Goal: Task Accomplishment & Management: Manage account settings

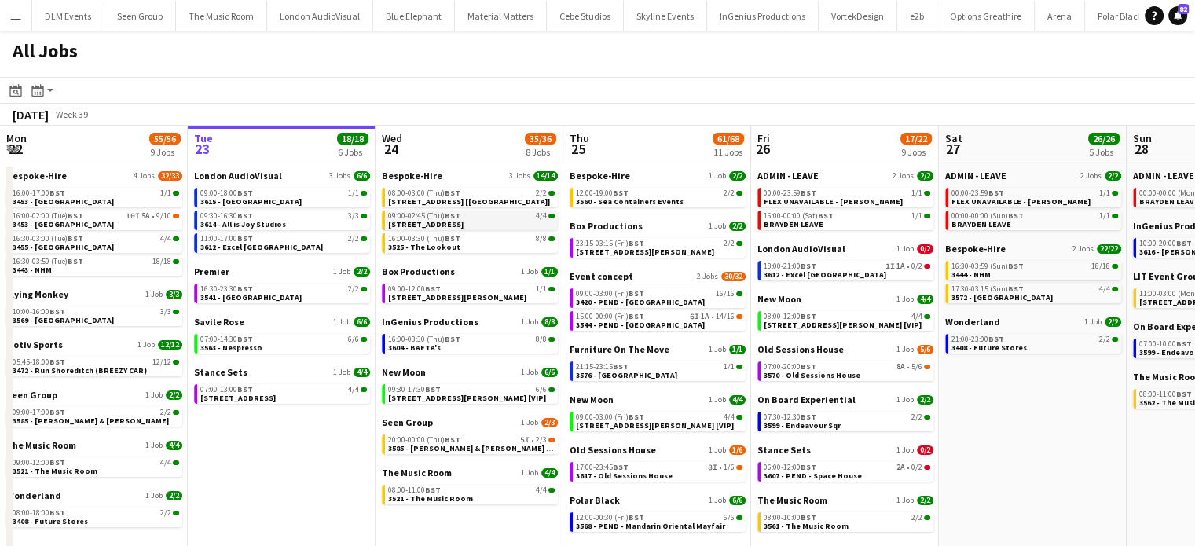
click at [513, 227] on link "09:00-02:45 (Thu) BST 4/4 [STREET_ADDRESS]" at bounding box center [471, 220] width 167 height 18
click at [503, 449] on span "3585 - [PERSON_NAME] & [PERSON_NAME] [Panel Van]" at bounding box center [488, 448] width 201 height 10
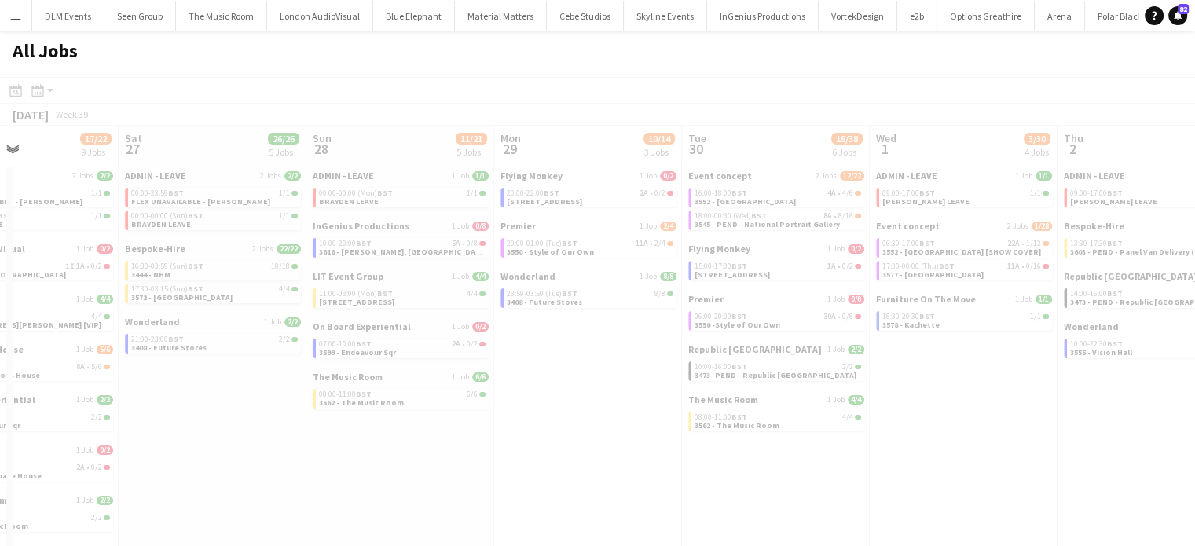
scroll to position [0, 445]
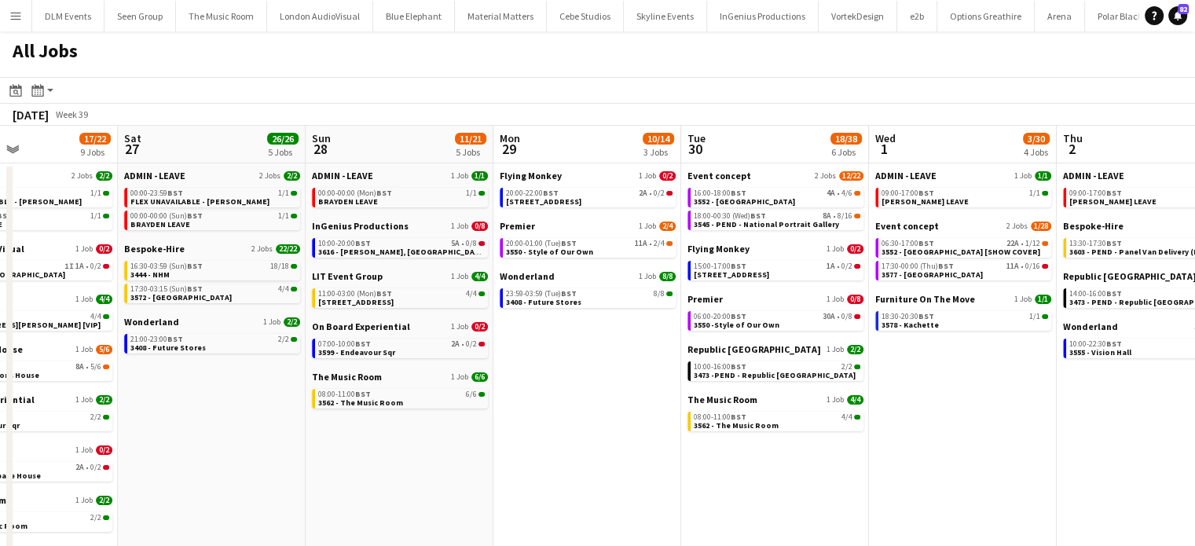
click at [804, 357] on app-calendar-brief-board "Republic London 1 Job 2/2 10:00-16:00 BST 2/2 3473 -PEND - Republic London" at bounding box center [775, 362] width 176 height 38
click at [807, 368] on div "10:00-16:00 BST 2/2" at bounding box center [777, 367] width 167 height 8
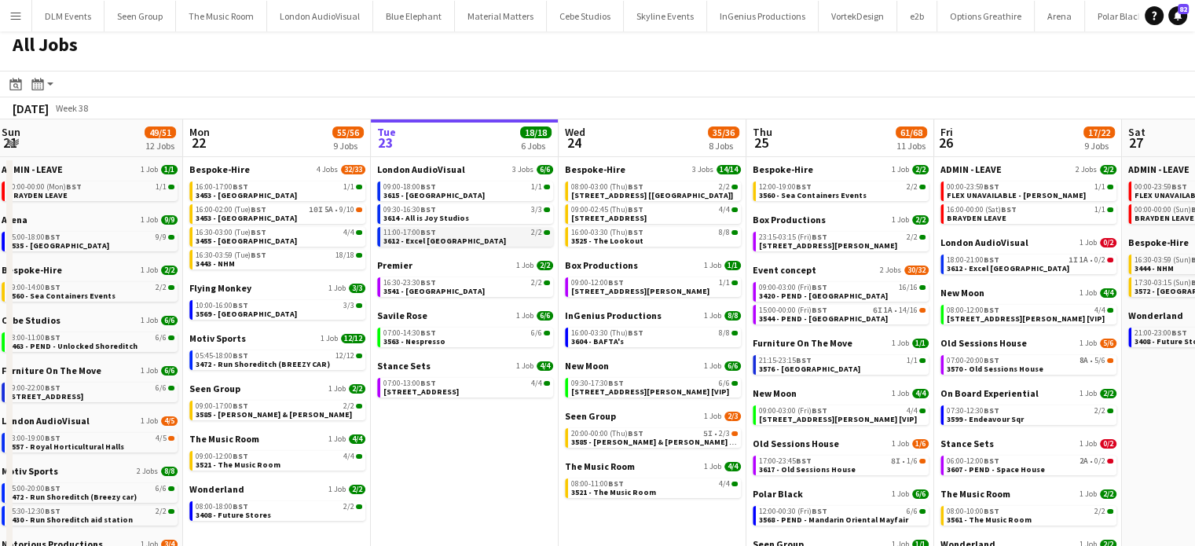
scroll to position [6, 0]
click at [302, 189] on div "16:00-17:00 BST 1/1" at bounding box center [279, 187] width 167 height 8
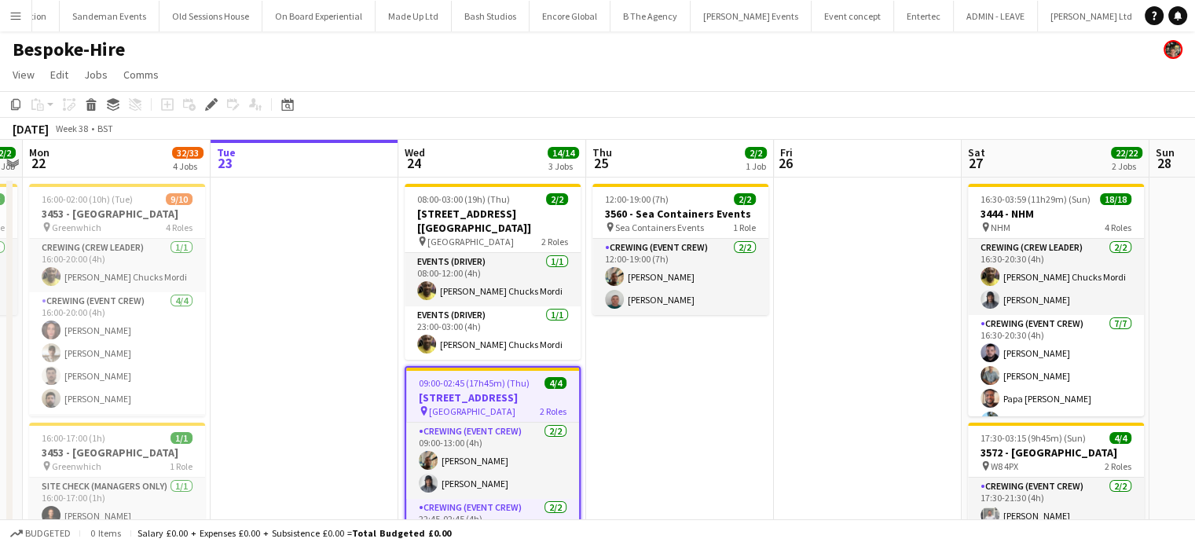
scroll to position [0, 4616]
click at [211, 102] on icon "Edit" at bounding box center [211, 104] width 13 height 13
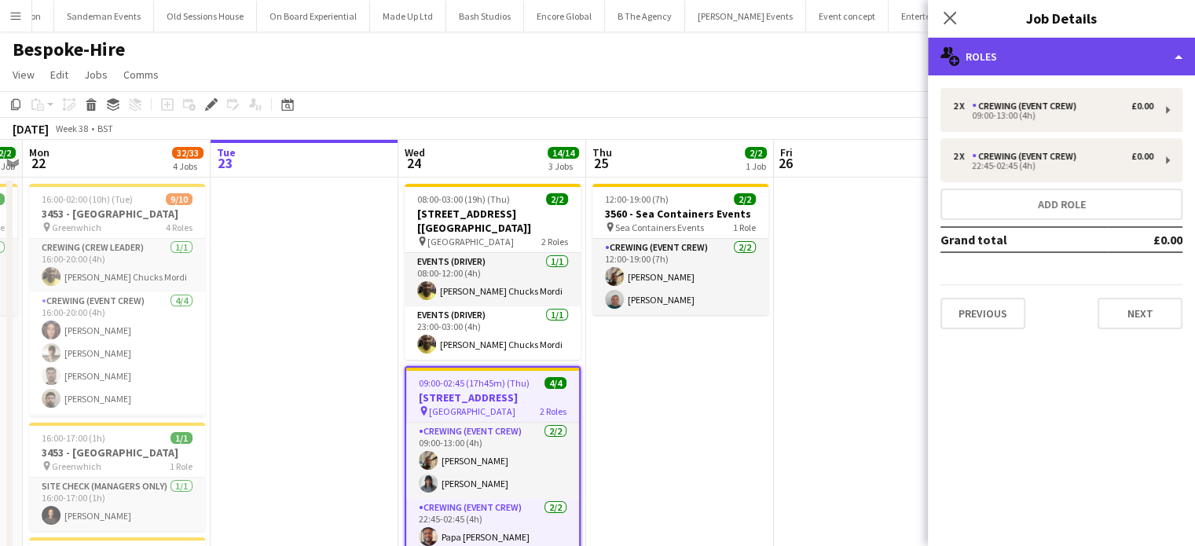
click at [1016, 61] on div "multiple-users-add Roles" at bounding box center [1061, 57] width 267 height 38
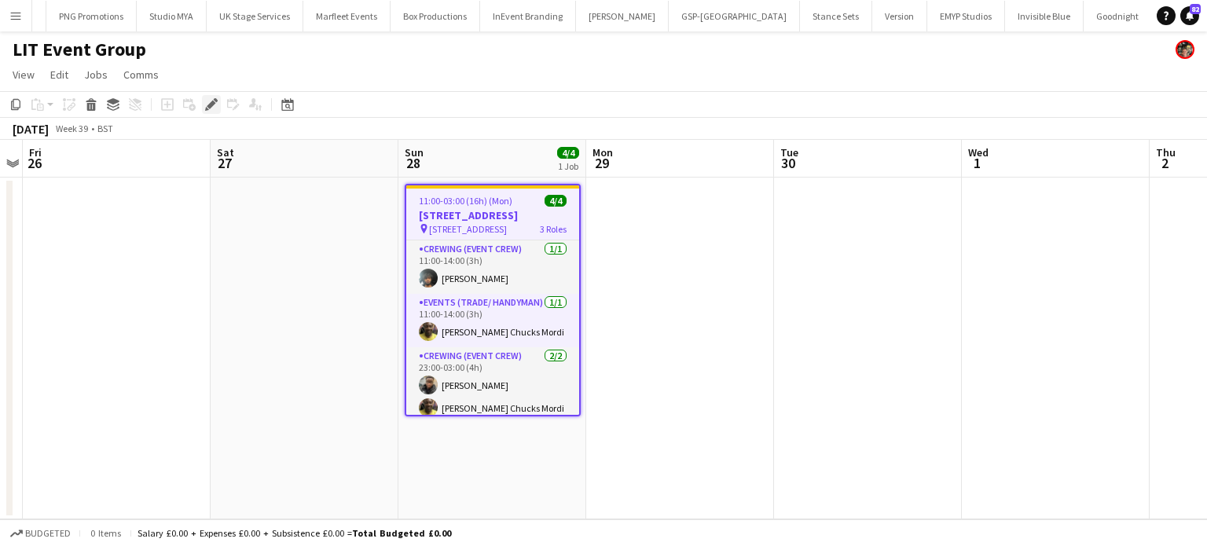
click at [215, 101] on icon at bounding box center [216, 100] width 4 height 4
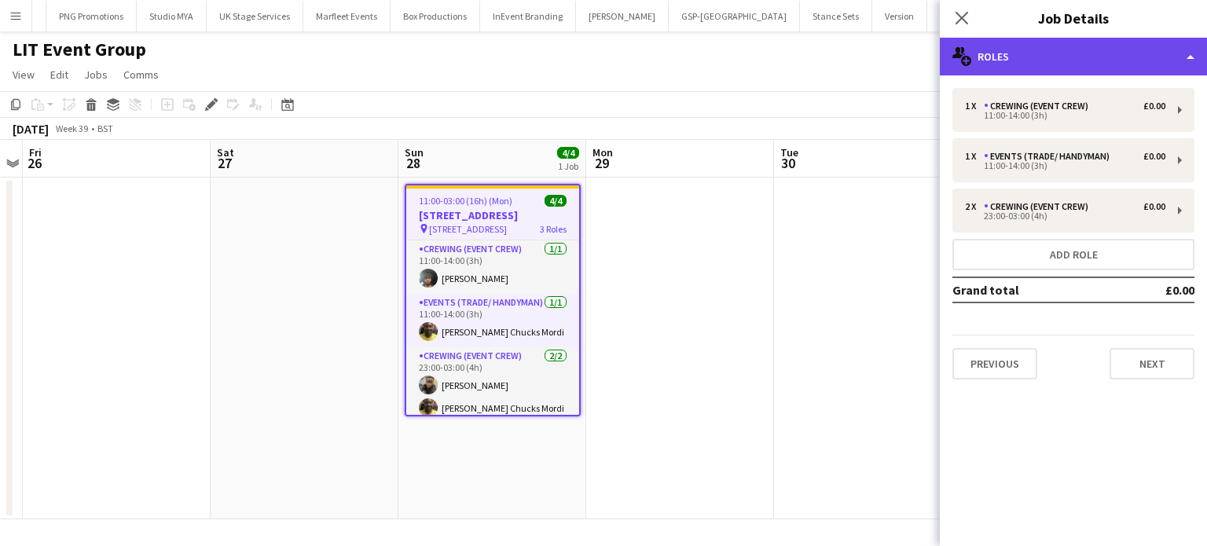
click at [1072, 57] on div "multiple-users-add Roles" at bounding box center [1072, 57] width 267 height 38
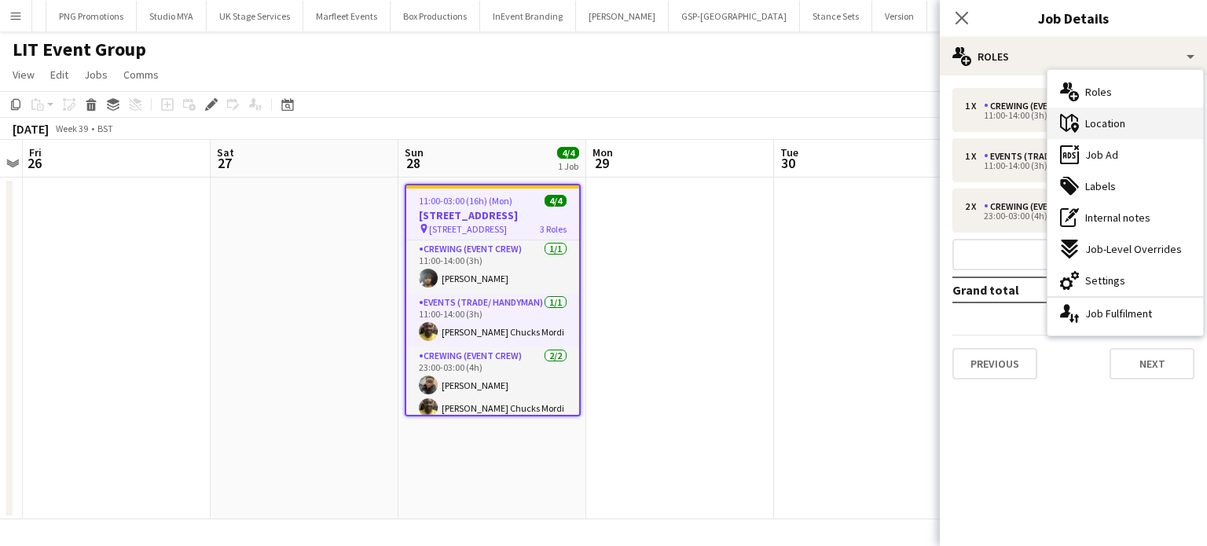
click at [1119, 134] on div "maps-pin-1 Location" at bounding box center [1125, 123] width 156 height 31
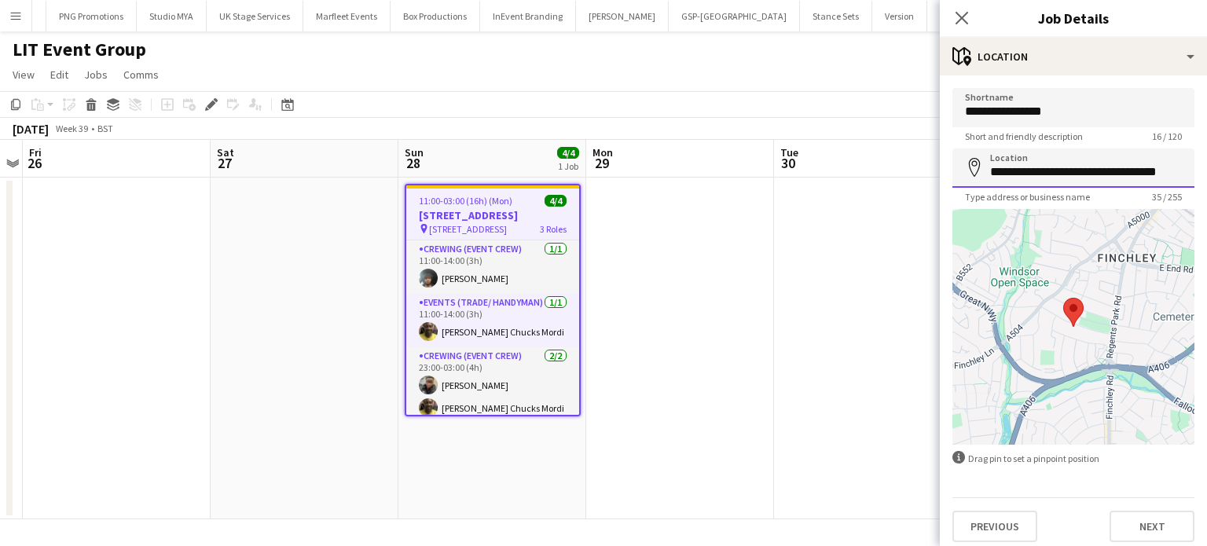
click at [1071, 161] on input "**********" at bounding box center [1073, 167] width 242 height 39
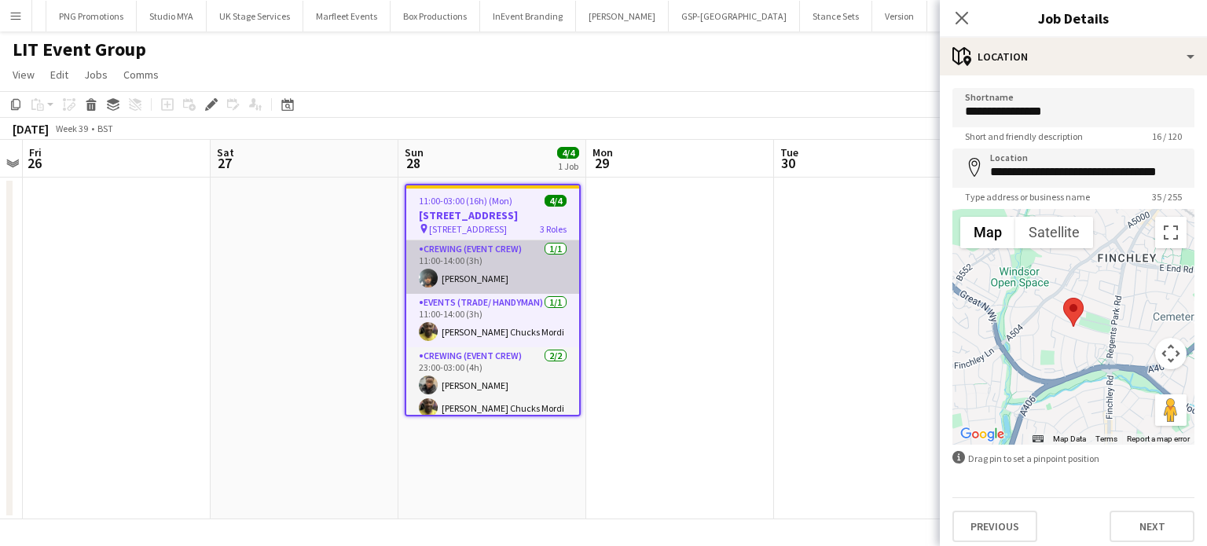
click at [507, 284] on app-card-role "Crewing (Event Crew) 1/1 11:00-14:00 (3h) Kian Chauhan" at bounding box center [492, 266] width 173 height 53
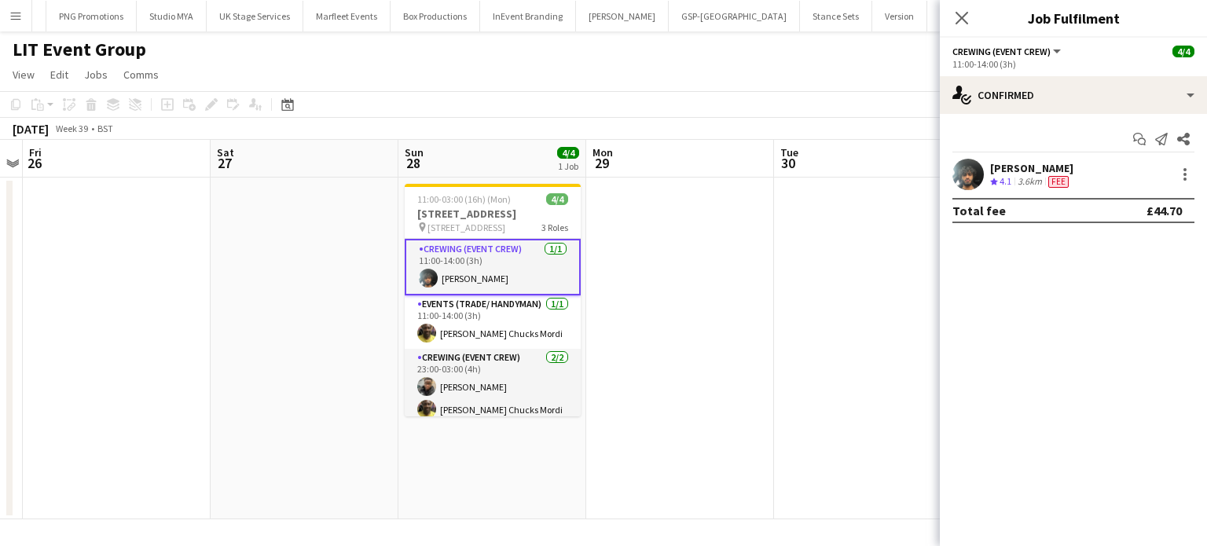
click at [1093, 145] on div "Start chat Send notification Share" at bounding box center [1073, 139] width 242 height 26
click at [1092, 152] on div "Start chat Send notification Share Kian Chauhan Crew rating 4.1 3.6km Fee Total…" at bounding box center [1072, 175] width 267 height 122
click at [1092, 167] on div "Kian Chauhan Crew rating 4.1 3.6km Fee" at bounding box center [1072, 174] width 267 height 31
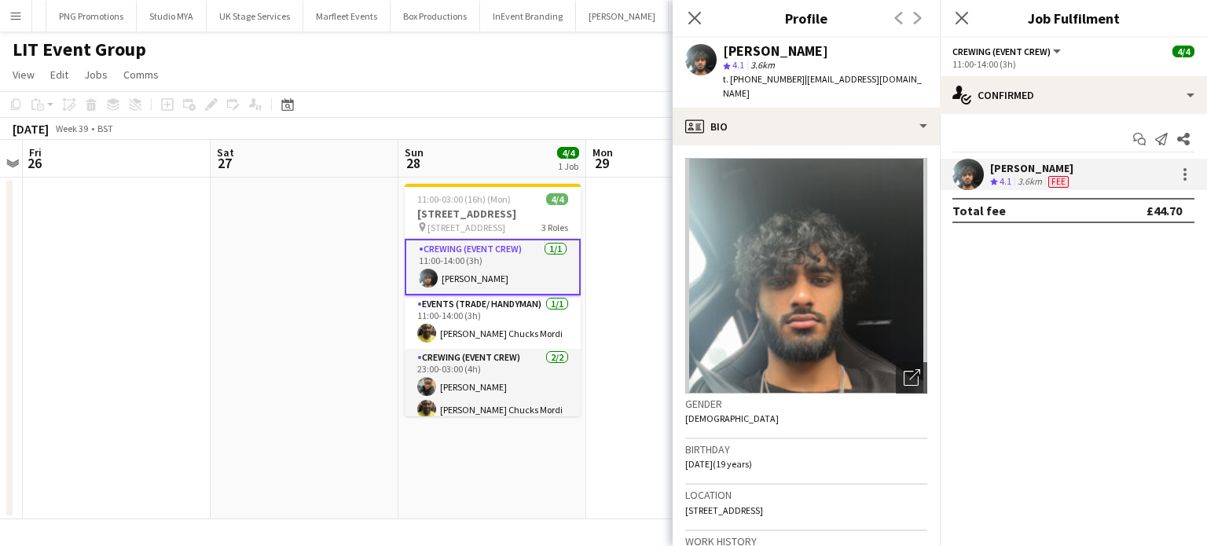
click at [781, 44] on div "Kian Chauhan" at bounding box center [775, 51] width 105 height 14
copy div "Kian Chauhan"
copy span "+447908972474"
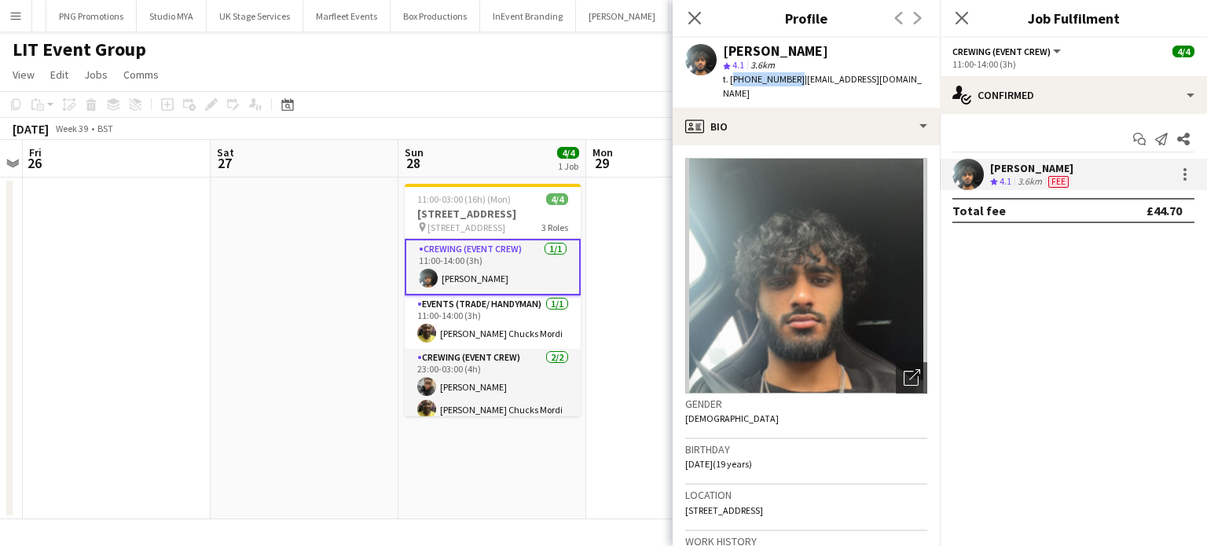
drag, startPoint x: 789, startPoint y: 81, endPoint x: 731, endPoint y: 79, distance: 58.2
click at [731, 79] on span "t. +447908972474" at bounding box center [764, 79] width 82 height 12
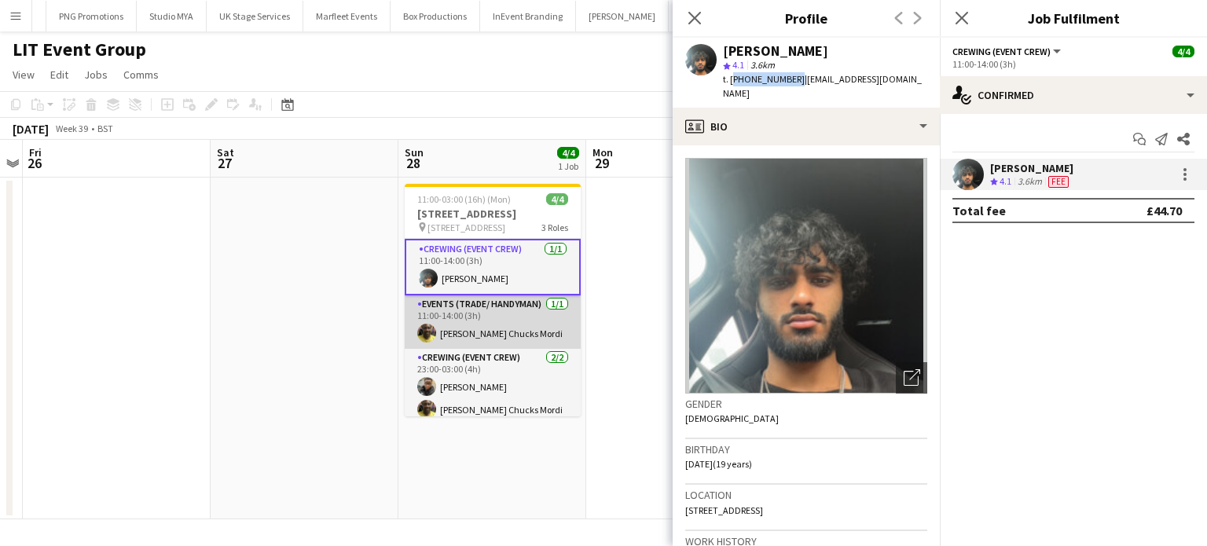
click at [534, 320] on app-card-role "Events (Trade/ Handyman) 1/1 11:00-14:00 (3h) Alphonsus Chucks Mordi" at bounding box center [493, 321] width 176 height 53
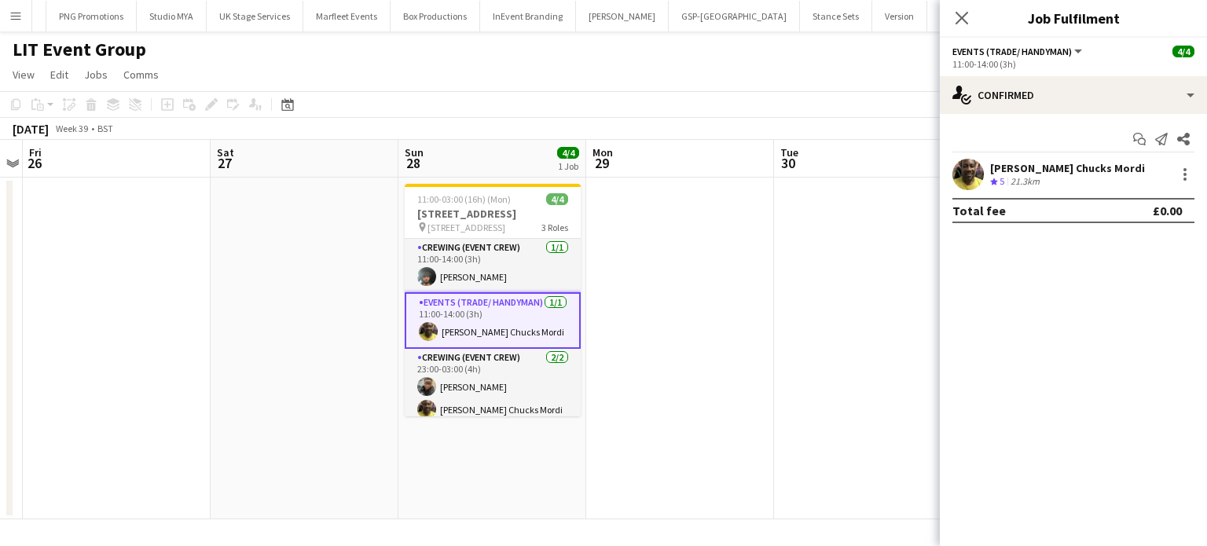
click at [1107, 169] on div "Alphonsus Chucks Mordi" at bounding box center [1067, 168] width 155 height 14
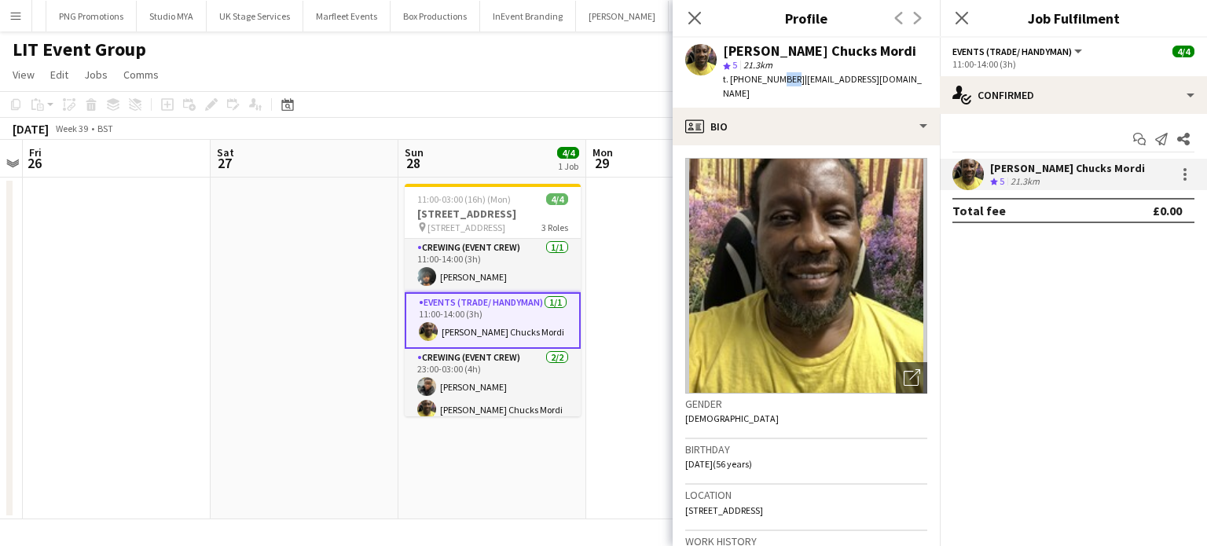
drag, startPoint x: 789, startPoint y: 76, endPoint x: 770, endPoint y: 77, distance: 18.9
click at [770, 77] on span "t. +447805926328" at bounding box center [764, 79] width 82 height 12
click at [791, 79] on span "t. +447805926328" at bounding box center [764, 79] width 82 height 12
copy span "+447805926328"
drag, startPoint x: 791, startPoint y: 81, endPoint x: 728, endPoint y: 79, distance: 62.9
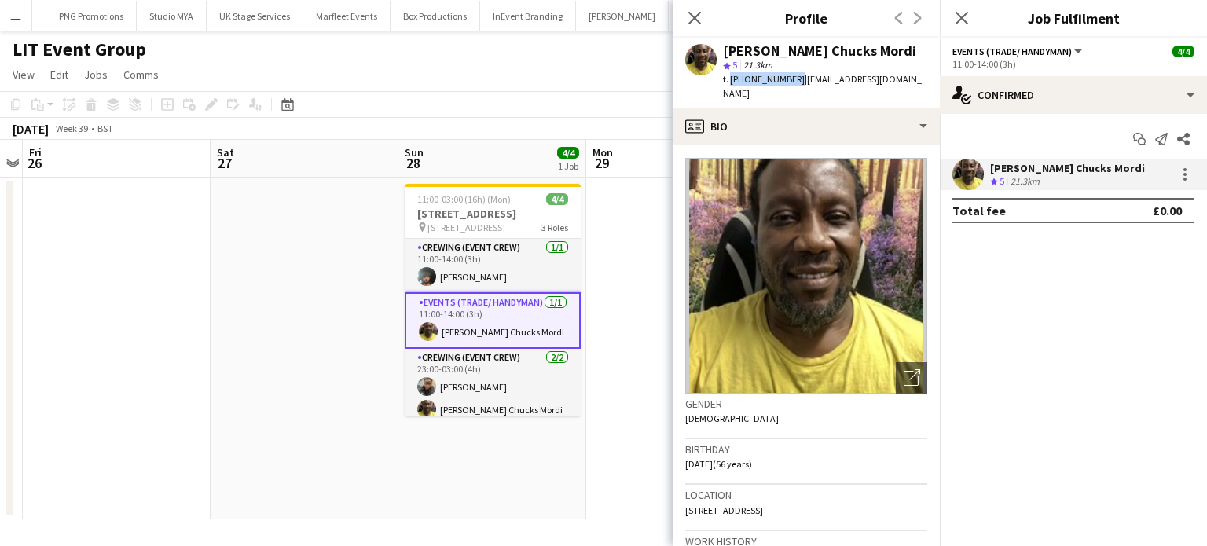
click at [728, 79] on span "t. +447805926328" at bounding box center [764, 79] width 82 height 12
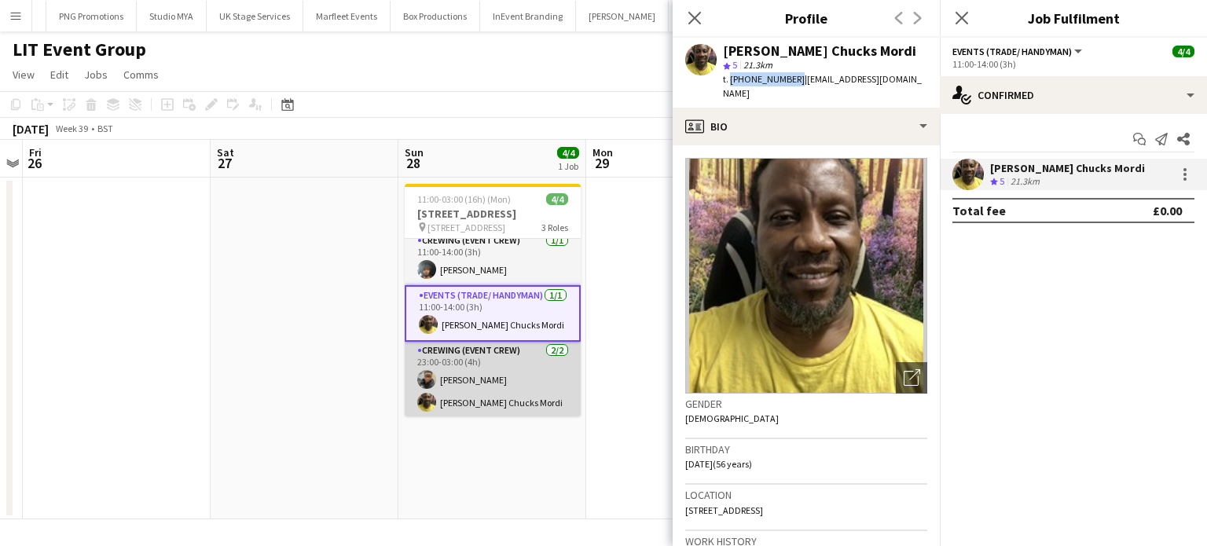
click at [520, 378] on app-card-role "Crewing (Event Crew) 2/2 23:00-03:00 (4h) Samuel Kusimo Alphonsus Chucks Mordi" at bounding box center [493, 380] width 176 height 76
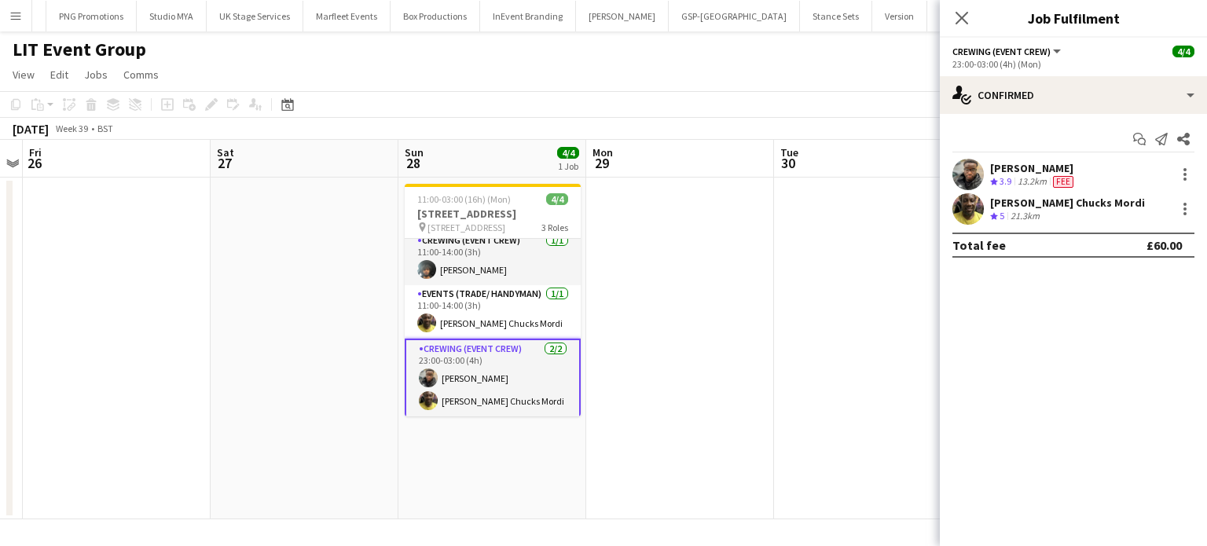
click at [1034, 178] on div "13.2km" at bounding box center [1031, 181] width 35 height 13
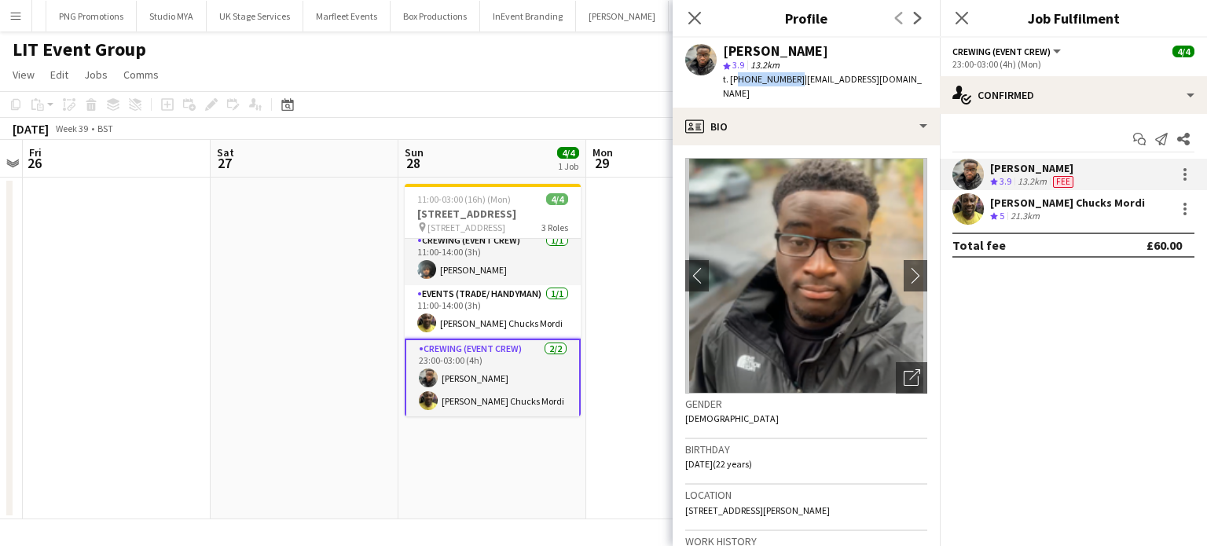
copy span "447903496855"
copy span "+447903496855"
copy div "3.9 13.2km t. +447903496855"
copy span "447903496855"
copy span "+447903496855"
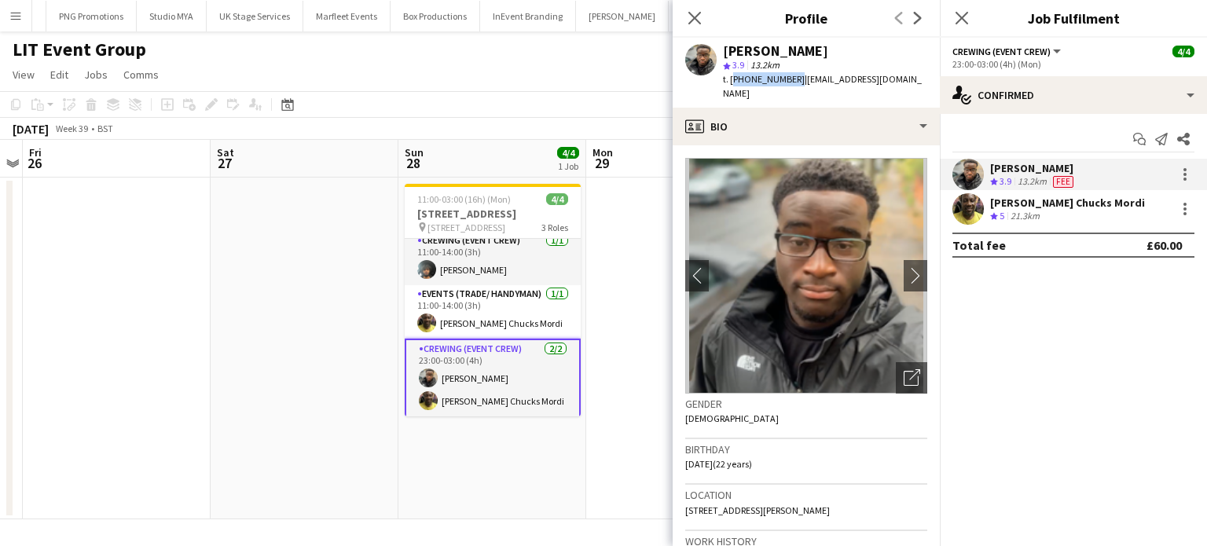
drag, startPoint x: 790, startPoint y: 78, endPoint x: 732, endPoint y: 79, distance: 58.1
click at [732, 79] on span "t. +447903496855" at bounding box center [764, 79] width 82 height 12
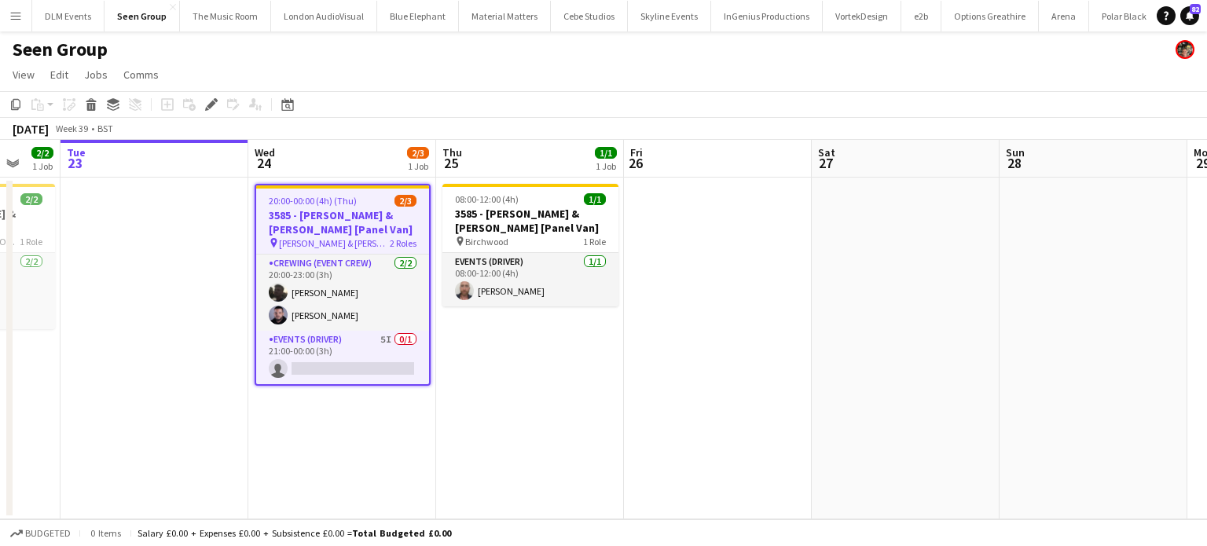
click at [745, 291] on app-date-cell at bounding box center [718, 349] width 188 height 342
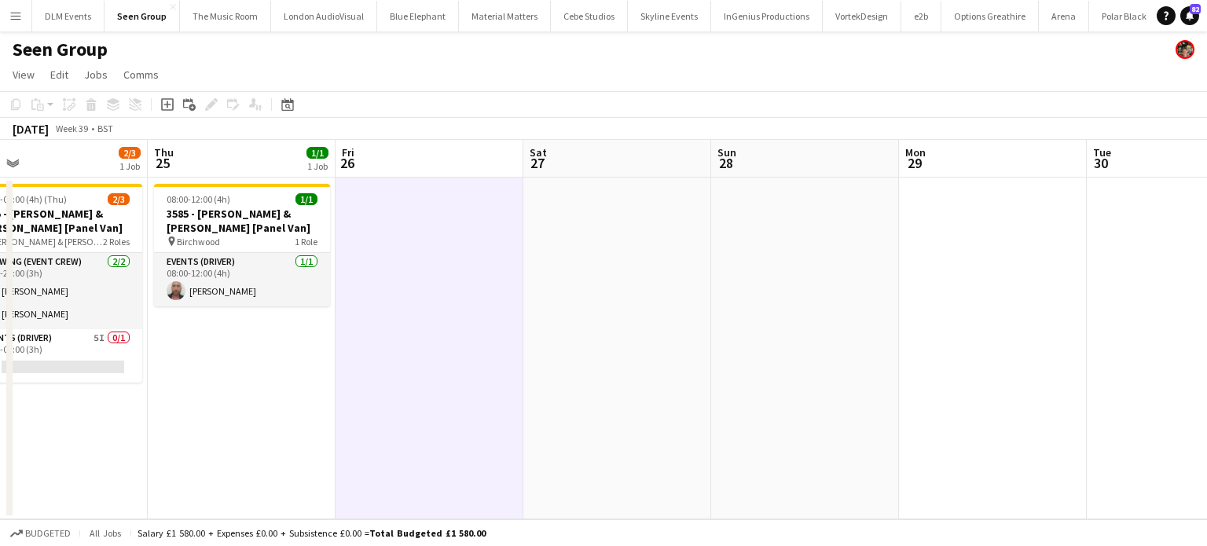
scroll to position [0, 417]
click at [951, 218] on app-date-cell at bounding box center [991, 349] width 188 height 342
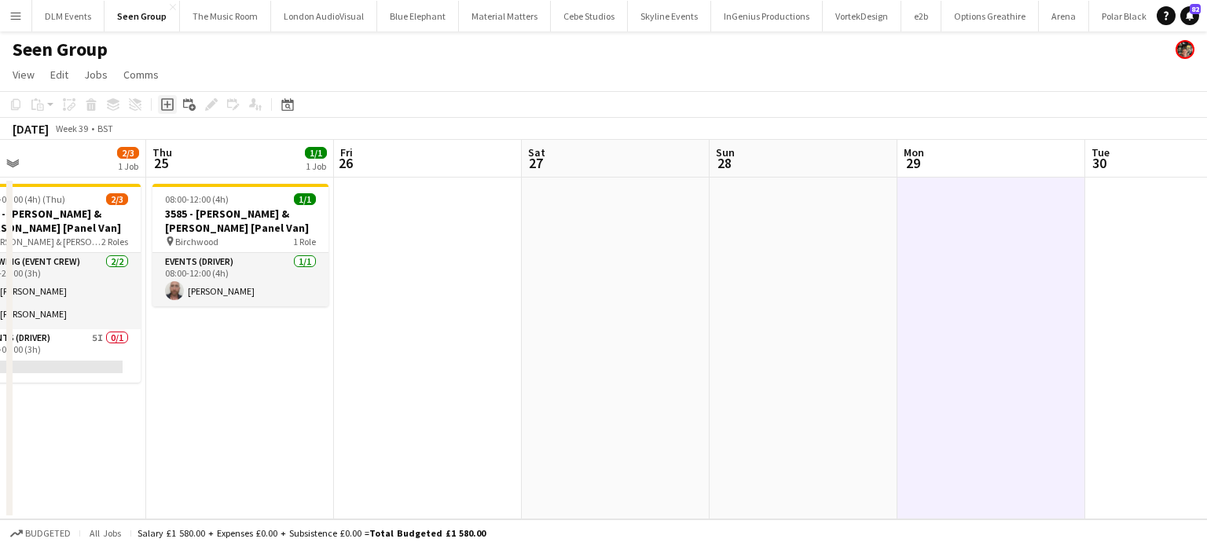
click at [167, 104] on icon at bounding box center [166, 104] width 7 height 7
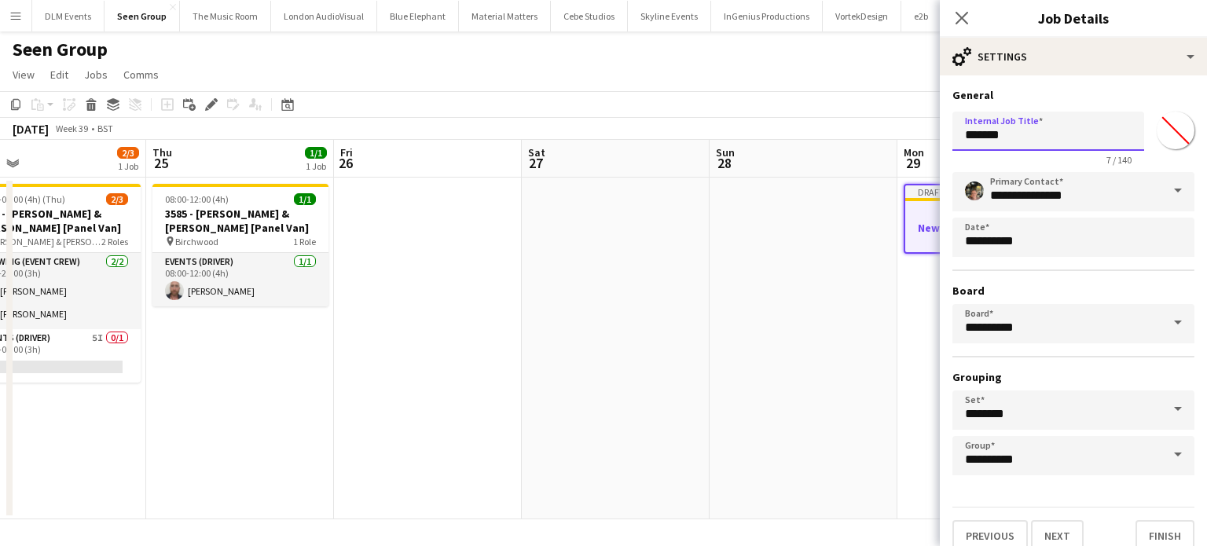
click at [1000, 130] on input "*******" at bounding box center [1048, 131] width 192 height 39
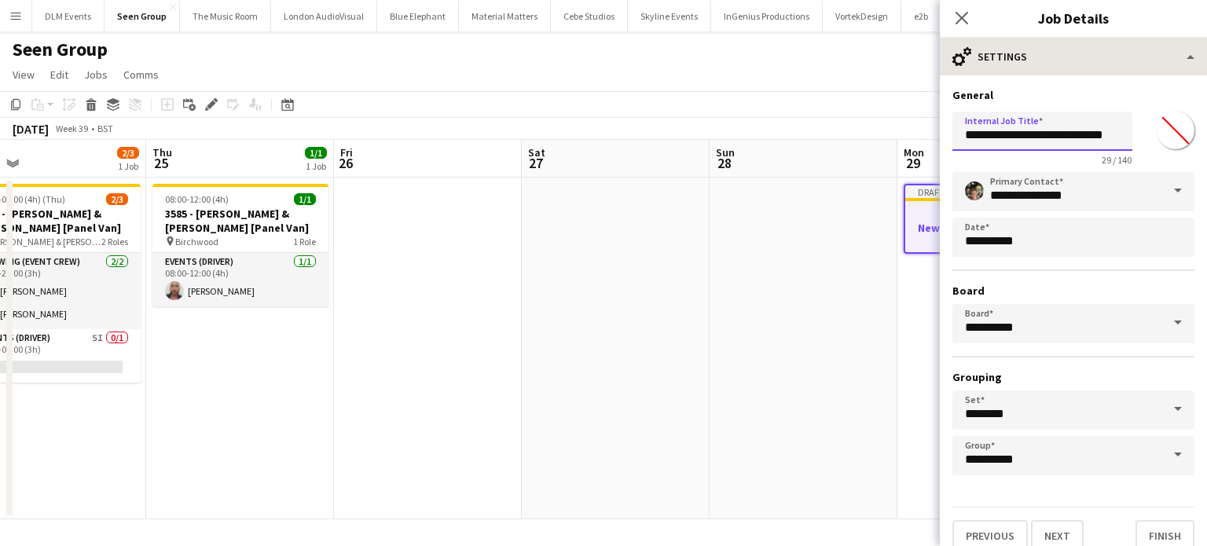
type input "**********"
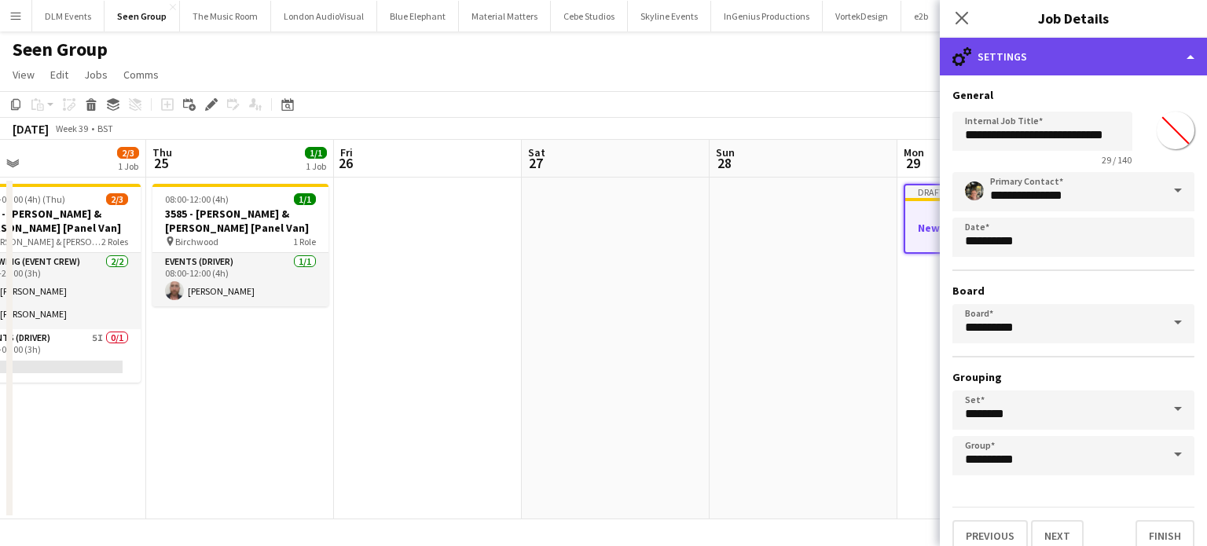
scroll to position [0, 0]
click at [1012, 46] on div "cog-double-3 Settings" at bounding box center [1072, 57] width 267 height 38
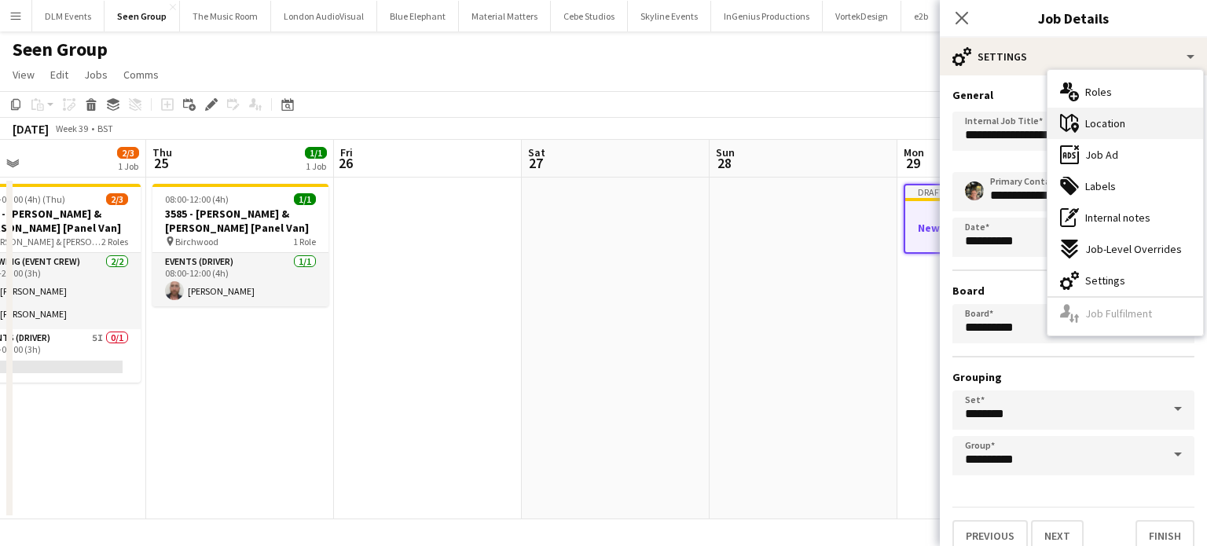
click at [1094, 125] on span "Location" at bounding box center [1105, 123] width 40 height 14
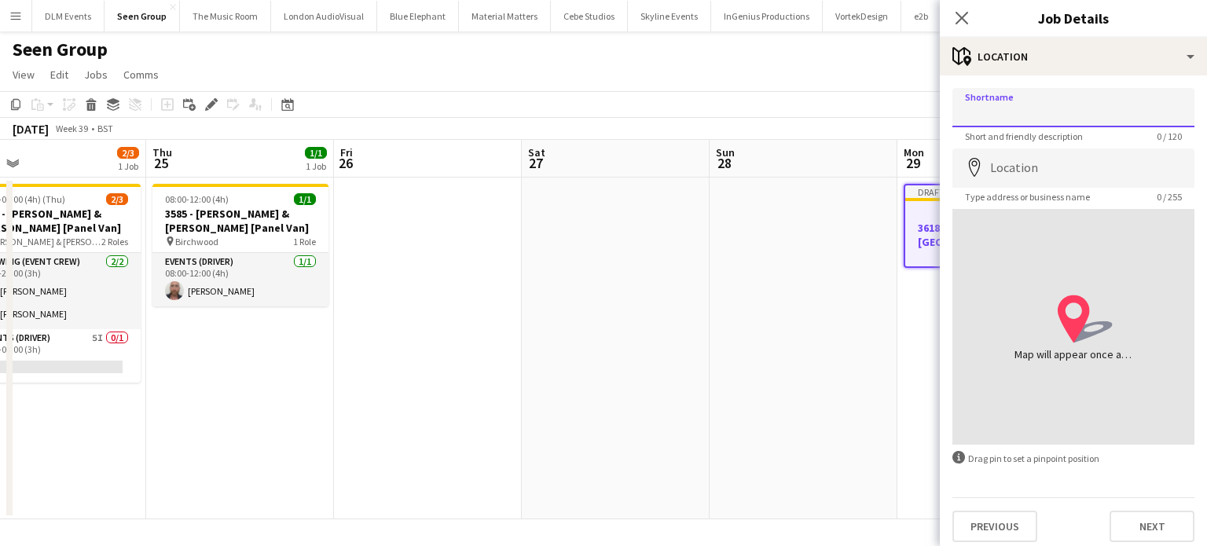
click at [1038, 116] on input "Shortname" at bounding box center [1073, 107] width 242 height 39
type input "**********"
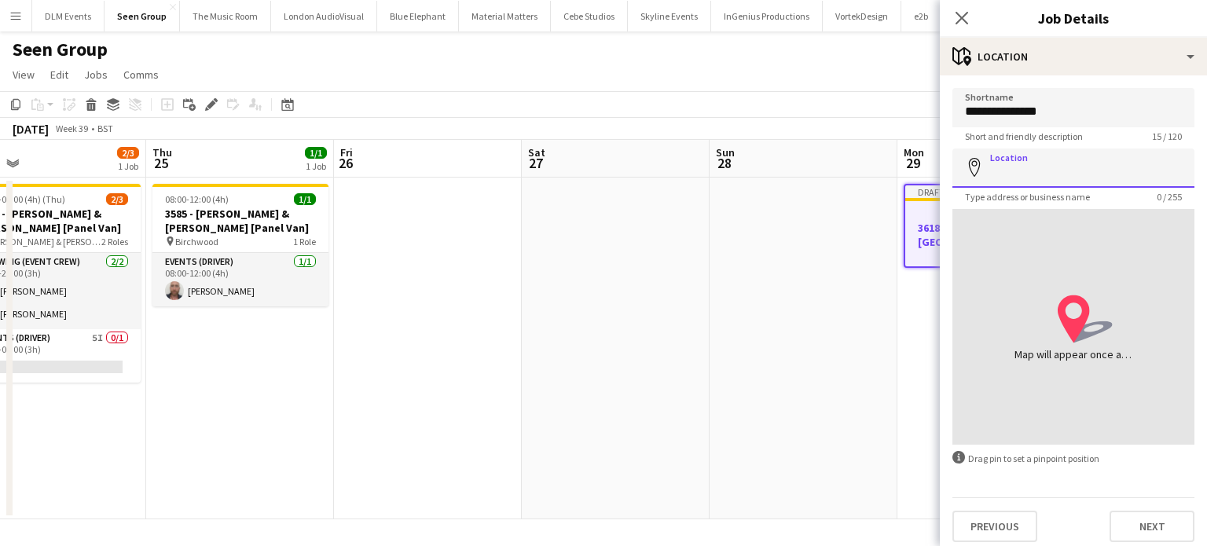
click at [1038, 177] on input "Location" at bounding box center [1073, 167] width 242 height 39
paste input "**********"
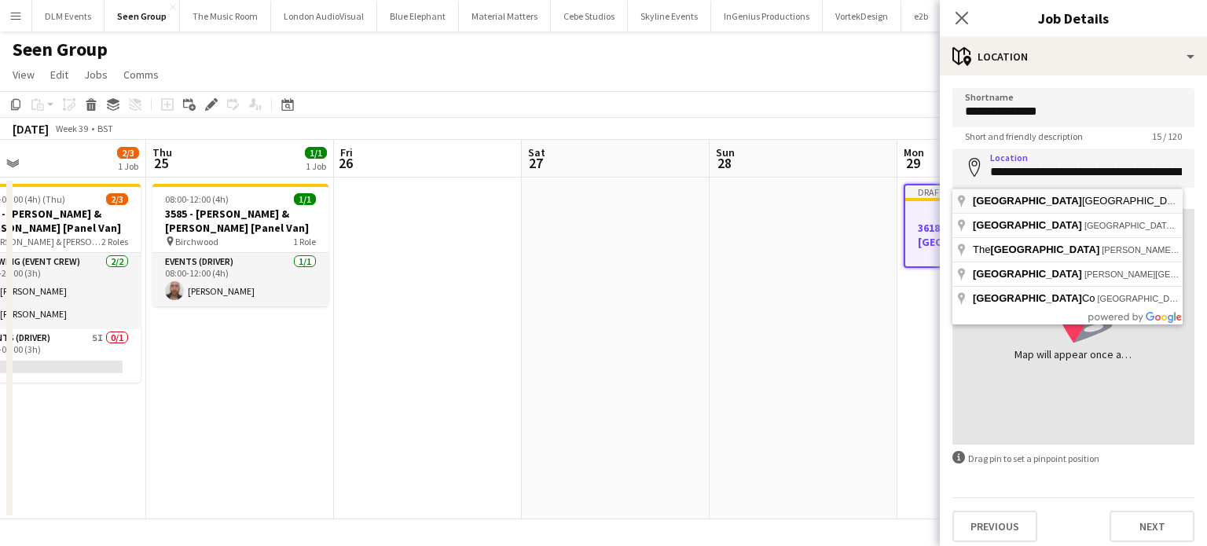
type input "**********"
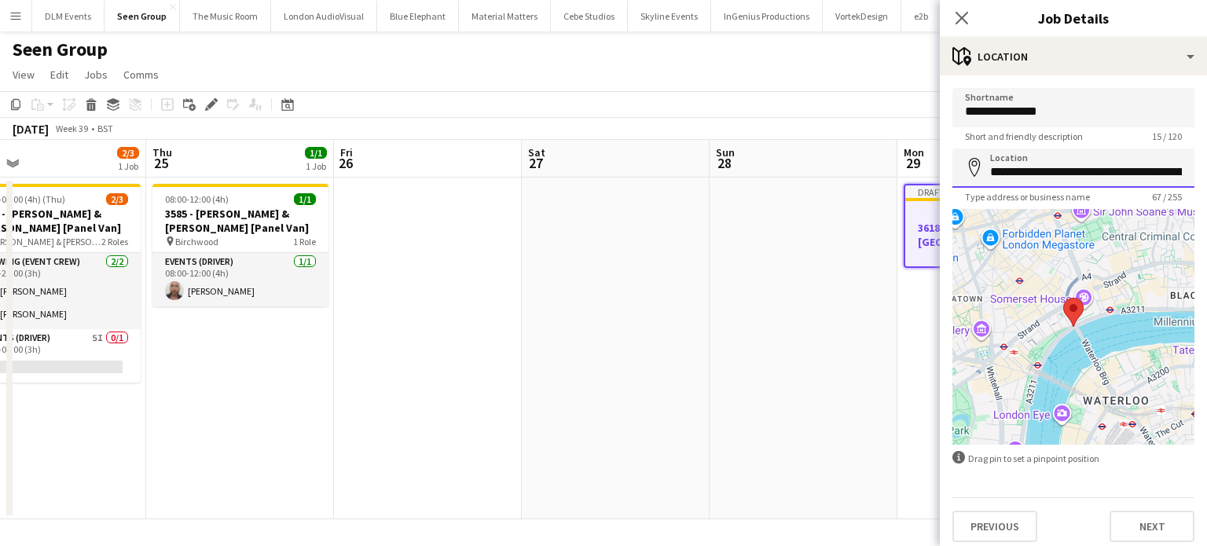
click at [1067, 174] on input "**********" at bounding box center [1073, 167] width 242 height 39
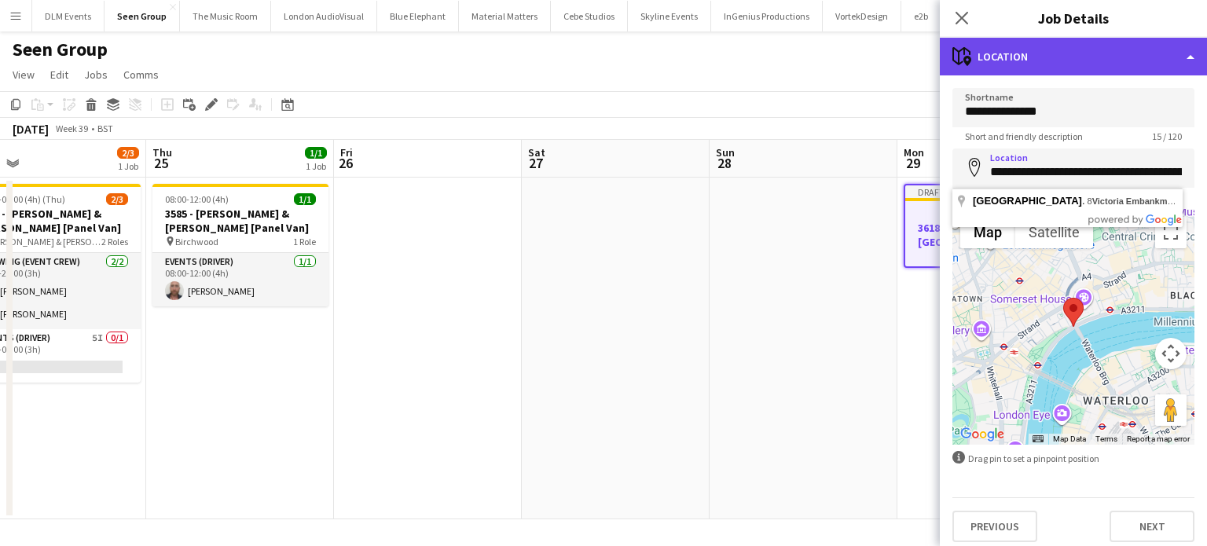
click at [1077, 50] on div "maps-pin-1 Location" at bounding box center [1072, 57] width 267 height 38
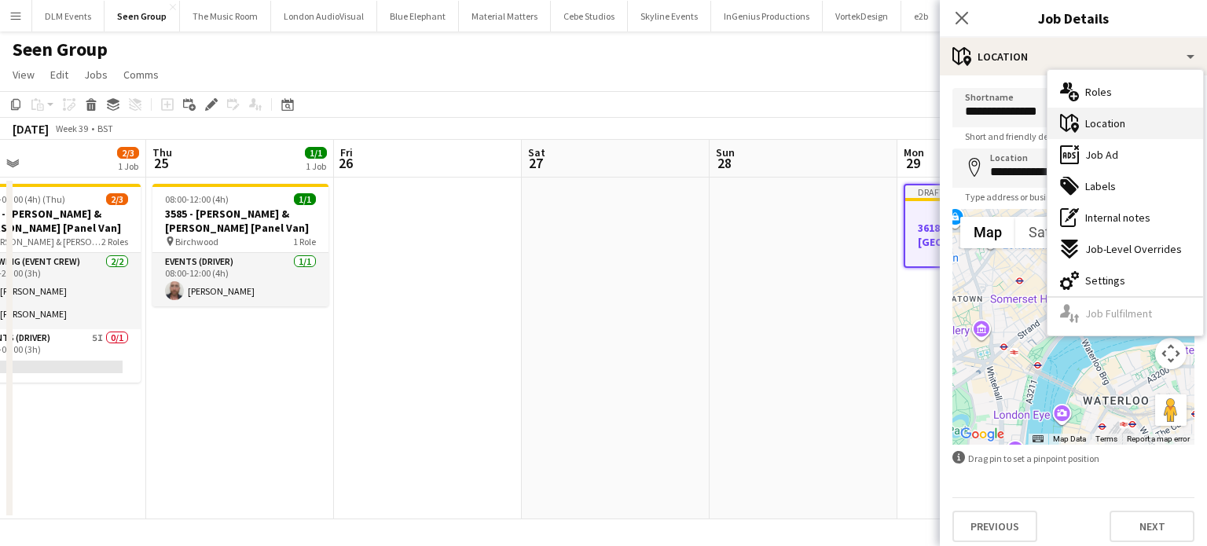
click at [1109, 130] on span "Location" at bounding box center [1105, 123] width 40 height 14
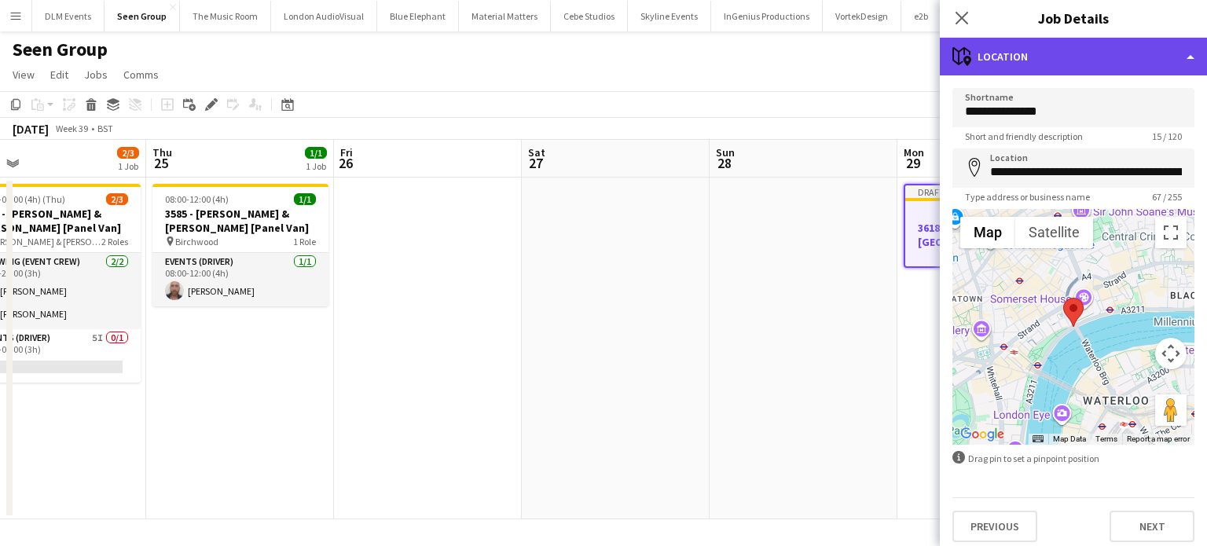
click at [1076, 43] on div "maps-pin-1 Location" at bounding box center [1072, 57] width 267 height 38
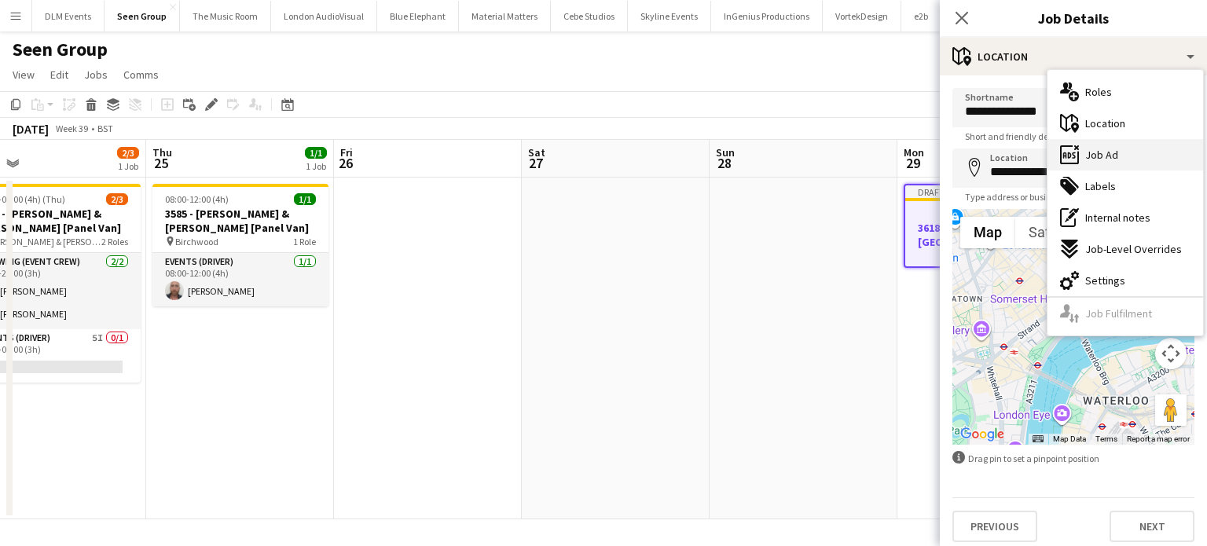
click at [1125, 146] on div "ads-window Job Ad" at bounding box center [1125, 154] width 156 height 31
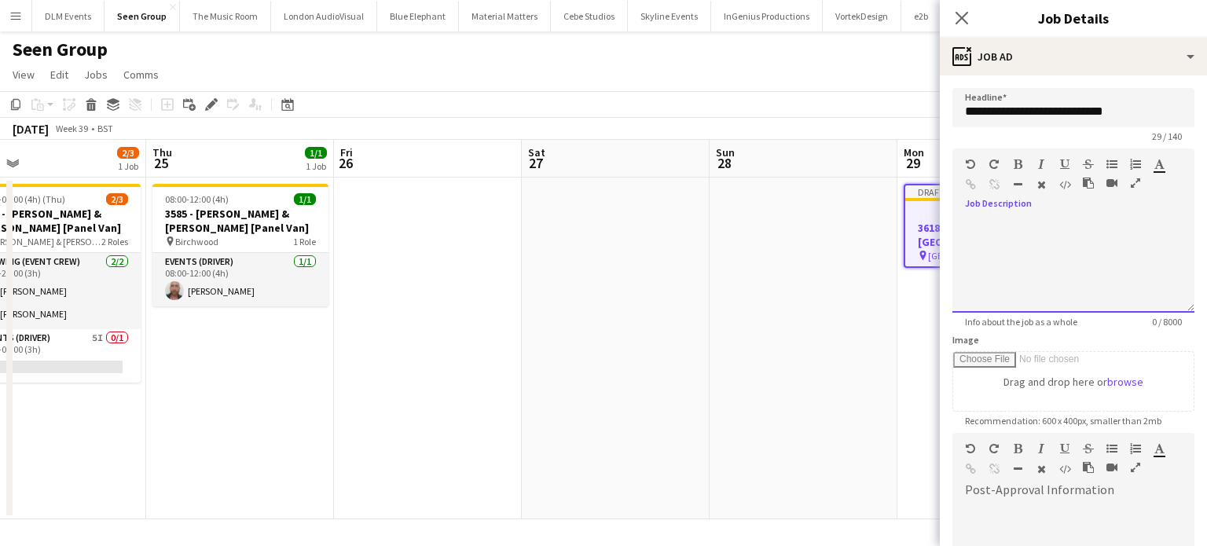
click at [1034, 246] on div at bounding box center [1073, 265] width 242 height 94
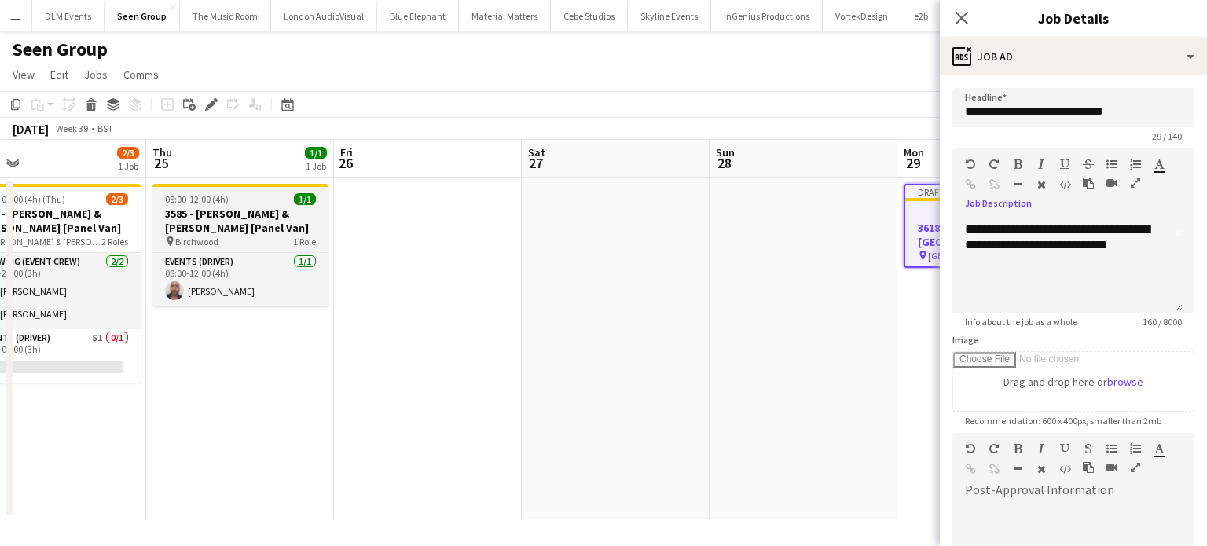
click at [260, 198] on div "08:00-12:00 (4h) 1/1" at bounding box center [240, 199] width 176 height 12
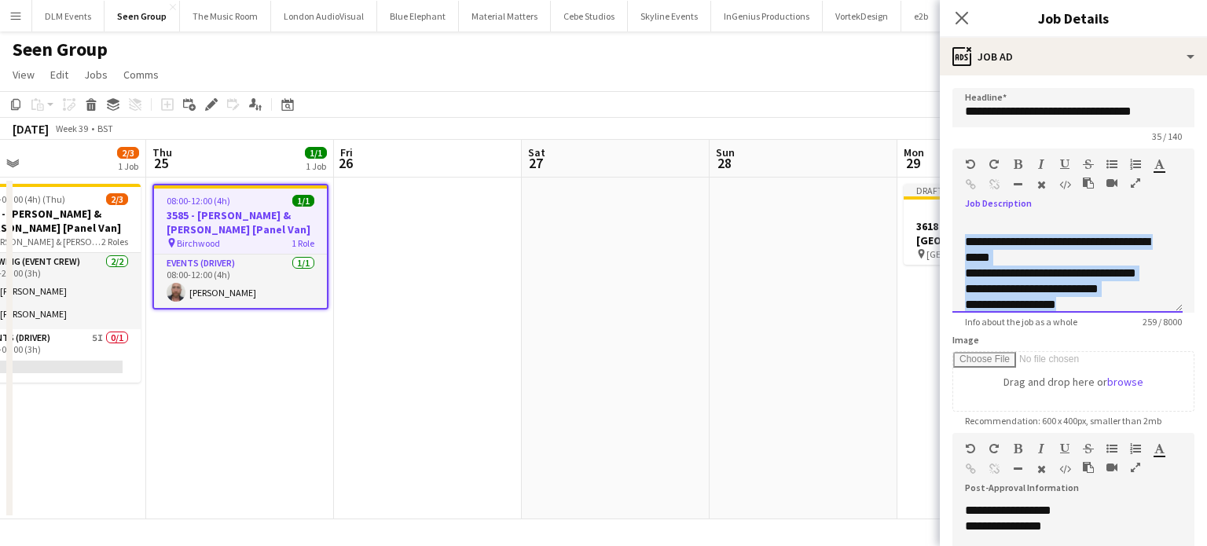
scroll to position [123, 0]
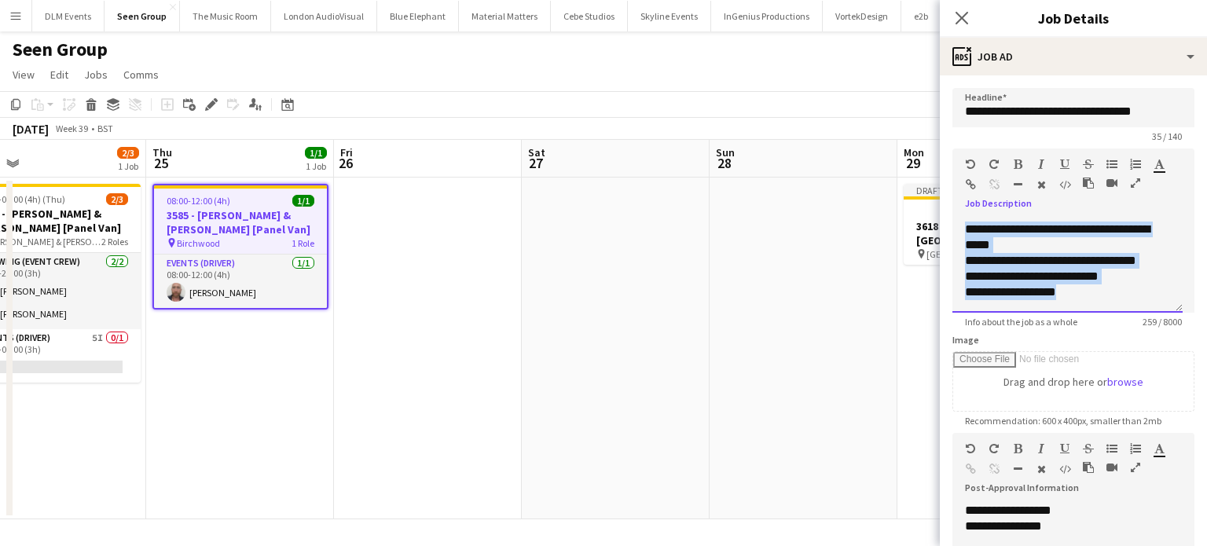
drag, startPoint x: 965, startPoint y: 241, endPoint x: 1108, endPoint y: 328, distance: 167.7
click at [1108, 328] on form "**********" at bounding box center [1072, 426] width 267 height 676
copy div "**********"
click at [929, 208] on div at bounding box center [991, 212] width 176 height 12
type input "**********"
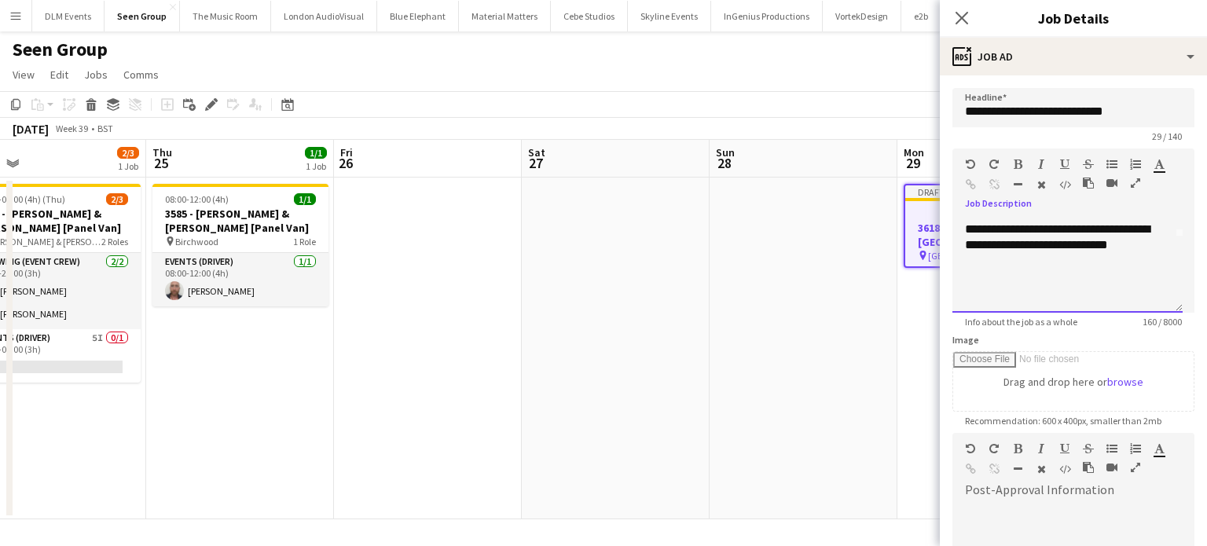
click at [1041, 295] on div at bounding box center [1067, 292] width 205 height 16
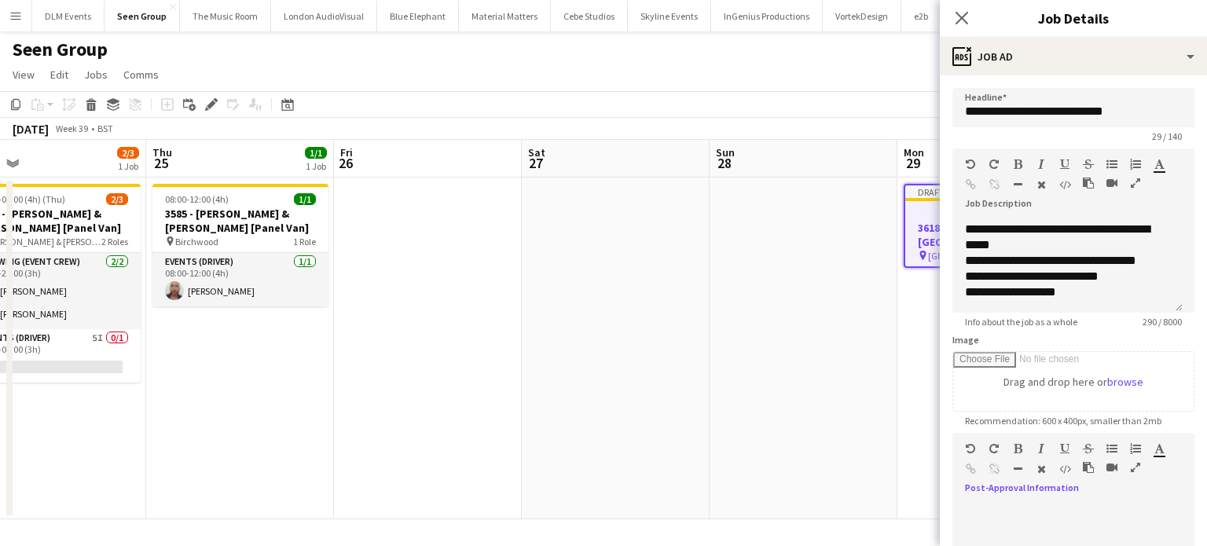
click at [1002, 493] on div at bounding box center [1073, 544] width 242 height 105
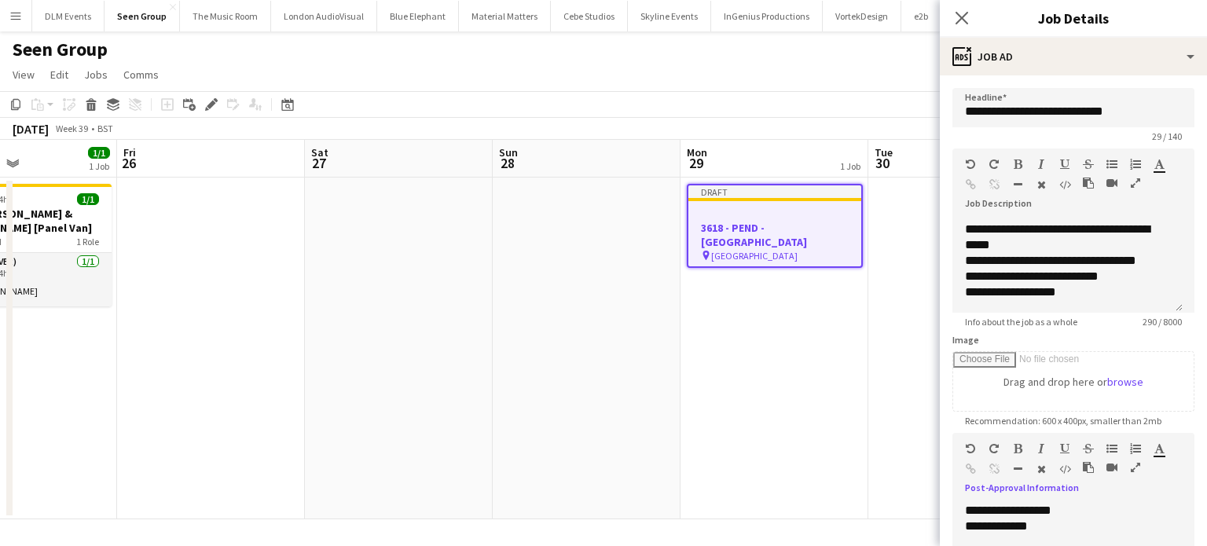
scroll to position [0, 635]
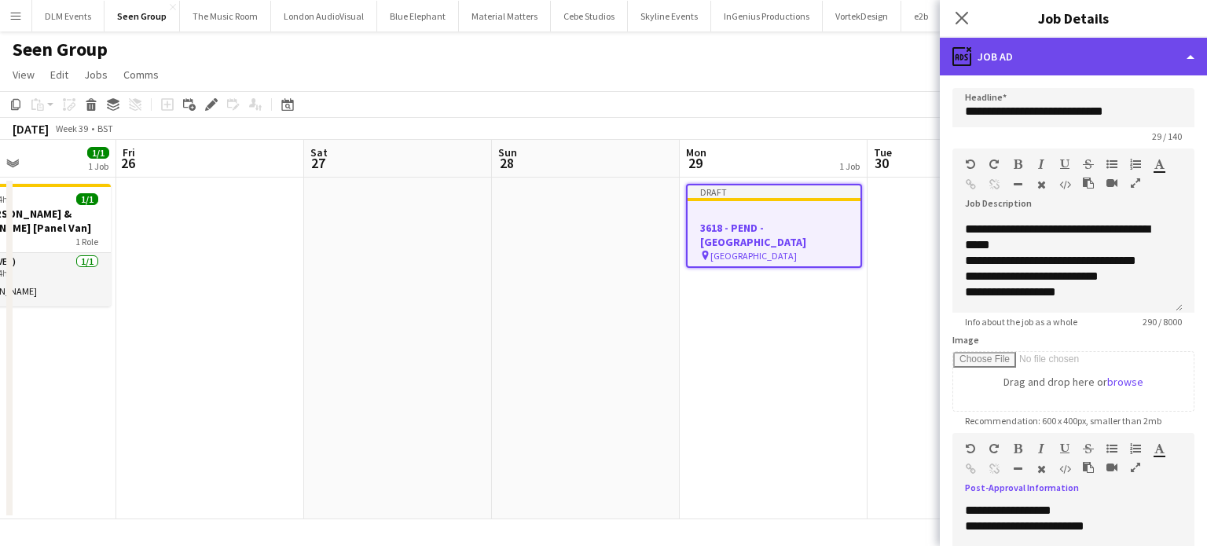
click at [1029, 64] on div "ads-window Job Ad" at bounding box center [1072, 57] width 267 height 38
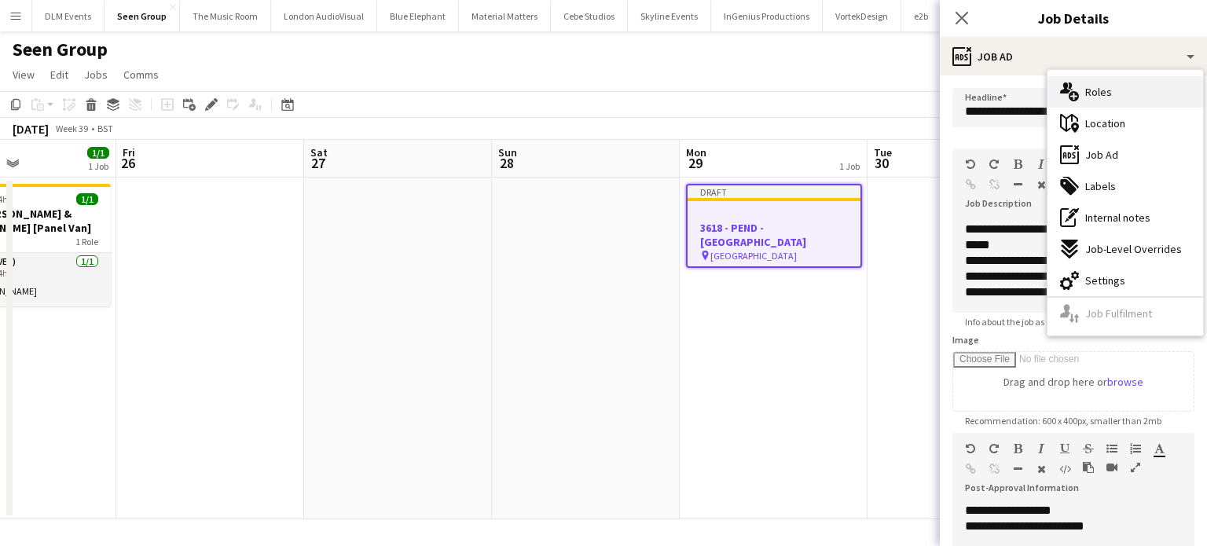
click at [1103, 100] on div "multiple-users-add Roles" at bounding box center [1125, 91] width 156 height 31
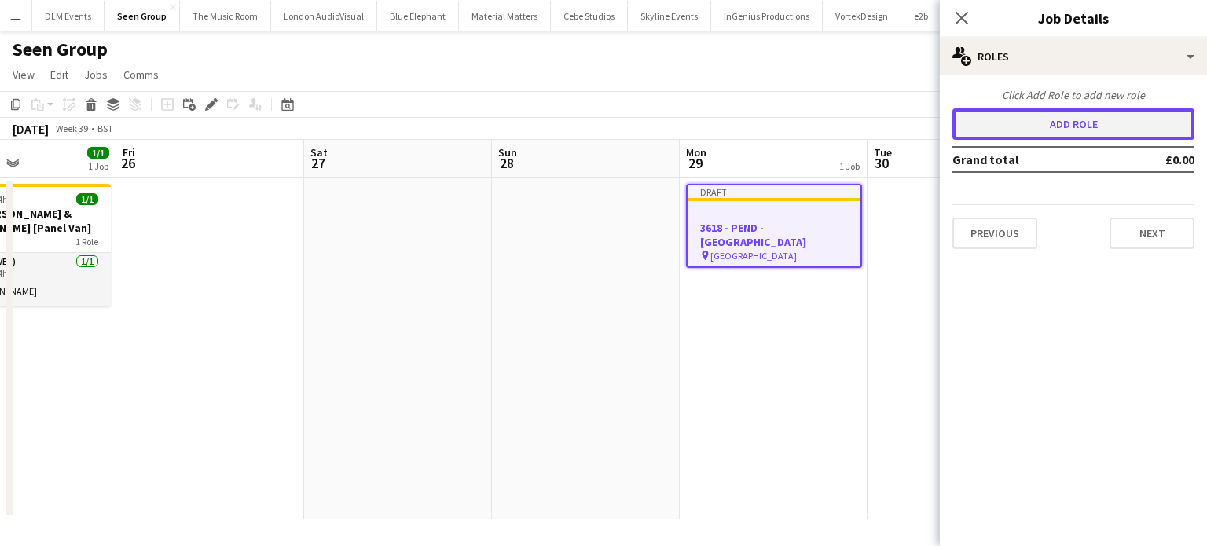
click at [1031, 116] on button "Add role" at bounding box center [1073, 123] width 242 height 31
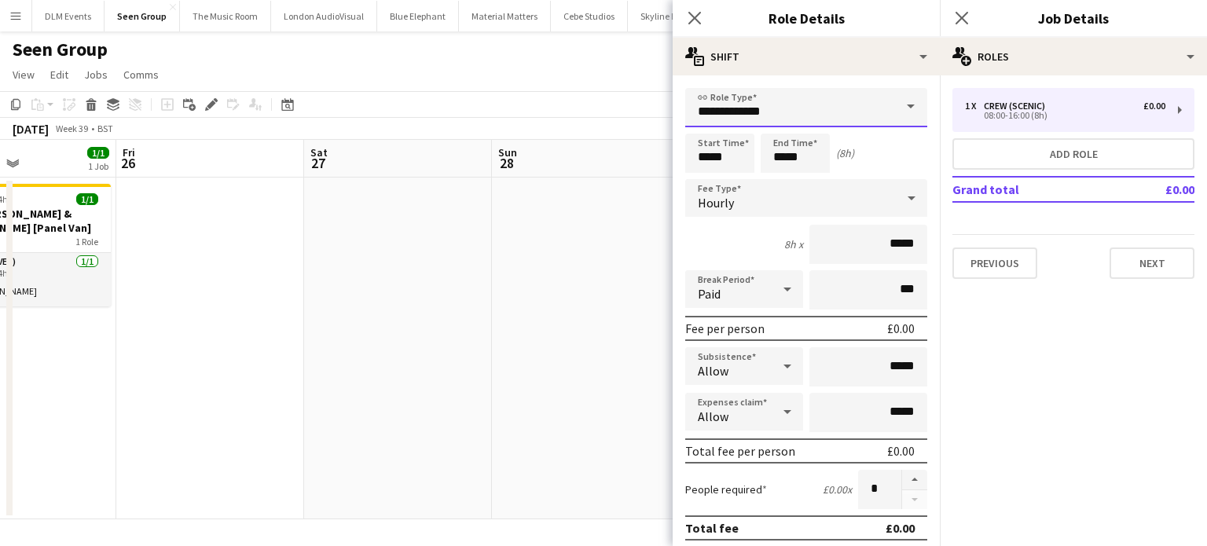
click at [797, 112] on input "**********" at bounding box center [806, 107] width 242 height 39
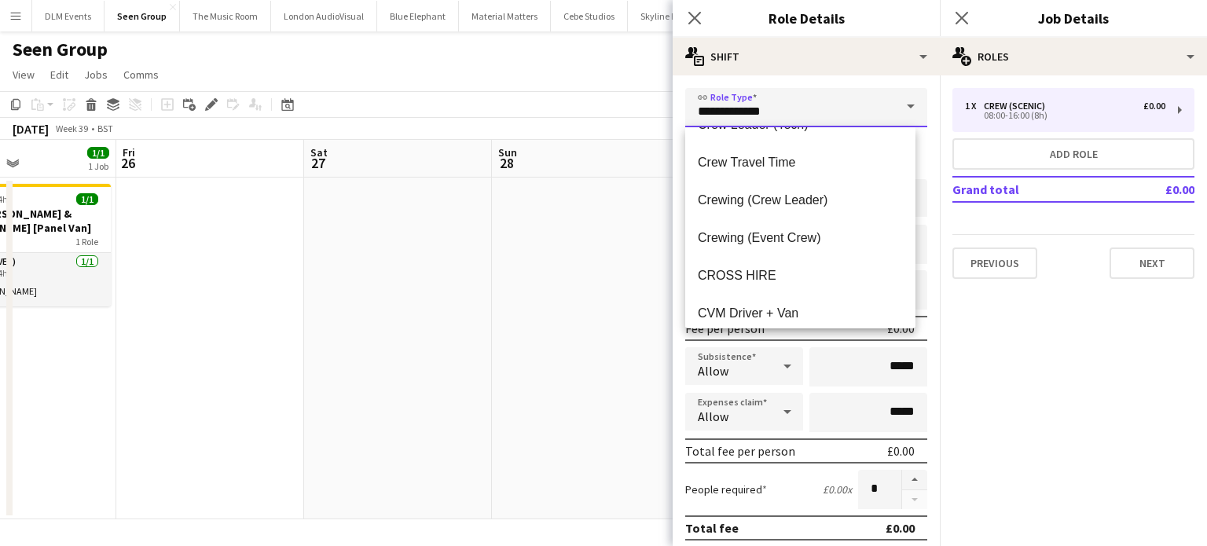
scroll to position [145, 0]
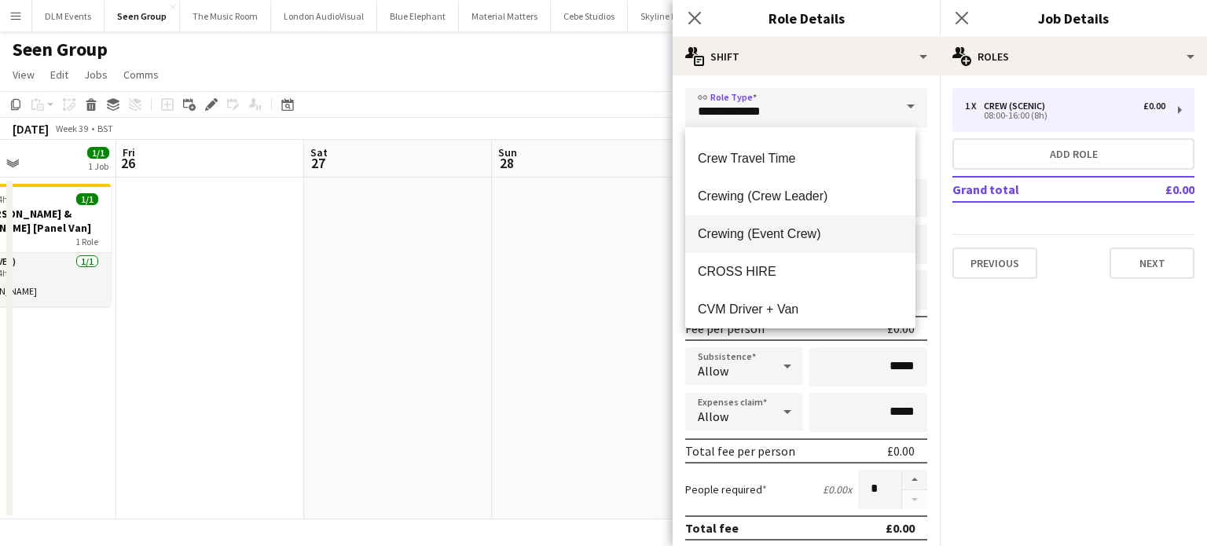
click at [811, 232] on span "Crewing (Event Crew)" at bounding box center [800, 233] width 205 height 15
type input "**********"
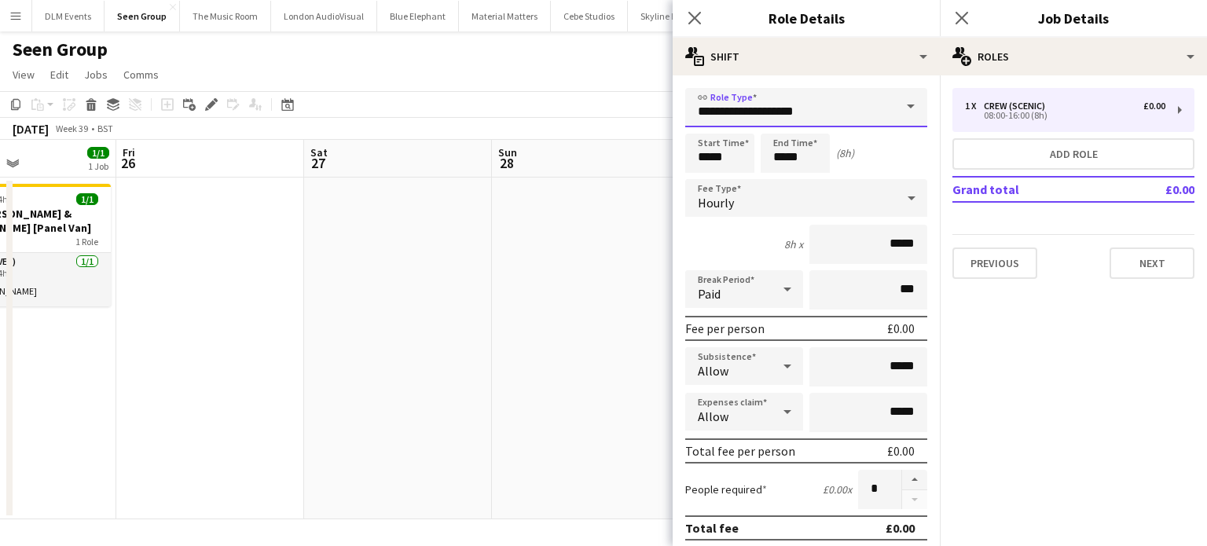
scroll to position [189, 0]
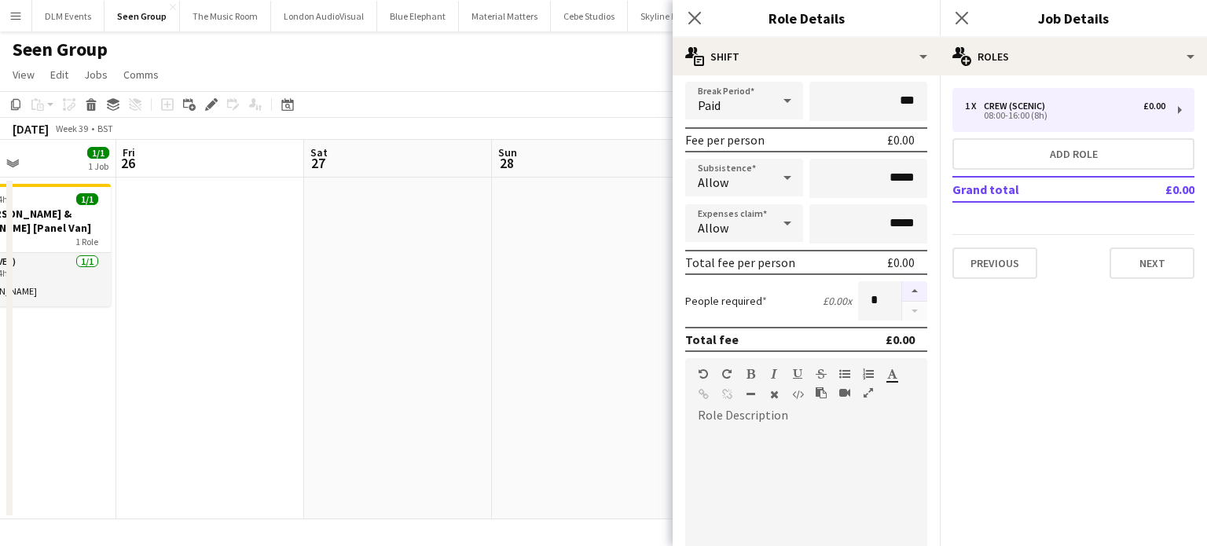
click at [903, 291] on button "button" at bounding box center [914, 291] width 25 height 20
type input "*"
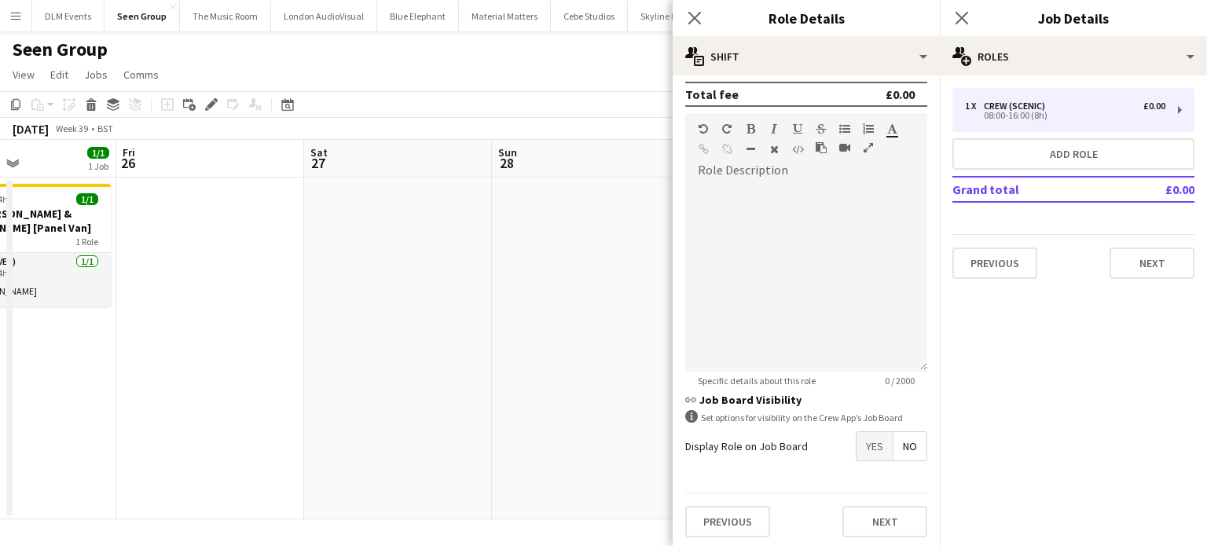
click at [856, 452] on span "Yes" at bounding box center [874, 446] width 36 height 28
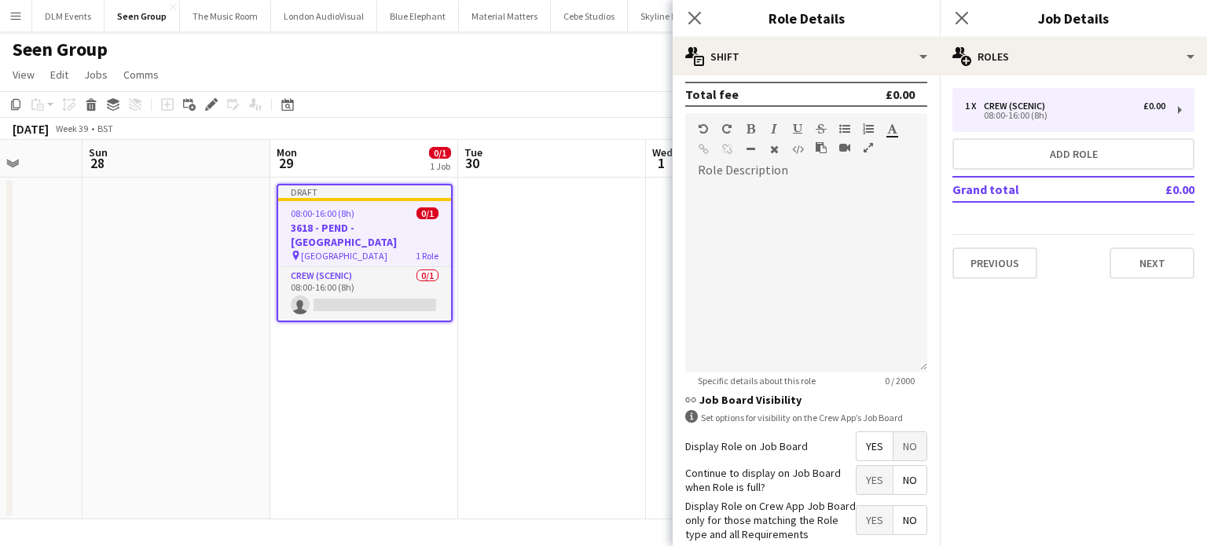
scroll to position [0, 680]
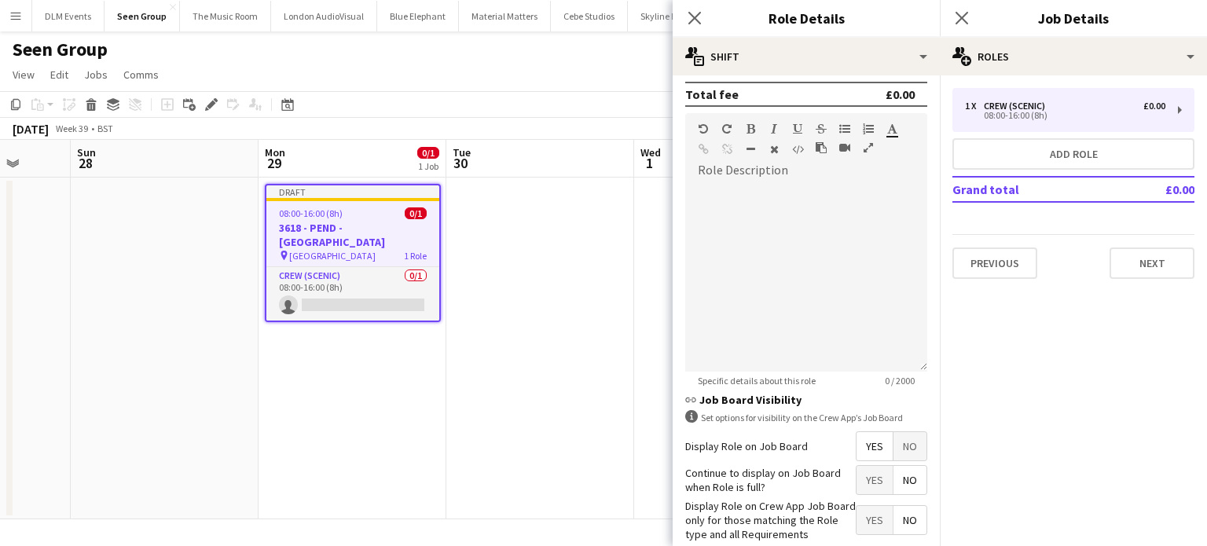
click at [555, 271] on app-date-cell at bounding box center [540, 349] width 188 height 342
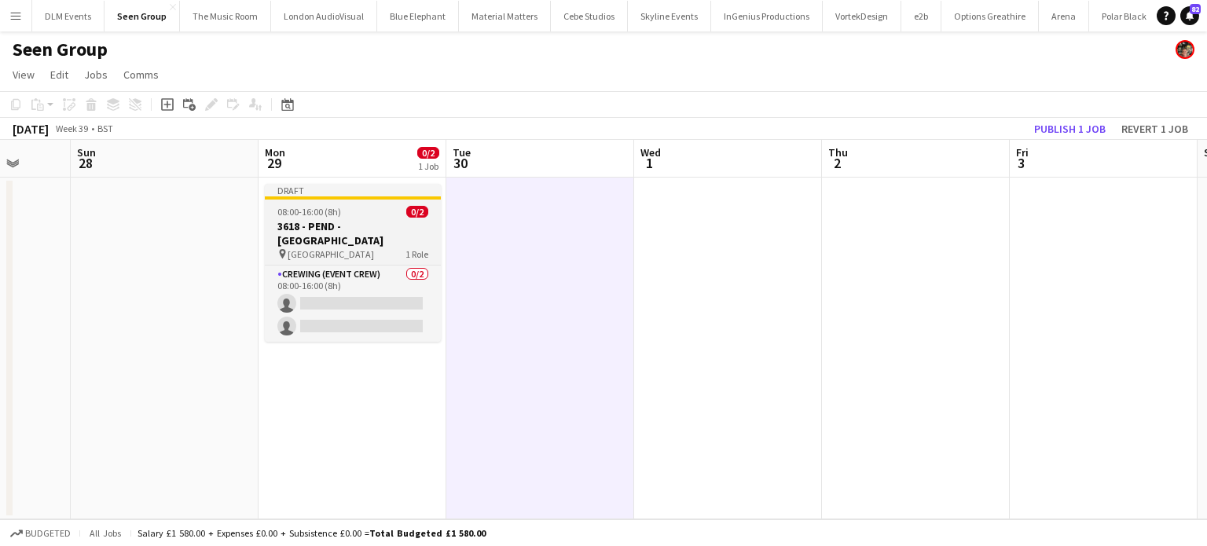
click at [351, 211] on div "08:00-16:00 (8h) 0/2" at bounding box center [353, 212] width 176 height 12
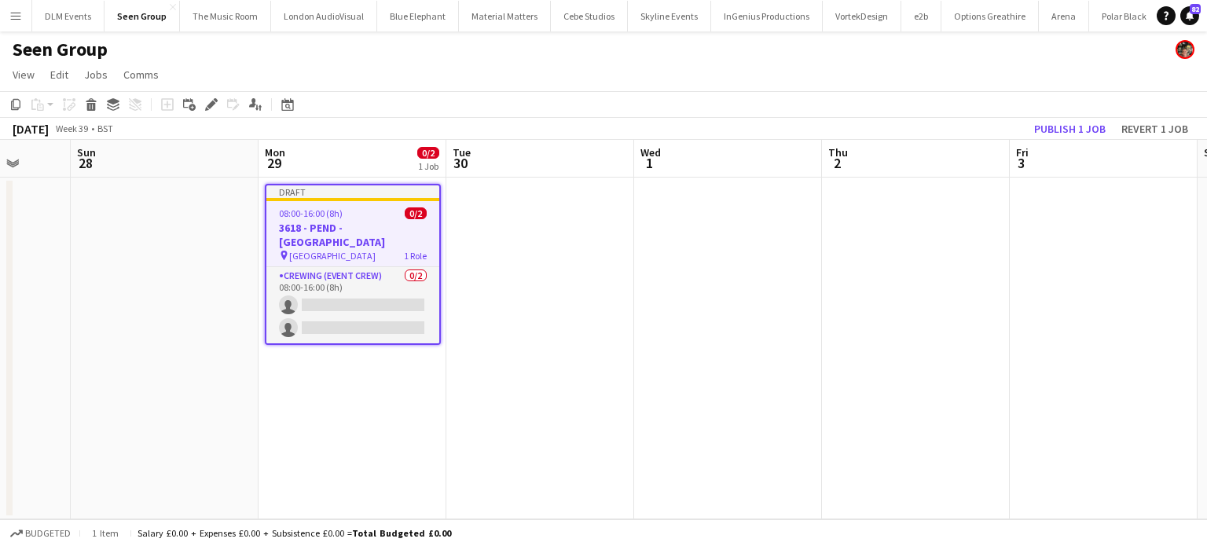
click at [522, 253] on app-date-cell at bounding box center [540, 349] width 188 height 342
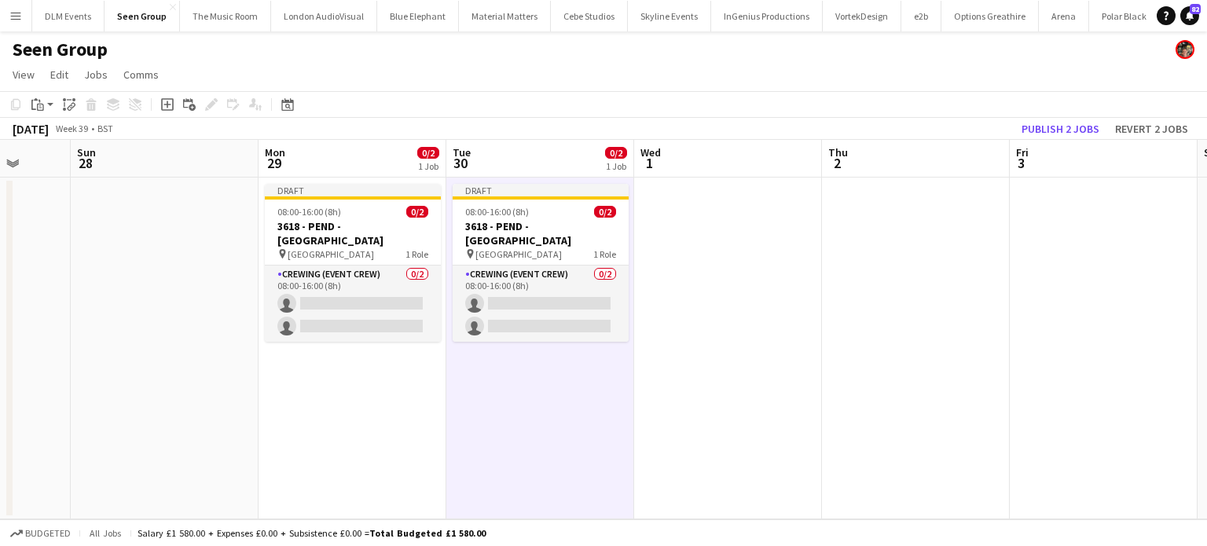
click at [779, 253] on app-date-cell at bounding box center [728, 349] width 188 height 342
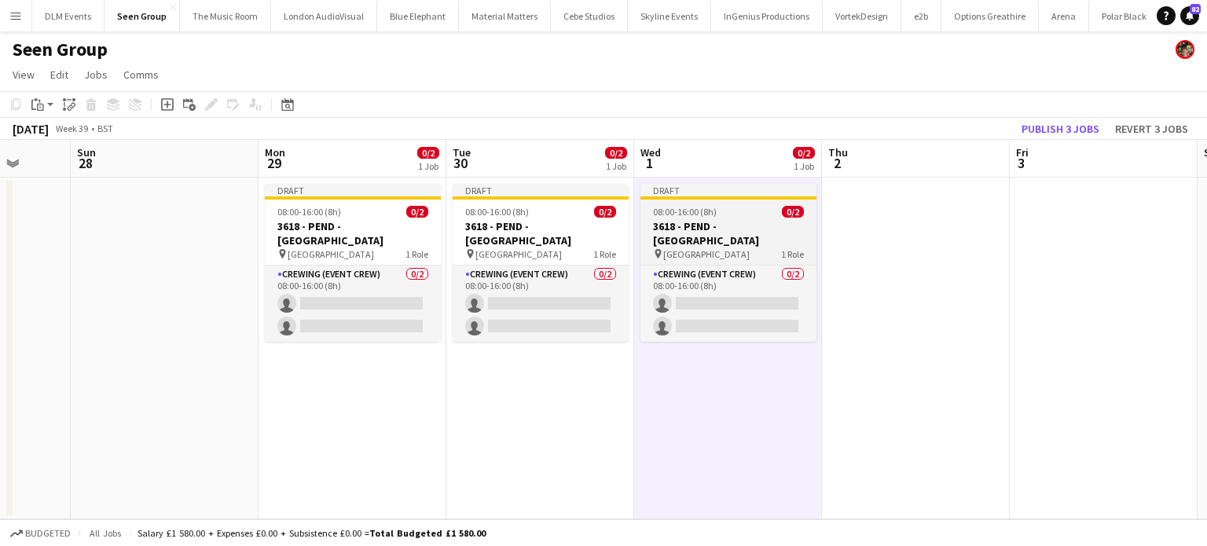
click at [735, 207] on div "08:00-16:00 (8h) 0/2" at bounding box center [728, 212] width 176 height 12
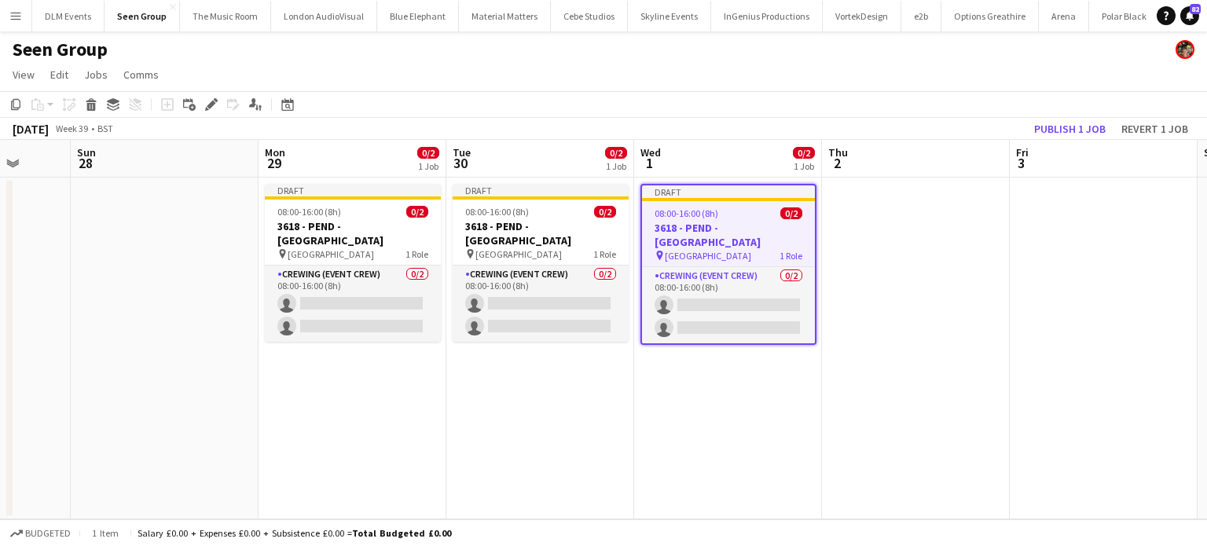
click at [735, 207] on div "08:00-16:00 (8h) 0/2" at bounding box center [728, 213] width 173 height 12
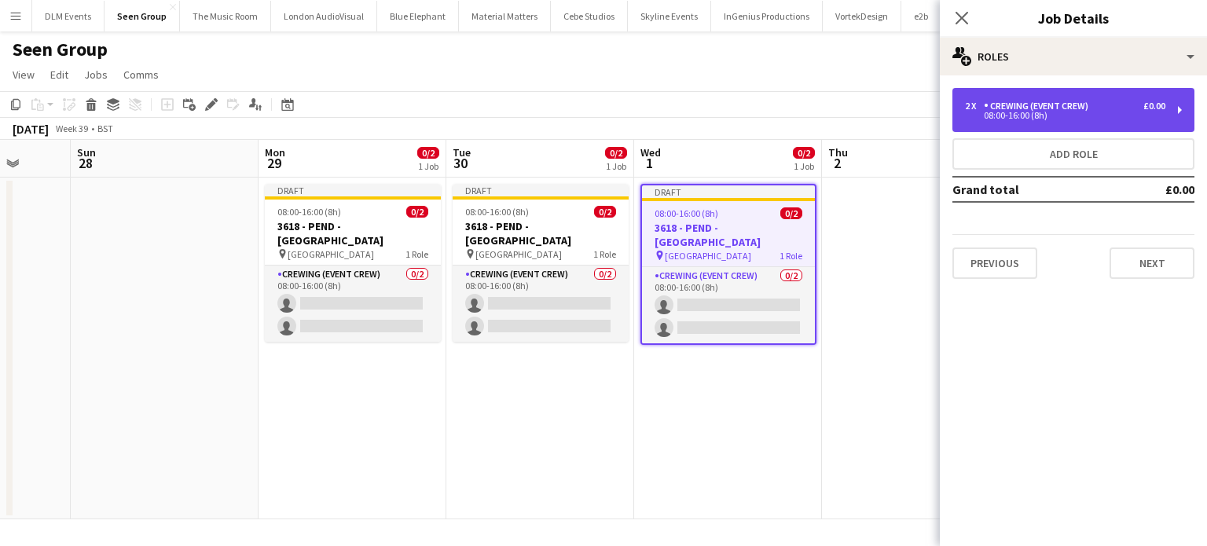
click at [1062, 113] on div "08:00-16:00 (8h)" at bounding box center [1065, 116] width 200 height 8
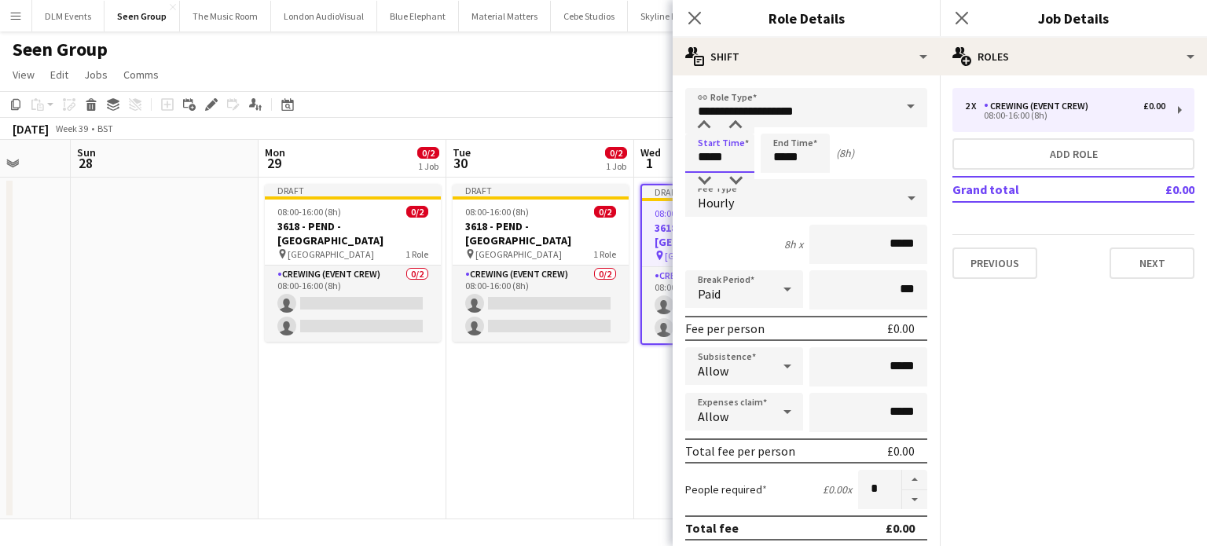
click at [726, 151] on input "*****" at bounding box center [719, 153] width 69 height 39
type input "*****"
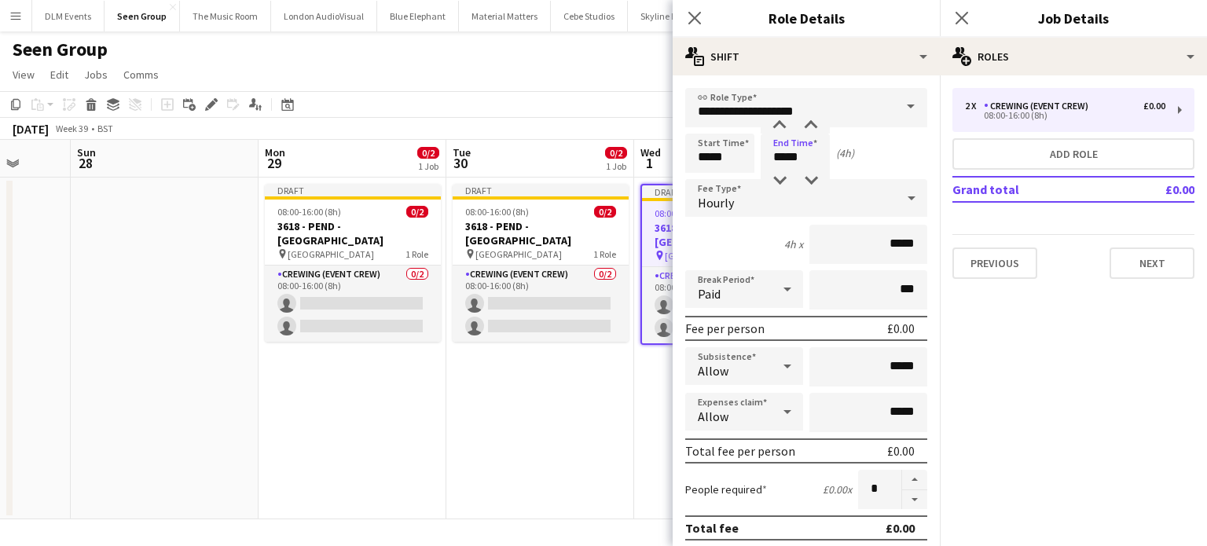
click at [445, 385] on app-date-cell "Draft 08:00-16:00 (8h) 0/2 3618 - PEND - Emerald Theatre pin Emerald Theatre 1 …" at bounding box center [352, 349] width 188 height 342
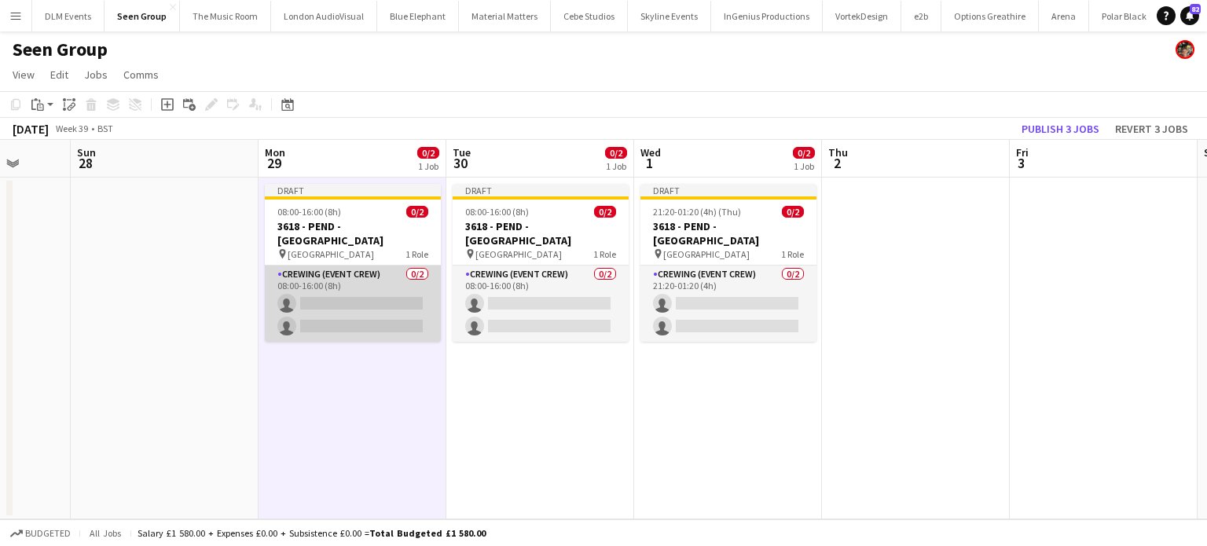
click at [363, 313] on app-card-role "Crewing (Event Crew) 0/2 08:00-16:00 (8h) single-neutral-actions single-neutral…" at bounding box center [353, 304] width 176 height 76
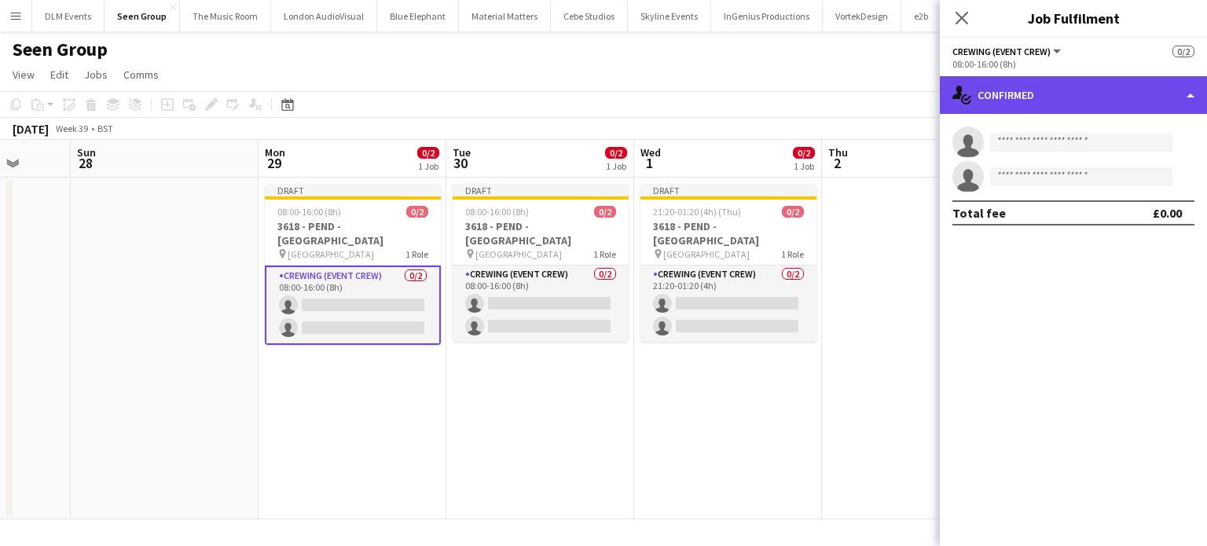
click at [1137, 86] on div "single-neutral-actions-check-2 Confirmed" at bounding box center [1072, 95] width 267 height 38
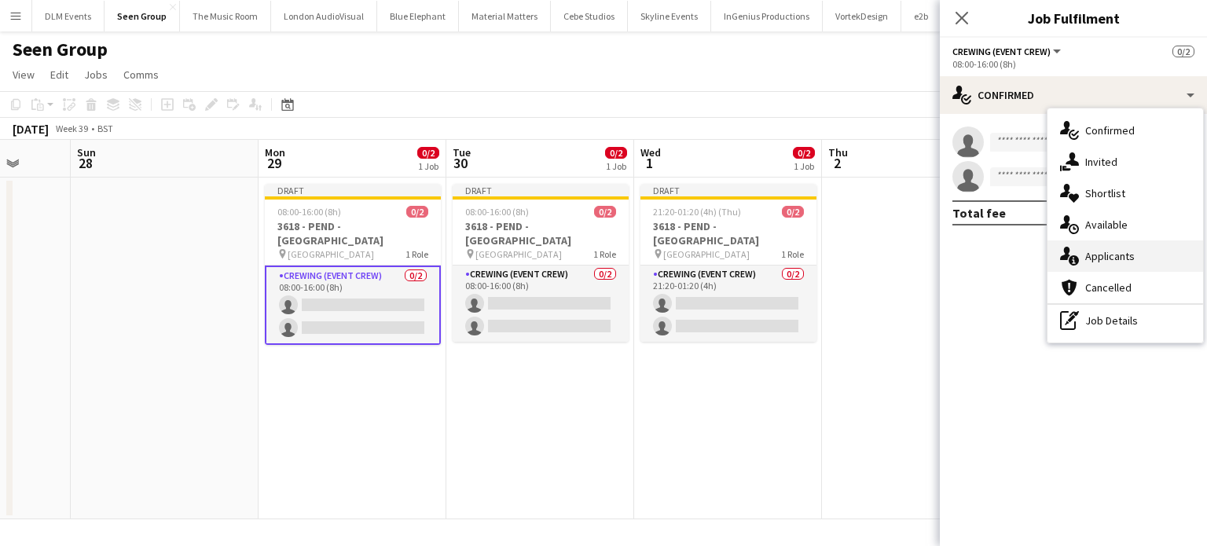
click at [1106, 254] on span "Applicants" at bounding box center [1109, 256] width 49 height 14
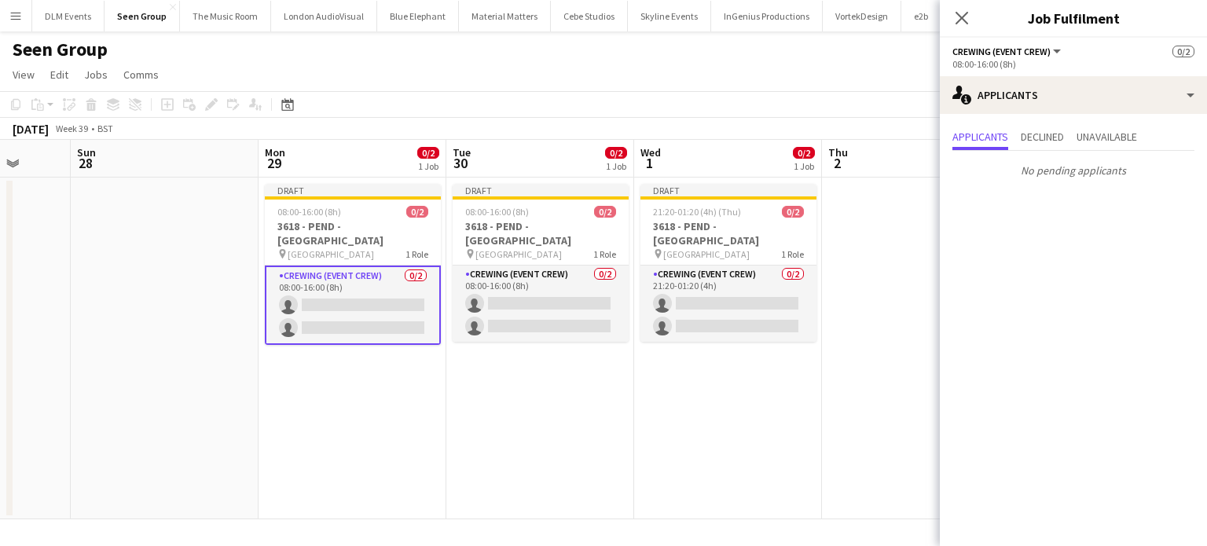
click at [397, 266] on app-card-role "Crewing (Event Crew) 0/2 08:00-16:00 (8h) single-neutral-actions single-neutral…" at bounding box center [353, 305] width 176 height 79
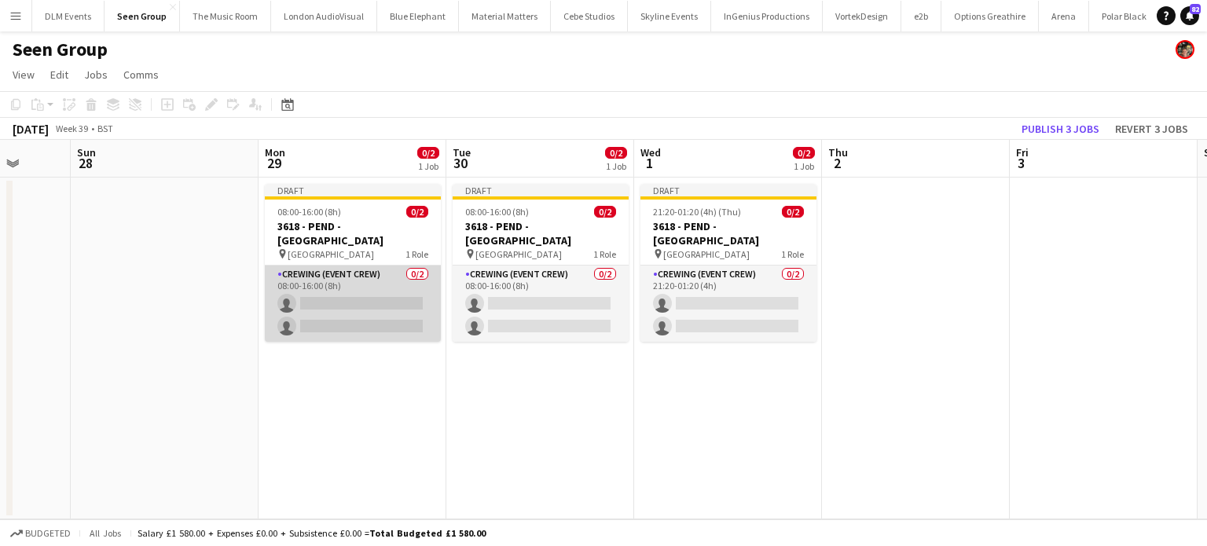
click at [402, 271] on app-card-role "Crewing (Event Crew) 0/2 08:00-16:00 (8h) single-neutral-actions single-neutral…" at bounding box center [353, 304] width 176 height 76
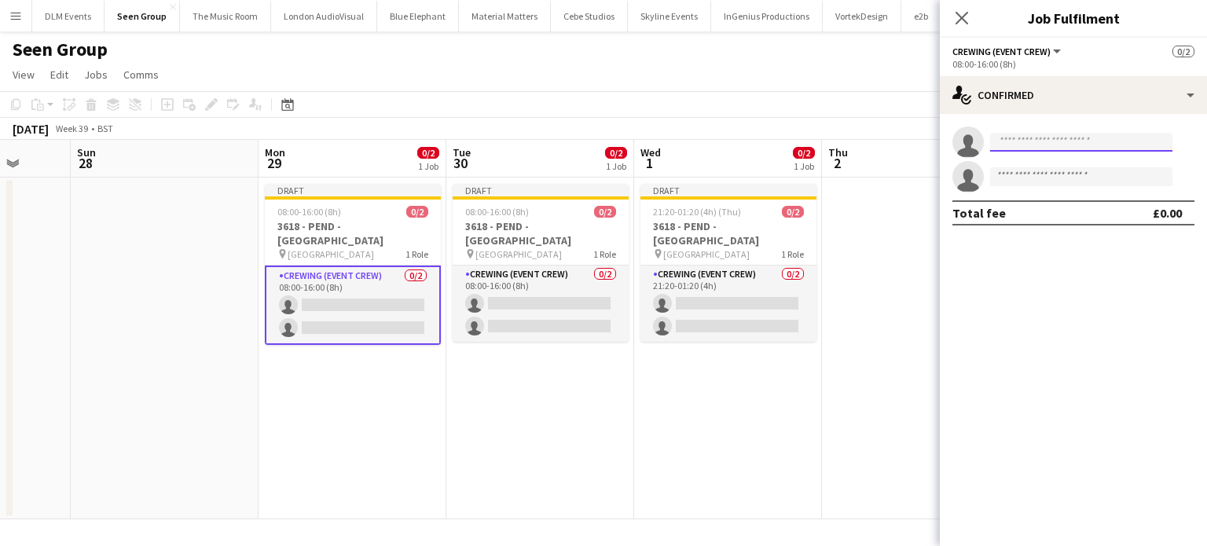
click at [1067, 150] on input at bounding box center [1081, 142] width 182 height 19
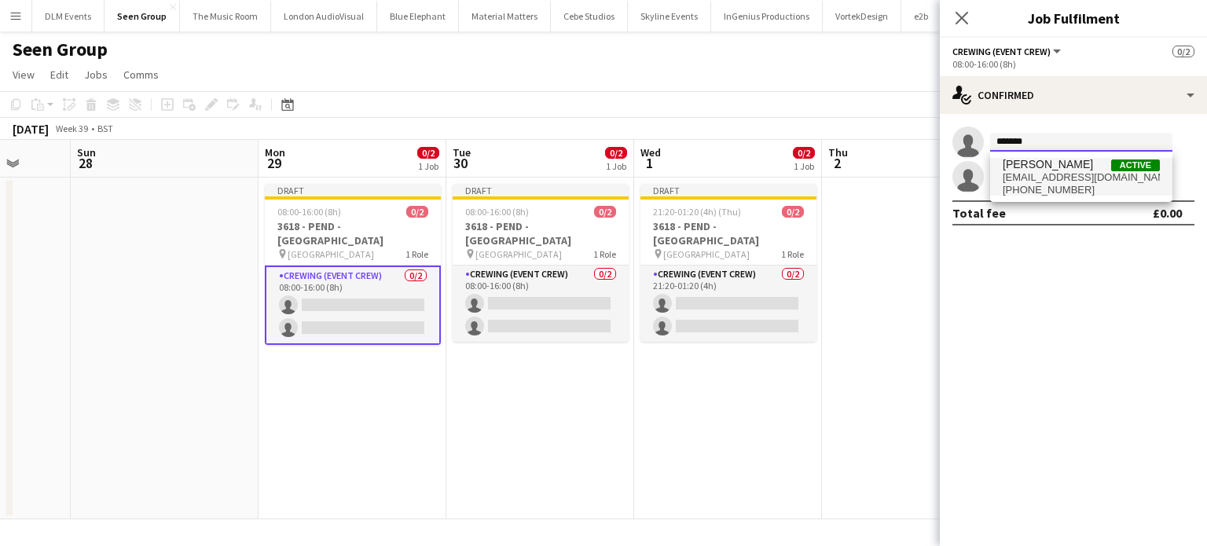
type input "*******"
click at [1063, 184] on span "+447464237677" at bounding box center [1080, 190] width 157 height 13
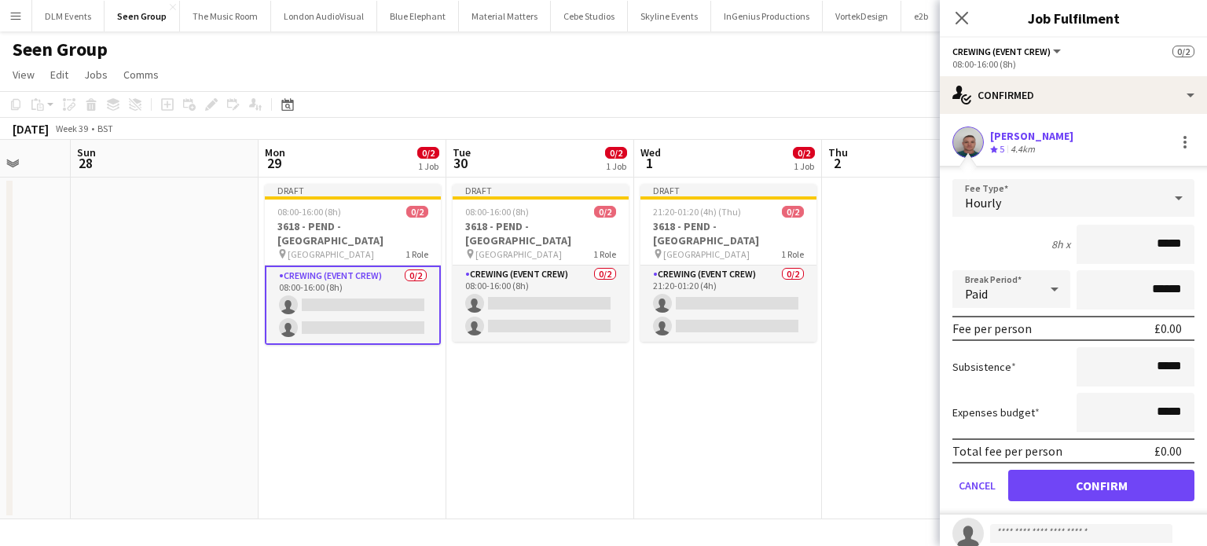
click button "Confirm" at bounding box center [1101, 485] width 186 height 31
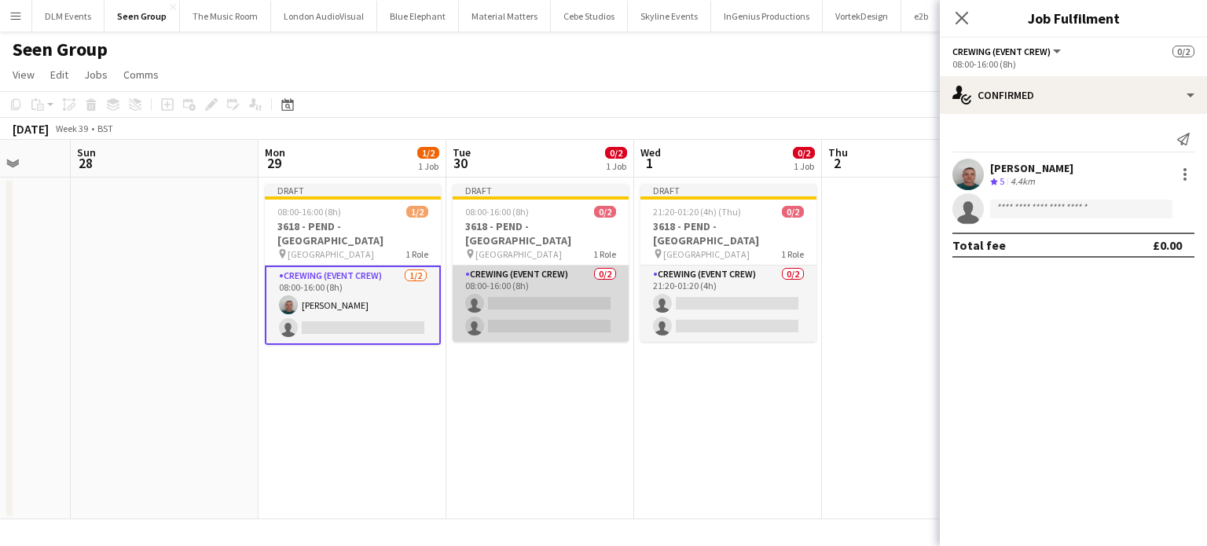
click at [575, 295] on app-card-role "Crewing (Event Crew) 0/2 08:00-16:00 (8h) single-neutral-actions single-neutral…" at bounding box center [540, 304] width 176 height 76
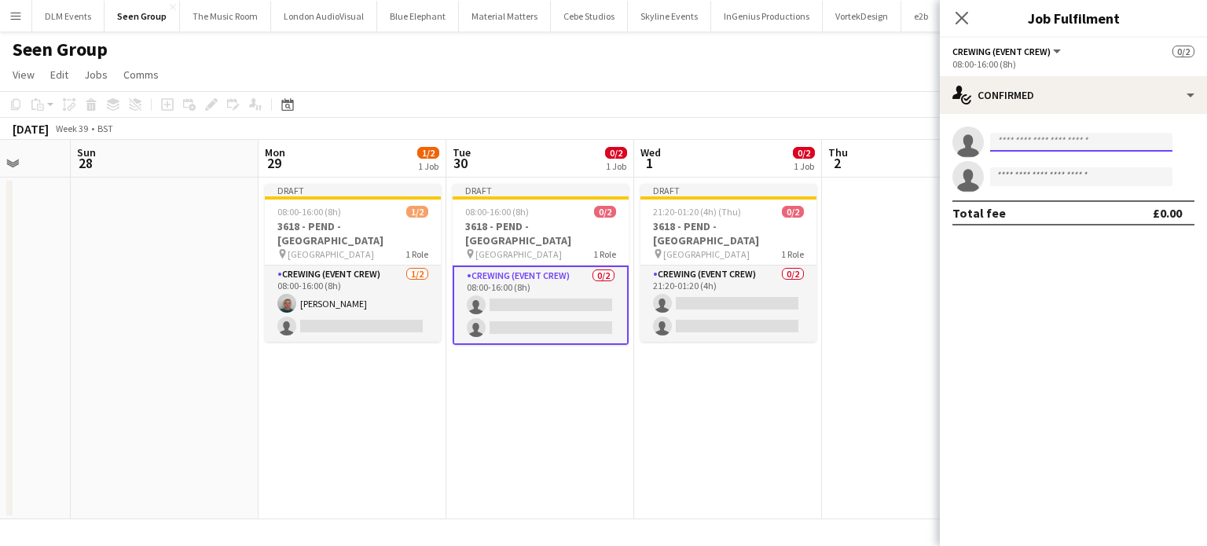
click at [1031, 141] on input at bounding box center [1081, 142] width 182 height 19
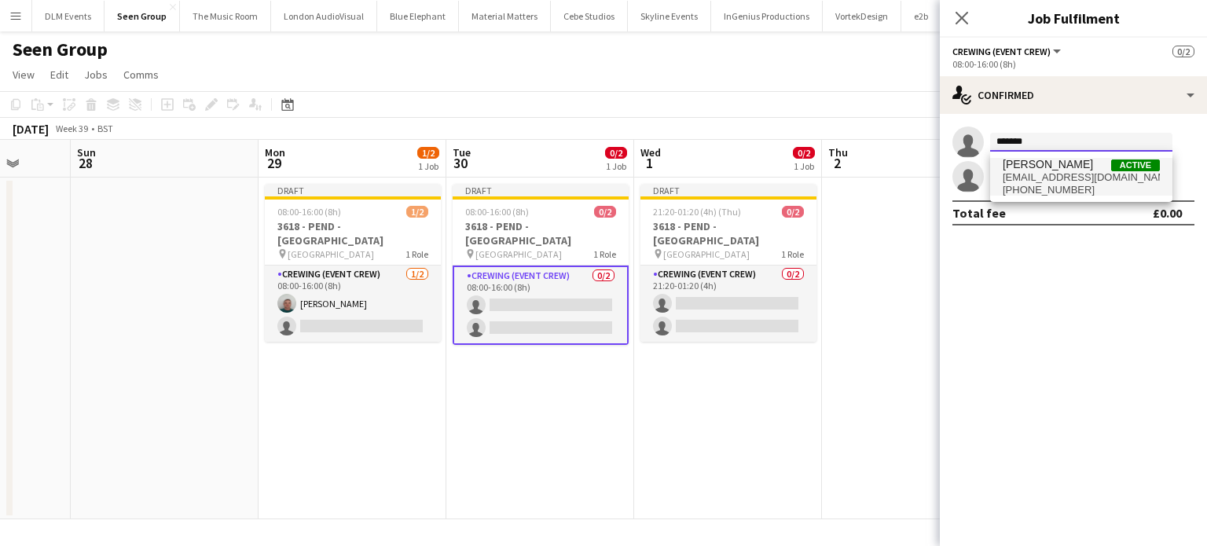
type input "*******"
click at [1040, 159] on span "Brayden Davison" at bounding box center [1047, 164] width 90 height 13
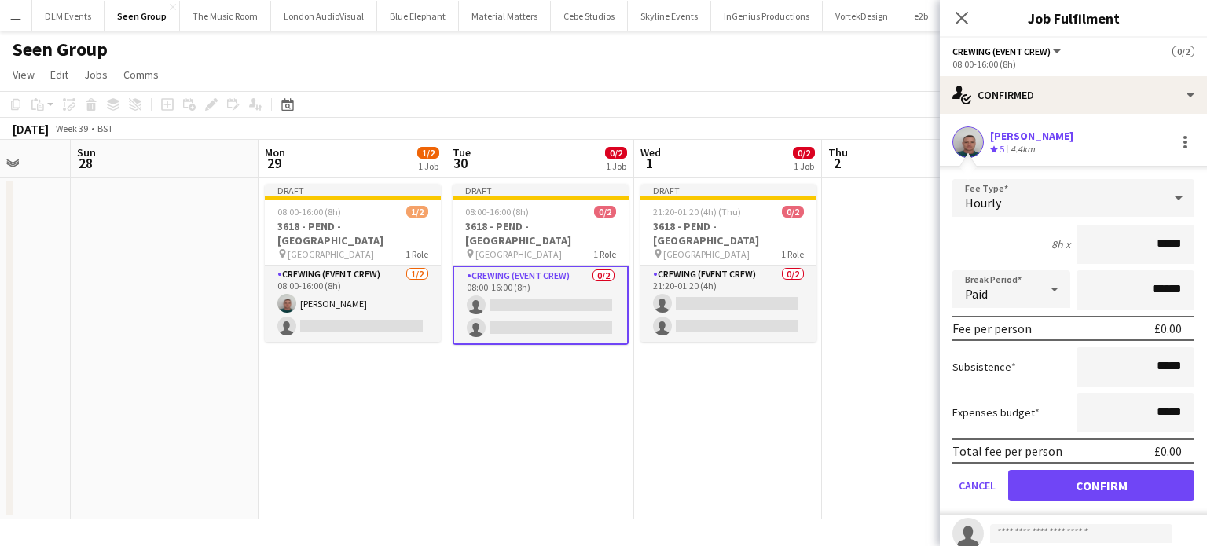
click button "Confirm" at bounding box center [1101, 485] width 186 height 31
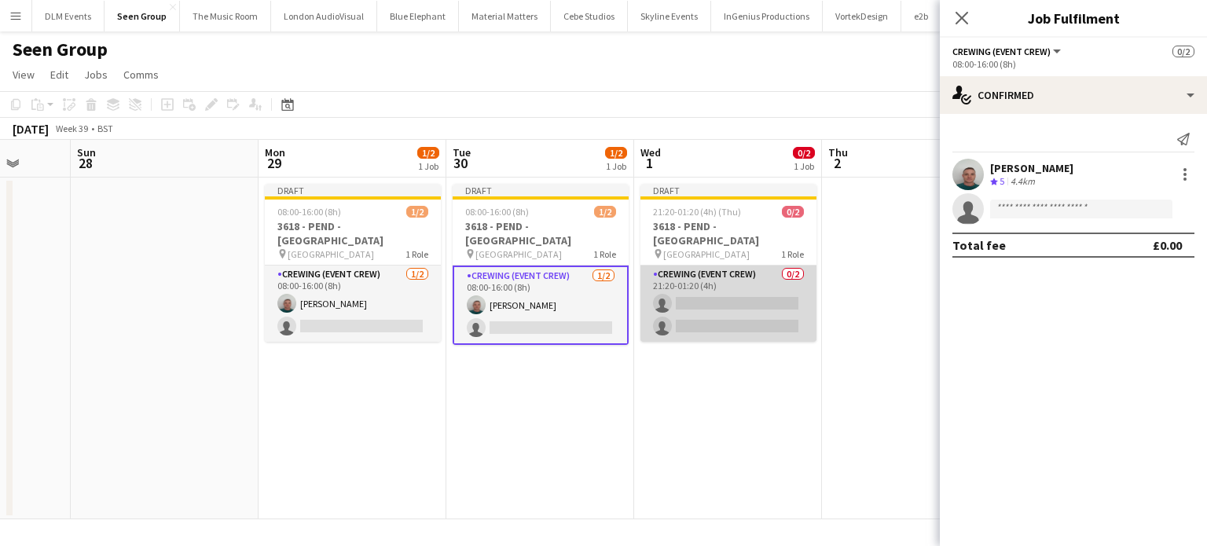
click at [750, 289] on app-card-role "Crewing (Event Crew) 0/2 21:20-01:20 (4h) single-neutral-actions single-neutral…" at bounding box center [728, 304] width 176 height 76
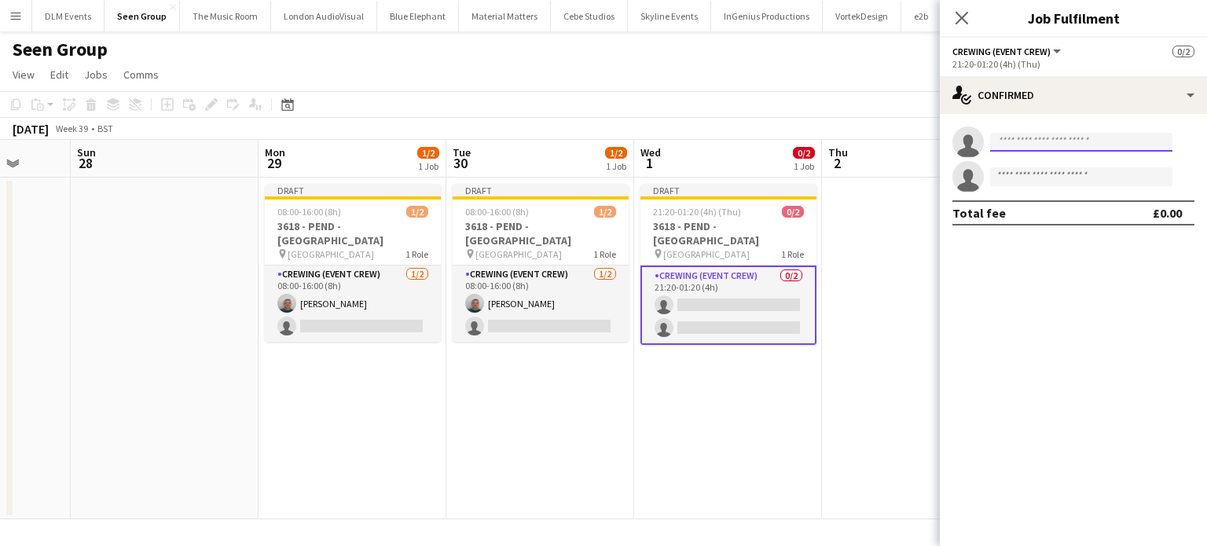
click at [1093, 145] on input at bounding box center [1081, 142] width 182 height 19
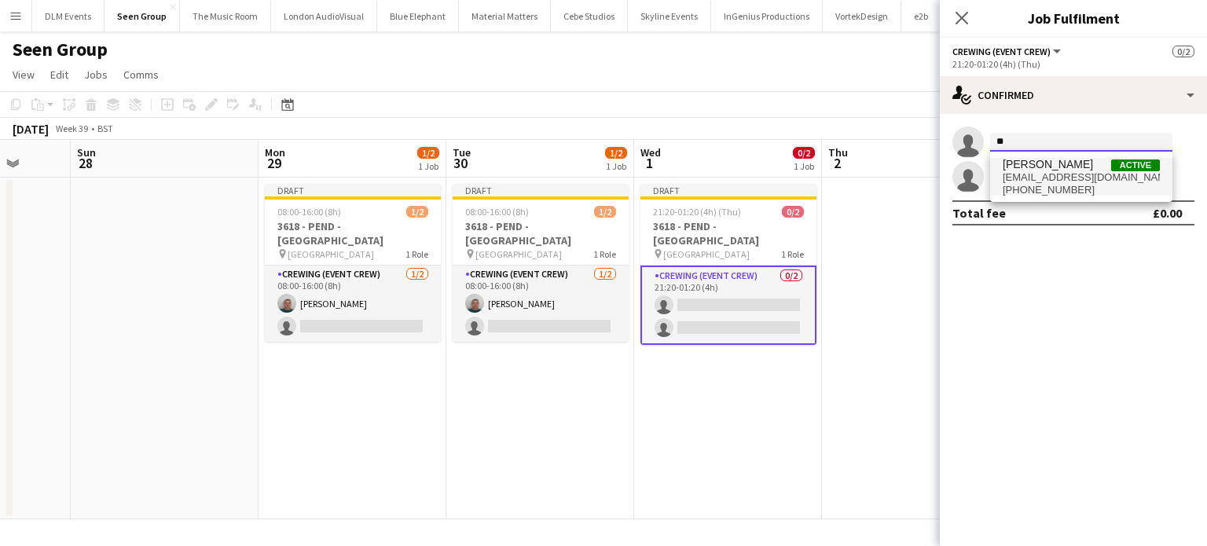
type input "*"
type input "*******"
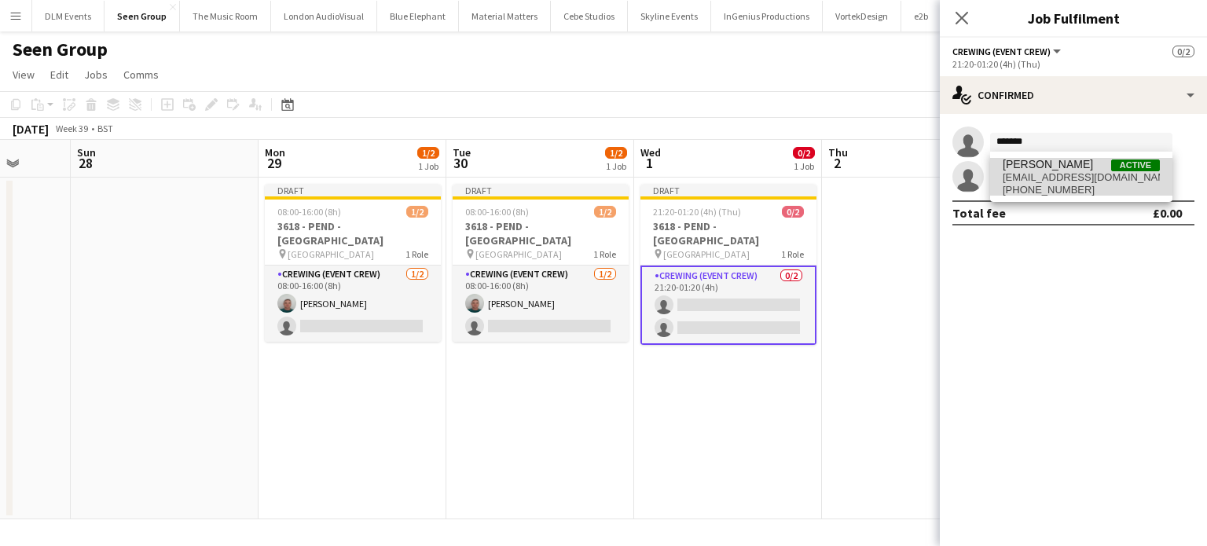
click at [1069, 178] on span "braydendavison@hotmail.com" at bounding box center [1080, 177] width 157 height 13
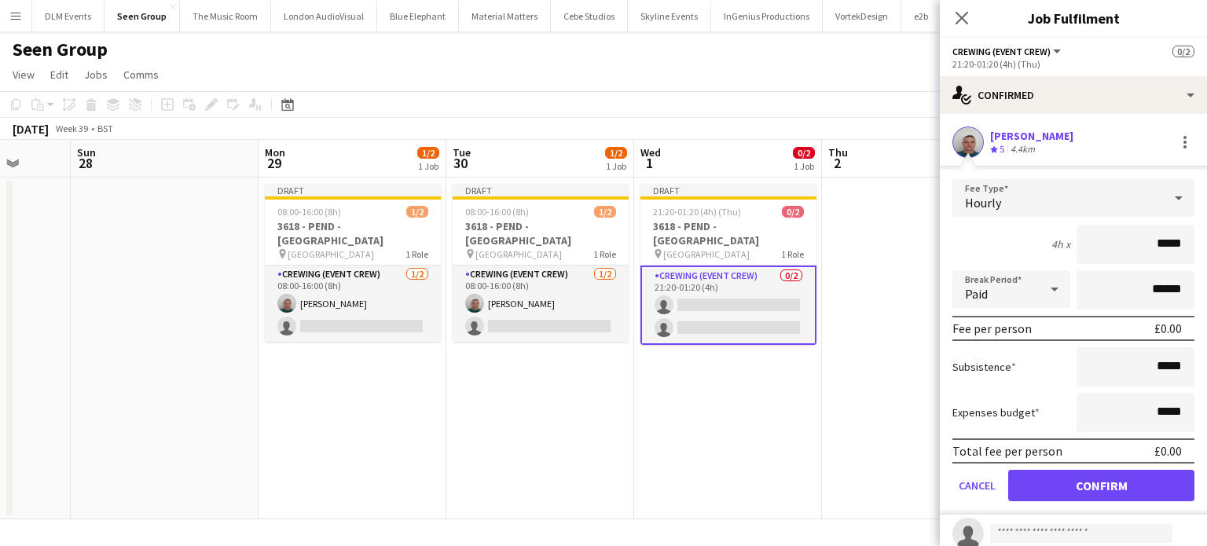
click button "Confirm" at bounding box center [1101, 485] width 186 height 31
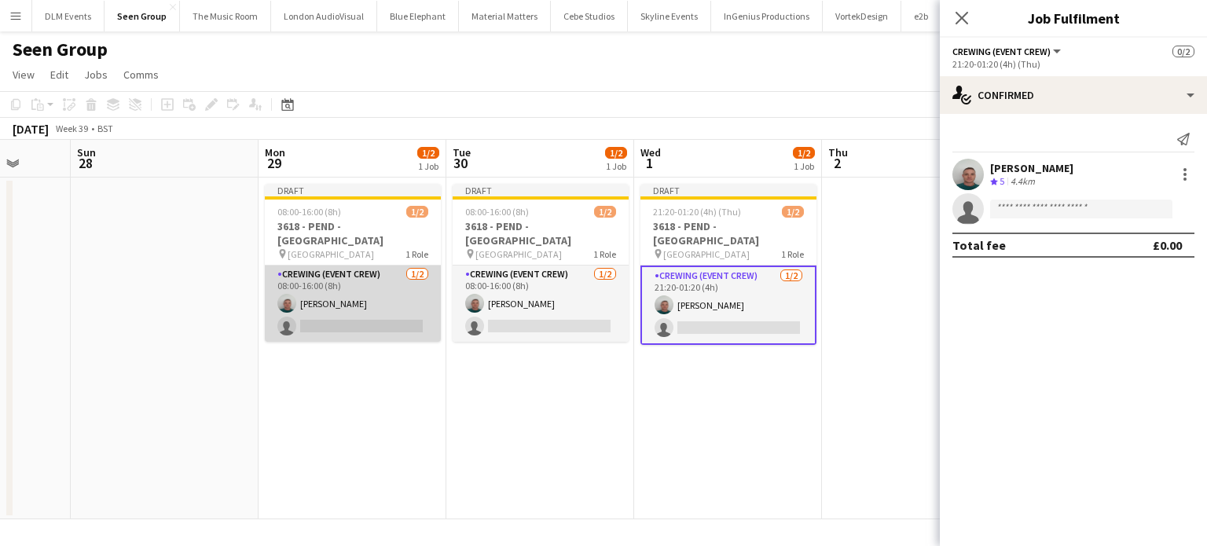
click at [422, 285] on app-card-role "Crewing (Event Crew) 1/2 08:00-16:00 (8h) Brayden Davison single-neutral-actions" at bounding box center [353, 304] width 176 height 76
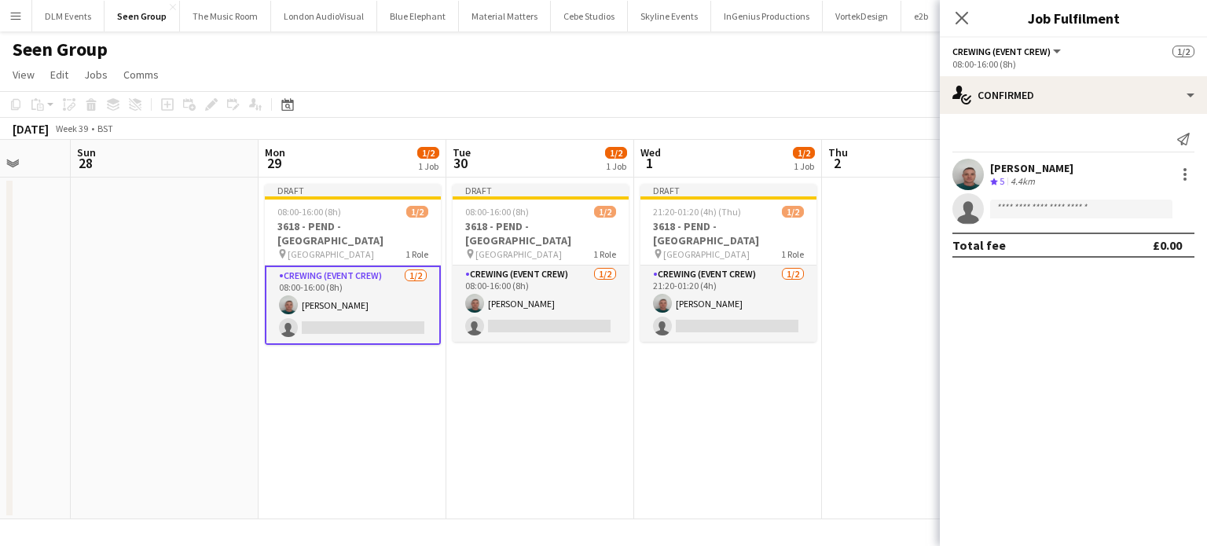
click at [313, 295] on app-card-role "Crewing (Event Crew) 1/2 08:00-16:00 (8h) Brayden Davison single-neutral-actions" at bounding box center [353, 305] width 176 height 79
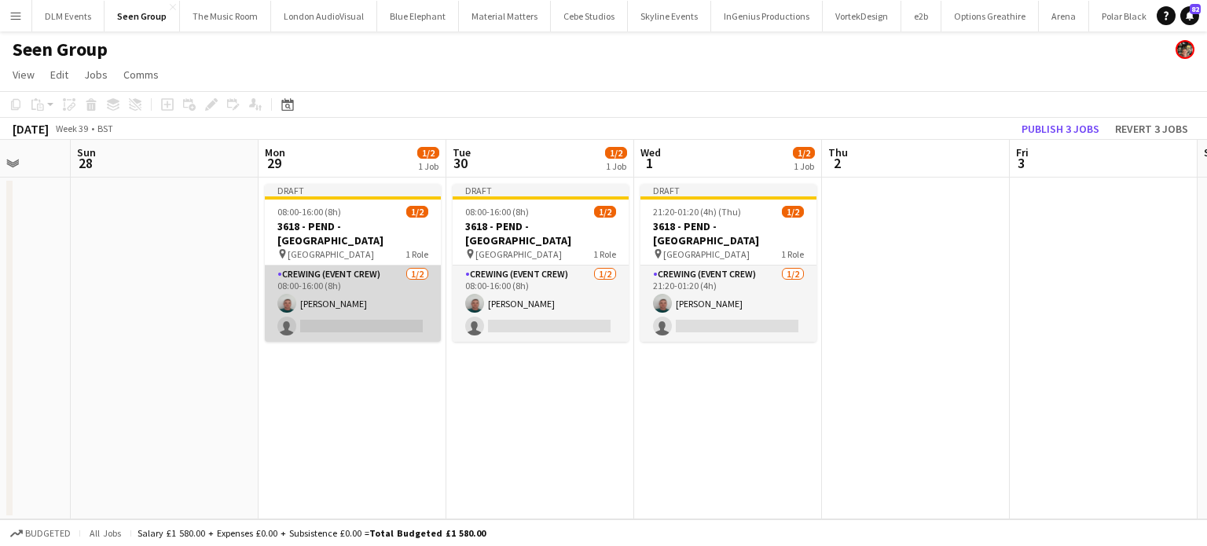
click at [351, 295] on app-card-role "Crewing (Event Crew) 1/2 08:00-16:00 (8h) Brayden Davison single-neutral-actions" at bounding box center [353, 304] width 176 height 76
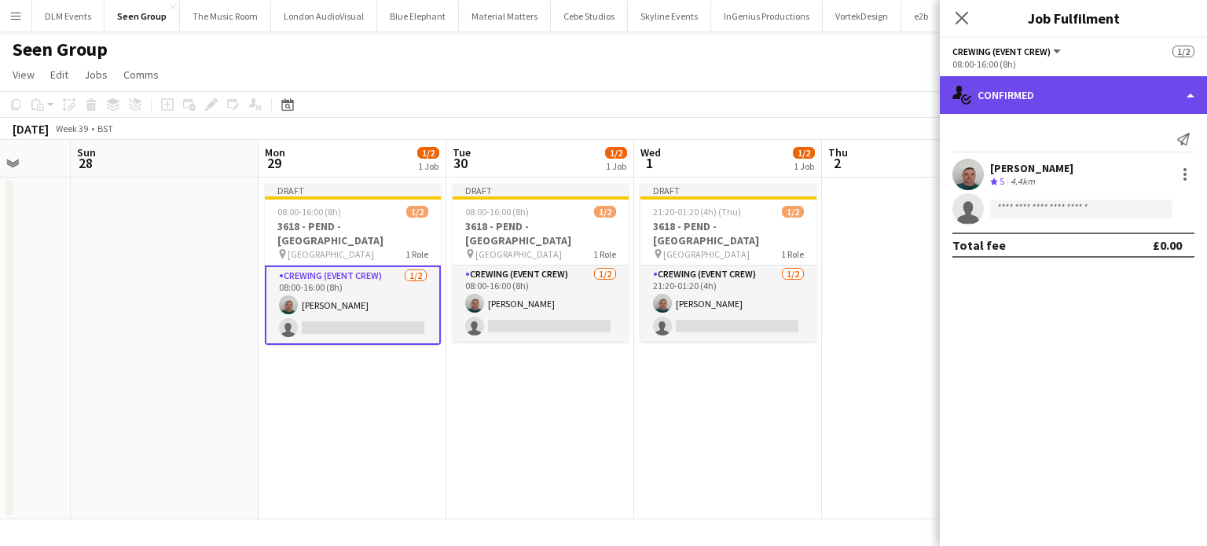
click at [1096, 108] on div "single-neutral-actions-check-2 Confirmed" at bounding box center [1072, 95] width 267 height 38
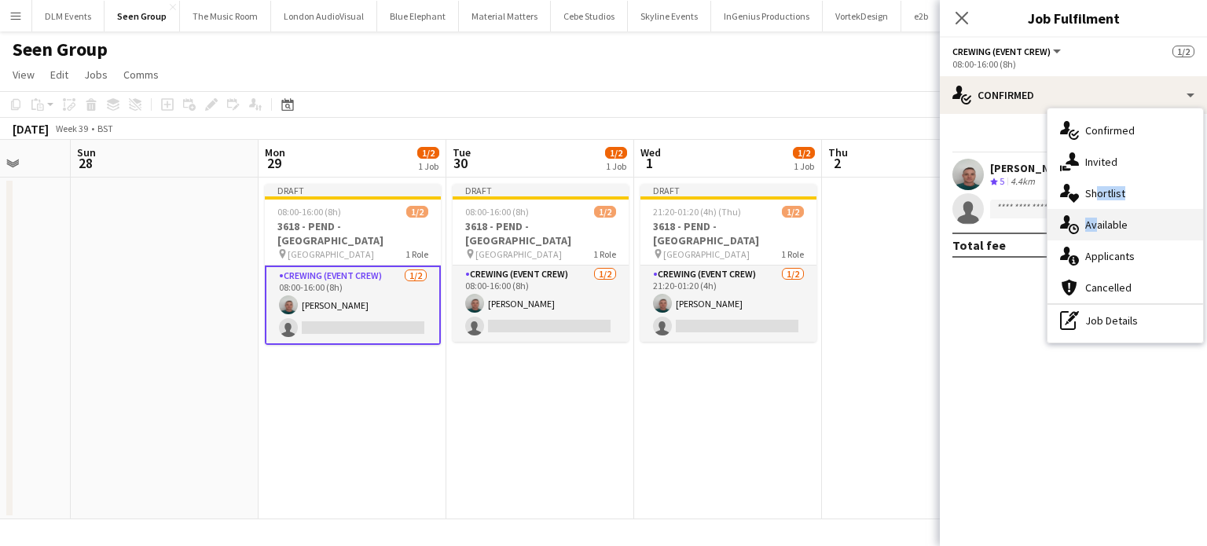
click at [1090, 214] on div "single-neutral-actions-check-2 Confirmed single-neutral-actions-share-1 Invited…" at bounding box center [1125, 225] width 156 height 234
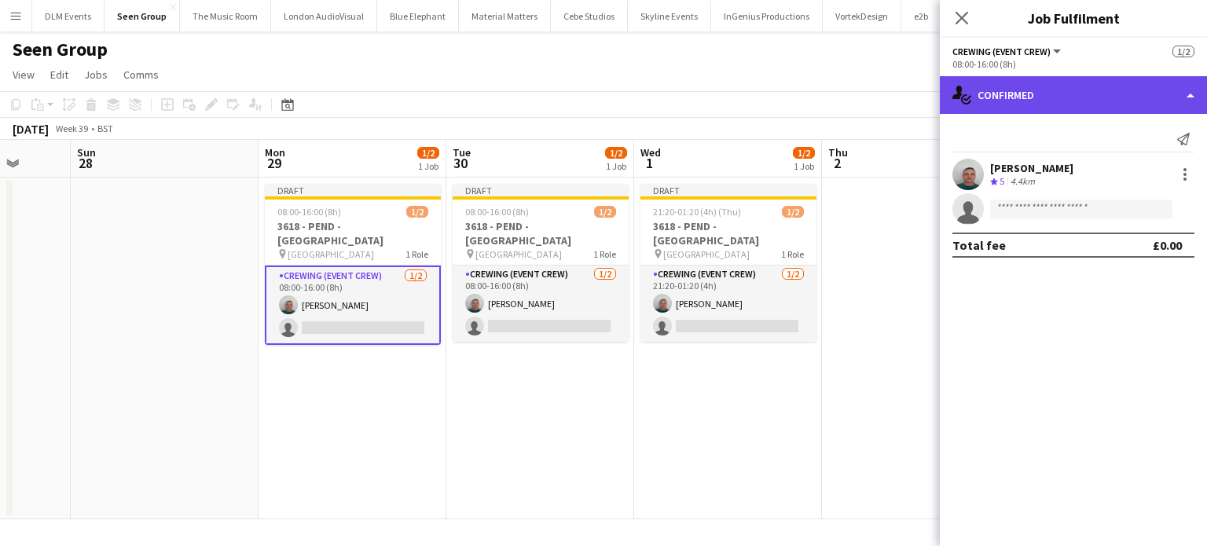
click at [1052, 85] on div "single-neutral-actions-check-2 Confirmed" at bounding box center [1072, 95] width 267 height 38
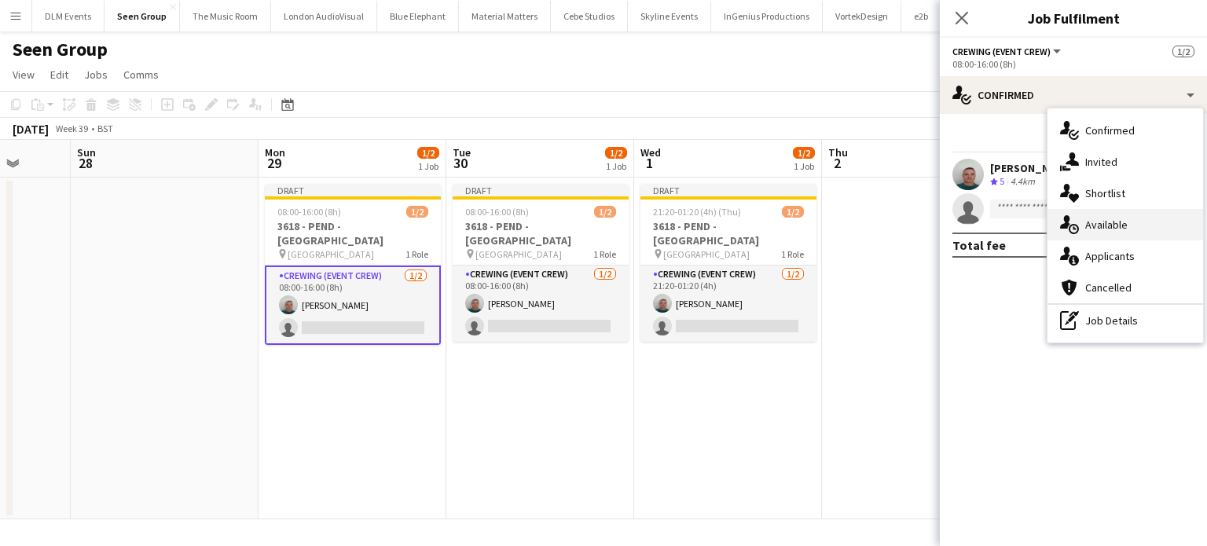
click at [1106, 229] on span "Available" at bounding box center [1106, 225] width 42 height 14
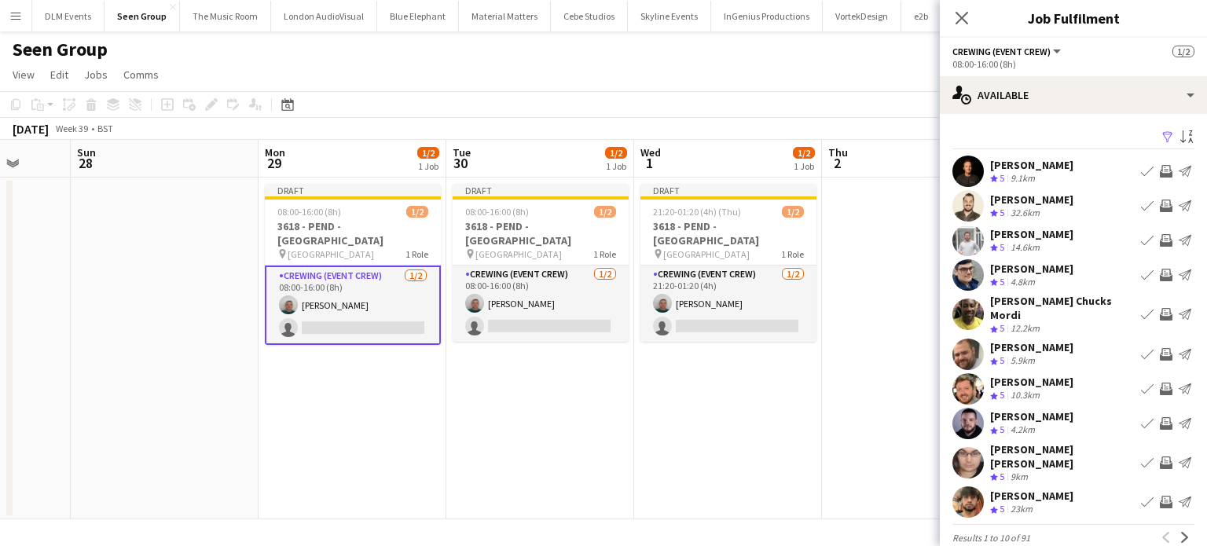
click at [1159, 239] on app-icon "Invite crew" at bounding box center [1165, 240] width 13 height 13
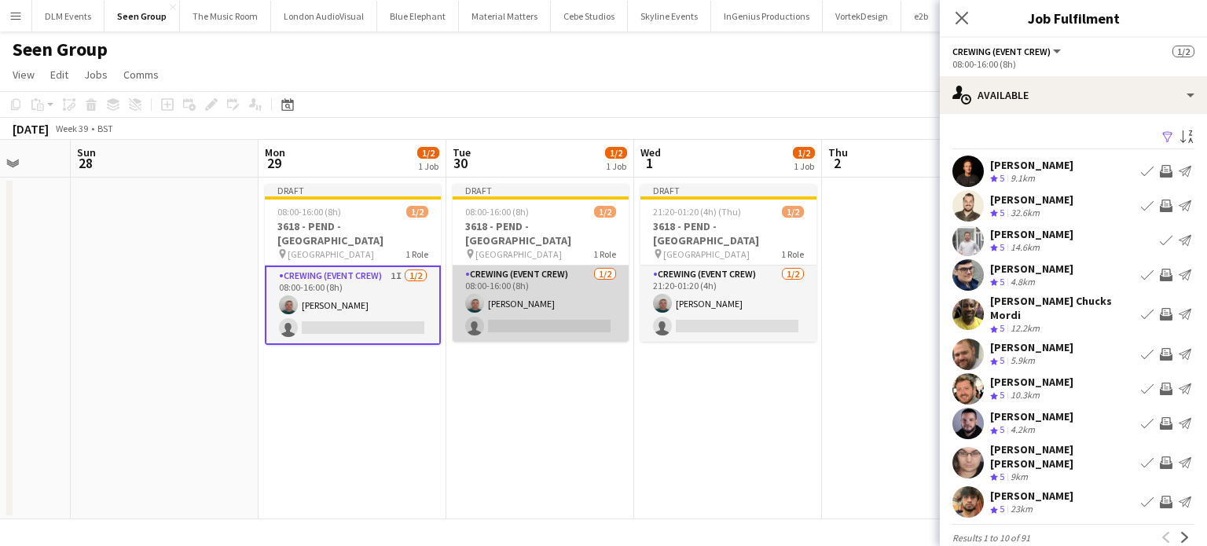
click at [547, 266] on app-card-role "Crewing (Event Crew) 1/2 08:00-16:00 (8h) Brayden Davison single-neutral-actions" at bounding box center [540, 304] width 176 height 76
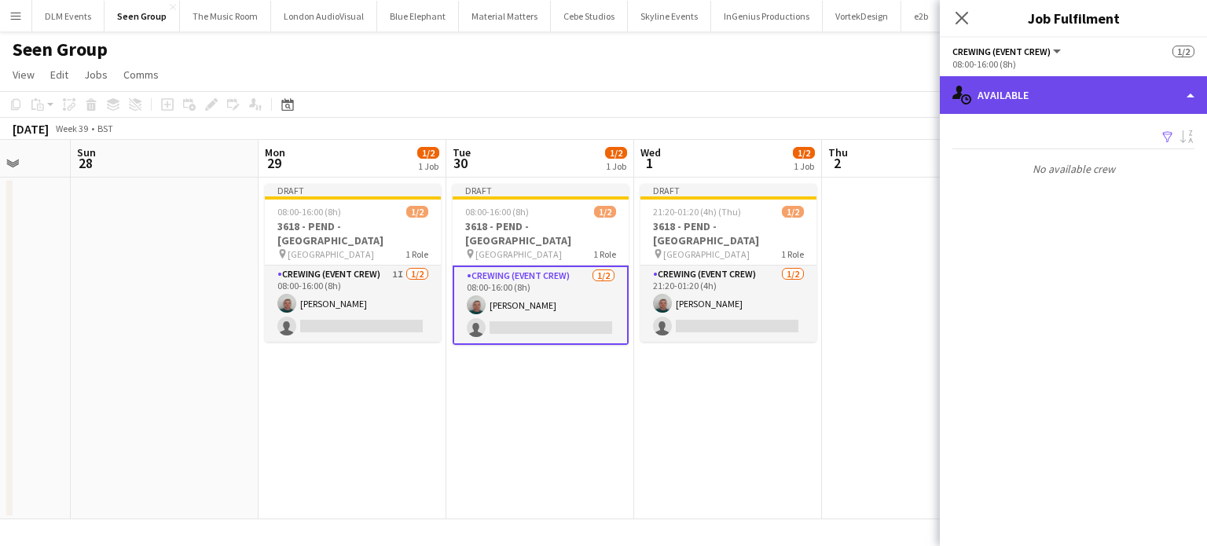
click at [1041, 109] on div "single-neutral-actions-upload Available" at bounding box center [1072, 95] width 267 height 38
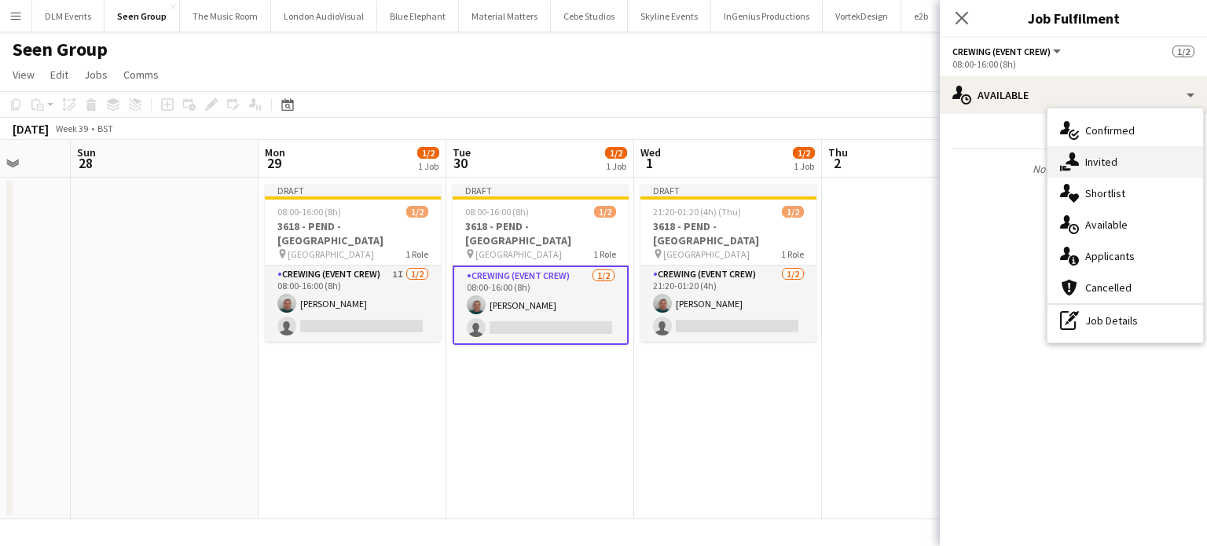
click at [1075, 159] on icon "single-neutral-actions-share-1" at bounding box center [1069, 161] width 19 height 19
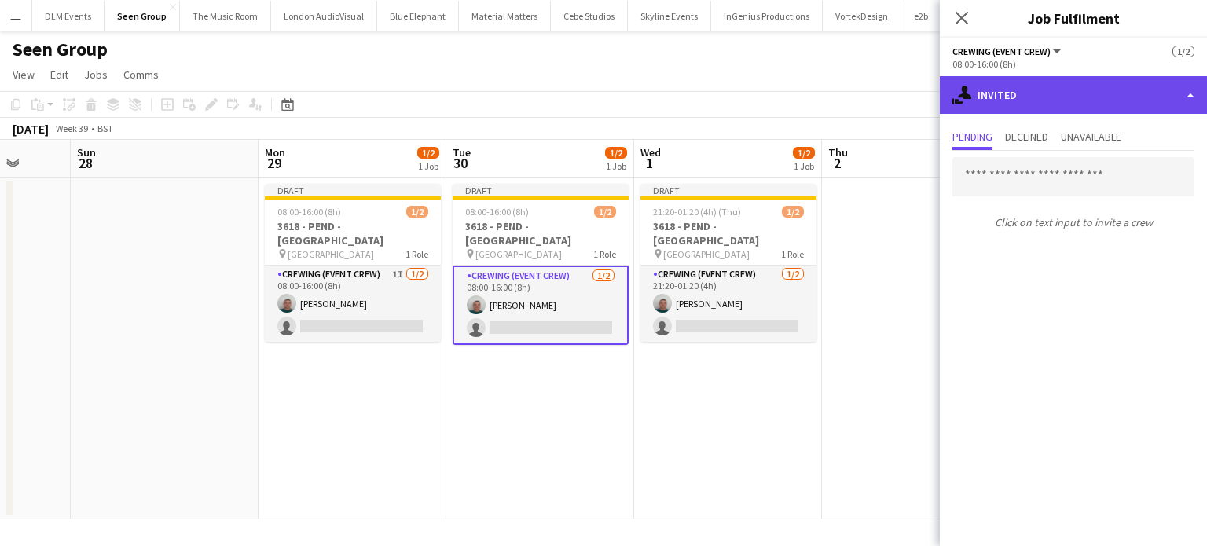
click at [1050, 93] on div "single-neutral-actions-share-1 Invited" at bounding box center [1072, 95] width 267 height 38
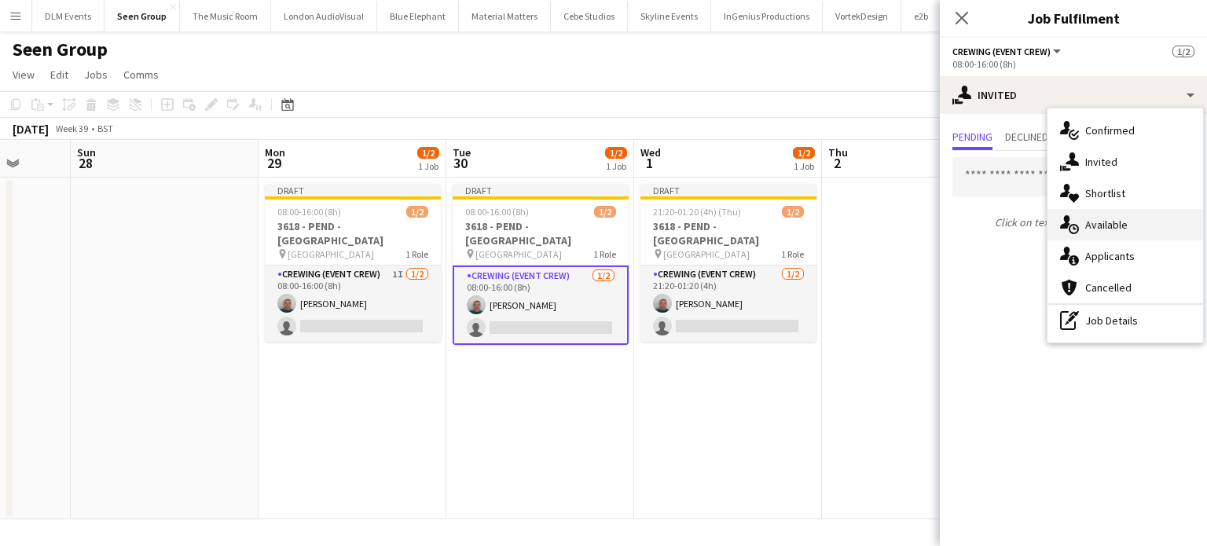
click at [1107, 225] on span "Available" at bounding box center [1106, 225] width 42 height 14
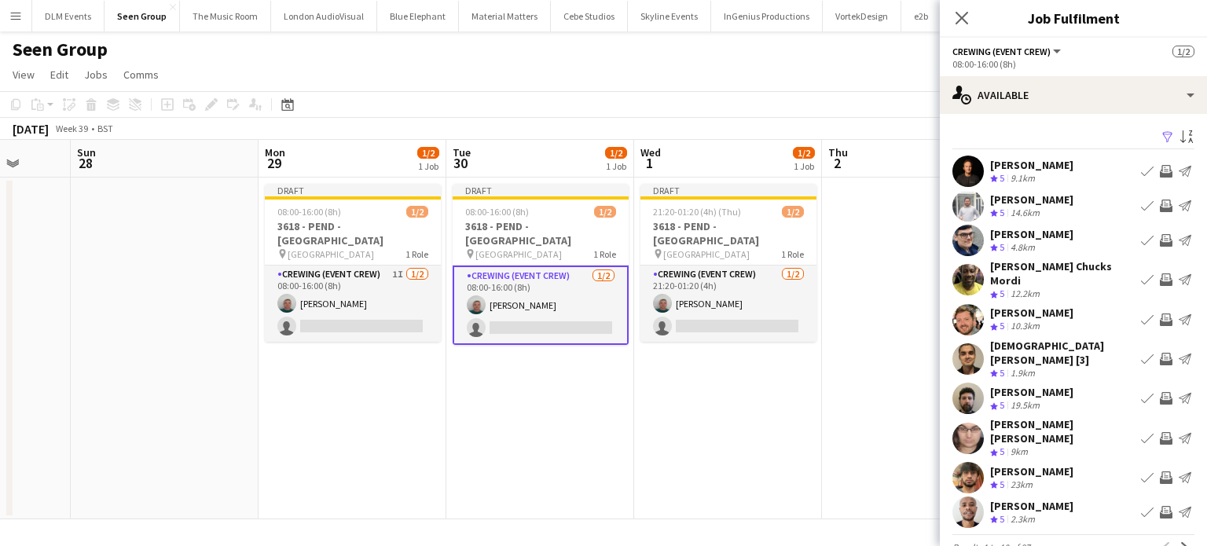
click at [1159, 209] on app-icon "Invite crew" at bounding box center [1165, 206] width 13 height 13
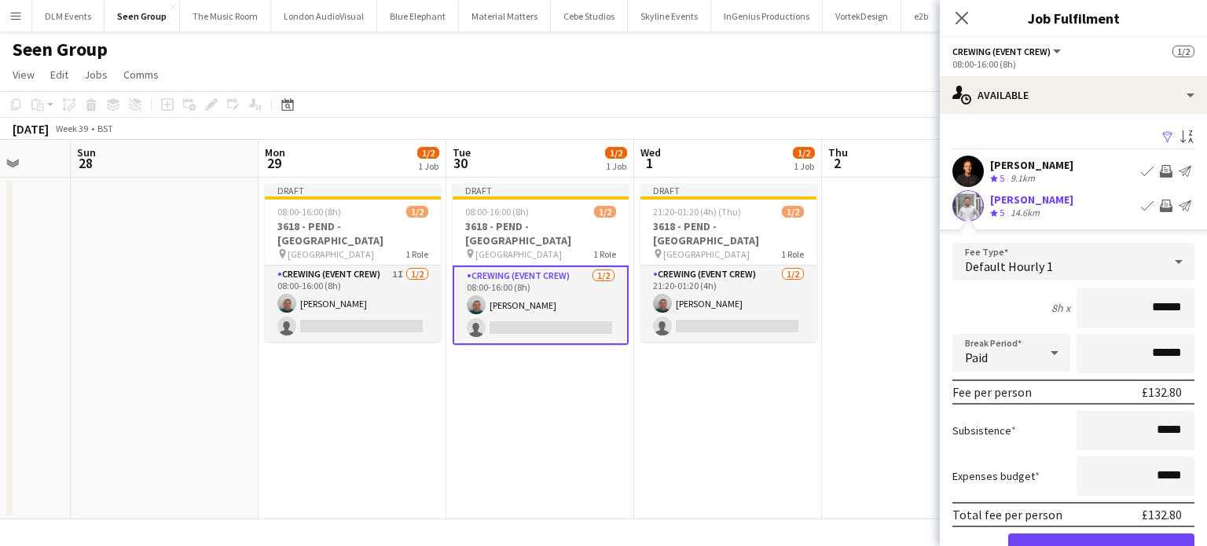
click button "Confirm" at bounding box center [1101, 548] width 186 height 31
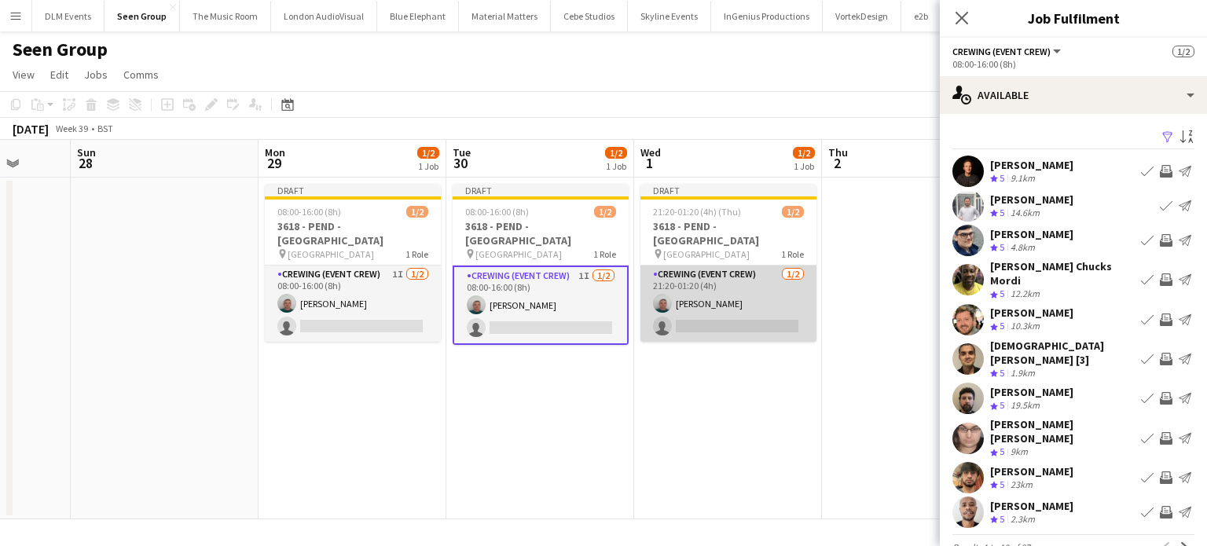
click at [716, 310] on app-card-role "Crewing (Event Crew) 1/2 21:20-01:20 (4h) Brayden Davison single-neutral-actions" at bounding box center [728, 304] width 176 height 76
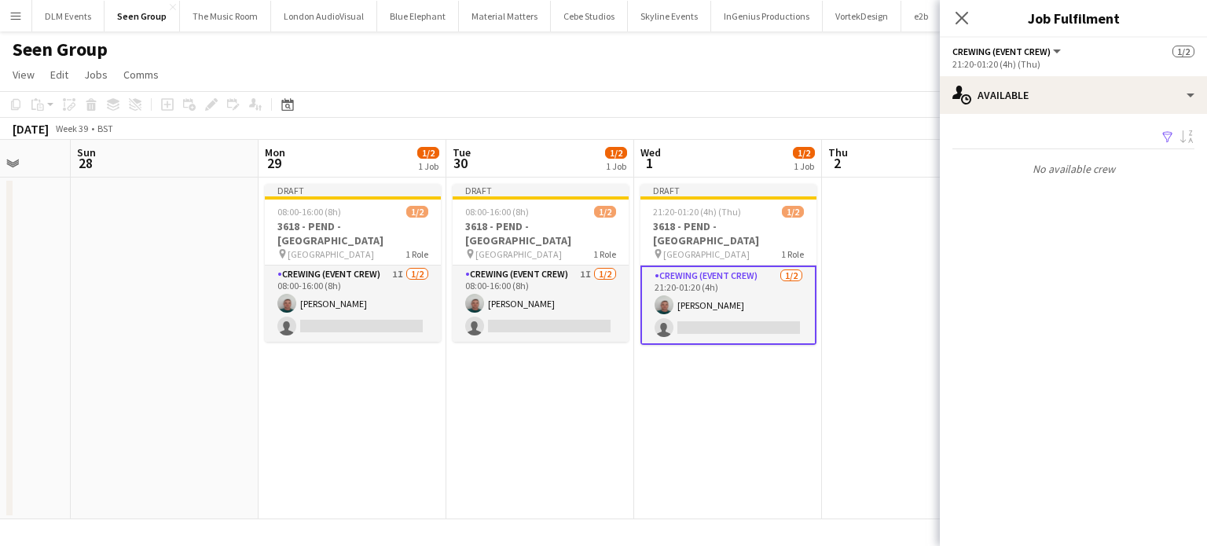
click at [757, 284] on app-card-role "Crewing (Event Crew) 1/2 21:20-01:20 (4h) Brayden Davison single-neutral-actions" at bounding box center [728, 305] width 176 height 79
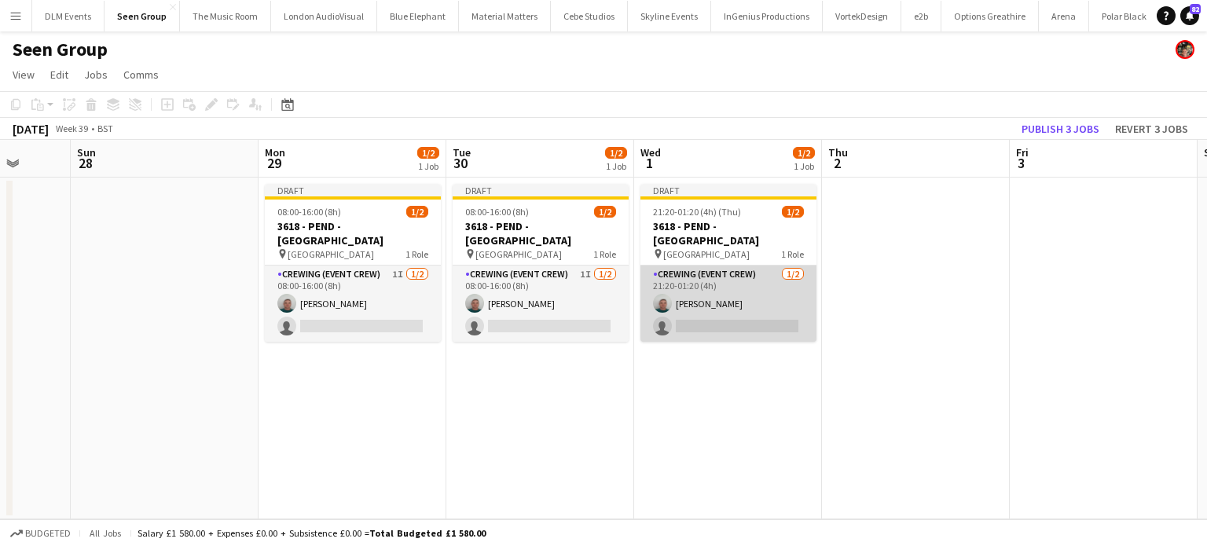
click at [757, 284] on app-card-role "Crewing (Event Crew) 1/2 21:20-01:20 (4h) Brayden Davison single-neutral-actions" at bounding box center [728, 304] width 176 height 76
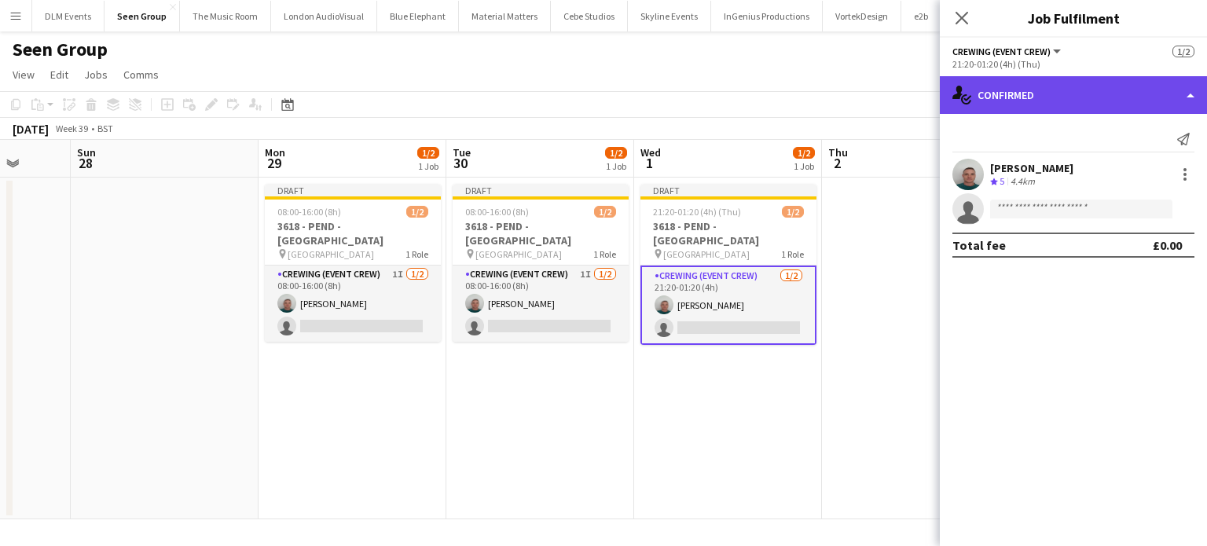
click at [1111, 108] on div "single-neutral-actions-check-2 Confirmed" at bounding box center [1072, 95] width 267 height 38
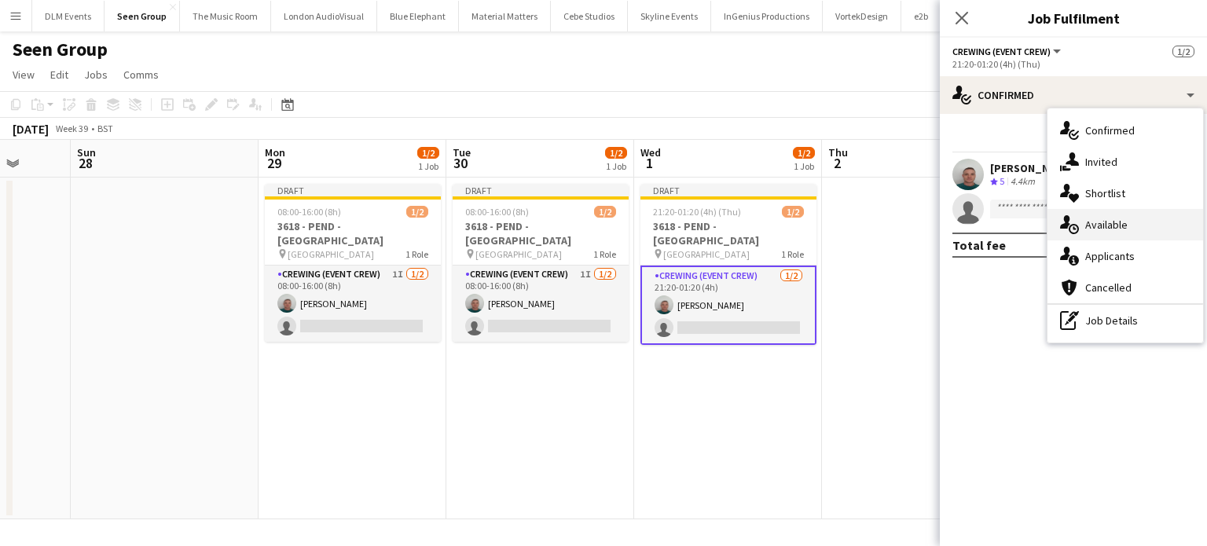
click at [1122, 222] on span "Available" at bounding box center [1106, 225] width 42 height 14
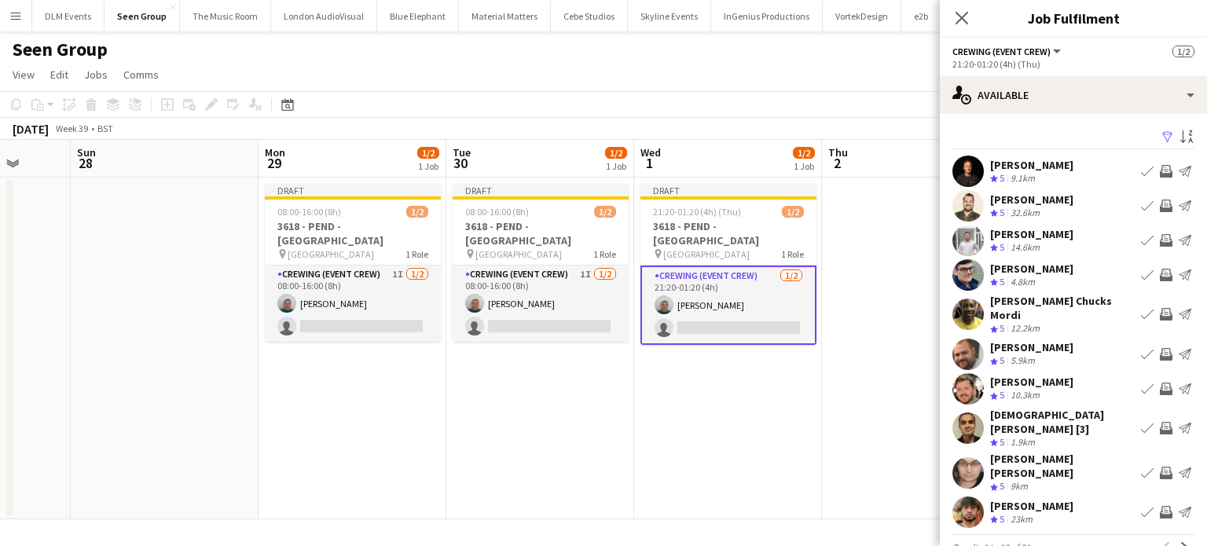
click at [1159, 234] on app-icon "Invite crew" at bounding box center [1165, 240] width 13 height 13
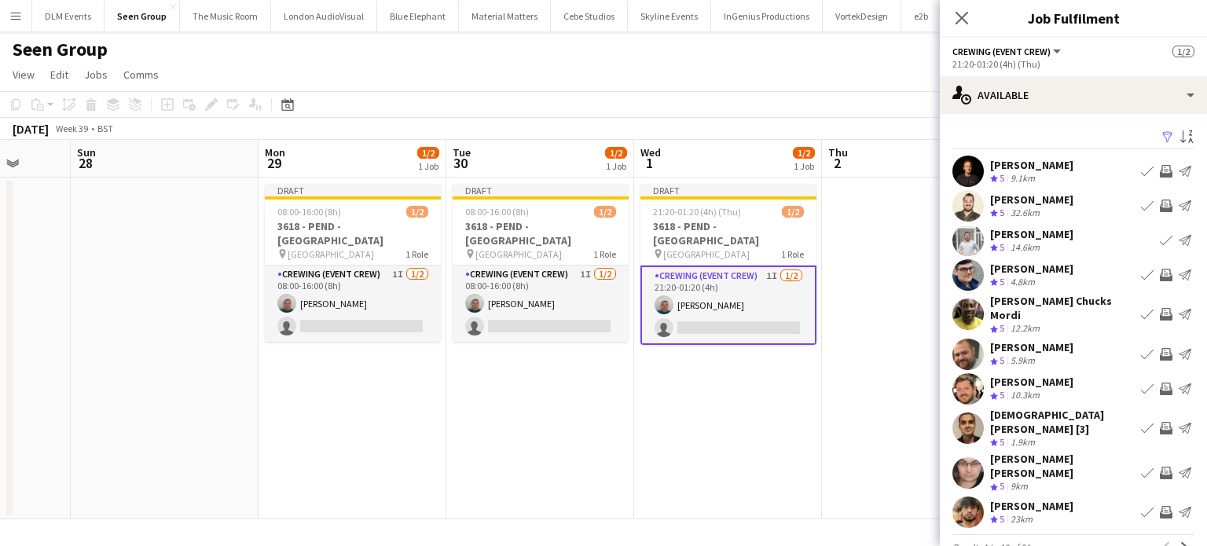
click at [849, 365] on app-date-cell at bounding box center [916, 349] width 188 height 342
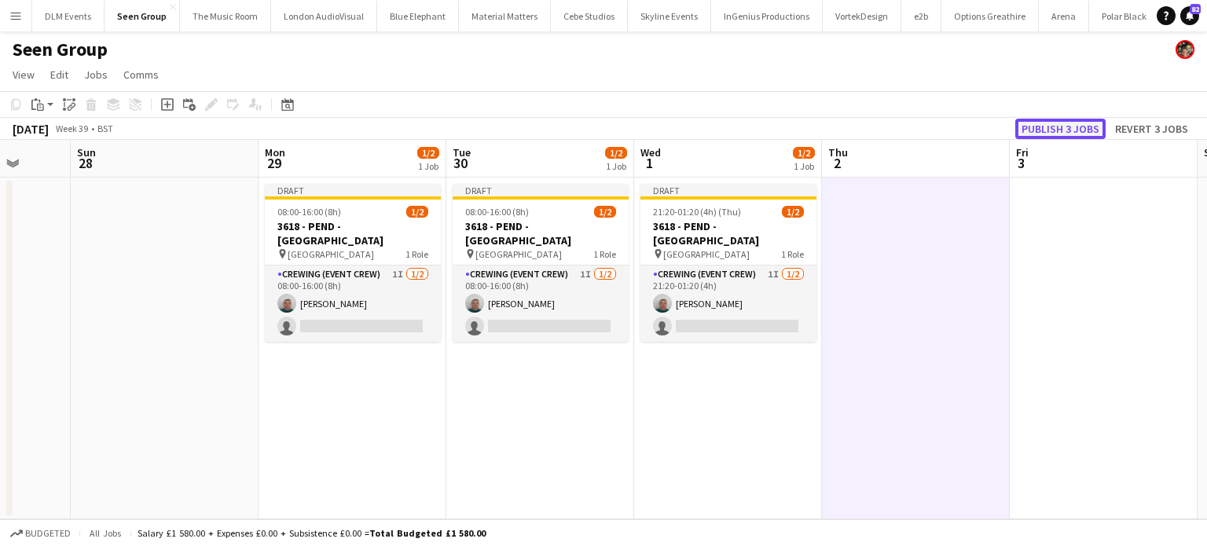
click at [1089, 123] on button "Publish 3 jobs" at bounding box center [1060, 129] width 90 height 20
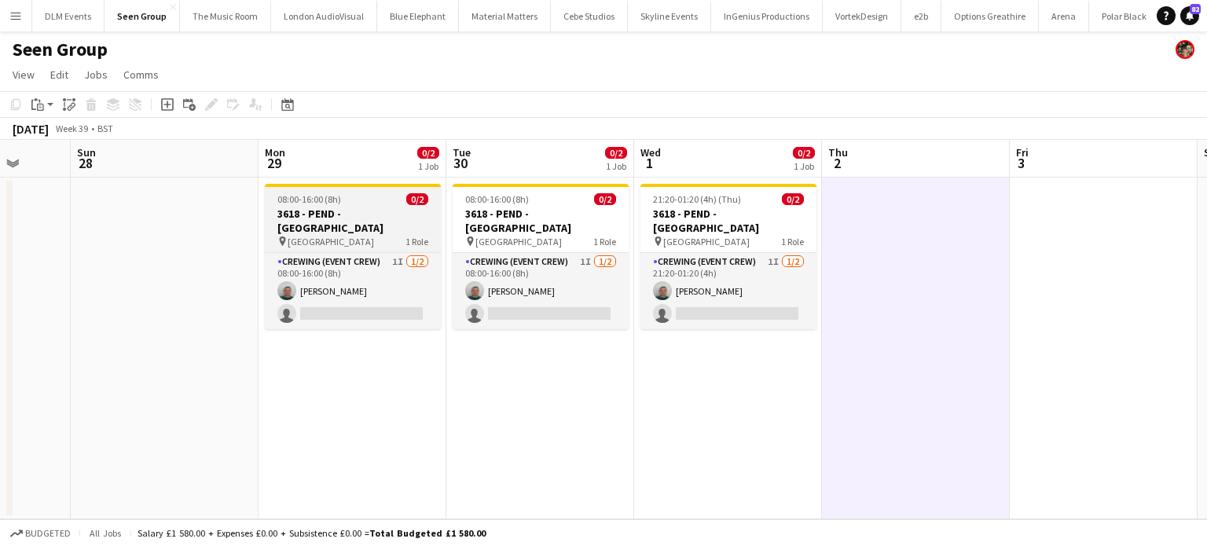
click at [365, 188] on app-job-card "08:00-16:00 (8h) 0/2 3618 - PEND - Emerald Theatre pin Emerald Theatre 1 Role C…" at bounding box center [353, 256] width 176 height 145
click at [365, 187] on div at bounding box center [353, 185] width 176 height 3
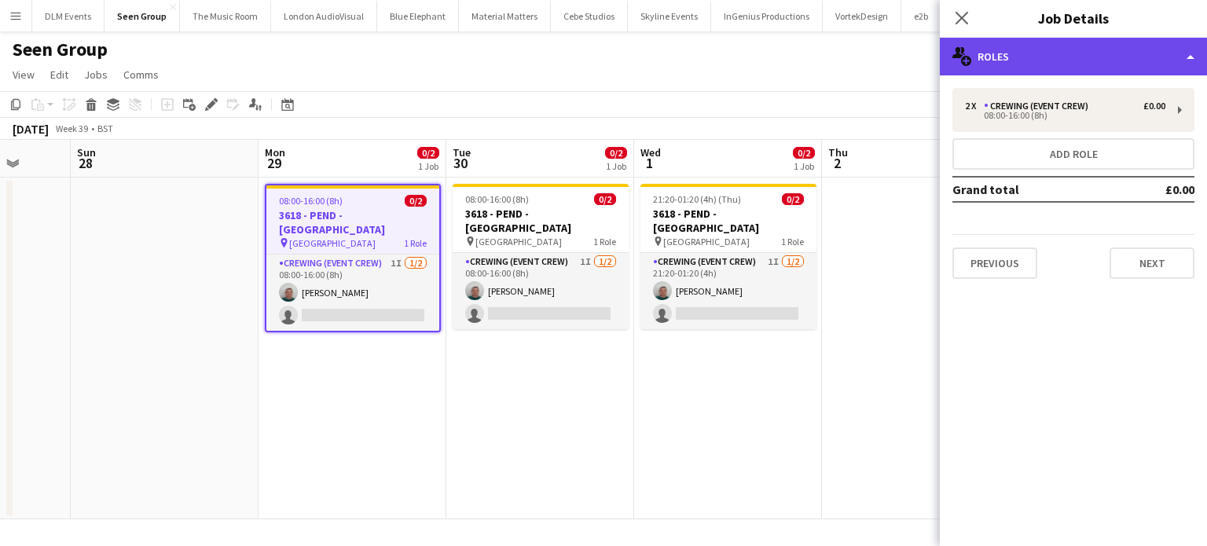
click at [1046, 71] on div "multiple-users-add Roles" at bounding box center [1072, 57] width 267 height 38
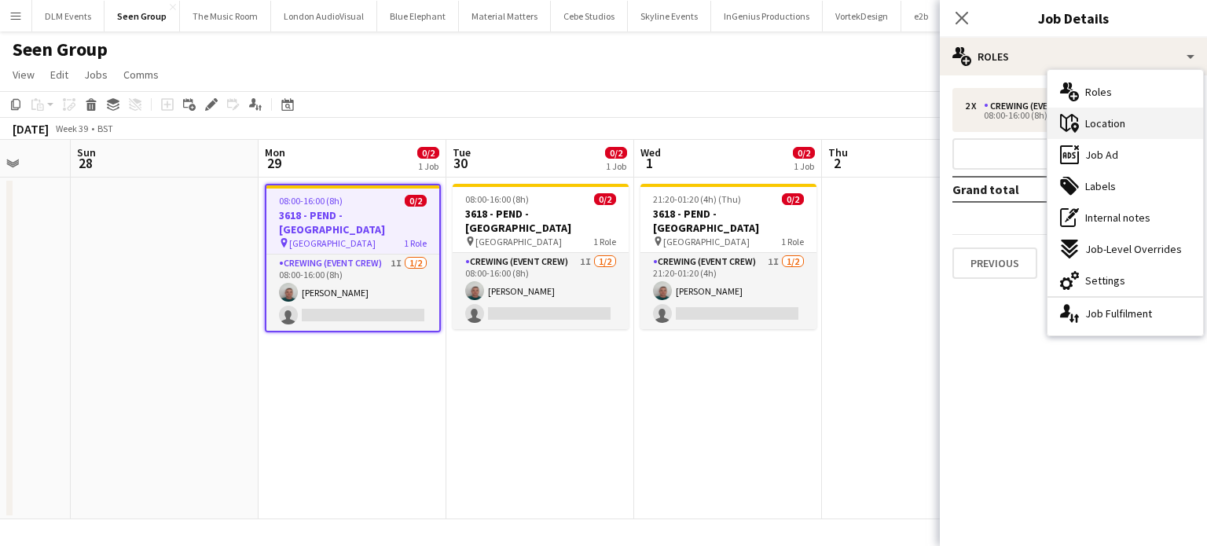
click at [1082, 119] on div "maps-pin-1 Location" at bounding box center [1125, 123] width 156 height 31
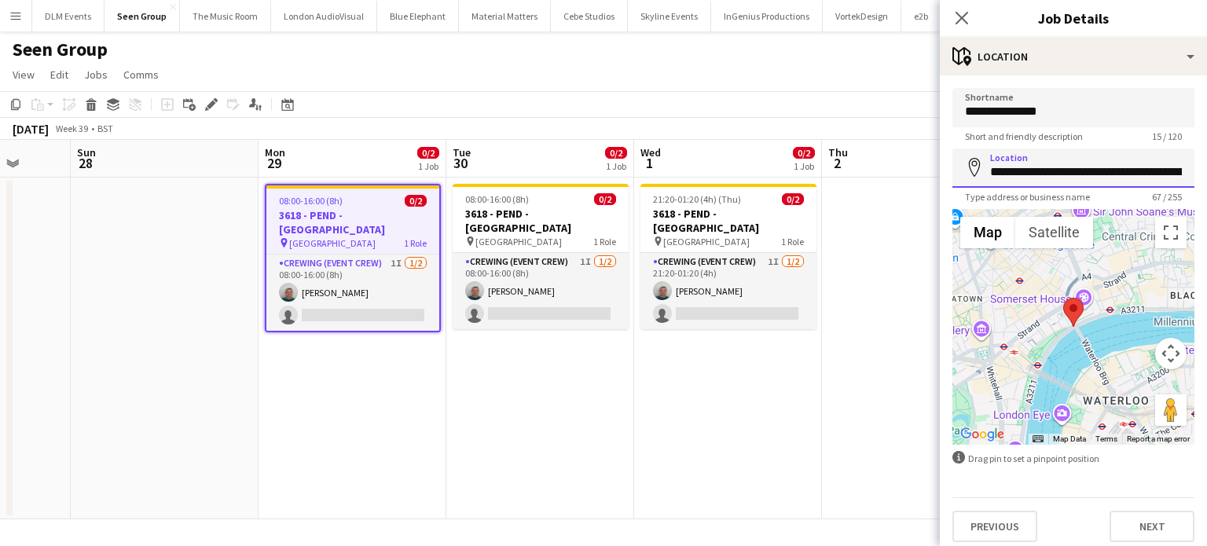
click at [1052, 163] on input "**********" at bounding box center [1073, 167] width 242 height 39
click at [430, 346] on app-date-cell "08:00-16:00 (8h) 0/2 3618 - PEND - Emerald Theatre pin Emerald Theatre 1 Role C…" at bounding box center [352, 349] width 188 height 342
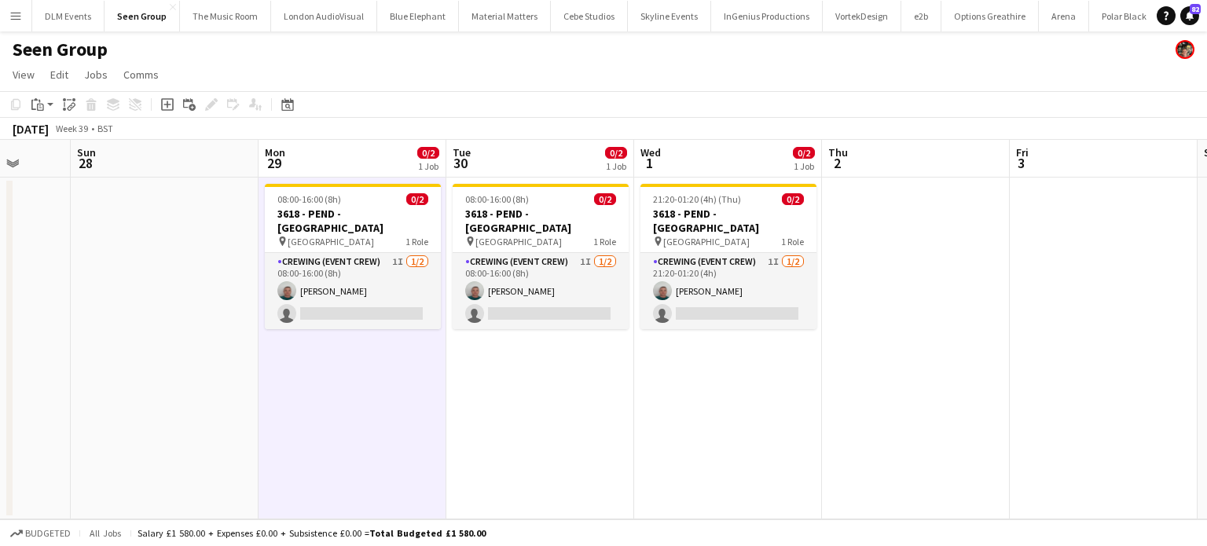
click at [540, 342] on app-date-cell "08:00-16:00 (8h) 0/2 3618 - PEND - Emerald Theatre pin Emerald Theatre 1 Role C…" at bounding box center [540, 349] width 188 height 342
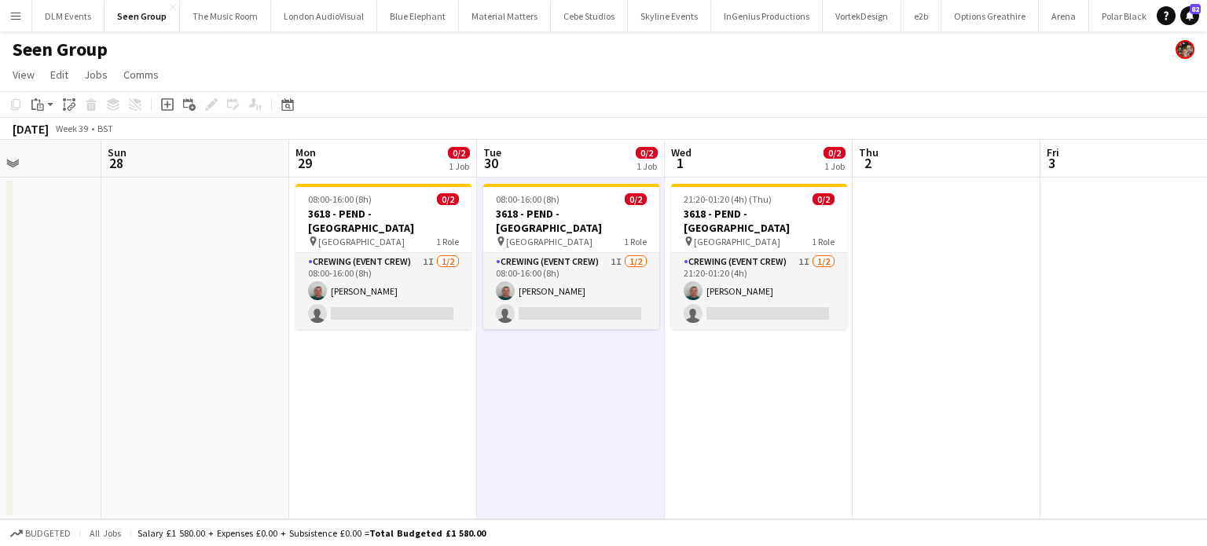
scroll to position [0, 493]
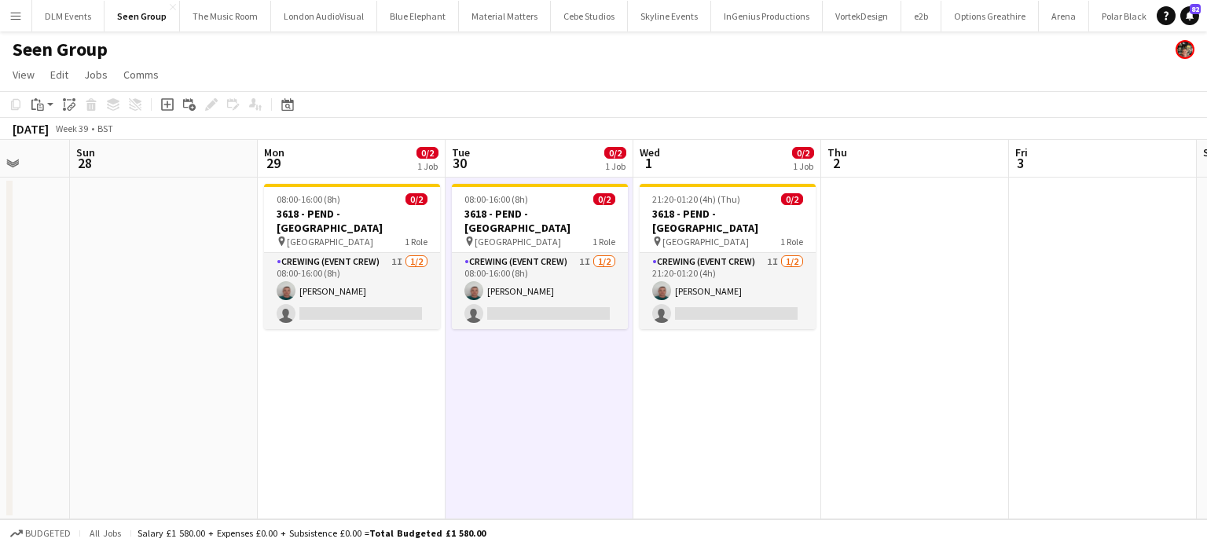
click at [346, 386] on app-date-cell "08:00-16:00 (8h) 0/2 3618 - PEND - Emerald Theatre pin Emerald Theatre 1 Role C…" at bounding box center [352, 349] width 188 height 342
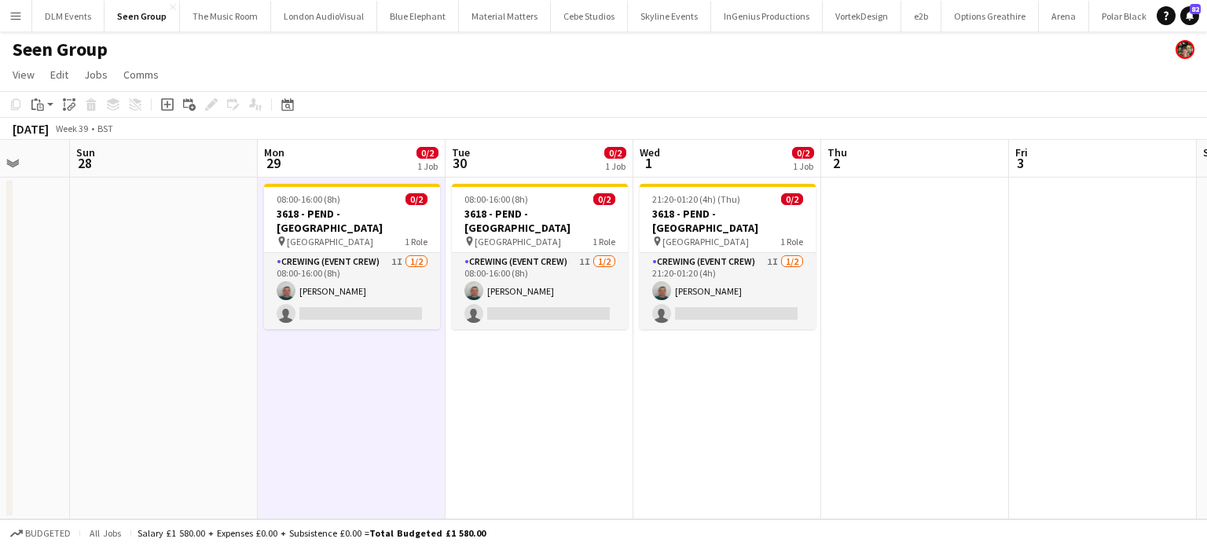
click at [540, 379] on app-date-cell "08:00-16:00 (8h) 0/2 3618 - PEND - Emerald Theatre pin Emerald Theatre 1 Role C…" at bounding box center [539, 349] width 188 height 342
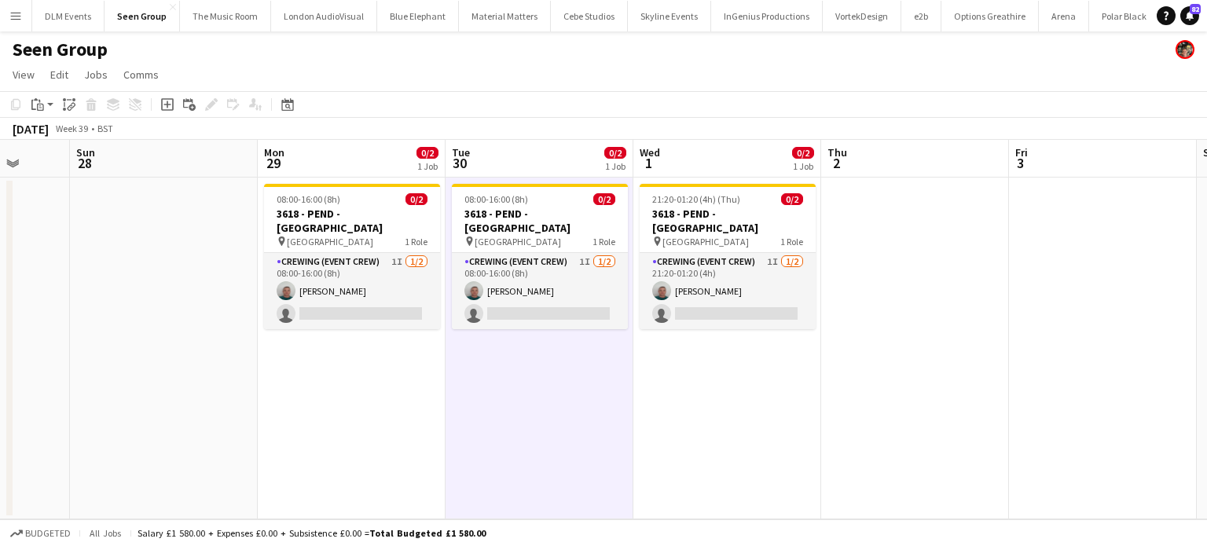
click at [727, 376] on app-date-cell "21:20-01:20 (4h) (Thu) 0/2 3618 - PEND - Emerald Theatre pin Emerald Theatre 1 …" at bounding box center [727, 349] width 188 height 342
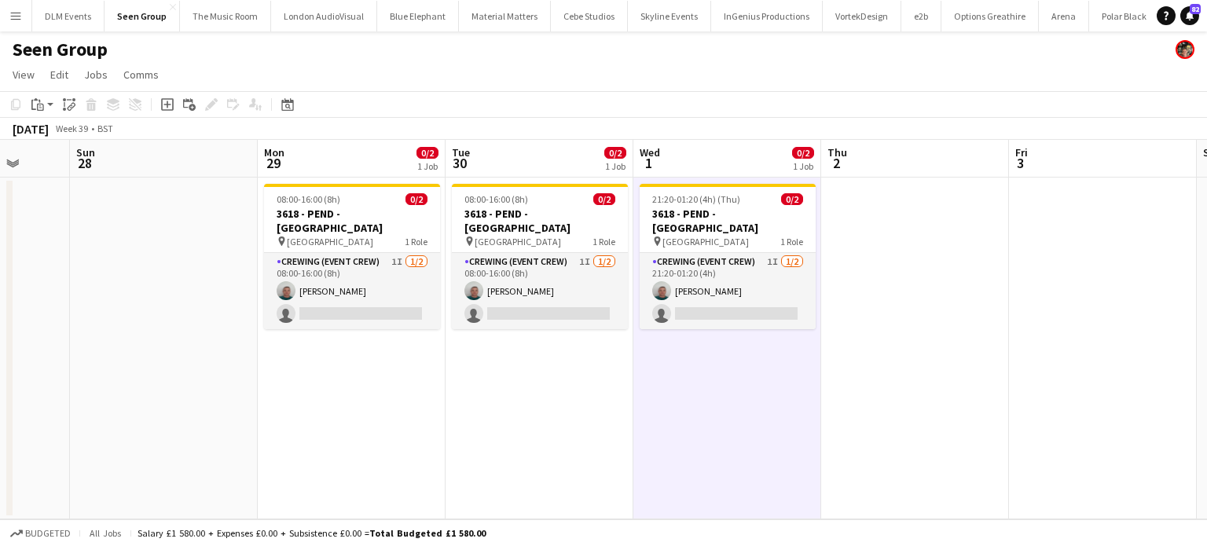
click at [554, 384] on app-date-cell "08:00-16:00 (8h) 0/2 3618 - PEND - Emerald Theatre pin Emerald Theatre 1 Role C…" at bounding box center [539, 349] width 188 height 342
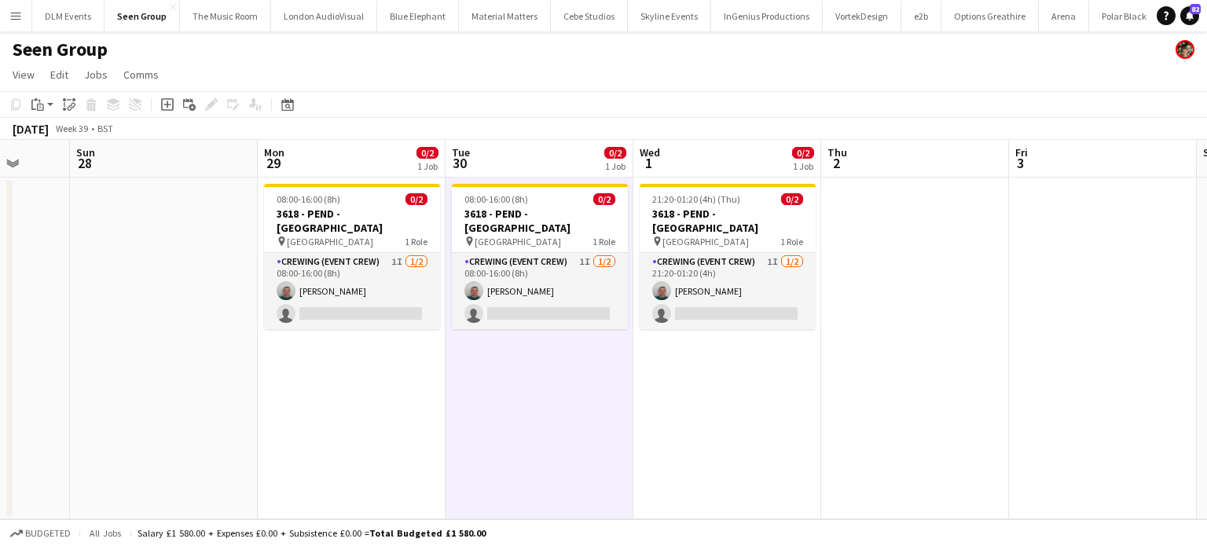
click at [734, 386] on app-date-cell "21:20-01:20 (4h) (Thu) 0/2 3618 - PEND - Emerald Theatre pin Emerald Theatre 1 …" at bounding box center [727, 349] width 188 height 342
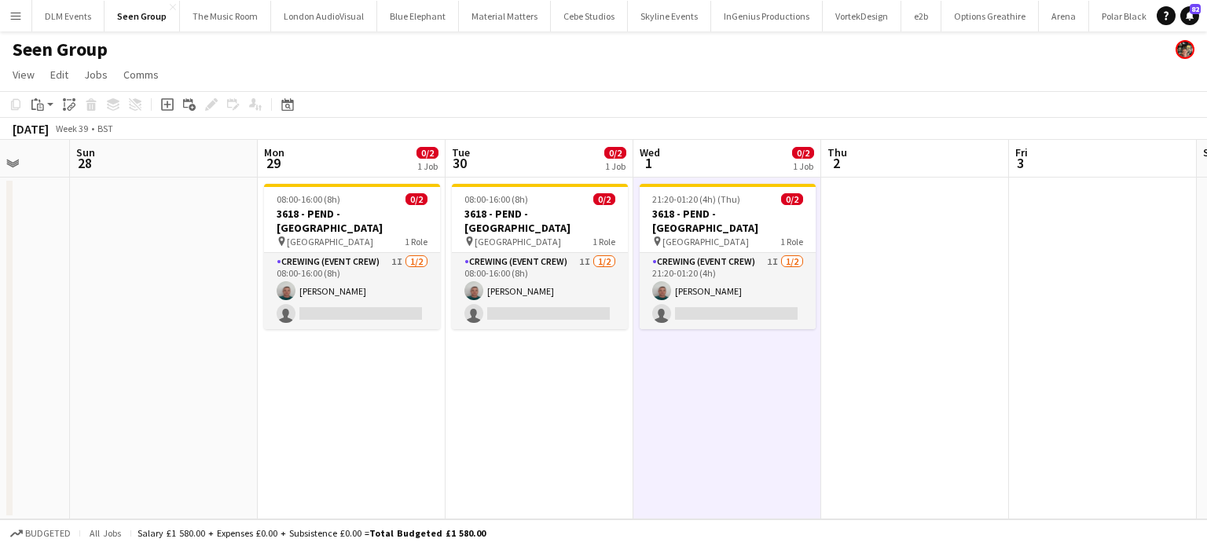
click at [562, 377] on app-date-cell "08:00-16:00 (8h) 0/2 3618 - PEND - Emerald Theatre pin Emerald Theatre 1 Role C…" at bounding box center [539, 349] width 188 height 342
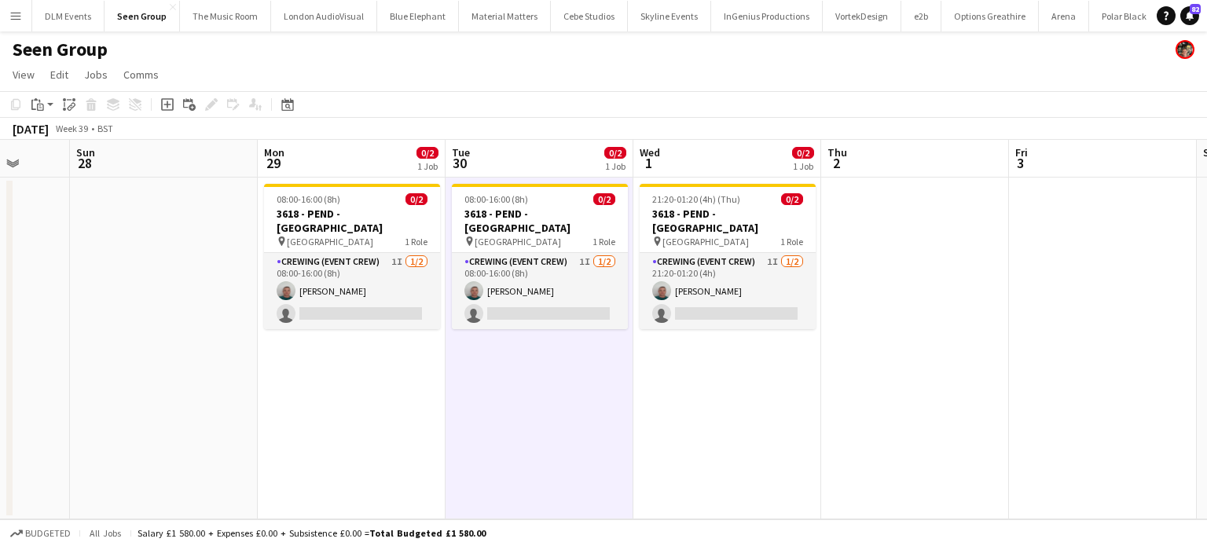
click at [736, 373] on app-date-cell "21:20-01:20 (4h) (Thu) 0/2 3618 - PEND - Emerald Theatre pin Emerald Theatre 1 …" at bounding box center [727, 349] width 188 height 342
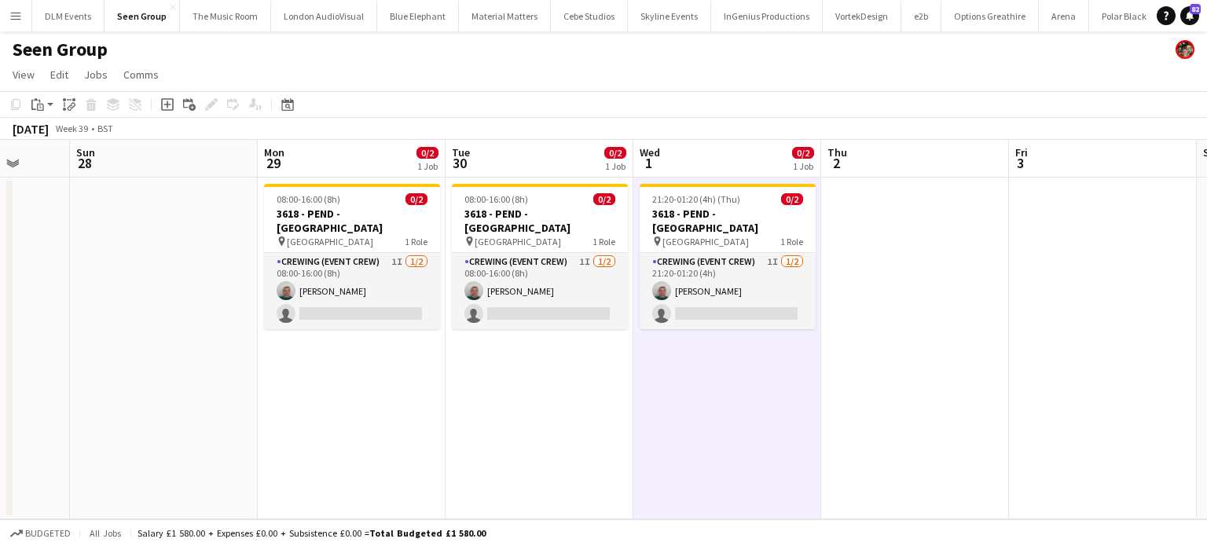
click at [478, 366] on app-date-cell "08:00-16:00 (8h) 0/2 3618 - PEND - Emerald Theatre pin Emerald Theatre 1 Role C…" at bounding box center [539, 349] width 188 height 342
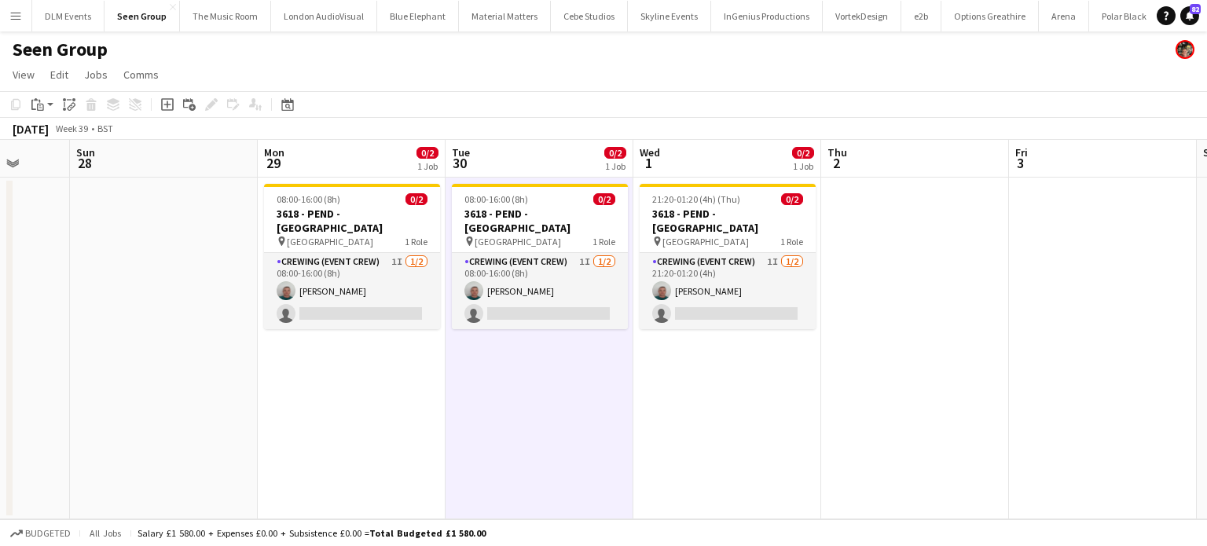
click at [802, 502] on app-date-cell "21:20-01:20 (4h) (Thu) 0/2 3618 - PEND - Emerald Theatre pin Emerald Theatre 1 …" at bounding box center [727, 349] width 188 height 342
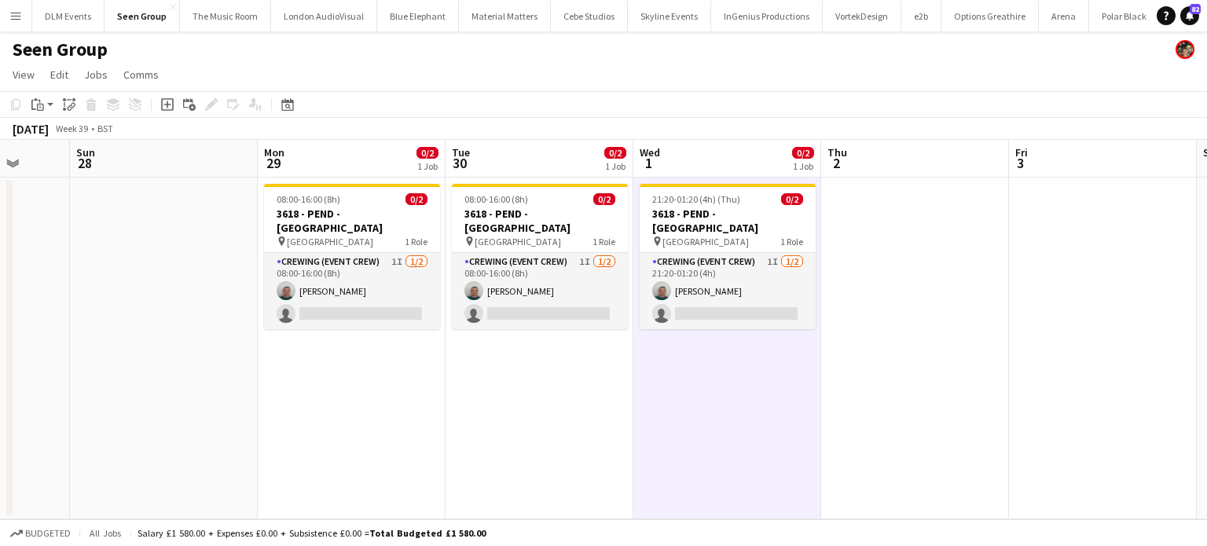
click at [624, 471] on app-date-cell "08:00-16:00 (8h) 0/2 3618 - PEND - Emerald Theatre pin Emerald Theatre 1 Role C…" at bounding box center [539, 349] width 188 height 342
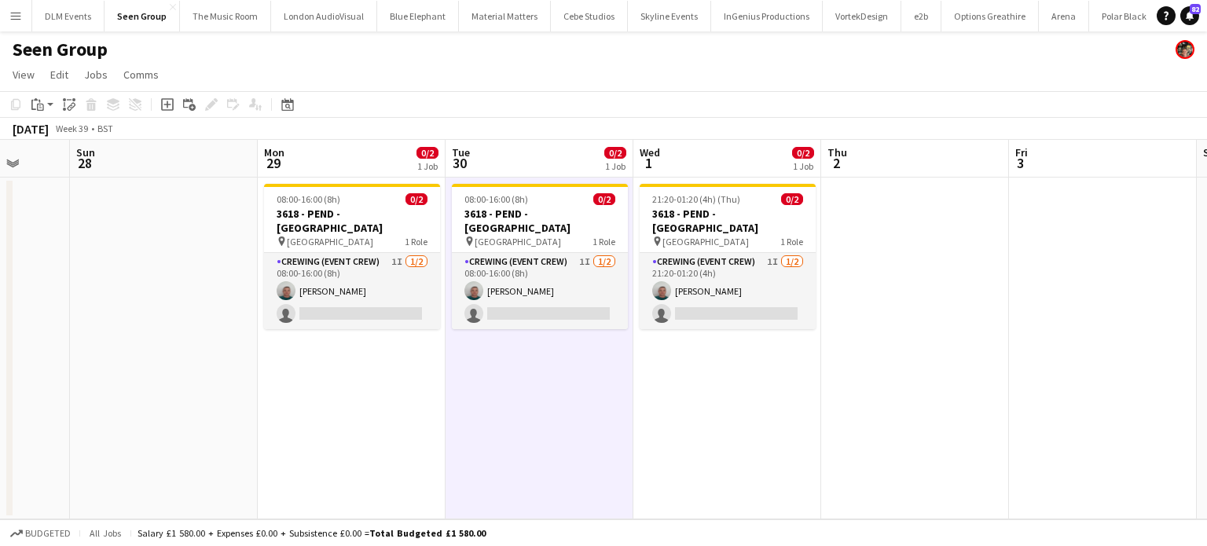
click at [681, 458] on app-date-cell "21:20-01:20 (4h) (Thu) 0/2 3618 - PEND - Emerald Theatre pin Emerald Theatre 1 …" at bounding box center [727, 349] width 188 height 342
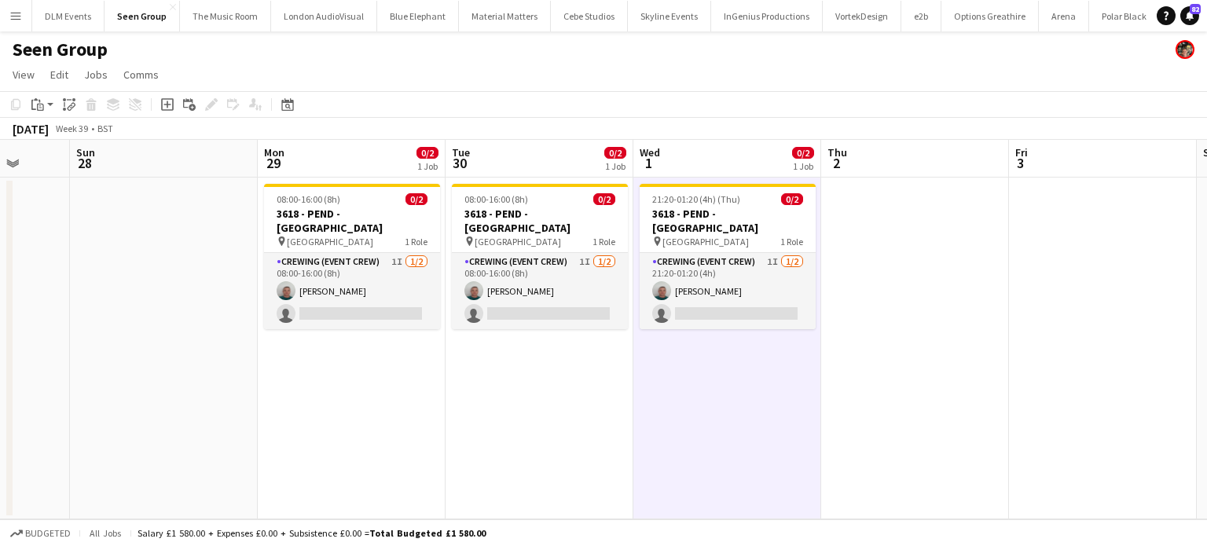
click at [614, 452] on app-date-cell "08:00-16:00 (8h) 0/2 3618 - PEND - Emerald Theatre pin Emerald Theatre 1 Role C…" at bounding box center [539, 349] width 188 height 342
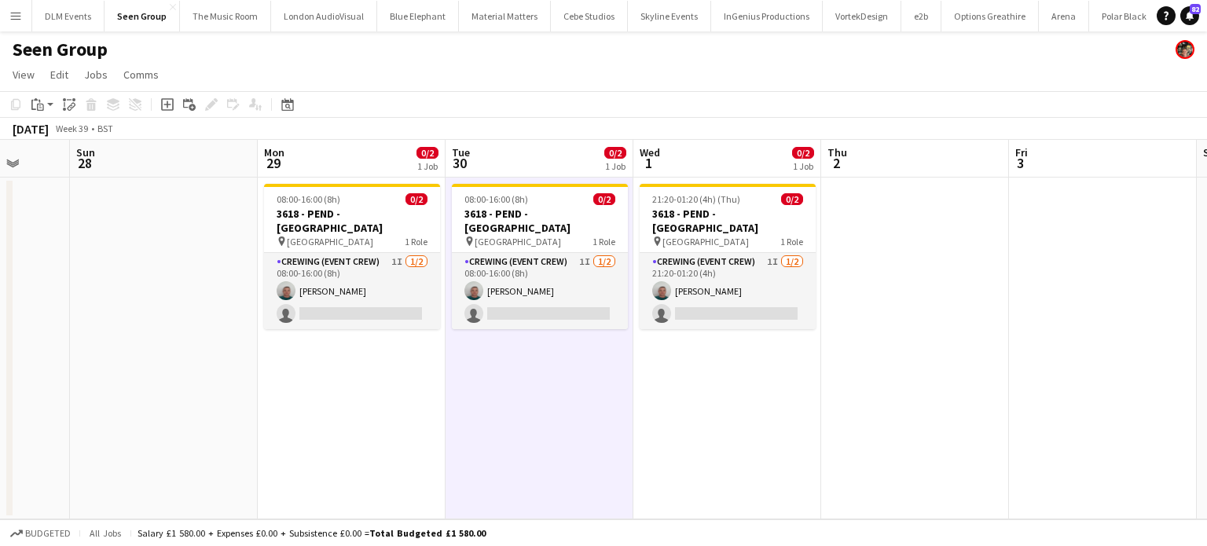
click at [676, 442] on app-date-cell "21:20-01:20 (4h) (Thu) 0/2 3618 - PEND - Emerald Theatre pin Emerald Theatre 1 …" at bounding box center [727, 349] width 188 height 342
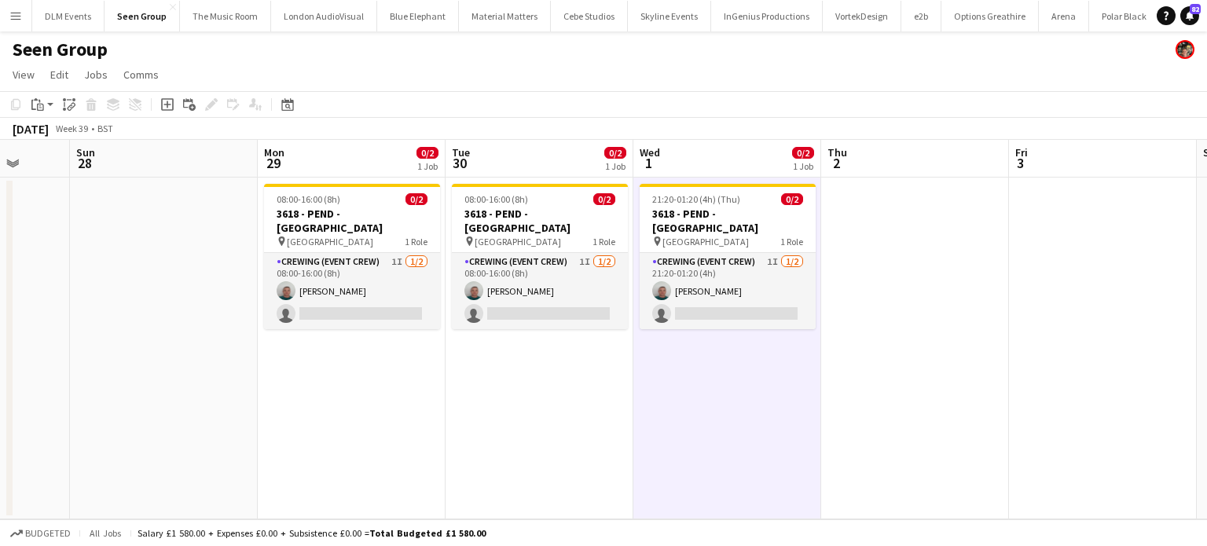
click at [540, 379] on app-date-cell "08:00-16:00 (8h) 0/2 3618 - PEND - Emerald Theatre pin Emerald Theatre 1 Role C…" at bounding box center [539, 349] width 188 height 342
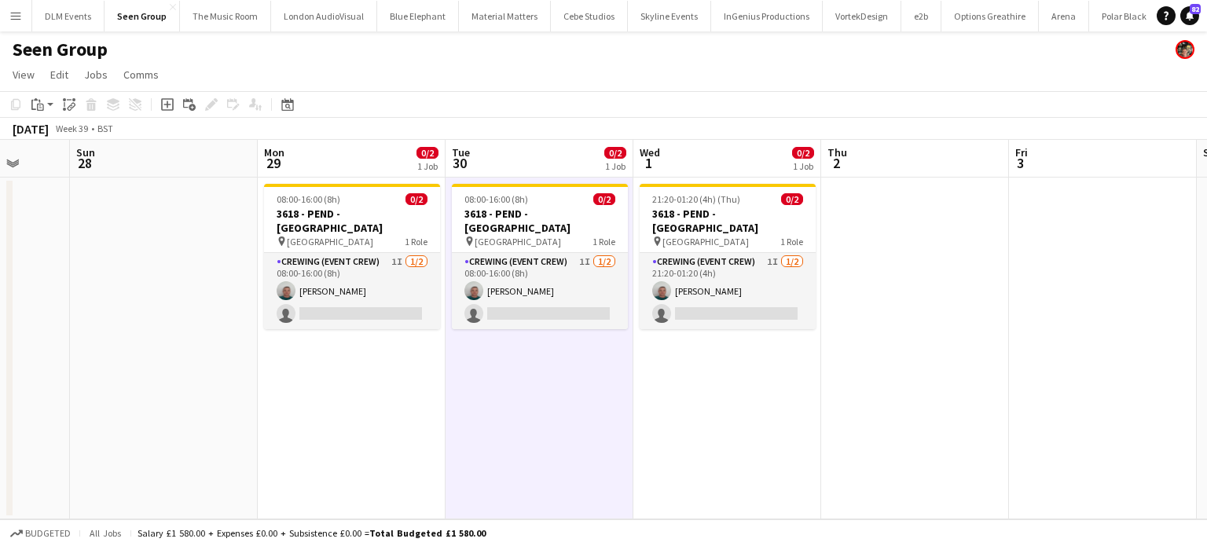
click at [642, 387] on app-date-cell "21:20-01:20 (4h) (Thu) 0/2 3618 - PEND - Emerald Theatre pin Emerald Theatre 1 …" at bounding box center [727, 349] width 188 height 342
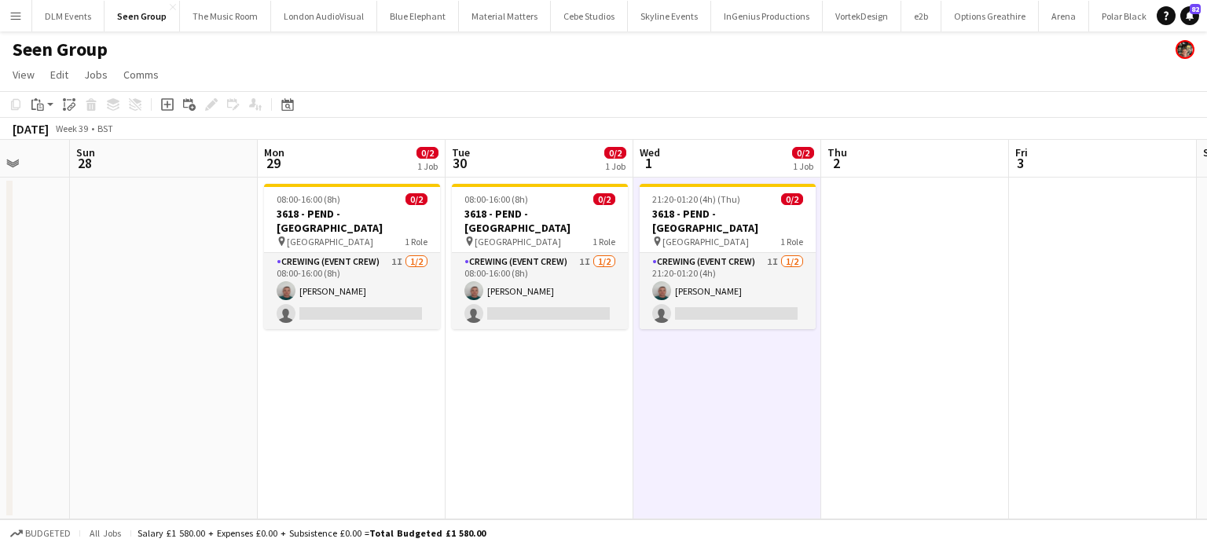
click at [569, 390] on app-date-cell "08:00-16:00 (8h) 0/2 3618 - PEND - Emerald Theatre pin Emerald Theatre 1 Role C…" at bounding box center [539, 349] width 188 height 342
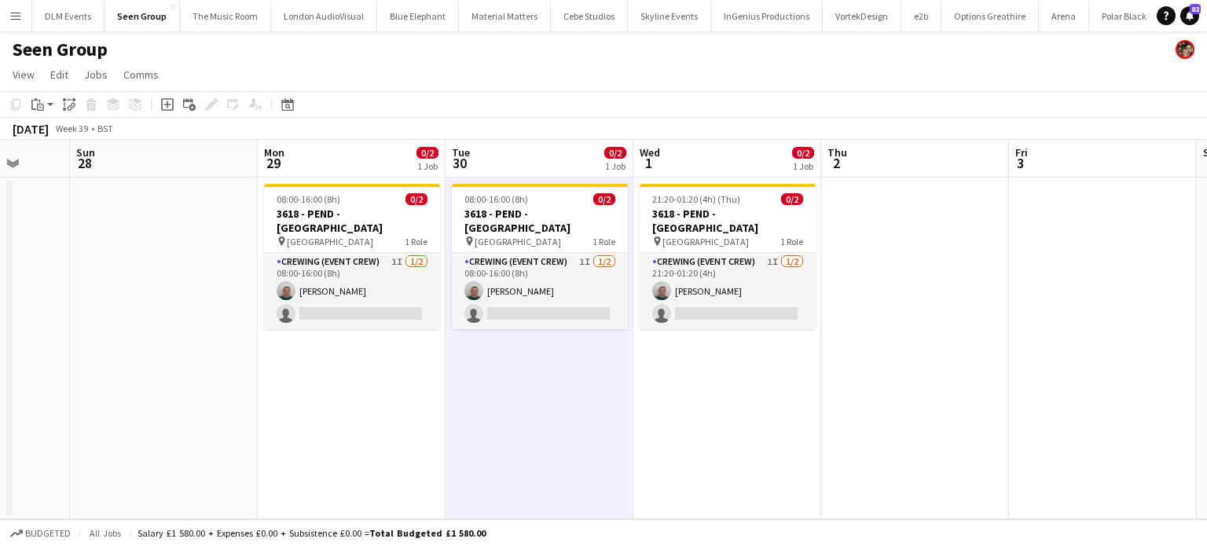
click at [707, 378] on app-date-cell "21:20-01:20 (4h) (Thu) 0/2 3618 - PEND - Emerald Theatre pin Emerald Theatre 1 …" at bounding box center [727, 349] width 188 height 342
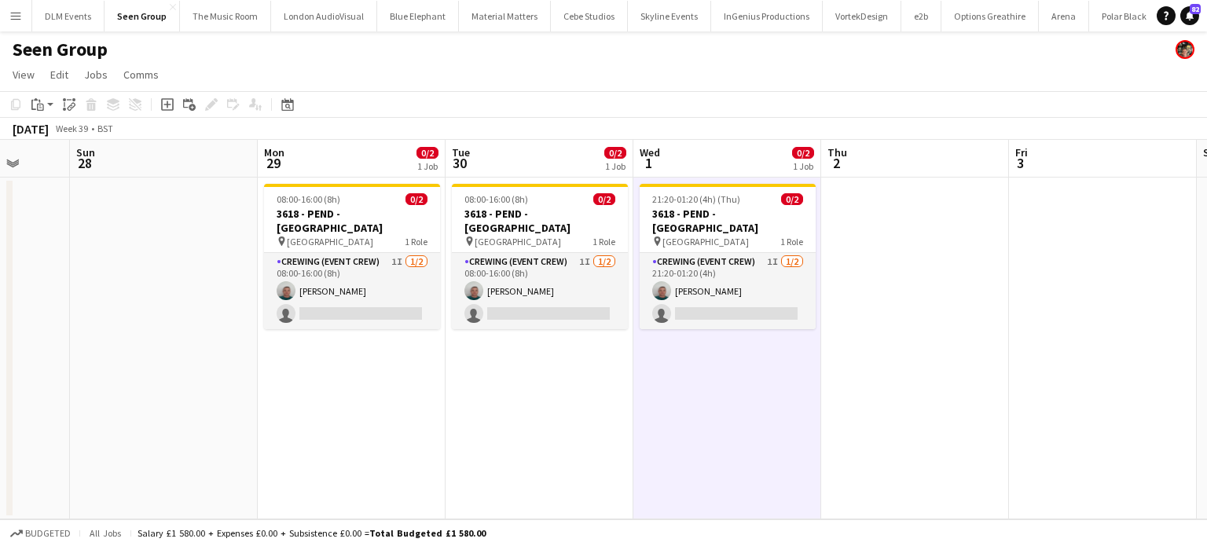
click at [613, 376] on app-date-cell "08:00-16:00 (8h) 0/2 3618 - PEND - Emerald Theatre pin Emerald Theatre 1 Role C…" at bounding box center [539, 349] width 188 height 342
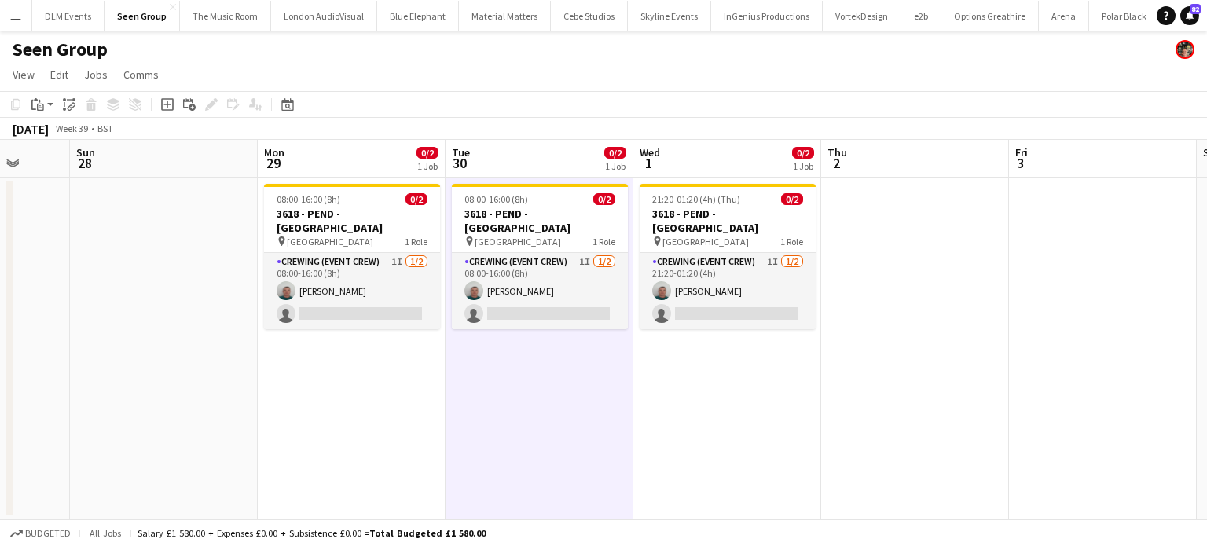
click at [650, 376] on app-date-cell "21:20-01:20 (4h) (Thu) 0/2 3618 - PEND - Emerald Theatre pin Emerald Theatre 1 …" at bounding box center [727, 349] width 188 height 342
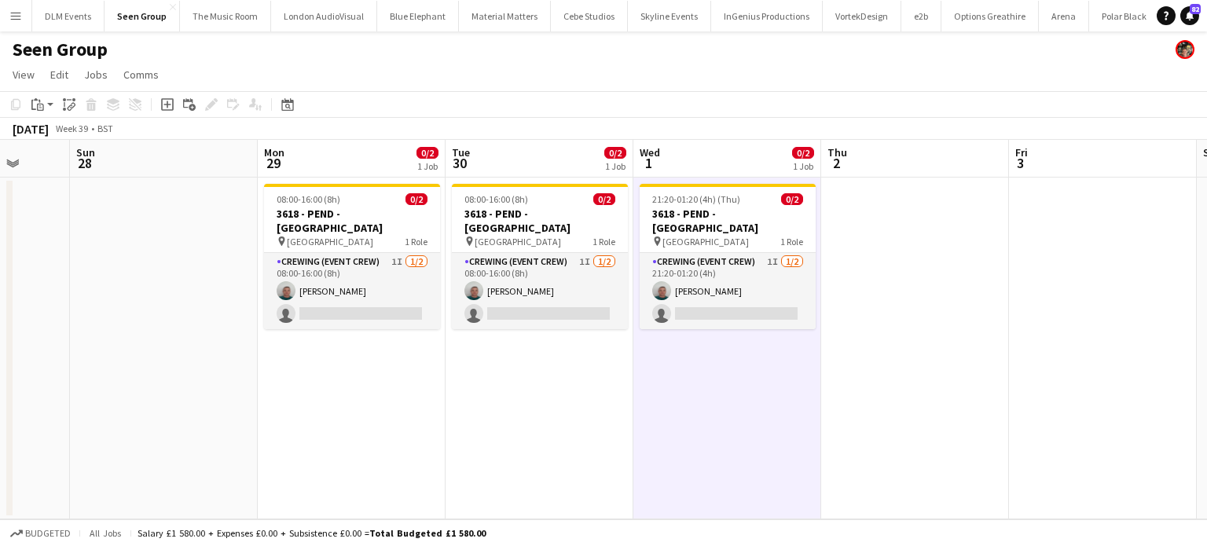
click at [610, 376] on app-date-cell "08:00-16:00 (8h) 0/2 3618 - PEND - Emerald Theatre pin Emerald Theatre 1 Role C…" at bounding box center [539, 349] width 188 height 342
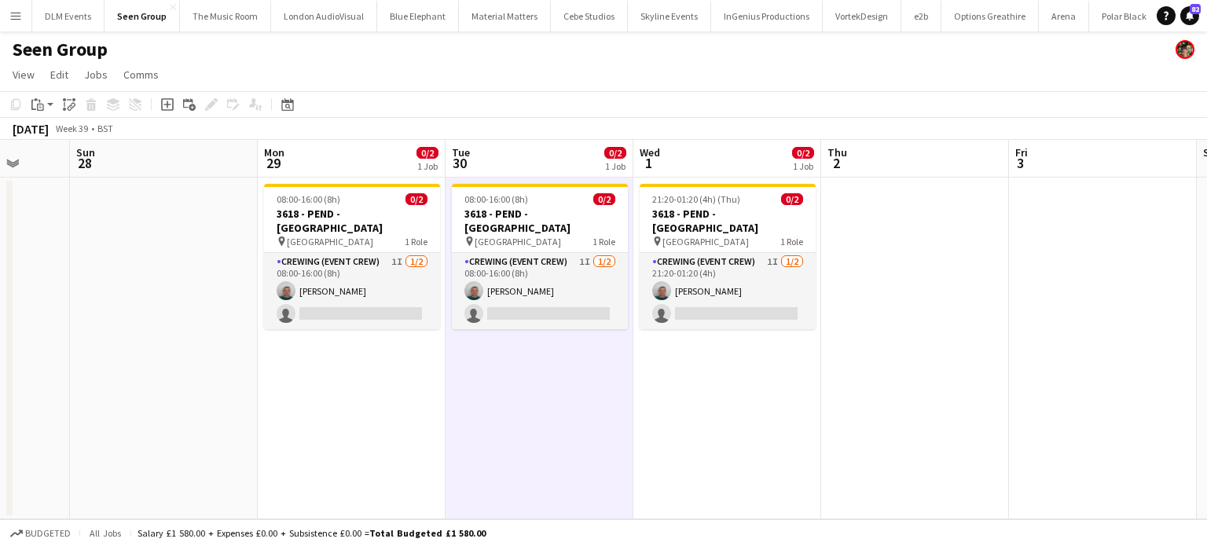
click at [655, 375] on app-date-cell "21:20-01:20 (4h) (Thu) 0/2 3618 - PEND - Emerald Theatre pin Emerald Theatre 1 …" at bounding box center [727, 349] width 188 height 342
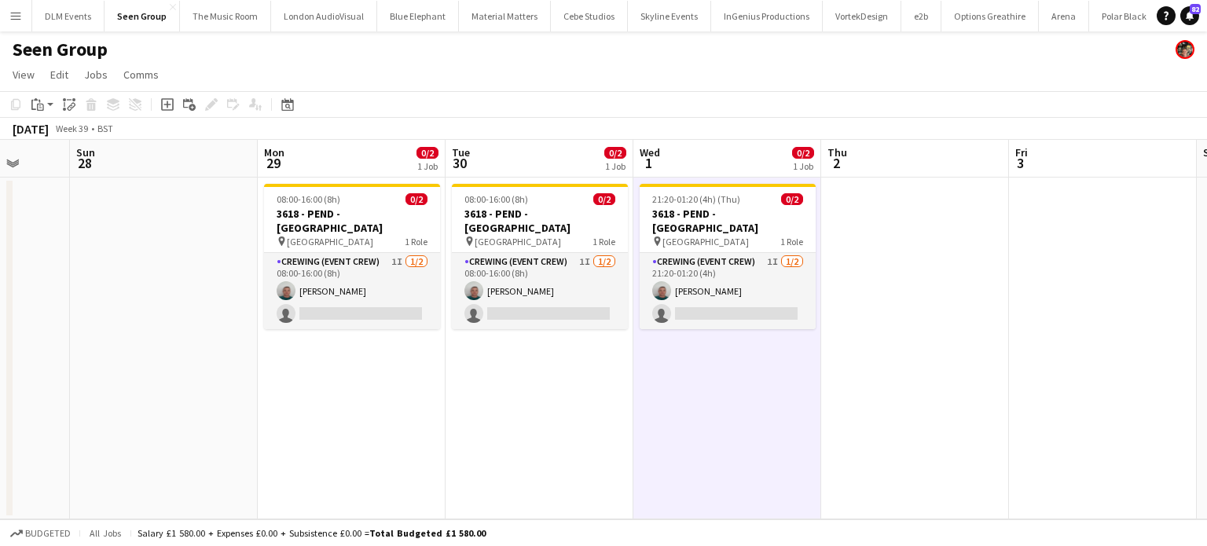
click at [606, 375] on app-date-cell "08:00-16:00 (8h) 0/2 3618 - PEND - Emerald Theatre pin Emerald Theatre 1 Role C…" at bounding box center [539, 349] width 188 height 342
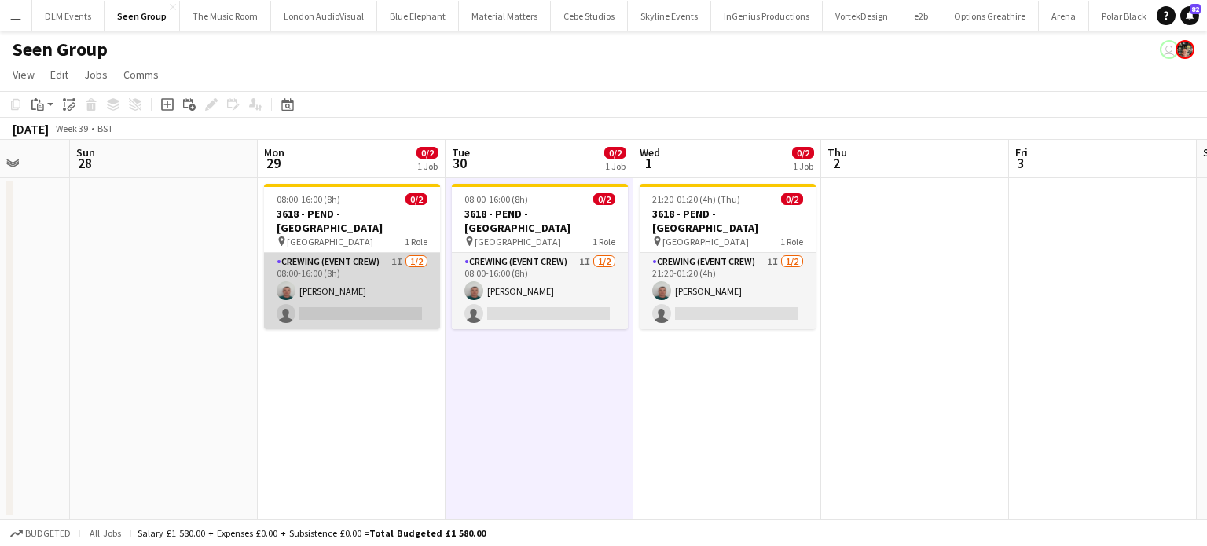
click at [324, 300] on app-card-role "Crewing (Event Crew) 1I 1/2 08:00-16:00 (8h) Brayden Davison single-neutral-act…" at bounding box center [352, 291] width 176 height 76
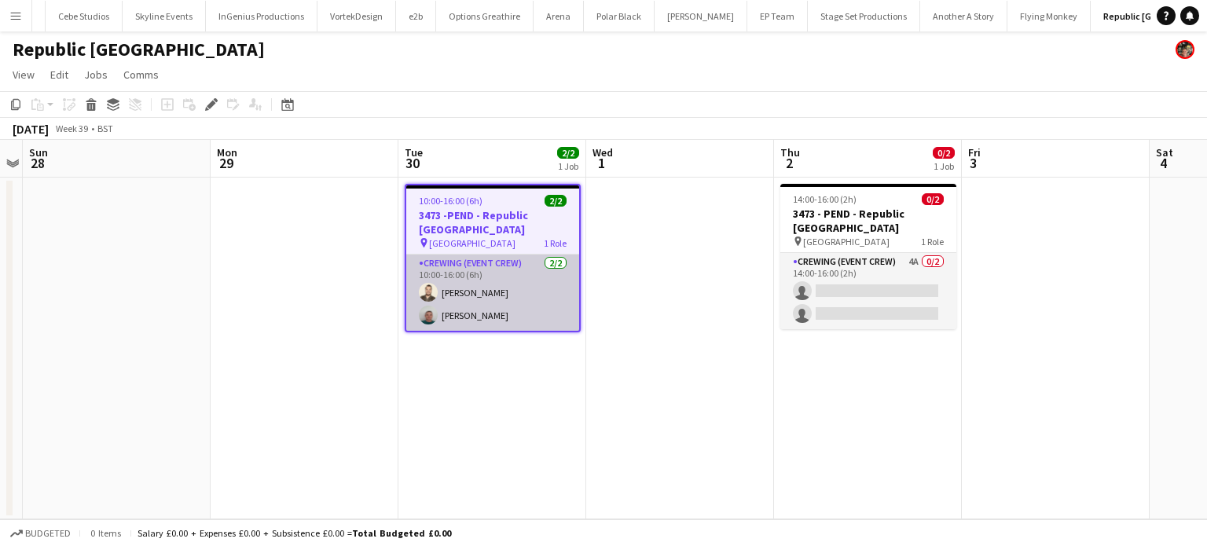
click at [490, 291] on app-card-role "Crewing (Event Crew) [DATE] 10:00-16:00 (6h) [PERSON_NAME] [PERSON_NAME]" at bounding box center [492, 293] width 173 height 76
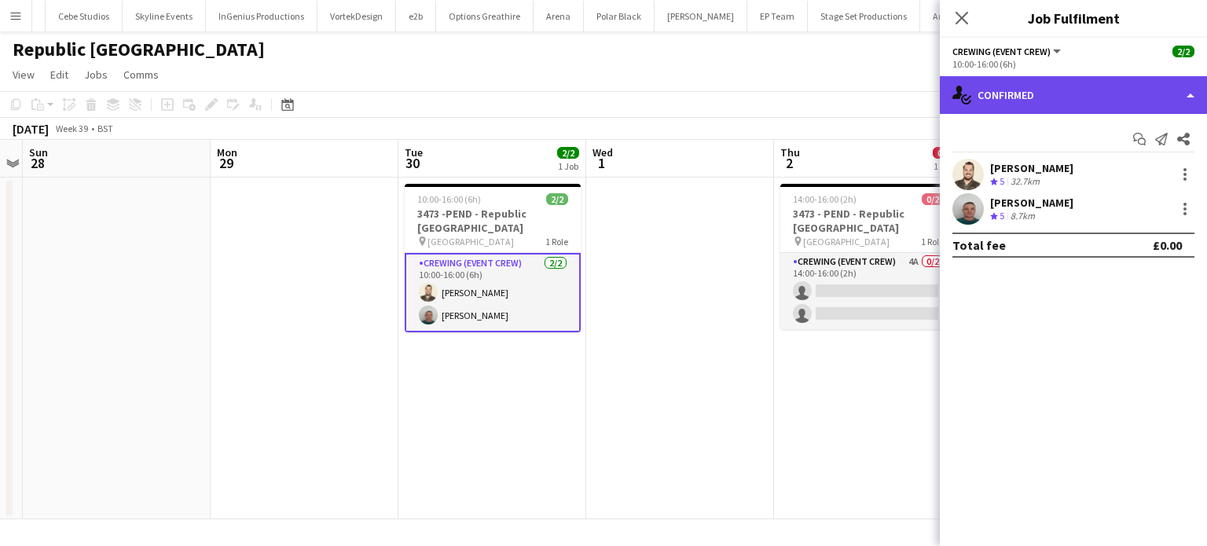
click at [1101, 104] on div "single-neutral-actions-check-2 Confirmed" at bounding box center [1072, 95] width 267 height 38
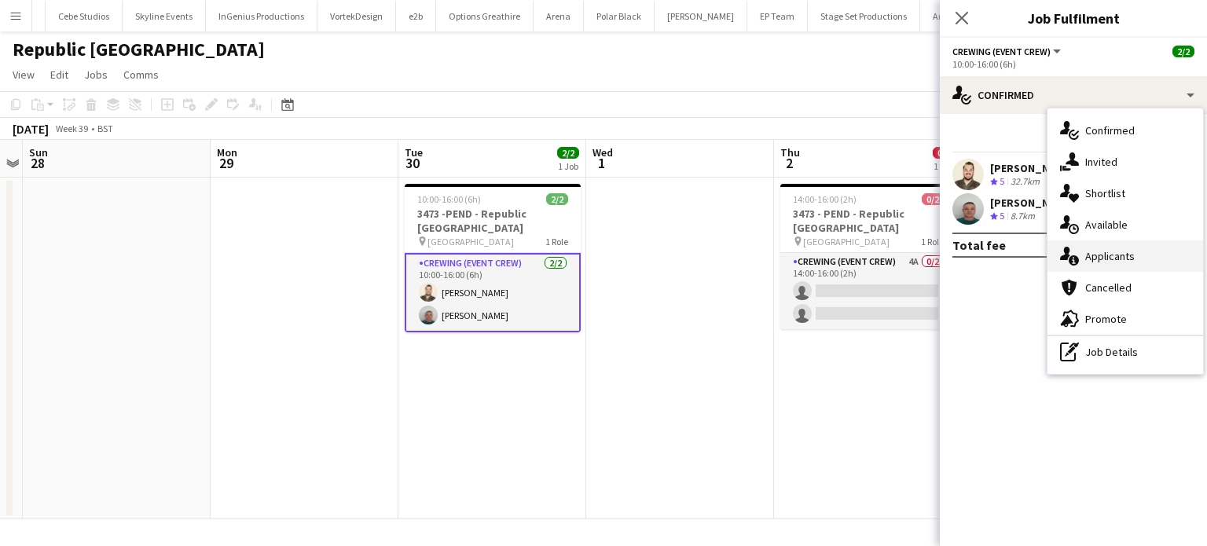
click at [1106, 245] on div "single-neutral-actions-information Applicants" at bounding box center [1125, 255] width 156 height 31
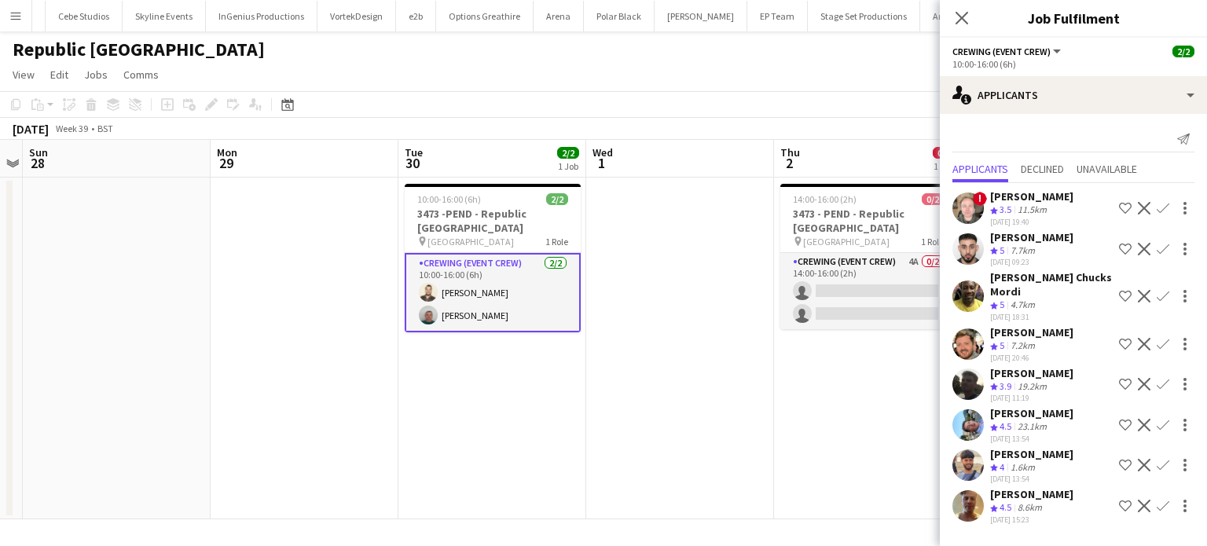
click at [548, 307] on app-card-role "Crewing (Event Crew) 2/2 10:00-16:00 (6h) Christopher Lane Brayden Davison" at bounding box center [493, 292] width 176 height 79
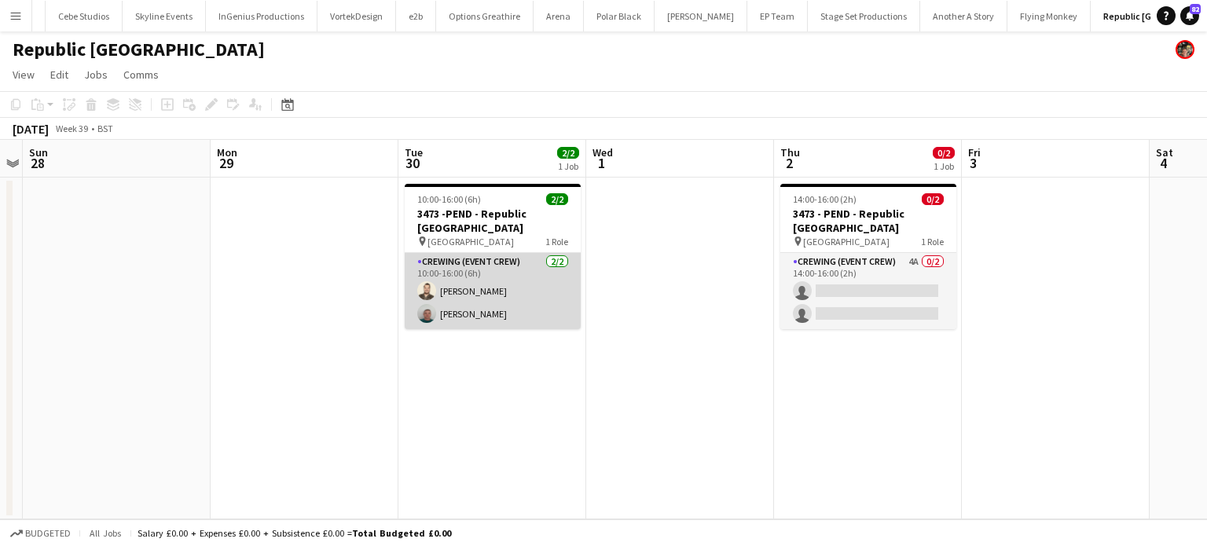
click at [548, 307] on app-card-role "Crewing (Event Crew) 2/2 10:00-16:00 (6h) Christopher Lane Brayden Davison" at bounding box center [493, 291] width 176 height 76
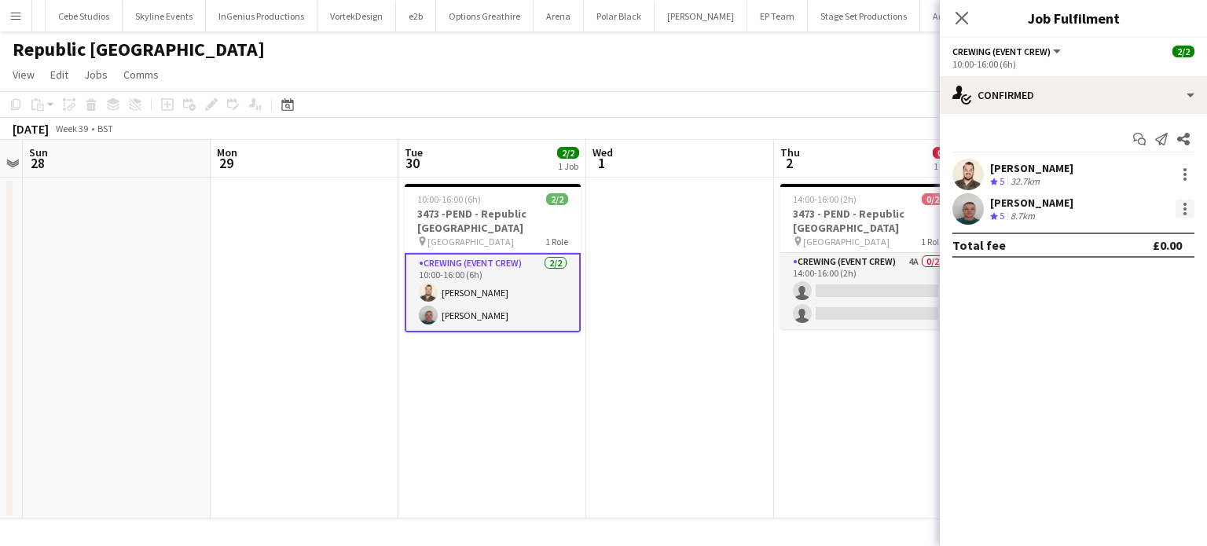
click at [1182, 207] on div at bounding box center [1184, 209] width 19 height 19
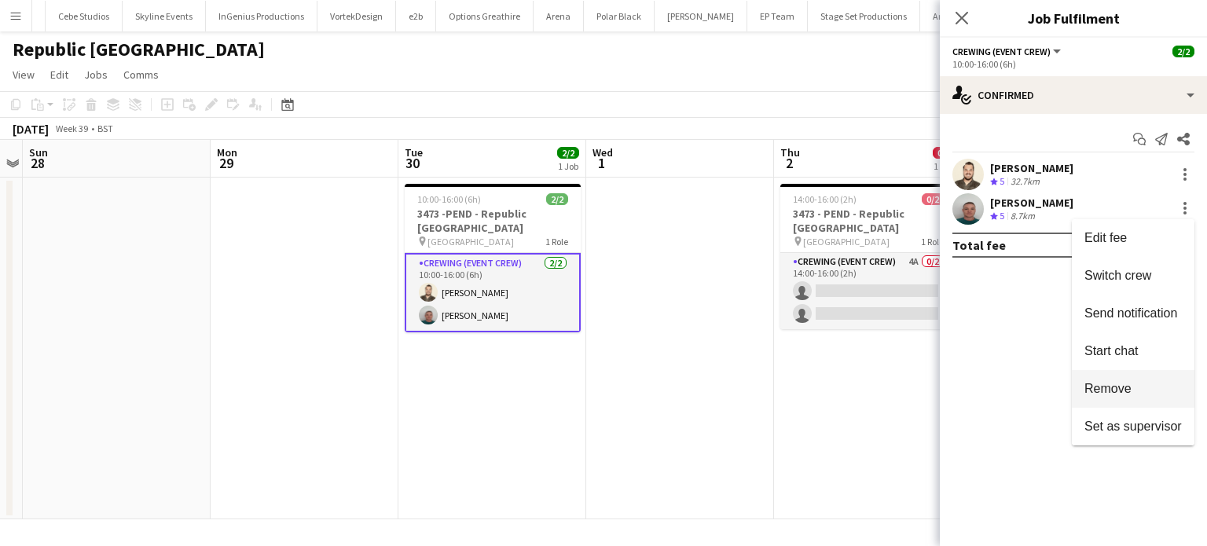
click at [1116, 387] on span "Remove" at bounding box center [1107, 388] width 47 height 13
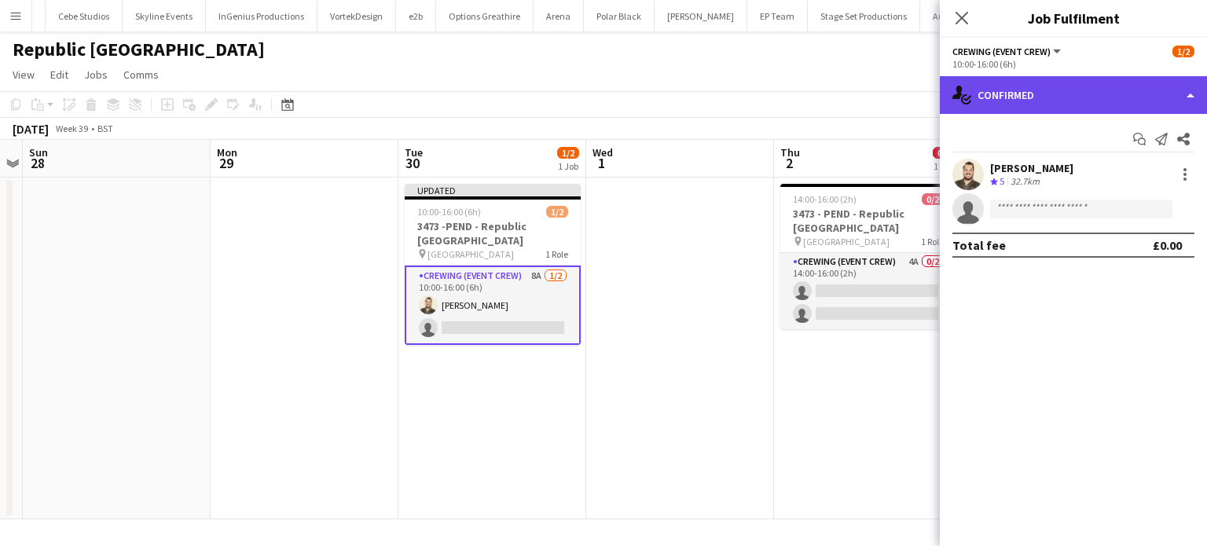
click at [1137, 108] on div "single-neutral-actions-check-2 Confirmed" at bounding box center [1072, 95] width 267 height 38
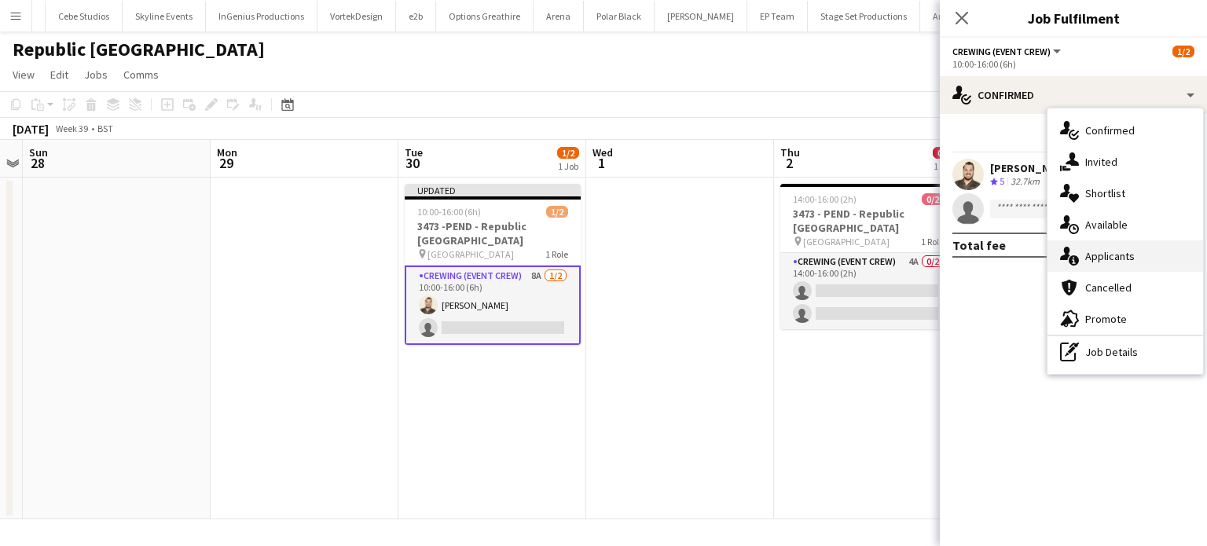
click at [1126, 258] on span "Applicants" at bounding box center [1109, 256] width 49 height 14
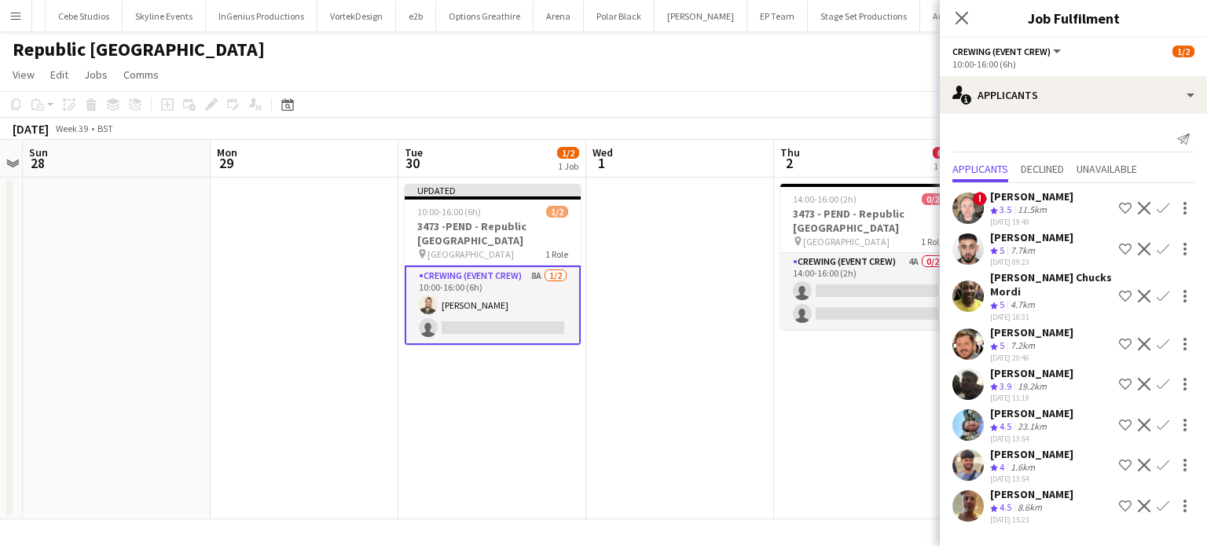
click at [1156, 500] on app-icon "Confirm" at bounding box center [1162, 506] width 13 height 13
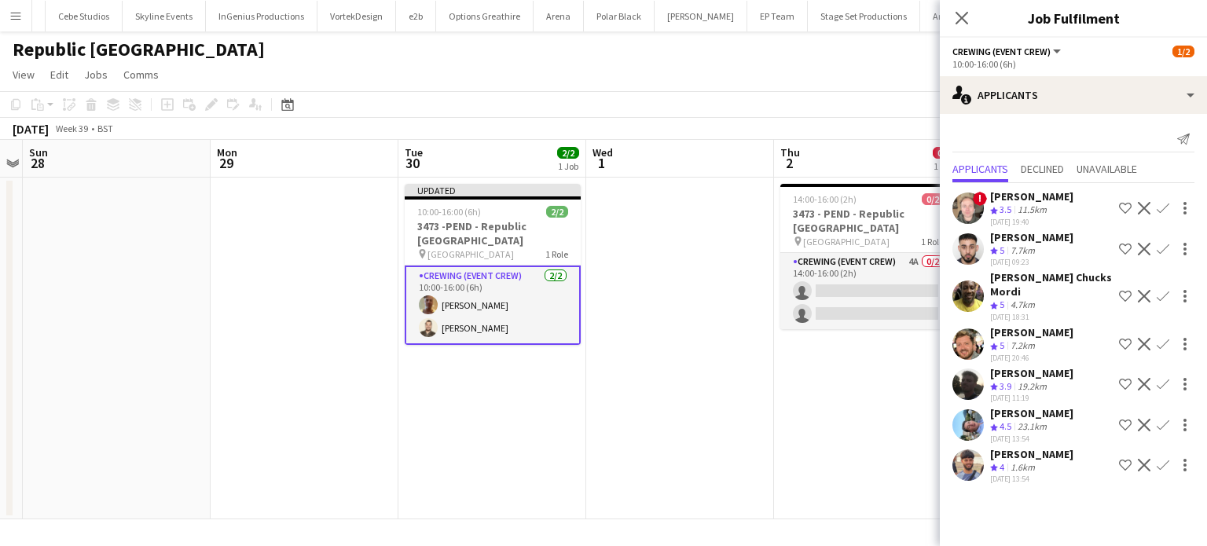
click at [910, 382] on app-date-cell "14:00-16:00 (2h) 0/2 3473 - PEND - Republic London pin Republic London E14 2BE …" at bounding box center [868, 349] width 188 height 342
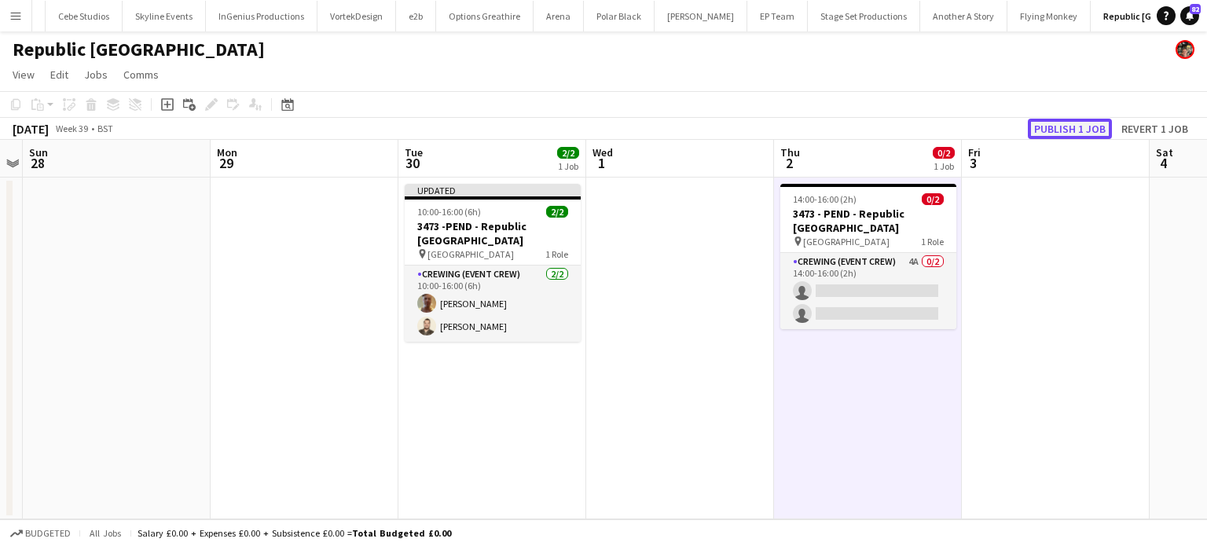
click at [1063, 131] on button "Publish 1 job" at bounding box center [1069, 129] width 84 height 20
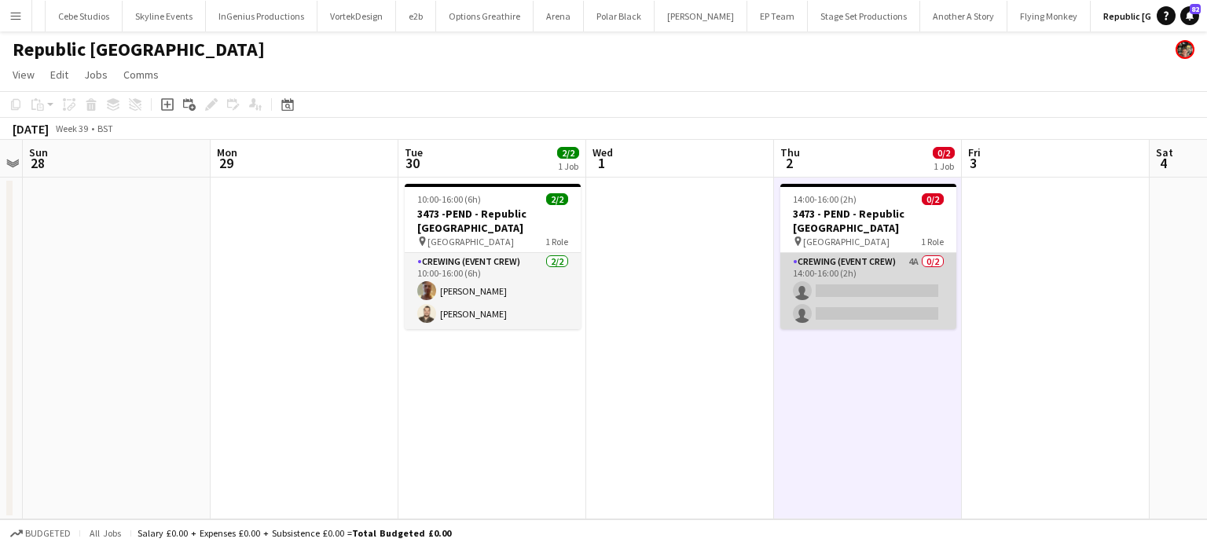
click at [899, 298] on app-card-role "Crewing (Event Crew) 4A 0/2 14:00-16:00 (2h) single-neutral-actions single-neut…" at bounding box center [868, 291] width 176 height 76
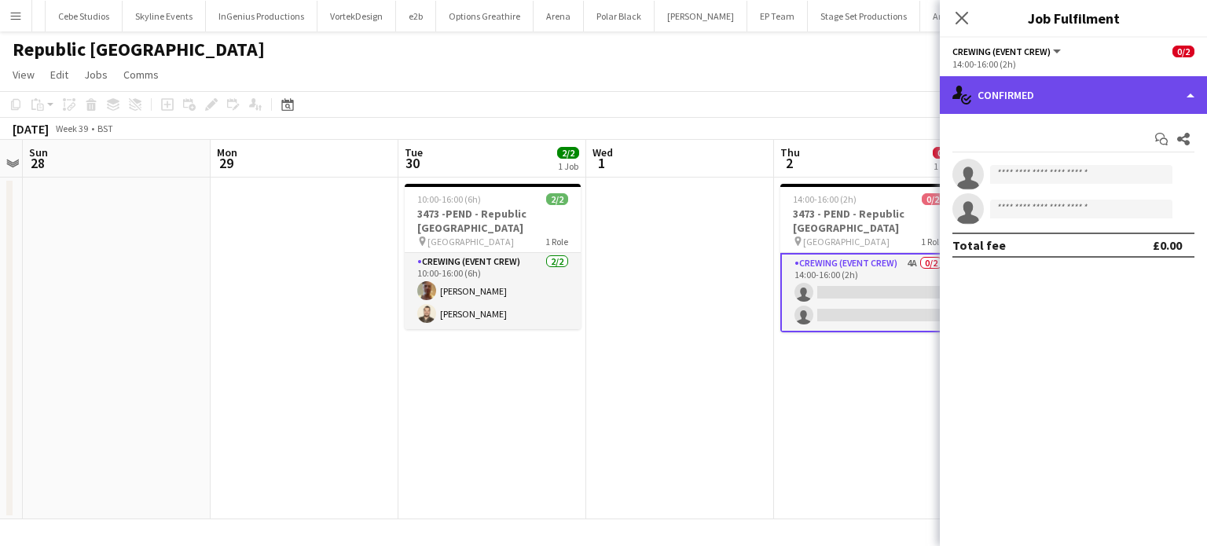
click at [1140, 94] on div "single-neutral-actions-check-2 Confirmed" at bounding box center [1072, 95] width 267 height 38
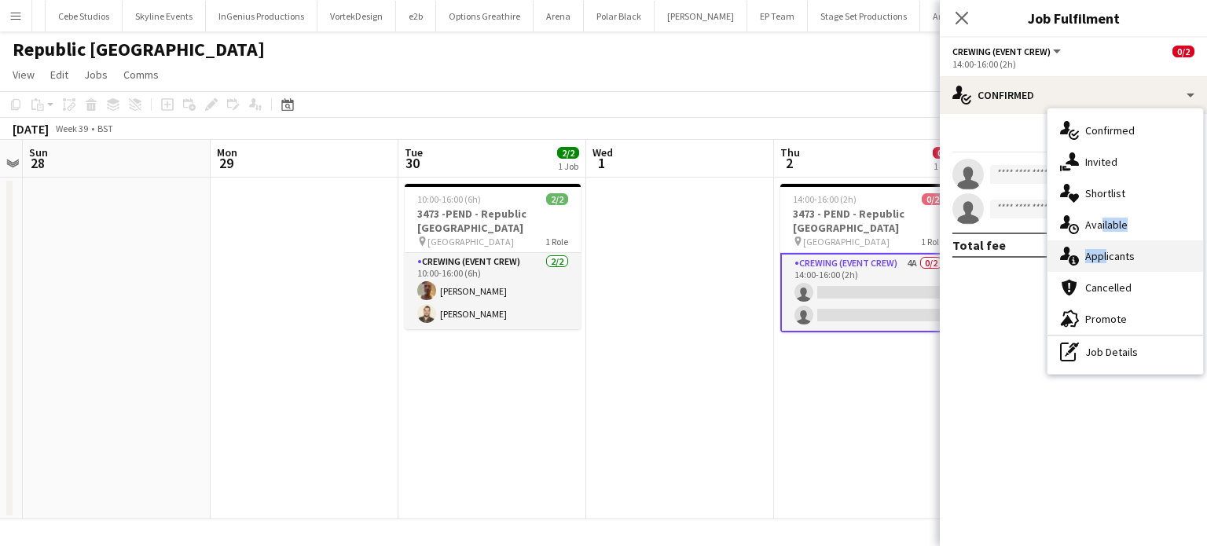
drag, startPoint x: 1097, startPoint y: 235, endPoint x: 1104, endPoint y: 264, distance: 29.9
click at [1104, 264] on div "single-neutral-actions-check-2 Confirmed single-neutral-actions-share-1 Invited…" at bounding box center [1125, 241] width 156 height 266
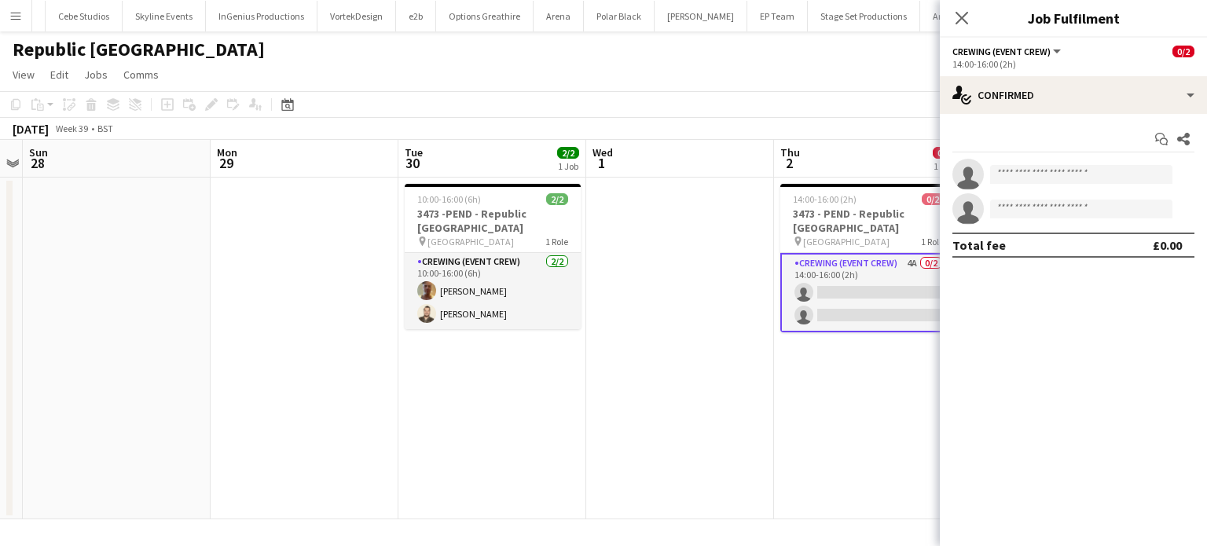
click at [1104, 264] on div "Start chat Share single-neutral-actions single-neutral-actions Total fee £0.00" at bounding box center [1072, 192] width 267 height 156
click at [1064, 75] on app-options-switcher "Crewing (Event Crew) All roles Crewing (Event Crew) 0/2 14:00-16:00 (2h)" at bounding box center [1072, 57] width 267 height 38
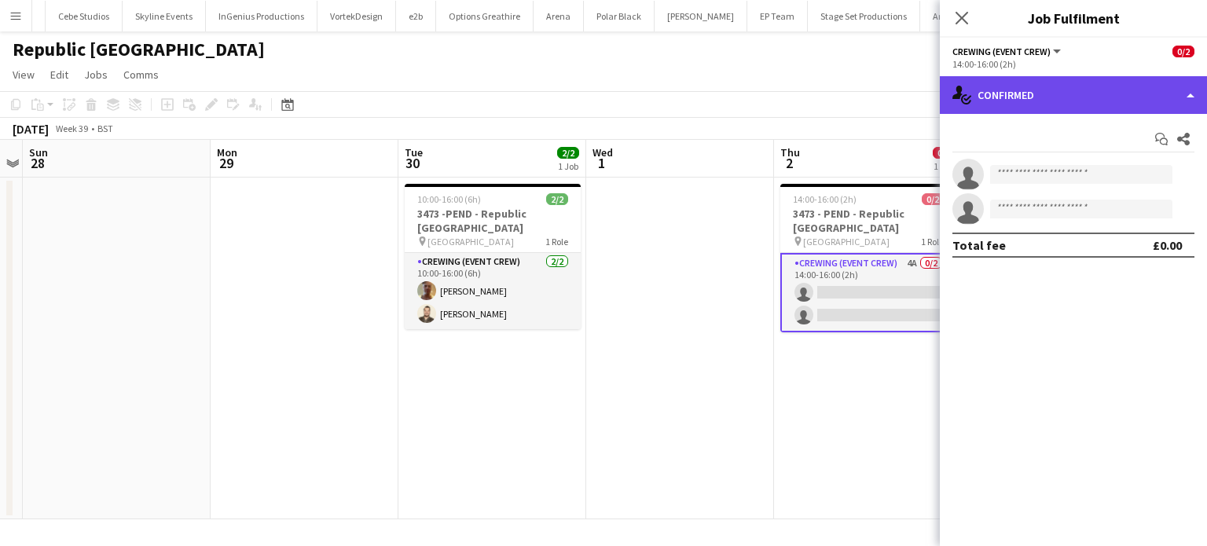
click at [1068, 82] on div "single-neutral-actions-check-2 Confirmed" at bounding box center [1072, 95] width 267 height 38
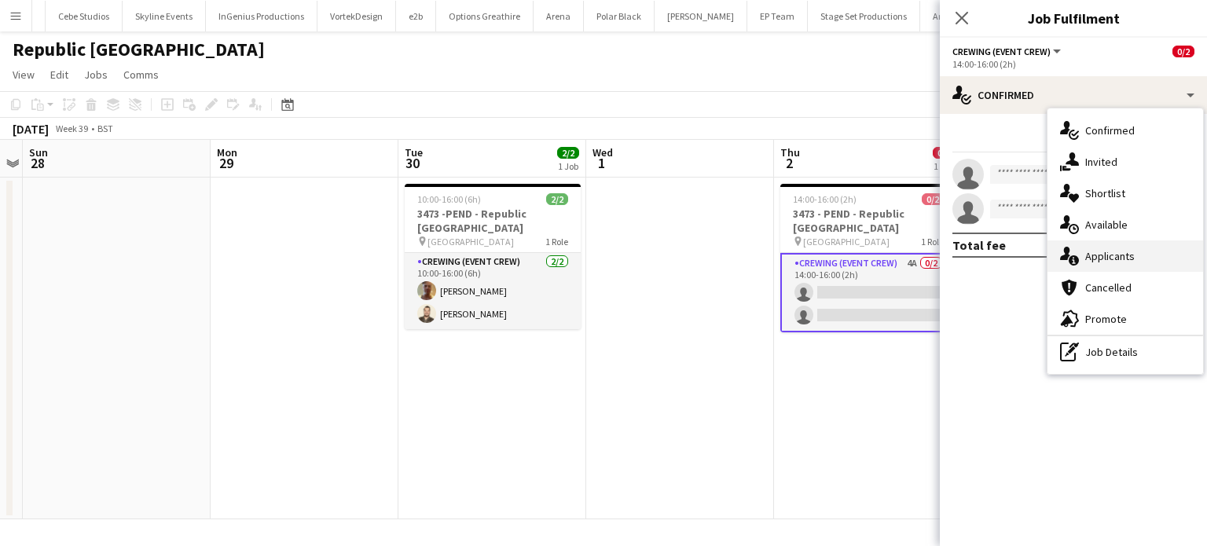
click at [1142, 243] on div "single-neutral-actions-information Applicants" at bounding box center [1125, 255] width 156 height 31
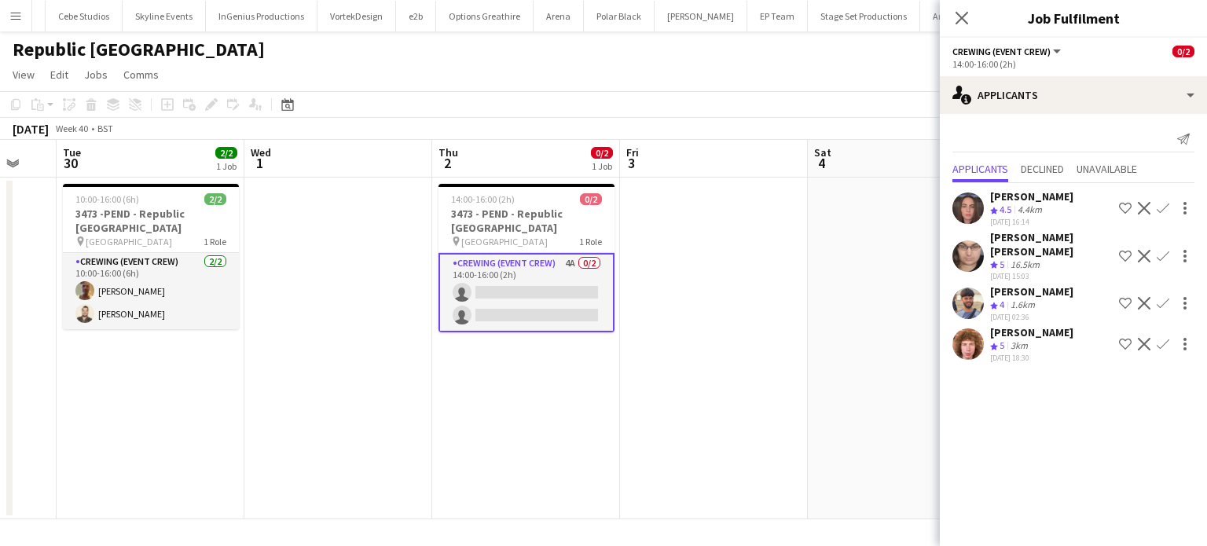
scroll to position [0, 694]
click at [515, 357] on app-date-cell "14:00-16:00 (2h) 0/2 3473 - PEND - Republic London pin Republic London E14 2BE …" at bounding box center [527, 349] width 188 height 342
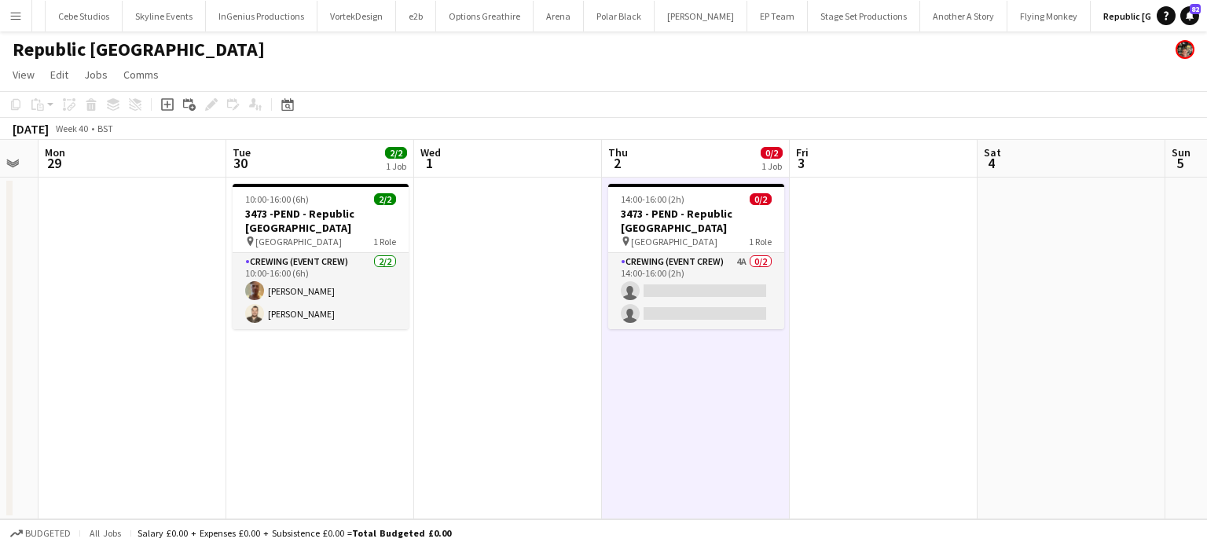
scroll to position [0, 505]
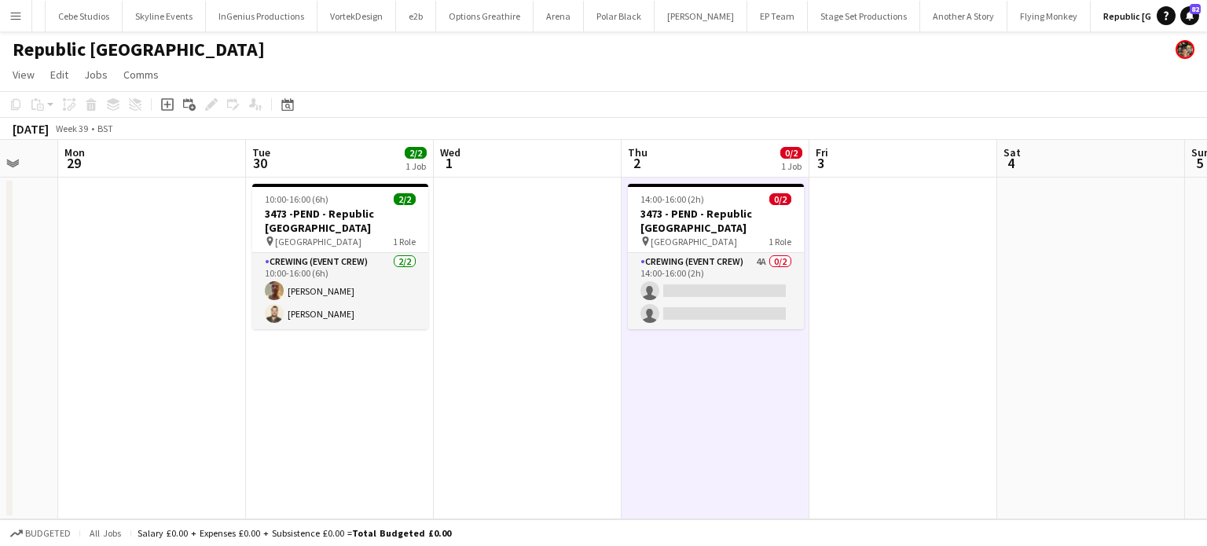
click at [515, 357] on app-date-cell at bounding box center [528, 349] width 188 height 342
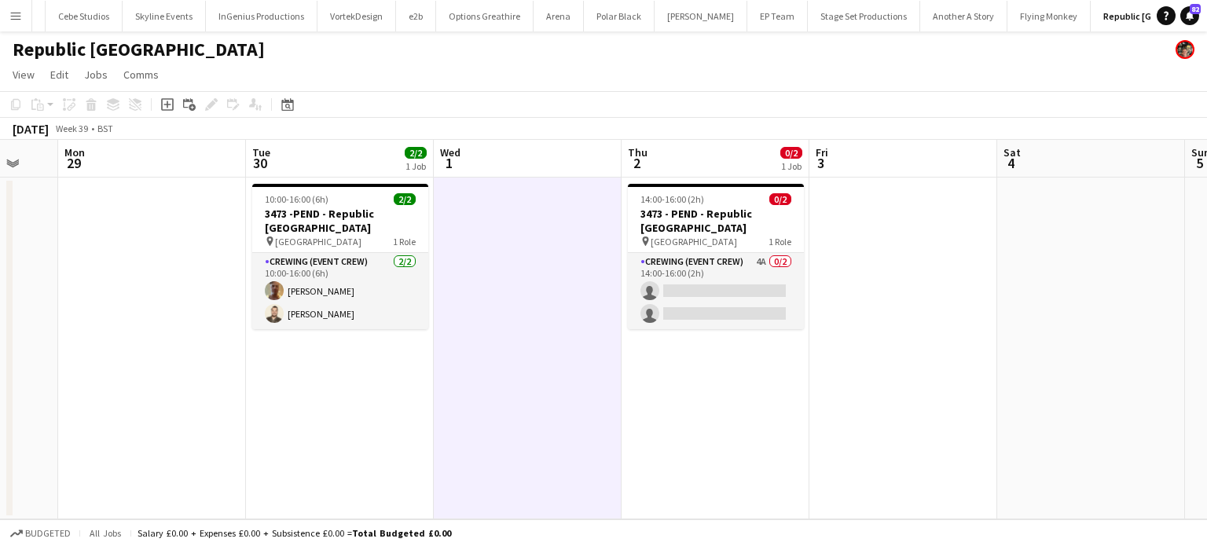
click at [485, 380] on app-date-cell at bounding box center [528, 349] width 188 height 342
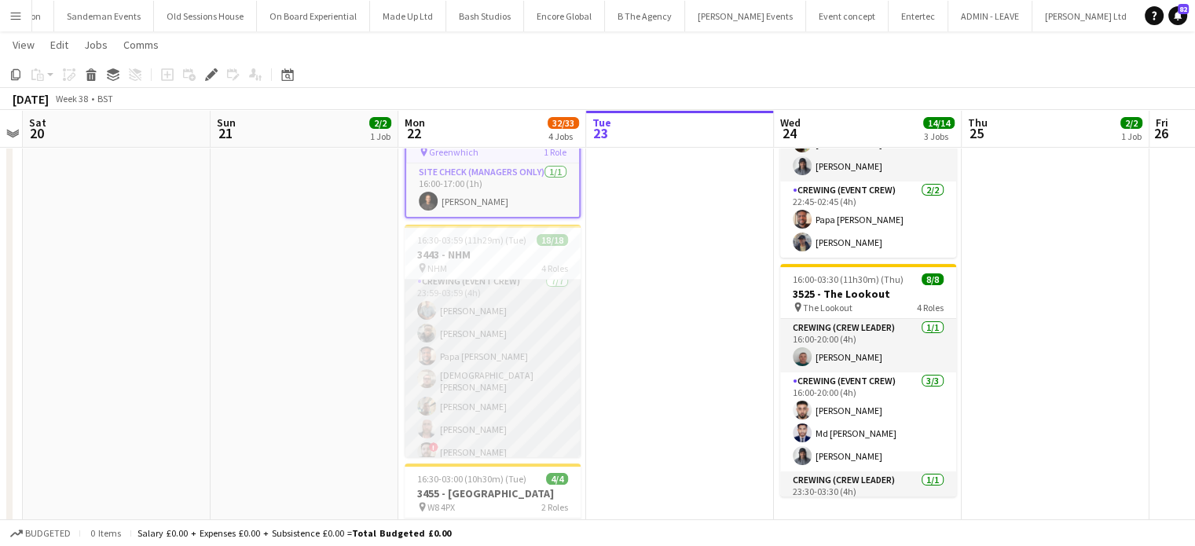
scroll to position [353, 0]
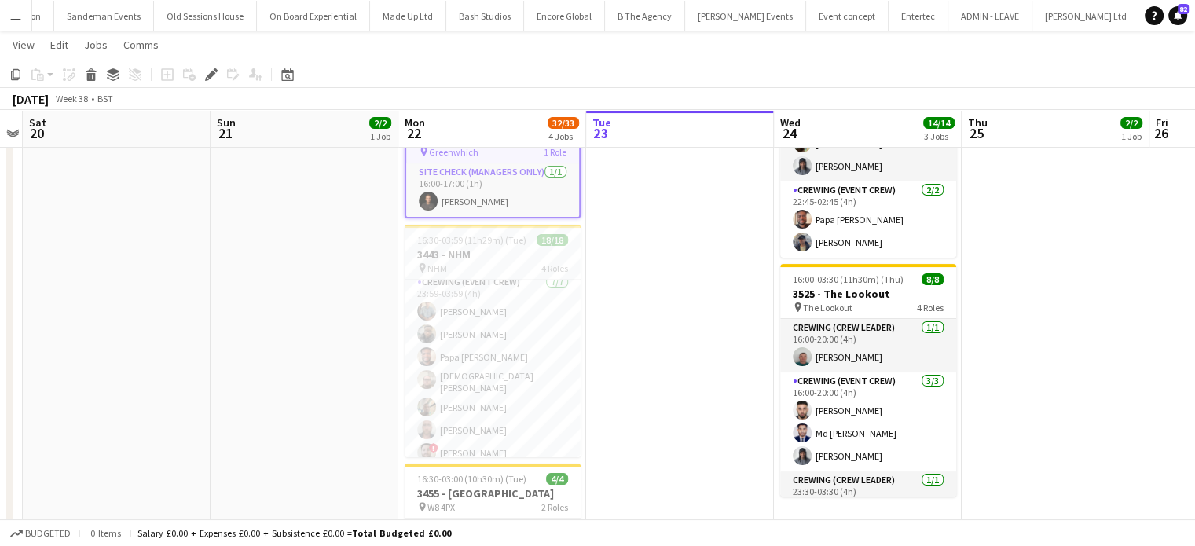
click at [616, 381] on app-date-cell at bounding box center [680, 296] width 188 height 868
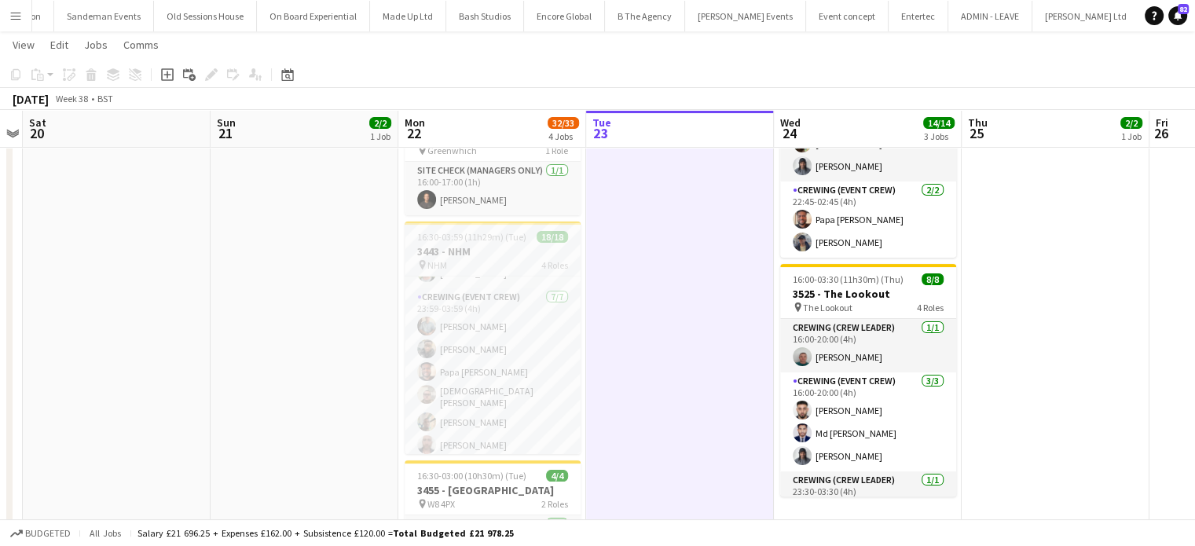
scroll to position [355, 0]
click at [679, 401] on app-date-cell at bounding box center [680, 296] width 188 height 868
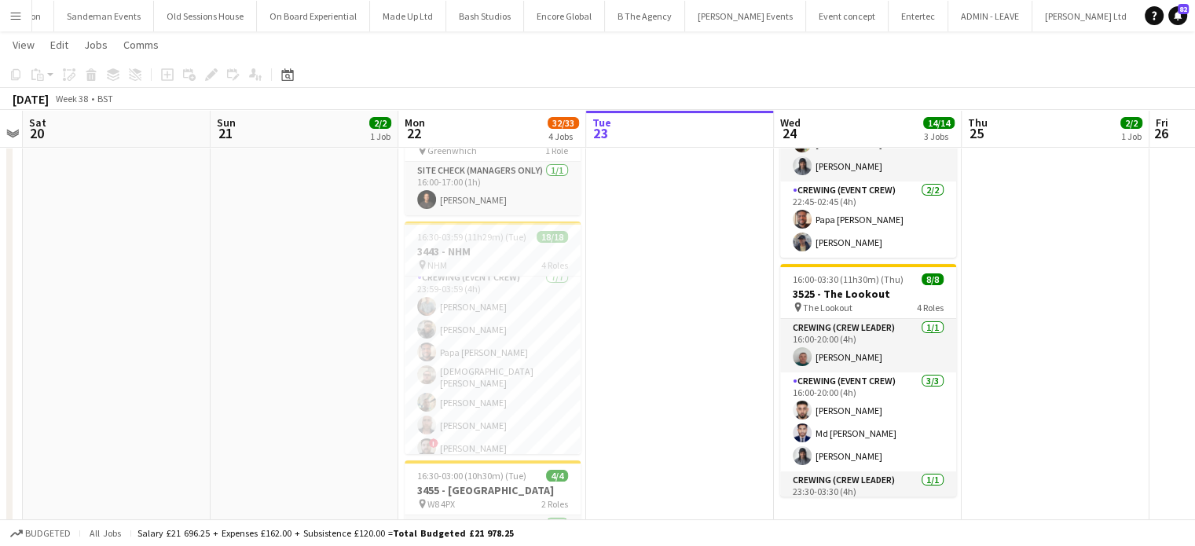
click at [364, 376] on app-date-cell "09:00-14:00 (5h) 2/2 3560 - Sea Containers Events pin Sea Containers Events 1 R…" at bounding box center [305, 296] width 188 height 868
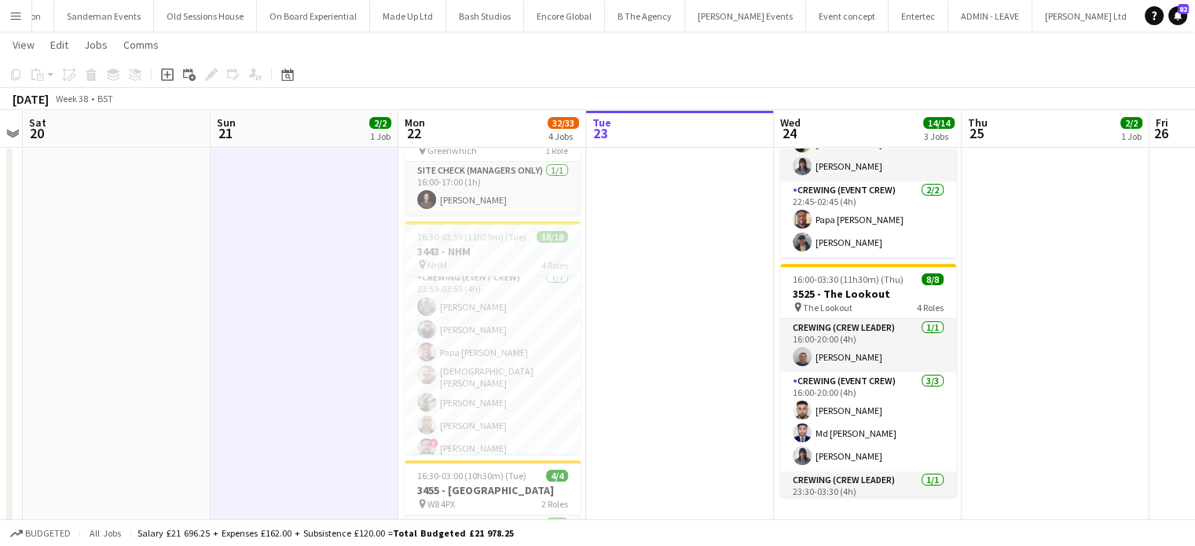
click at [631, 337] on app-date-cell at bounding box center [680, 296] width 188 height 868
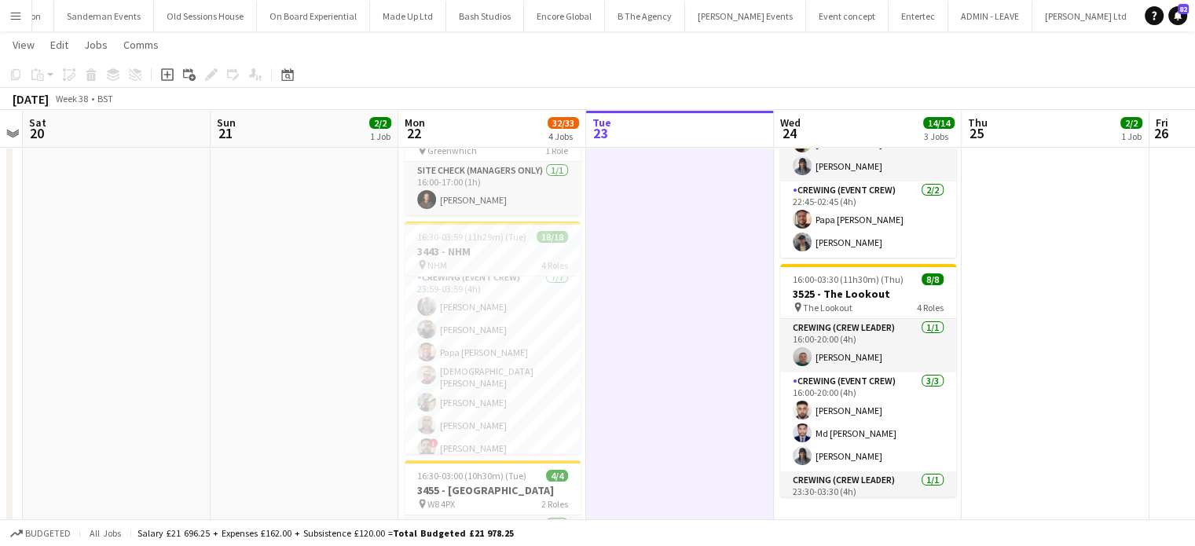
click at [632, 330] on app-date-cell at bounding box center [680, 296] width 188 height 868
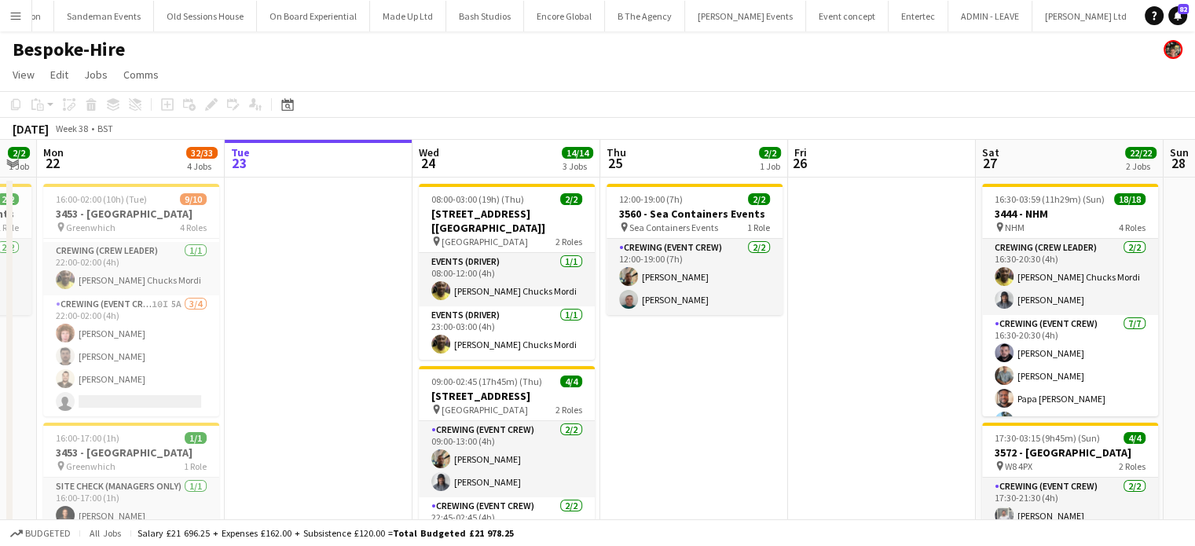
scroll to position [0, 527]
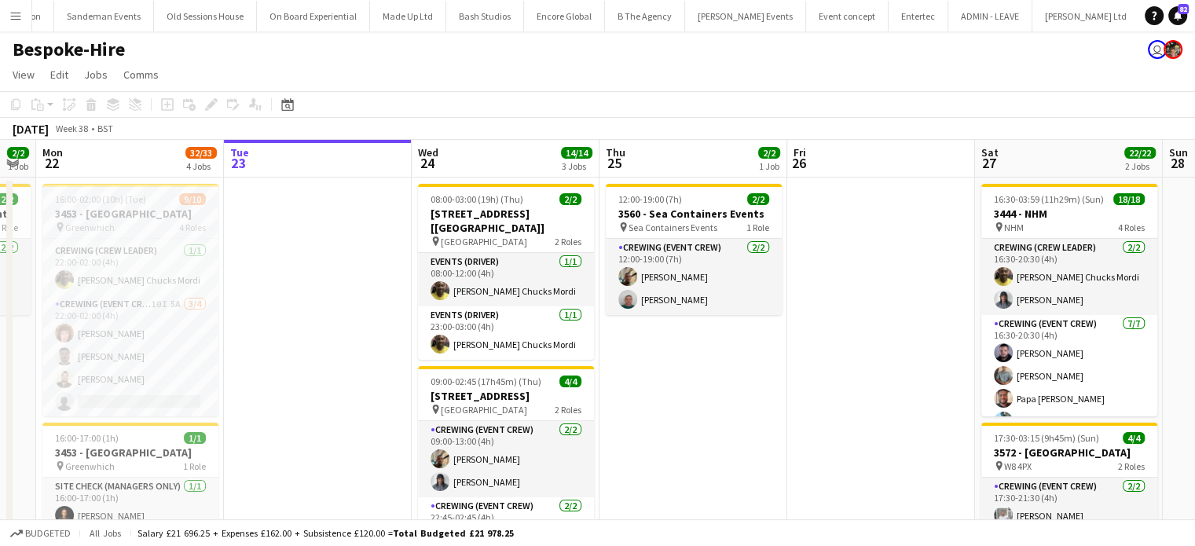
click at [130, 185] on div at bounding box center [130, 185] width 176 height 3
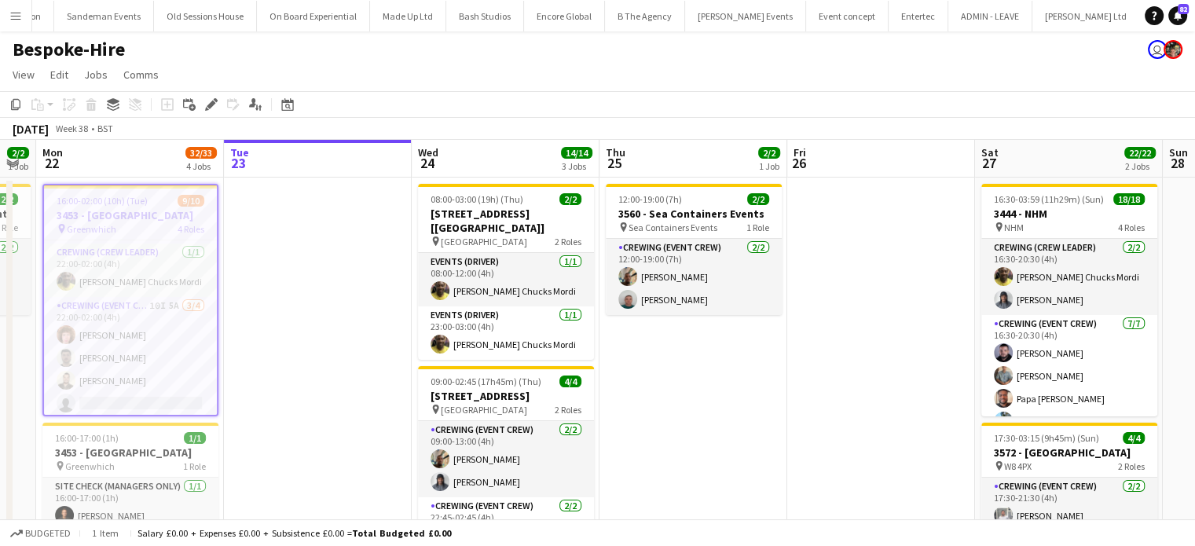
click at [130, 185] on div at bounding box center [130, 186] width 173 height 3
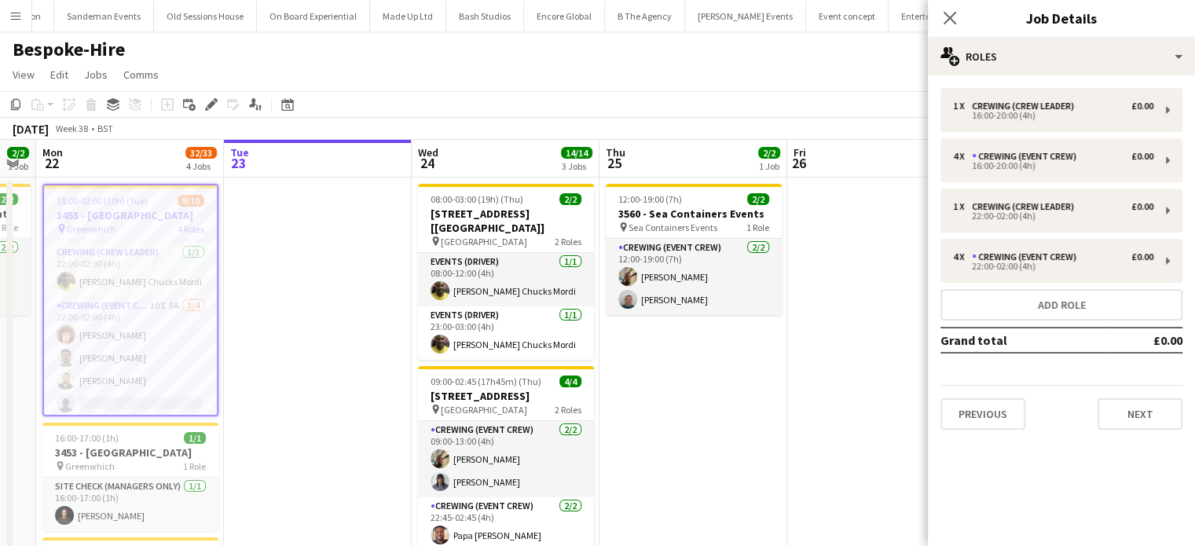
scroll to position [0, 418]
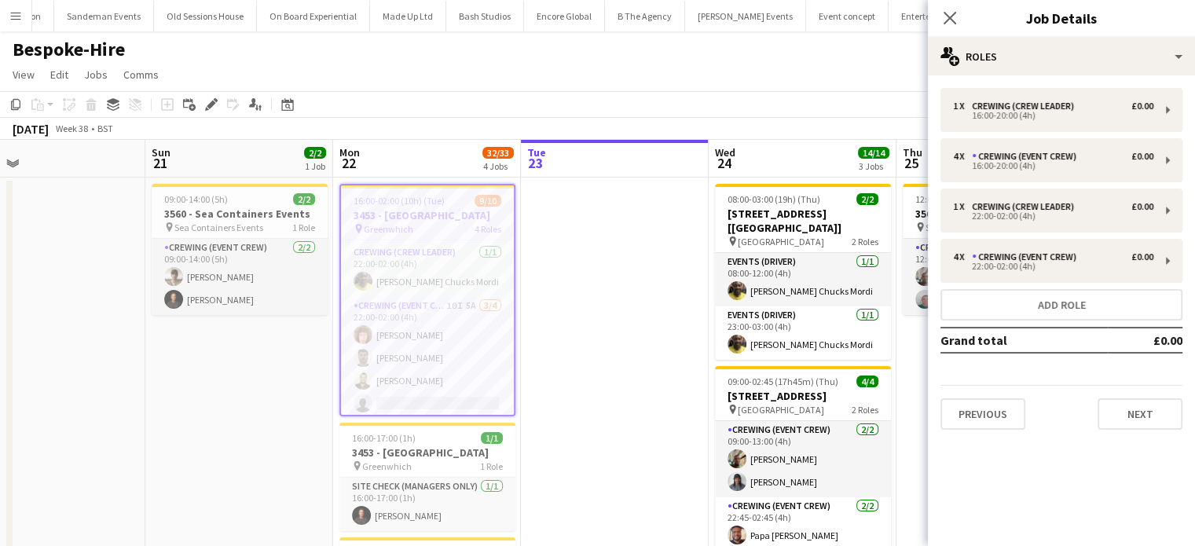
drag, startPoint x: 130, startPoint y: 185, endPoint x: 917, endPoint y: 55, distance: 797.7
click at [917, 55] on app-board "Bespoke-Hire user View Day view expanded Day view collapsed Month view Date pic…" at bounding box center [597, 551] width 1195 height 1041
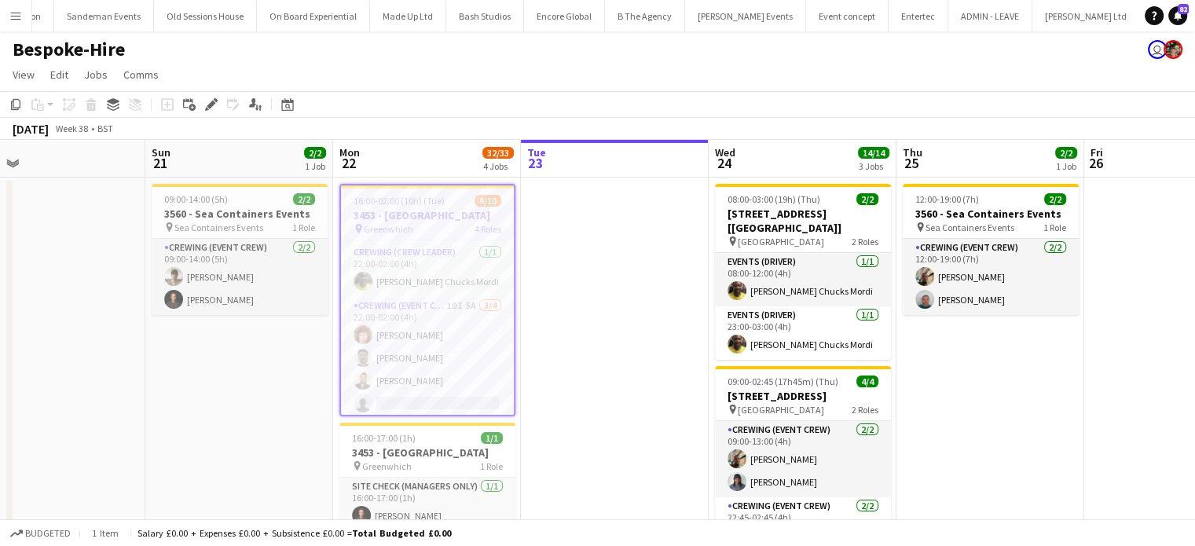
click at [445, 203] on div "16:00-02:00 (10h) (Tue) 9/10" at bounding box center [427, 201] width 173 height 12
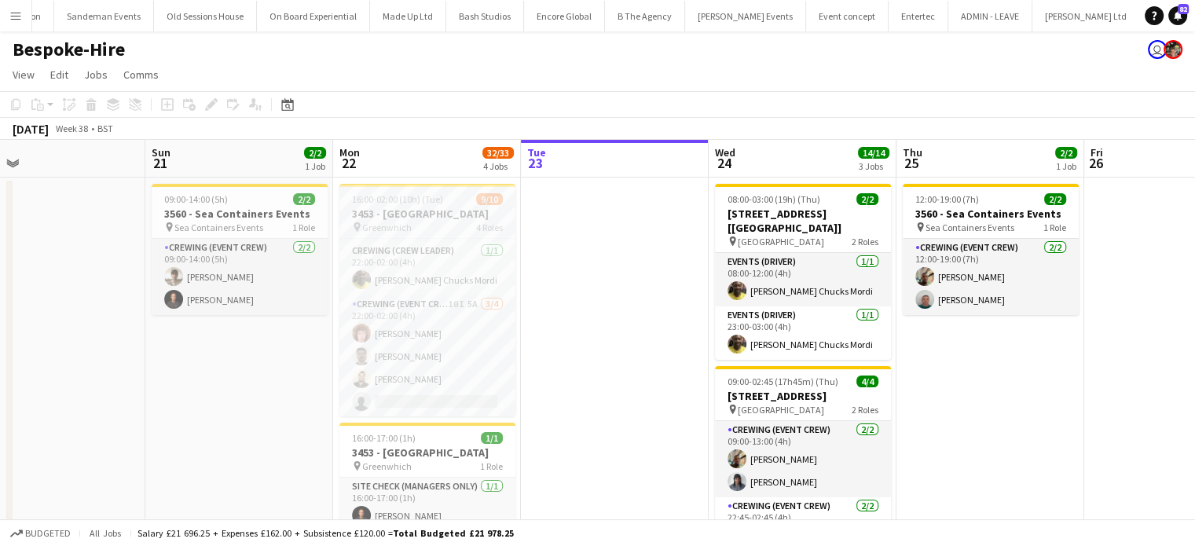
click at [445, 203] on div "16:00-02:00 (10h) (Tue) 9/10" at bounding box center [427, 199] width 176 height 12
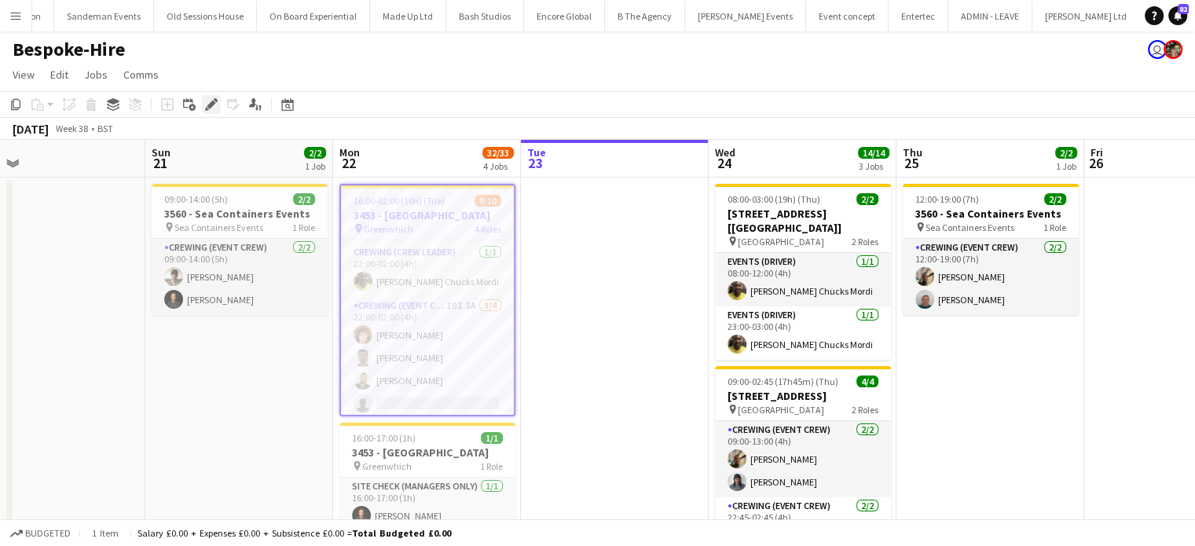
click at [218, 103] on div "Edit" at bounding box center [211, 104] width 19 height 19
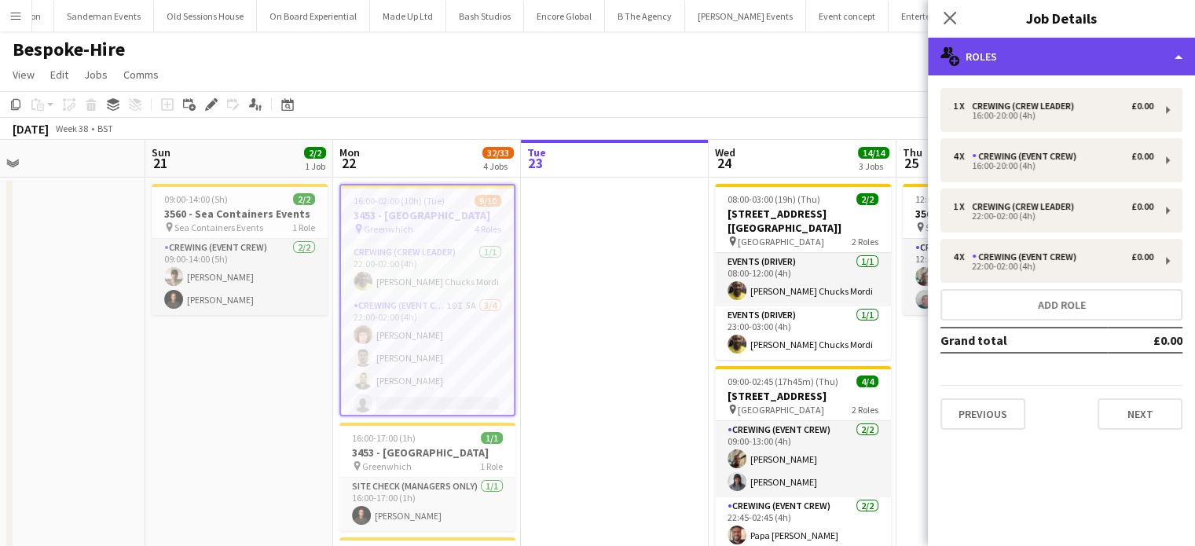
click at [1135, 68] on div "multiple-users-add Roles" at bounding box center [1061, 57] width 267 height 38
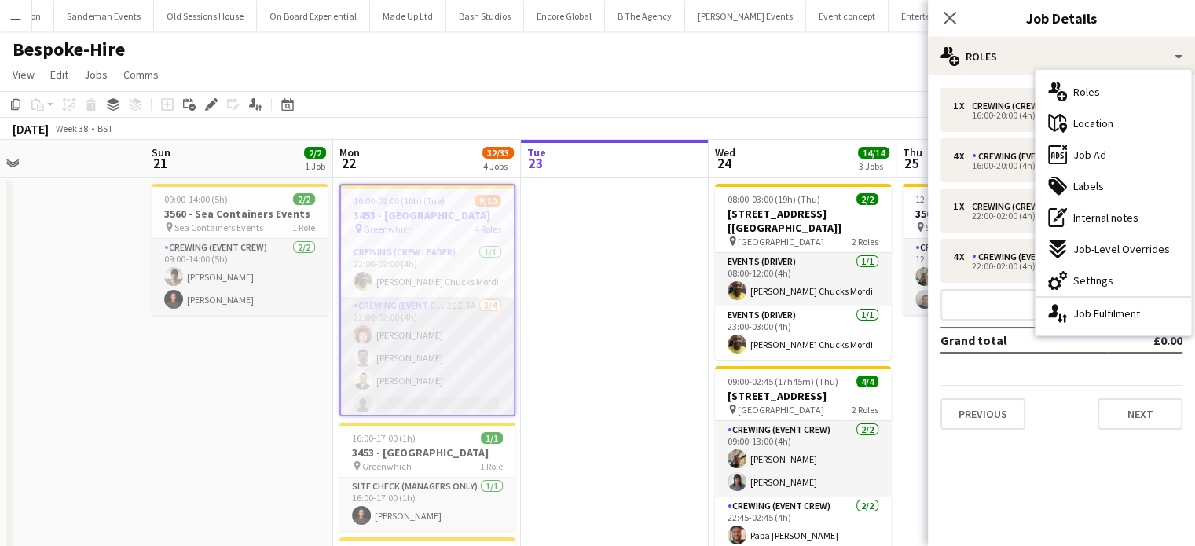
click at [458, 394] on app-card-role "Crewing (Event Crew) 10I 5A 3/4 22:00-02:00 (4h) Alfie Dyer David Kirk Christop…" at bounding box center [427, 358] width 173 height 122
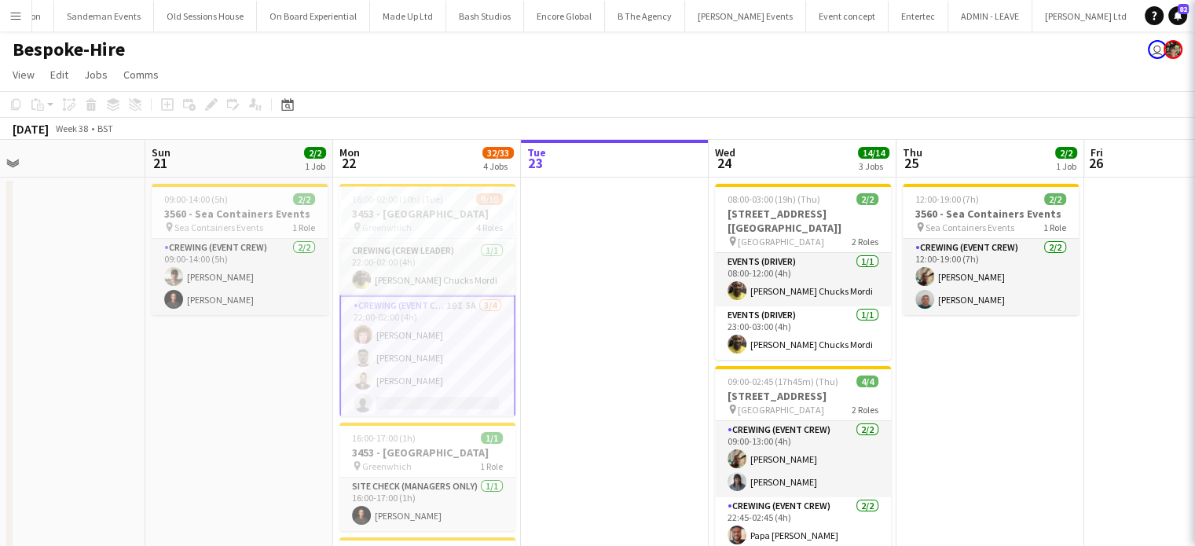
click at [458, 394] on app-card-role "Crewing (Event Crew) 10I 5A 3/4 22:00-02:00 (4h) Alfie Dyer David Kirk Christop…" at bounding box center [427, 357] width 176 height 125
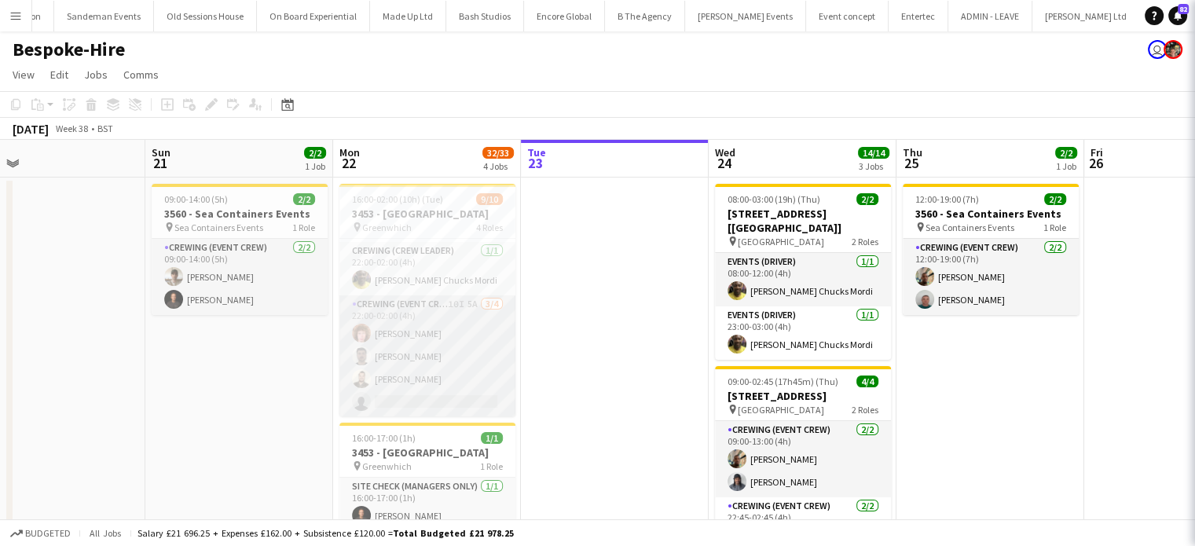
click at [458, 394] on app-card-role "Crewing (Event Crew) 10I 5A 3/4 22:00-02:00 (4h) Alfie Dyer David Kirk Christop…" at bounding box center [427, 356] width 176 height 122
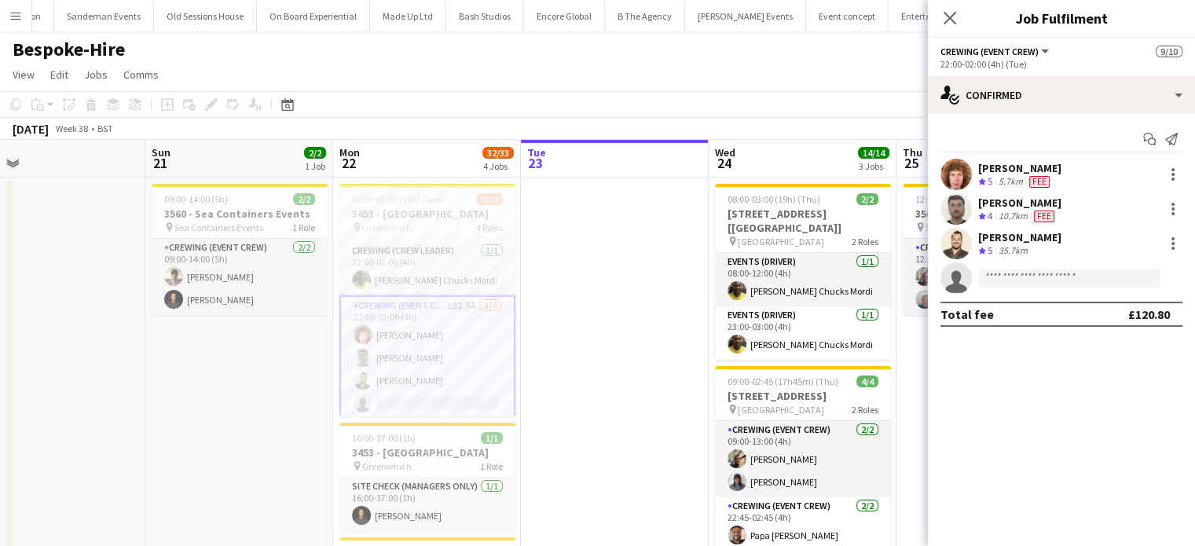
click at [478, 329] on app-card-role "Crewing (Event Crew) 10I 5A 3/4 22:00-02:00 (4h) Alfie Dyer David Kirk Christop…" at bounding box center [427, 357] width 176 height 125
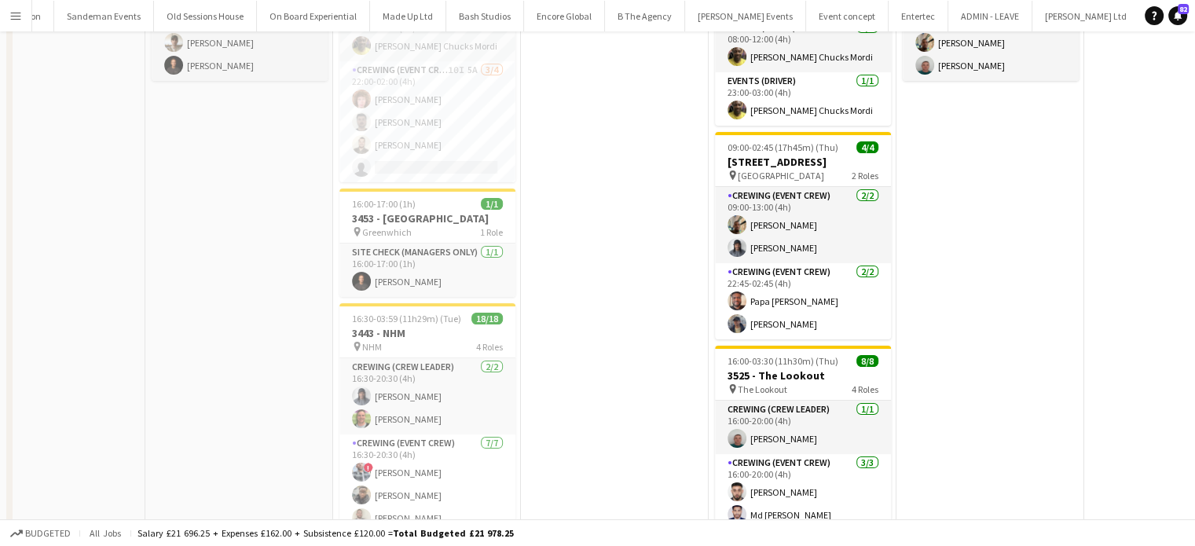
scroll to position [0, 0]
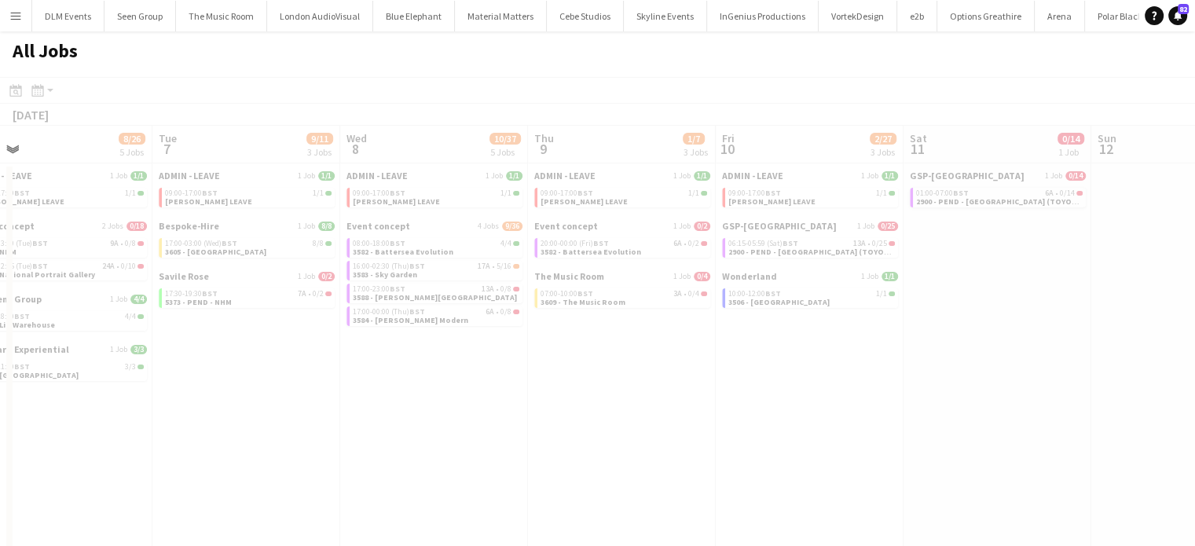
scroll to position [0, 610]
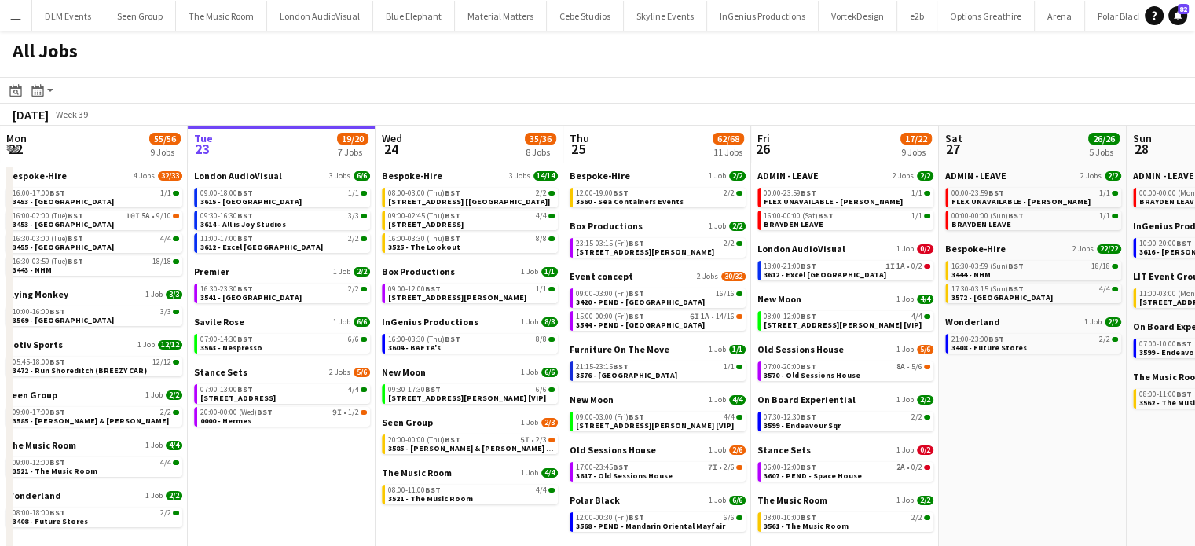
click at [974, 112] on div "[DATE] Week 39" at bounding box center [597, 115] width 1195 height 22
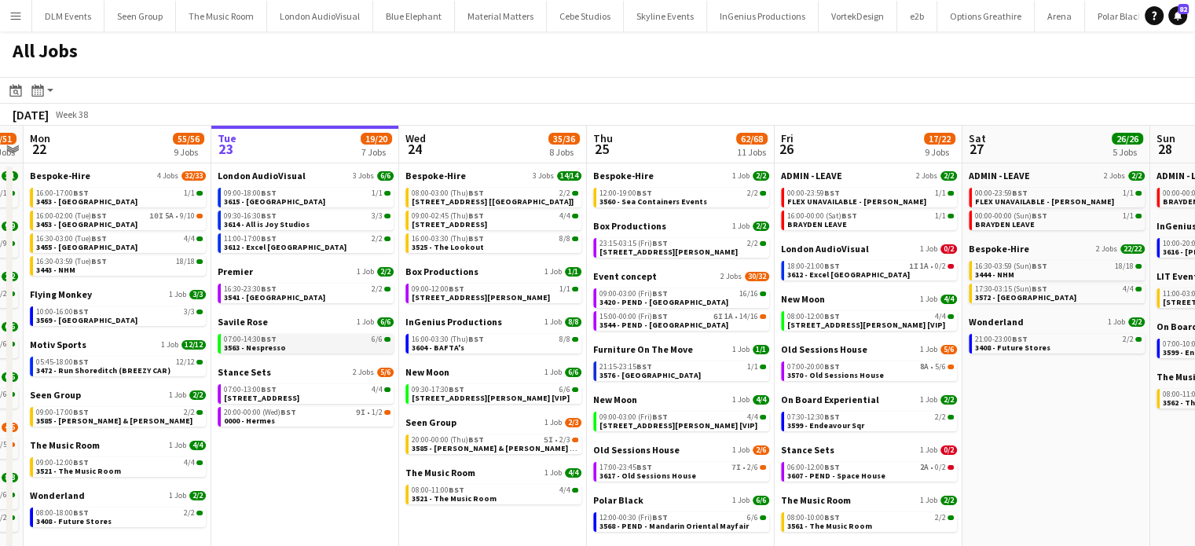
scroll to position [0, 339]
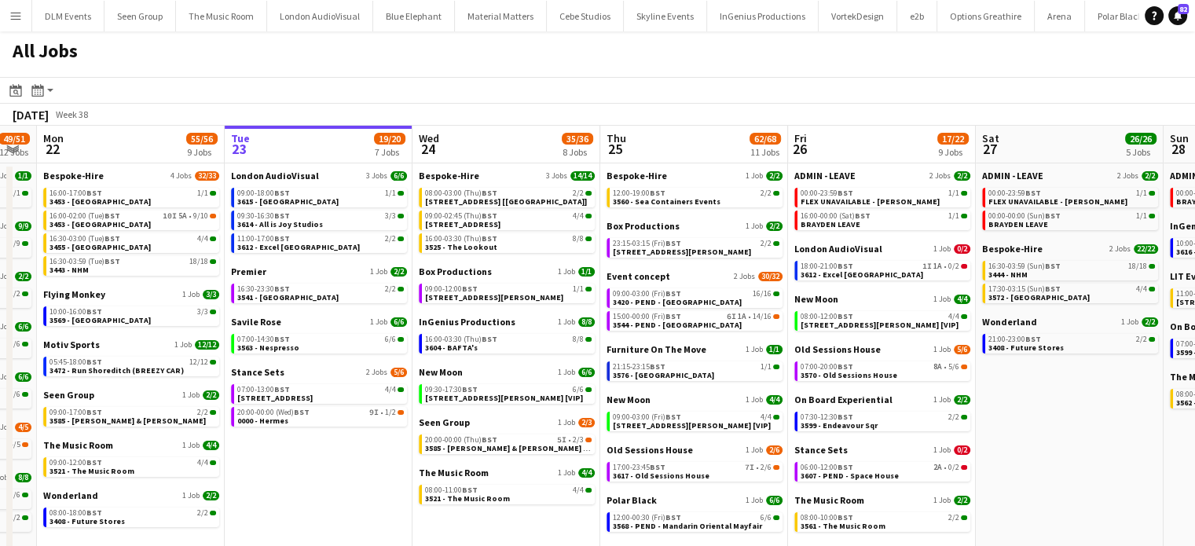
click at [370, 430] on app-date-cell "London AudioVisual 3 Jobs [DATE] 09:00-18:00 BST 1/1 3615 - [GEOGRAPHIC_DATA] 0…" at bounding box center [319, 501] width 188 height 677
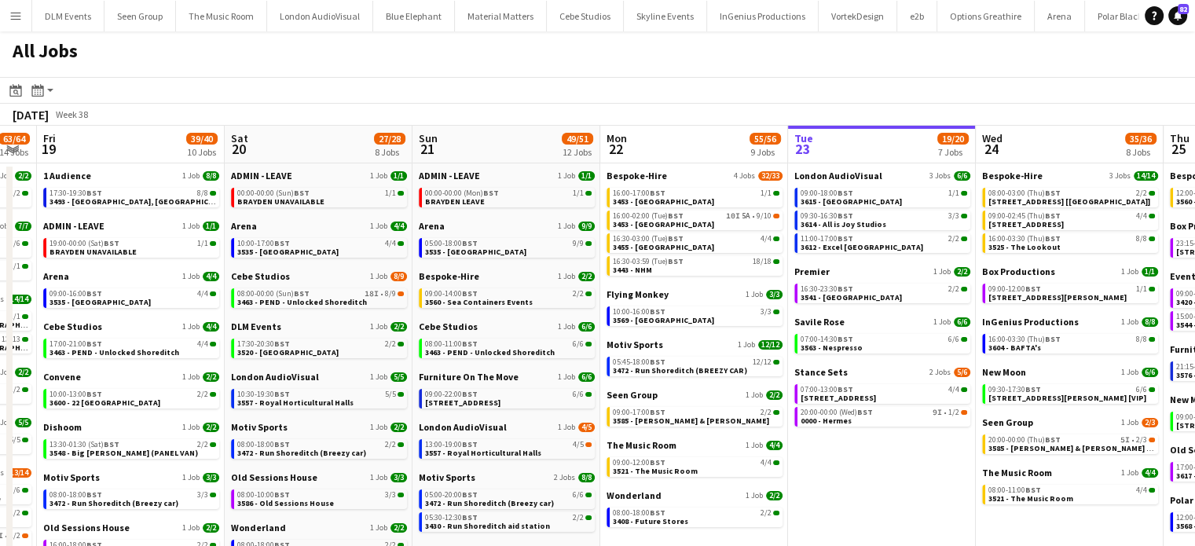
scroll to position [0, 536]
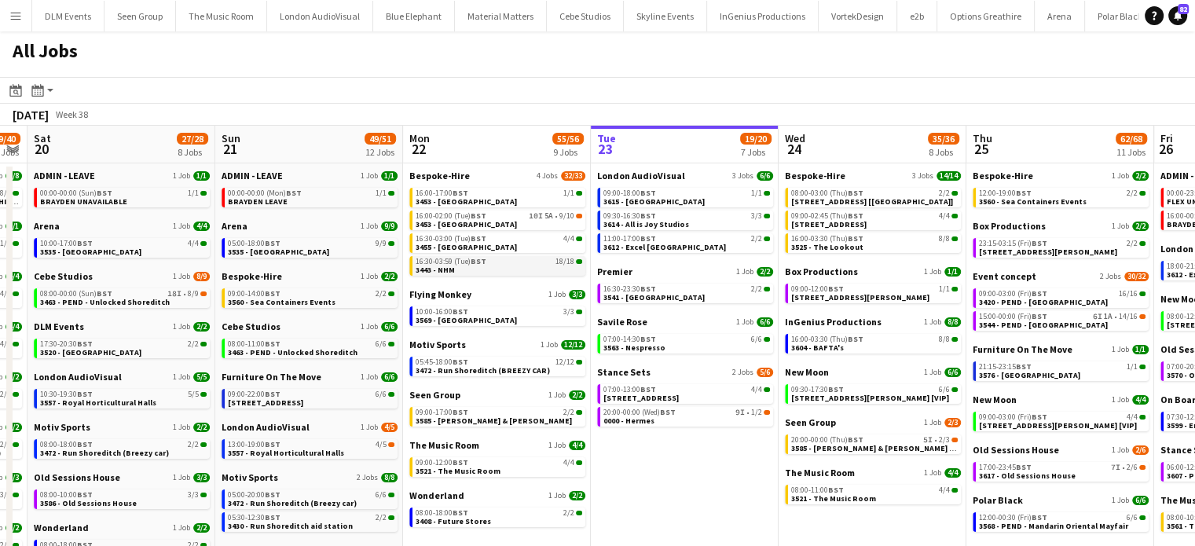
click at [527, 264] on div "16:30-03:59 (Tue) BST 18/18" at bounding box center [499, 262] width 167 height 8
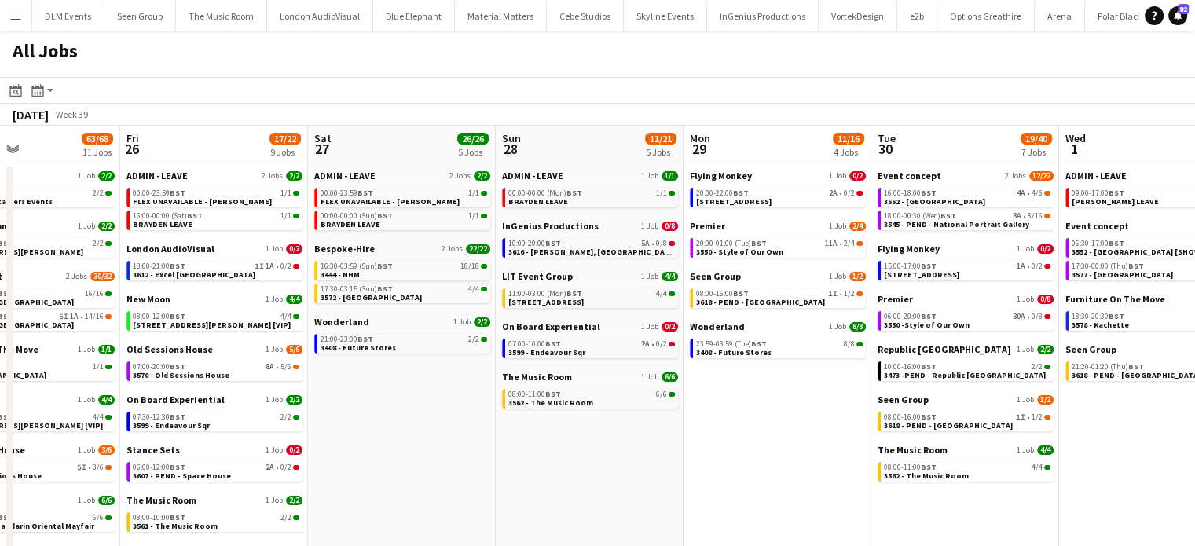
scroll to position [0, 444]
click at [791, 291] on div "08:00-16:00 BST 1I • 1/2" at bounding box center [778, 294] width 167 height 8
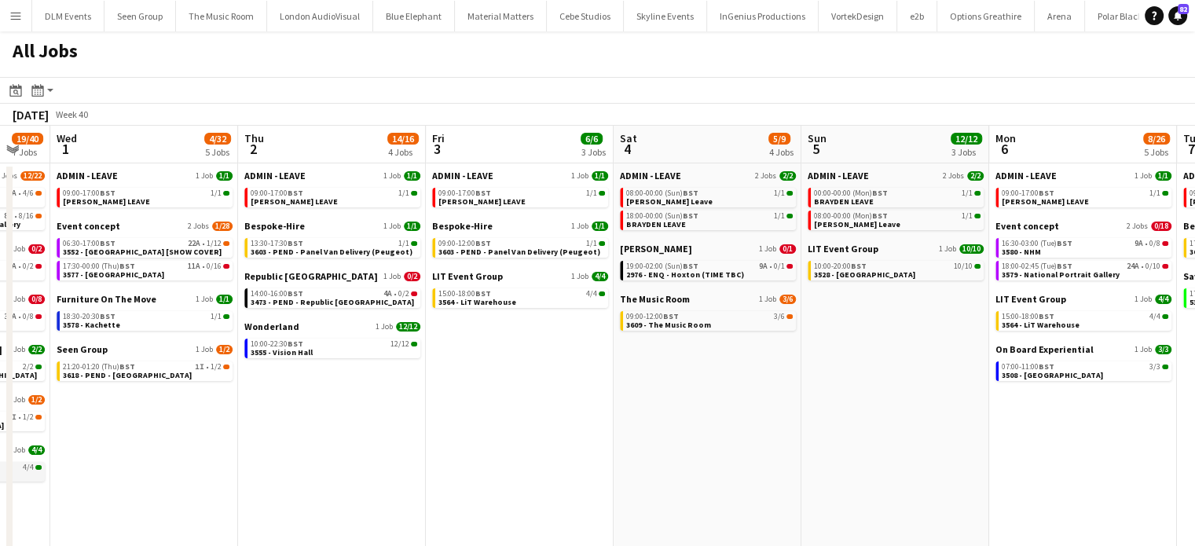
scroll to position [0, 711]
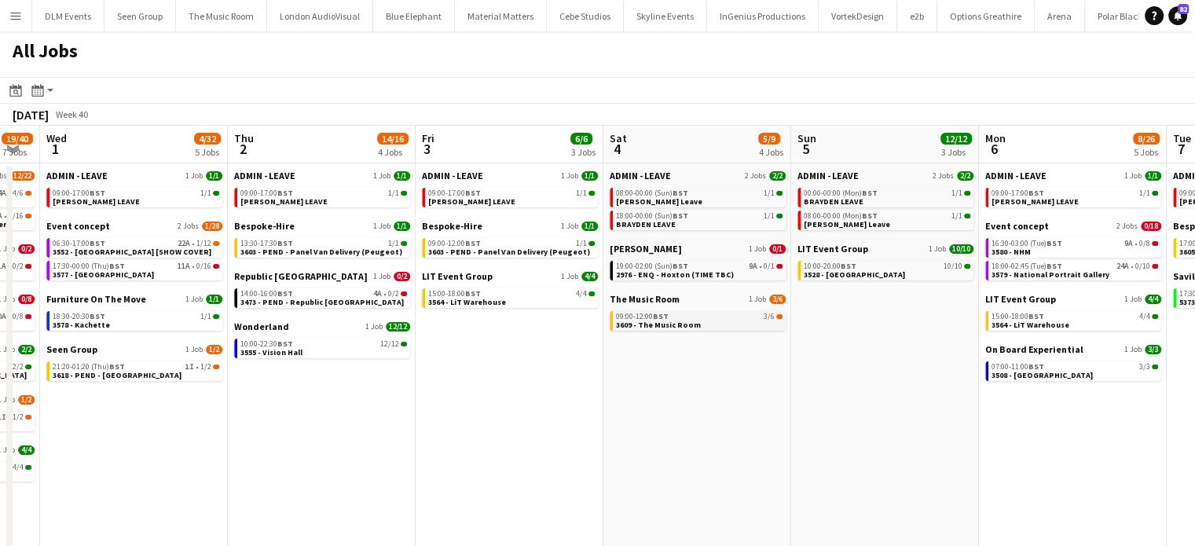
click at [759, 321] on link "09:00-12:00 BST 3/6 3609 - The Music Room" at bounding box center [699, 320] width 167 height 18
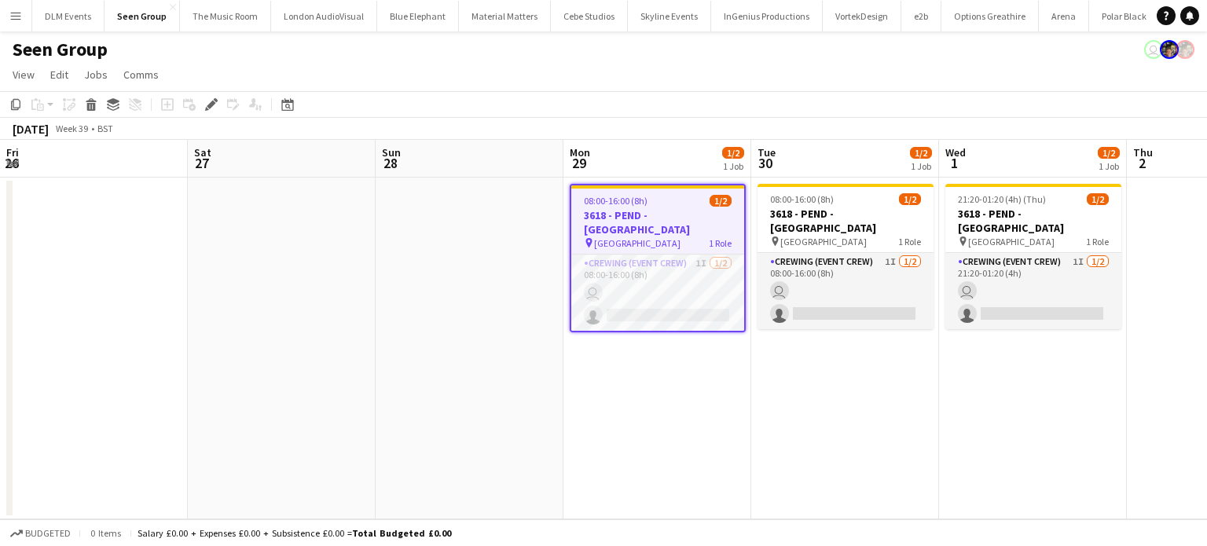
scroll to position [0, 540]
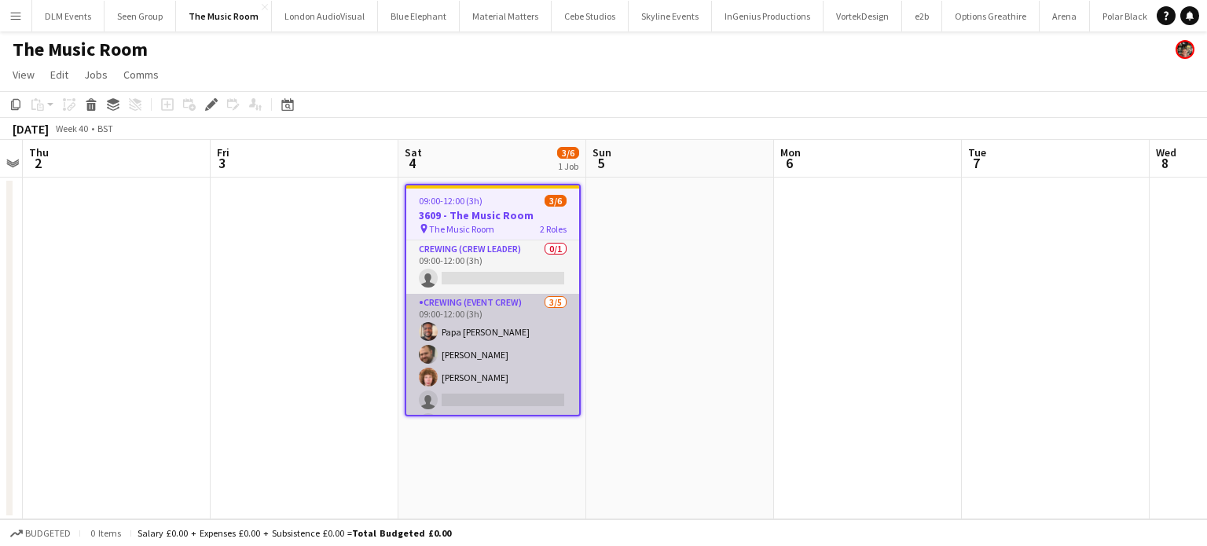
click at [481, 326] on app-card-role "Crewing (Event Crew) [DATE] 09:00-12:00 (3h) Papa [PERSON_NAME] [PERSON_NAME] […" at bounding box center [492, 366] width 173 height 145
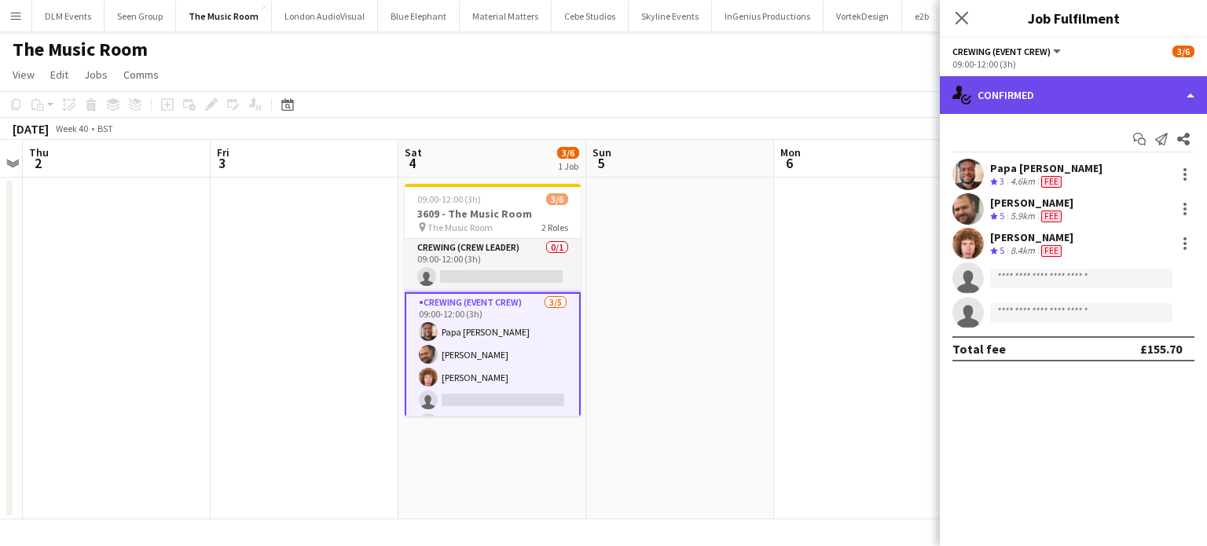
click at [1053, 87] on div "single-neutral-actions-check-2 Confirmed" at bounding box center [1072, 95] width 267 height 38
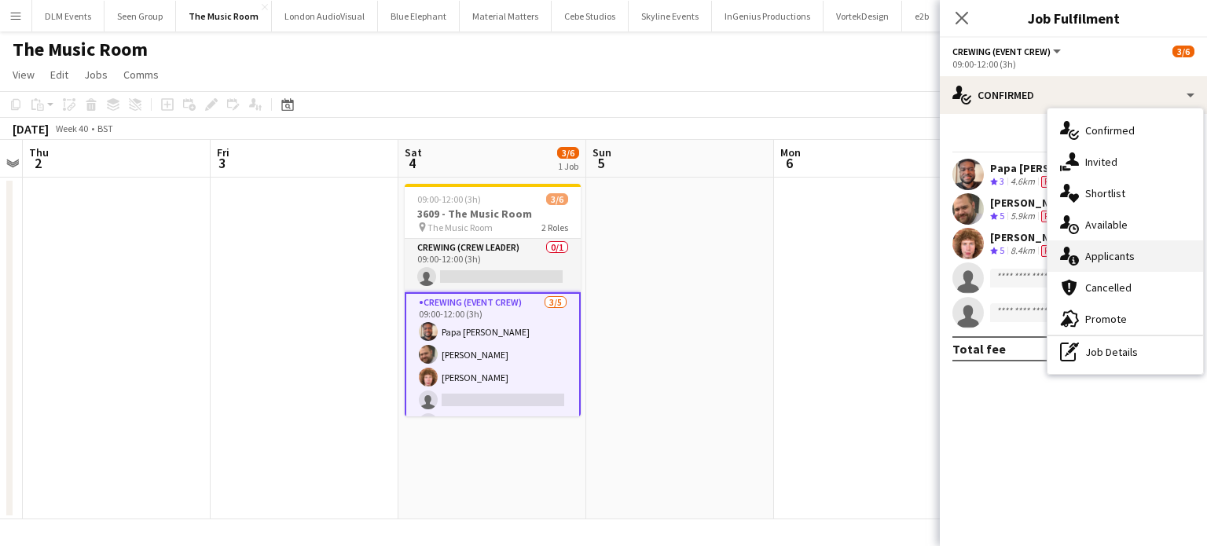
click at [1133, 260] on div "single-neutral-actions-information Applicants" at bounding box center [1125, 255] width 156 height 31
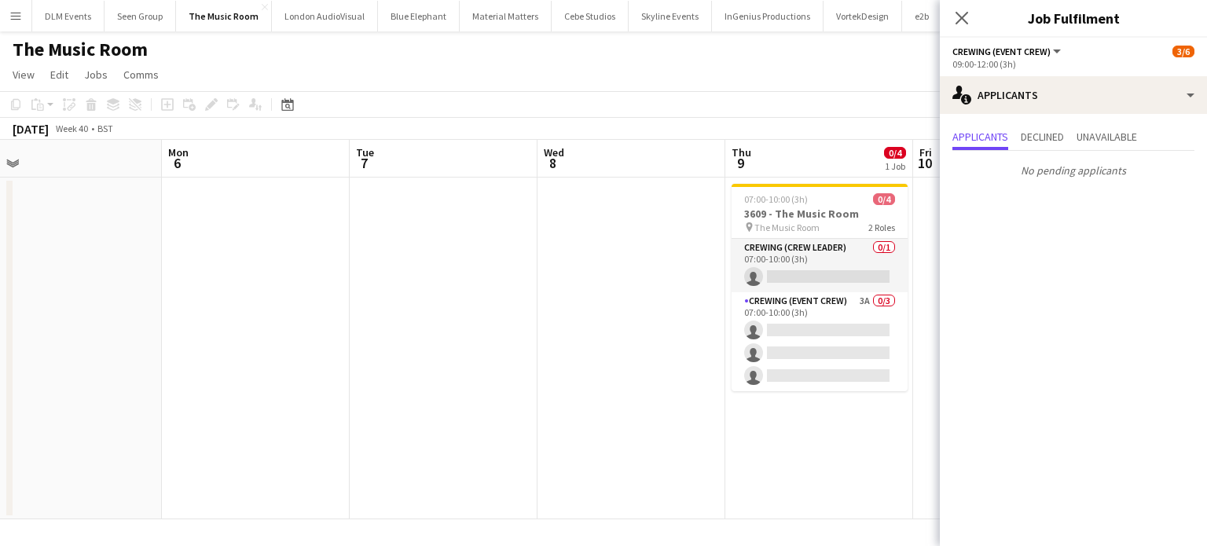
scroll to position [0, 599]
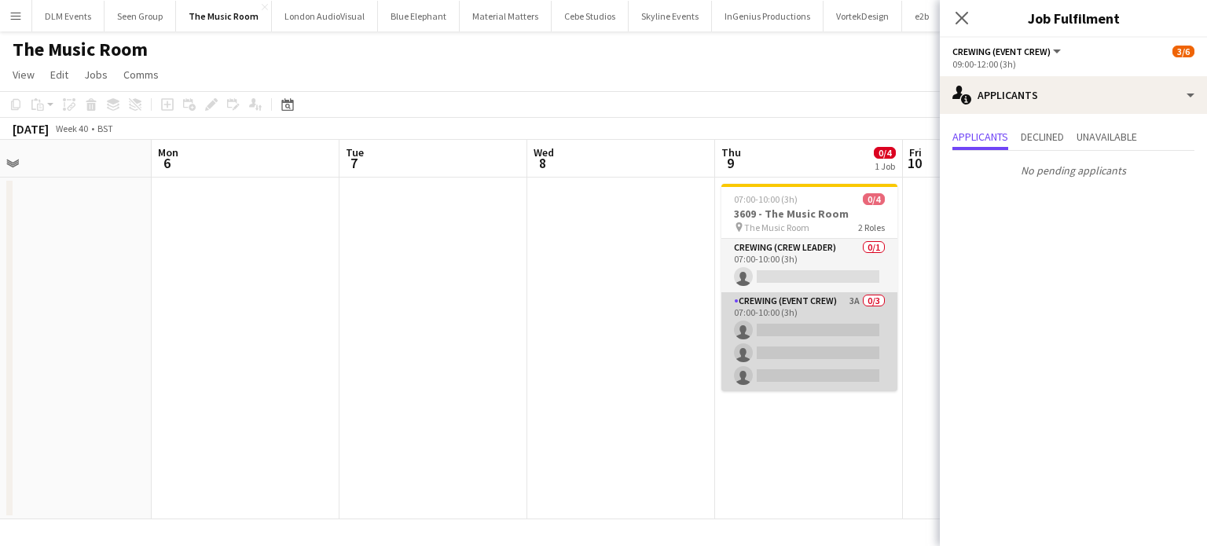
click at [807, 331] on app-card-role "Crewing (Event Crew) 3A 0/3 07:00-10:00 (3h) single-neutral-actions single-neut…" at bounding box center [809, 341] width 176 height 99
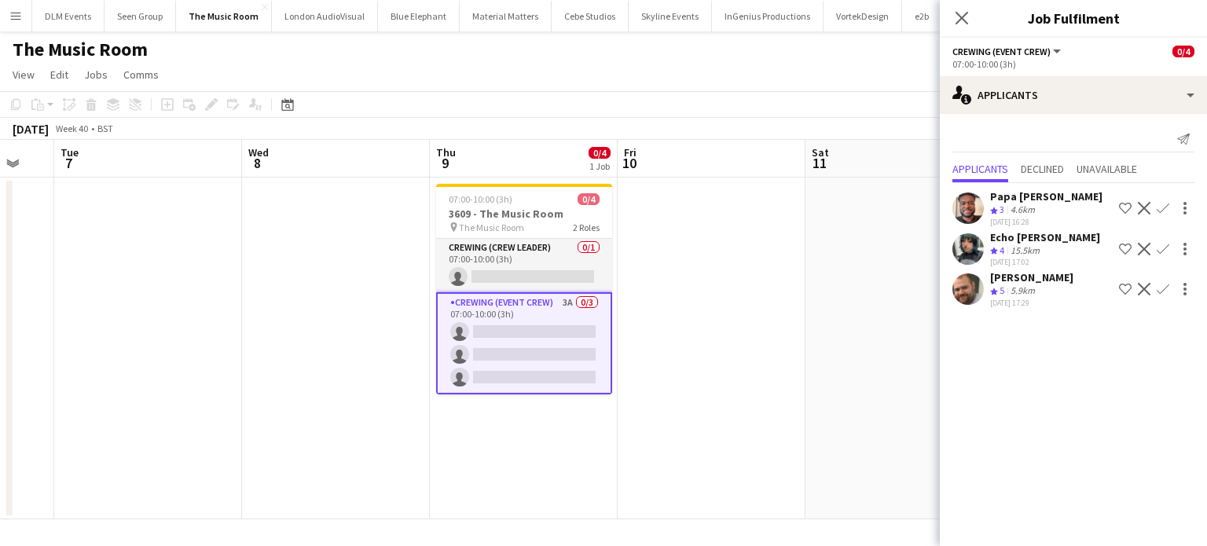
scroll to position [0, 560]
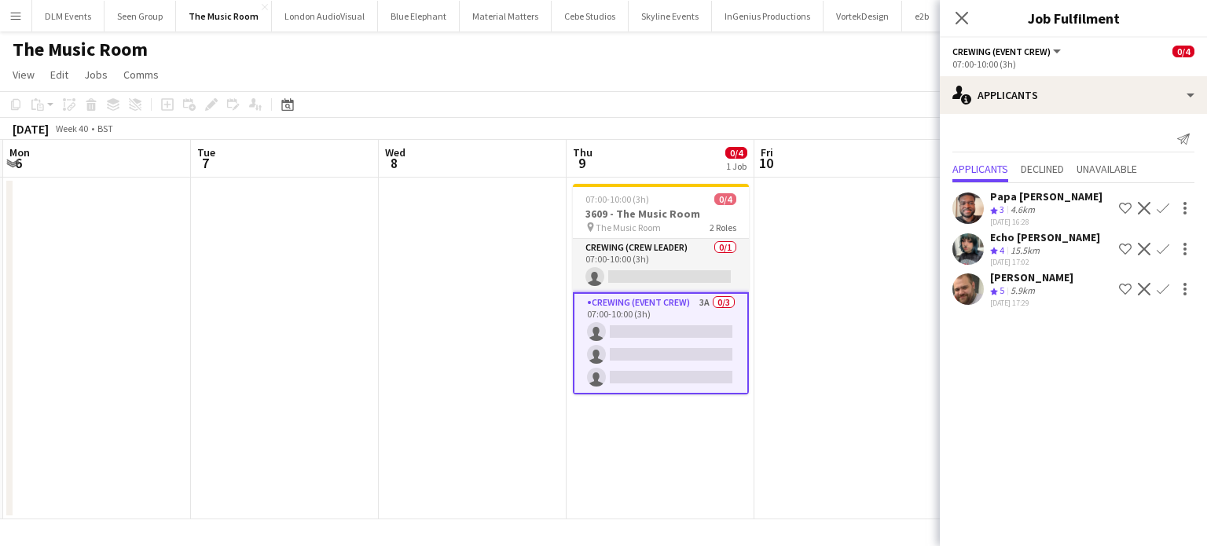
click at [1166, 284] on app-icon "Confirm" at bounding box center [1162, 289] width 13 height 13
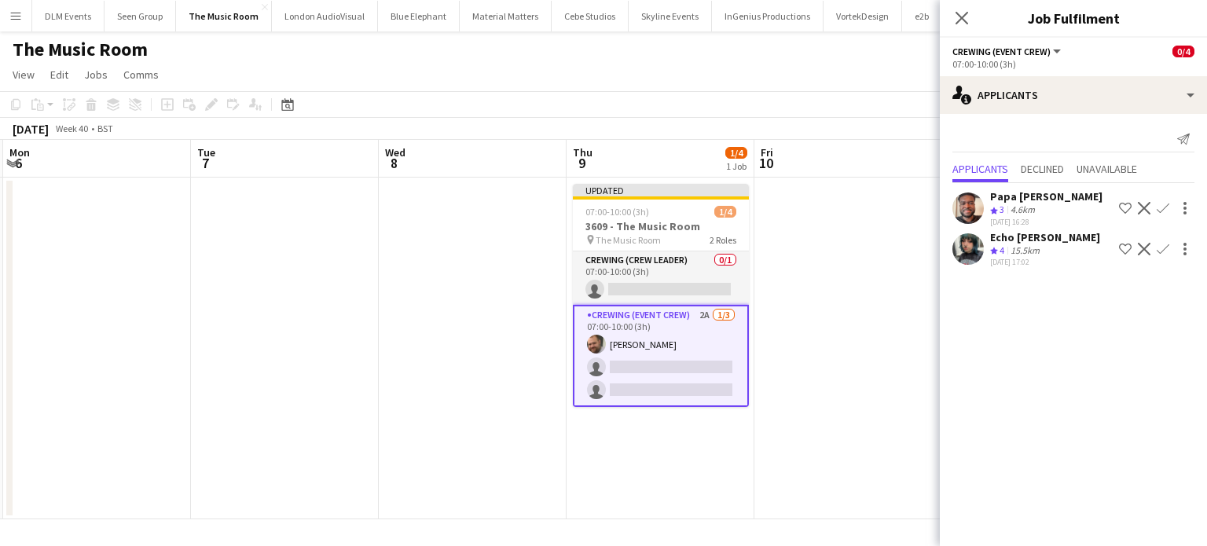
click at [1164, 207] on app-icon "Confirm" at bounding box center [1162, 208] width 13 height 13
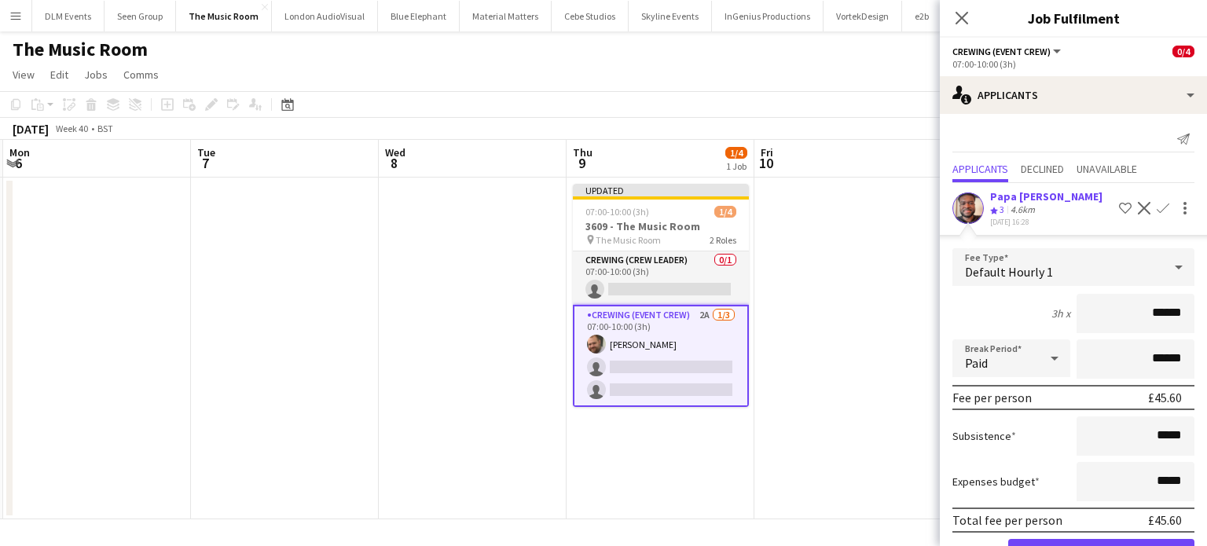
click button "Confirm" at bounding box center [1101, 554] width 186 height 31
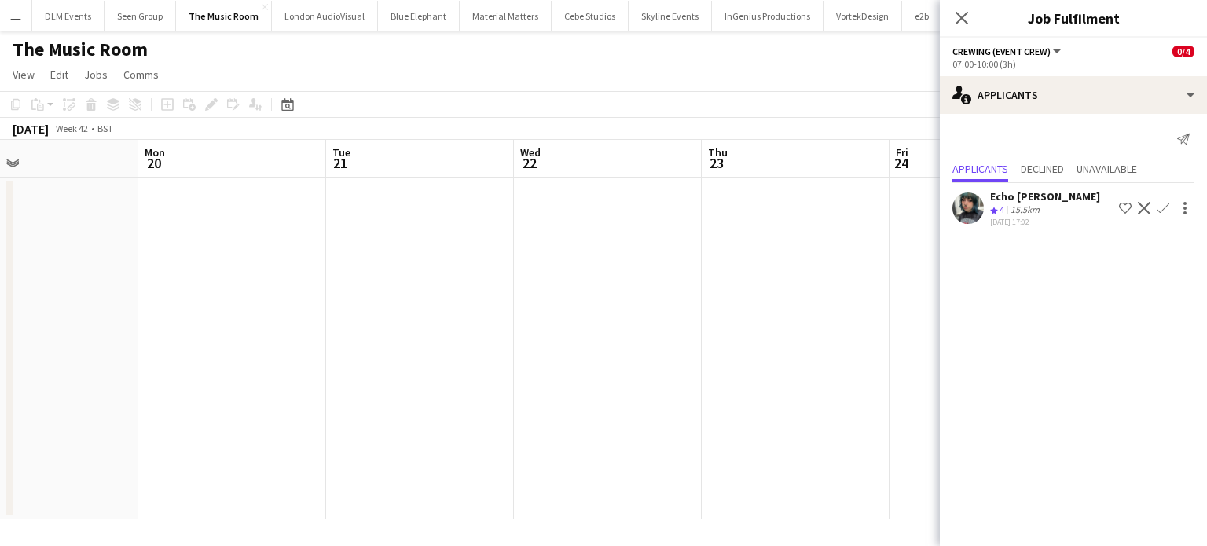
scroll to position [0, 440]
click at [786, 269] on app-date-cell at bounding box center [781, 349] width 188 height 342
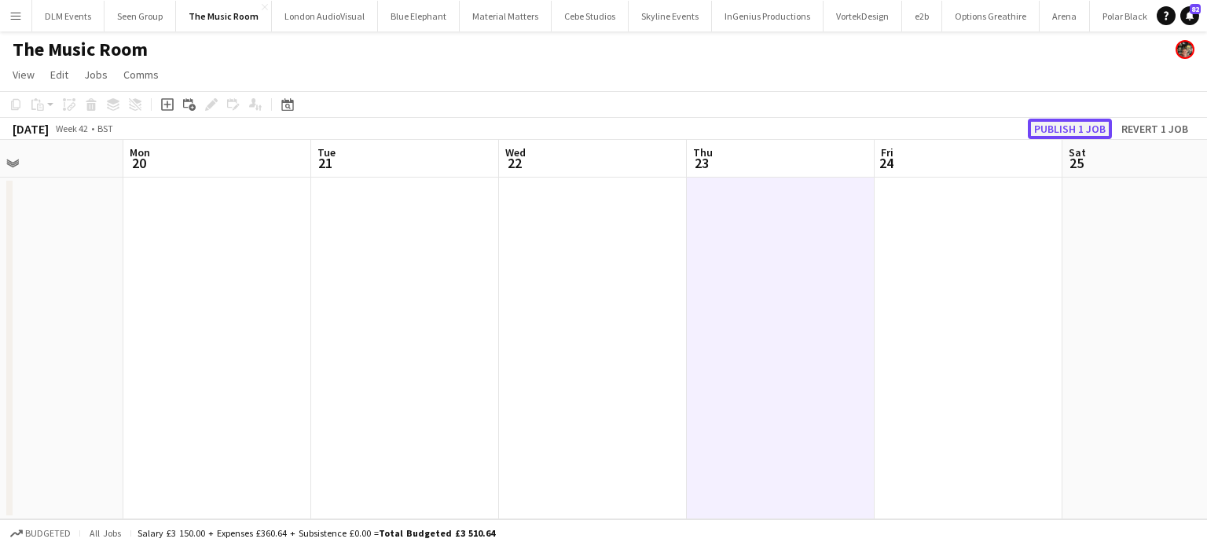
click at [1084, 126] on button "Publish 1 job" at bounding box center [1069, 129] width 84 height 20
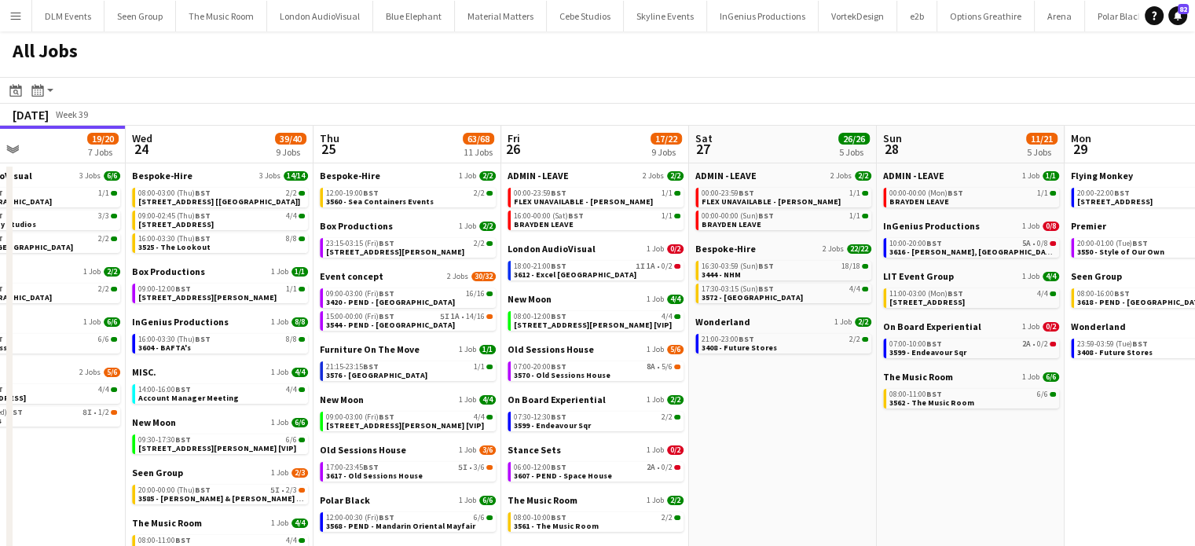
scroll to position [0, 627]
click at [632, 370] on link "07:00-20:00 BST 8A • 5/6 3570 - Old Sessions House" at bounding box center [595, 370] width 167 height 18
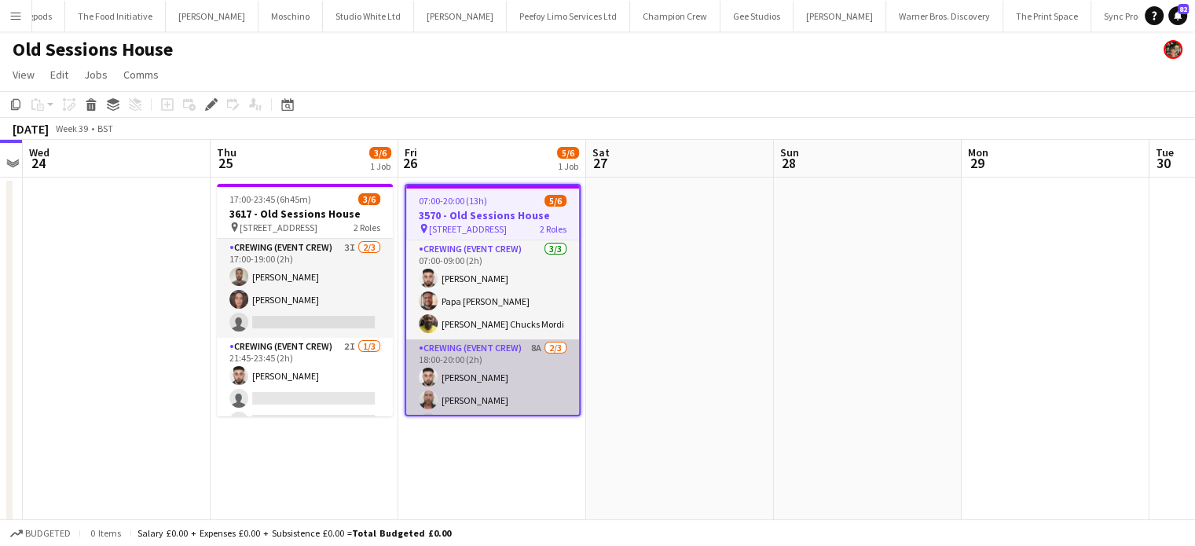
scroll to position [22, 0]
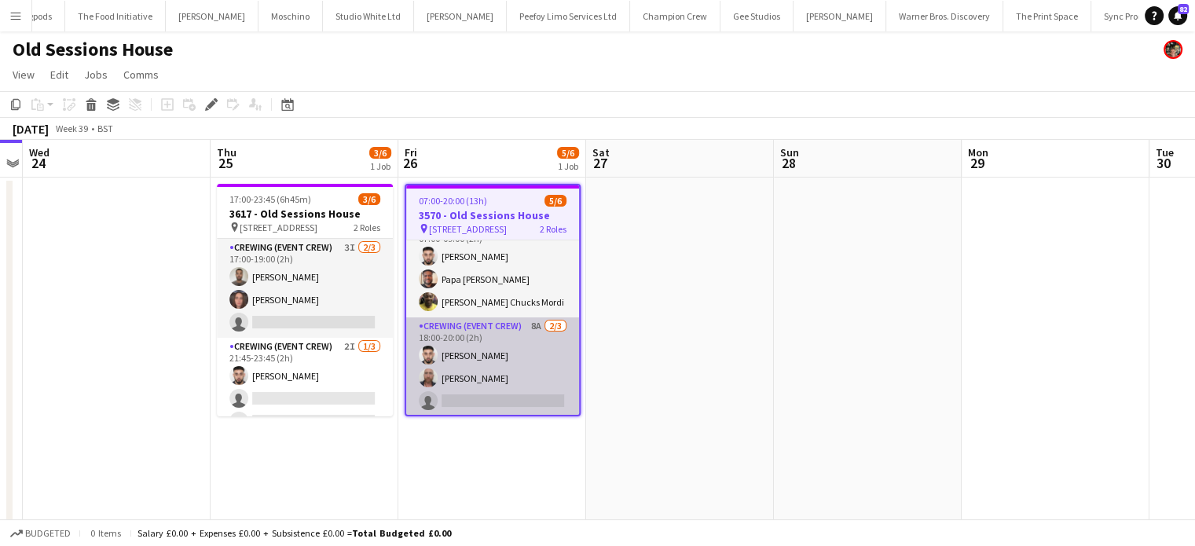
click at [536, 367] on app-card-role "Crewing (Event Crew) 8A [DATE] 18:00-20:00 (2h) [PERSON_NAME] [PERSON_NAME] sin…" at bounding box center [492, 366] width 173 height 99
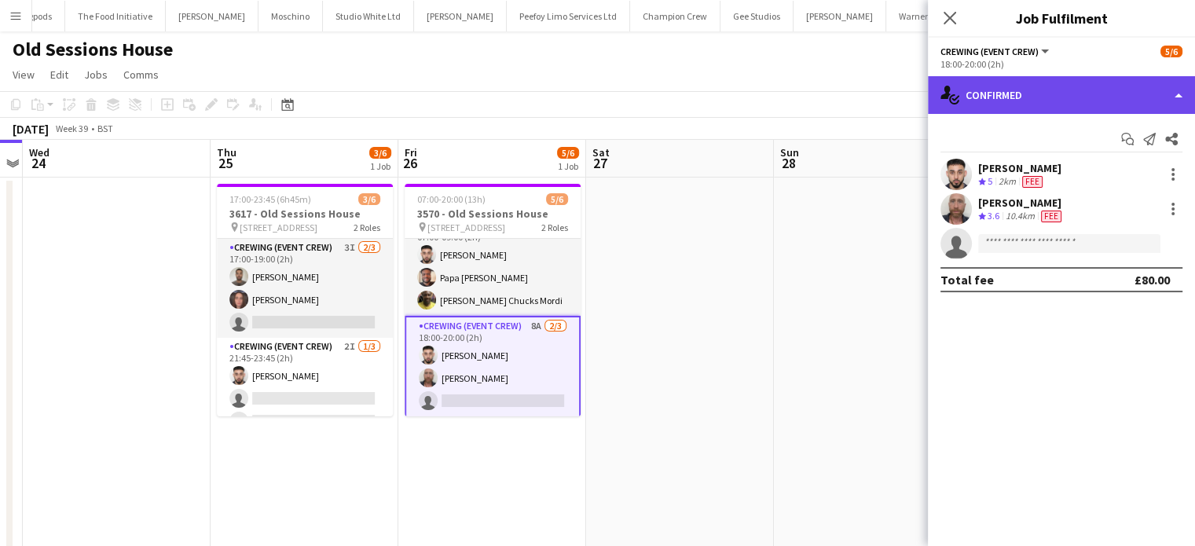
click at [1044, 105] on div "single-neutral-actions-check-2 Confirmed" at bounding box center [1061, 95] width 267 height 38
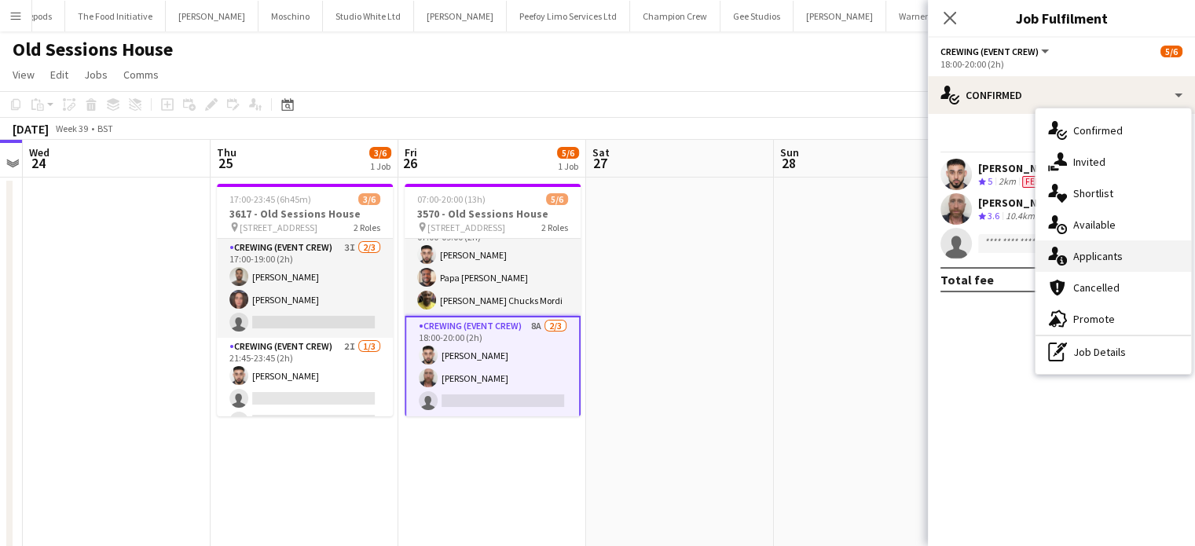
click at [1102, 249] on span "Applicants" at bounding box center [1097, 256] width 49 height 14
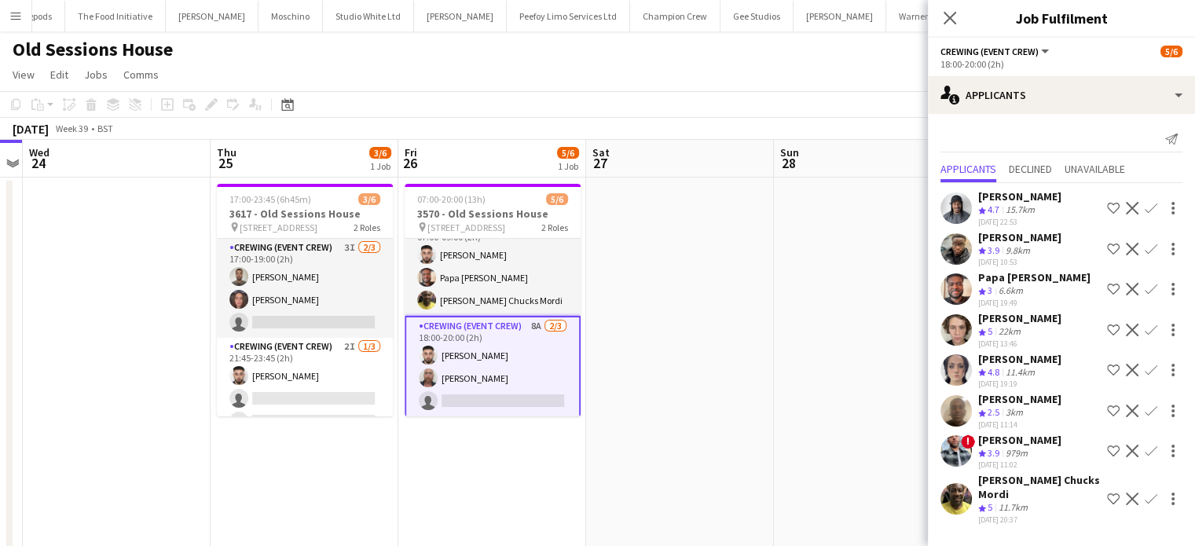
drag, startPoint x: 643, startPoint y: 362, endPoint x: 588, endPoint y: 357, distance: 55.2
click at [588, 357] on app-calendar-viewport "Sun 21 8/8 2 Jobs Mon 22 Tue 23 Wed 24 Thu 25 3/6 1 Job Fri 26 5/6 1 Job Sat 27…" at bounding box center [597, 382] width 1195 height 484
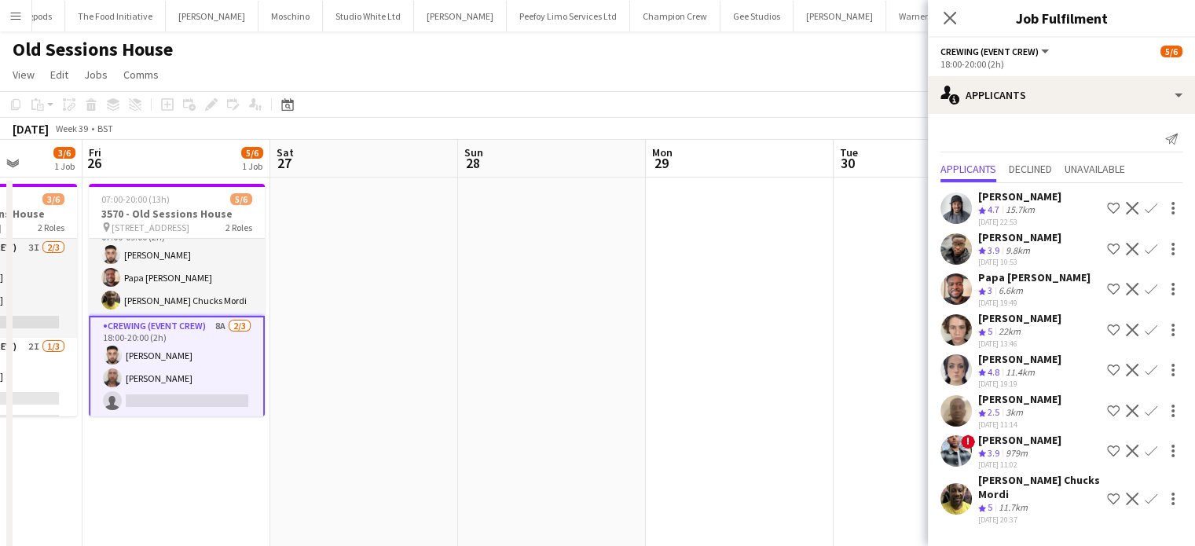
scroll to position [0, 410]
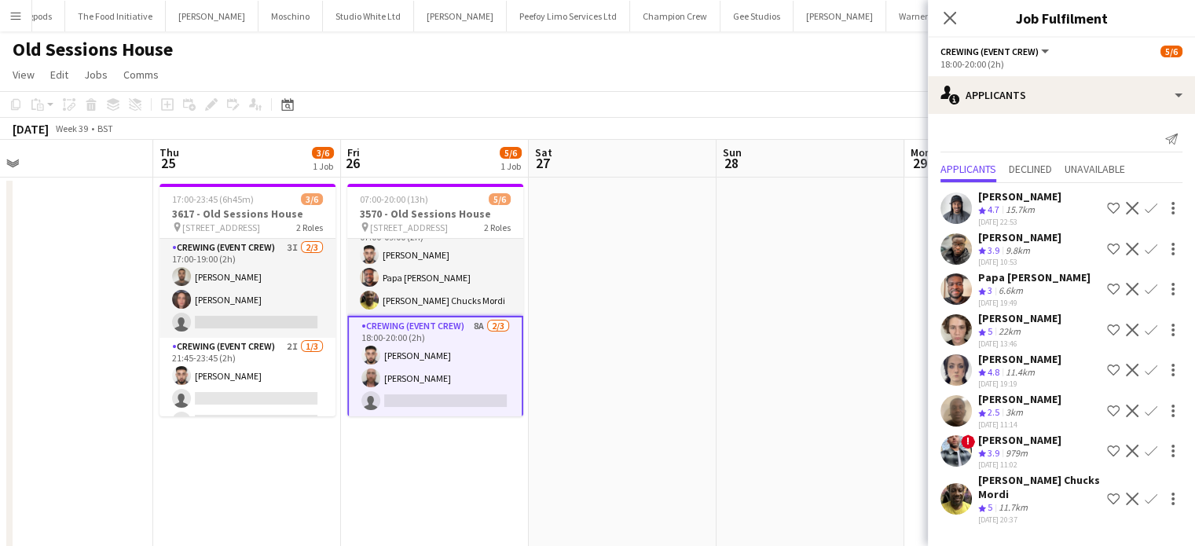
drag, startPoint x: 520, startPoint y: 368, endPoint x: 1134, endPoint y: 353, distance: 614.5
click at [1134, 353] on body "Menu Boards Boards Boards All jobs Status Workforce Workforce My Workforce Recr…" at bounding box center [597, 325] width 1195 height 650
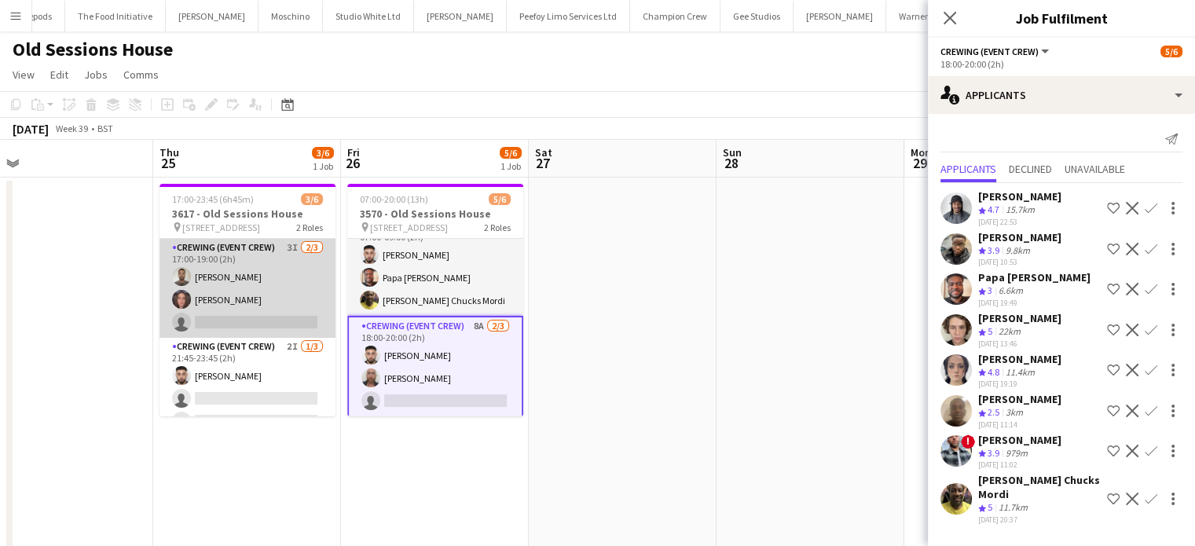
click at [288, 289] on app-card-role "Crewing (Event Crew) 3I 2/3 17:00-19:00 (2h) Jordan Dunkley Jekaterina Berezina…" at bounding box center [247, 288] width 176 height 99
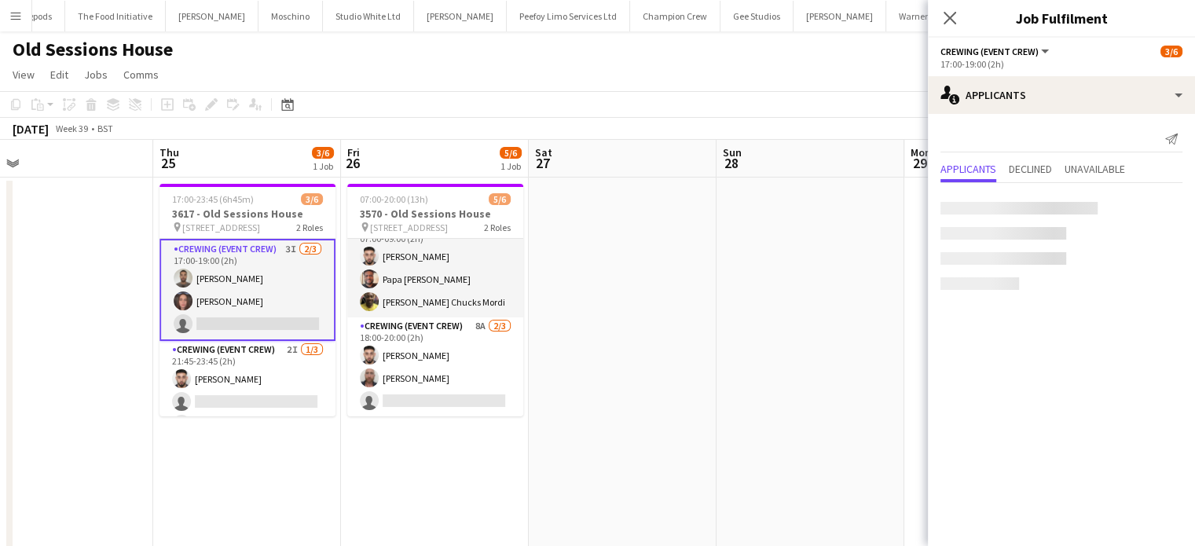
scroll to position [20, 0]
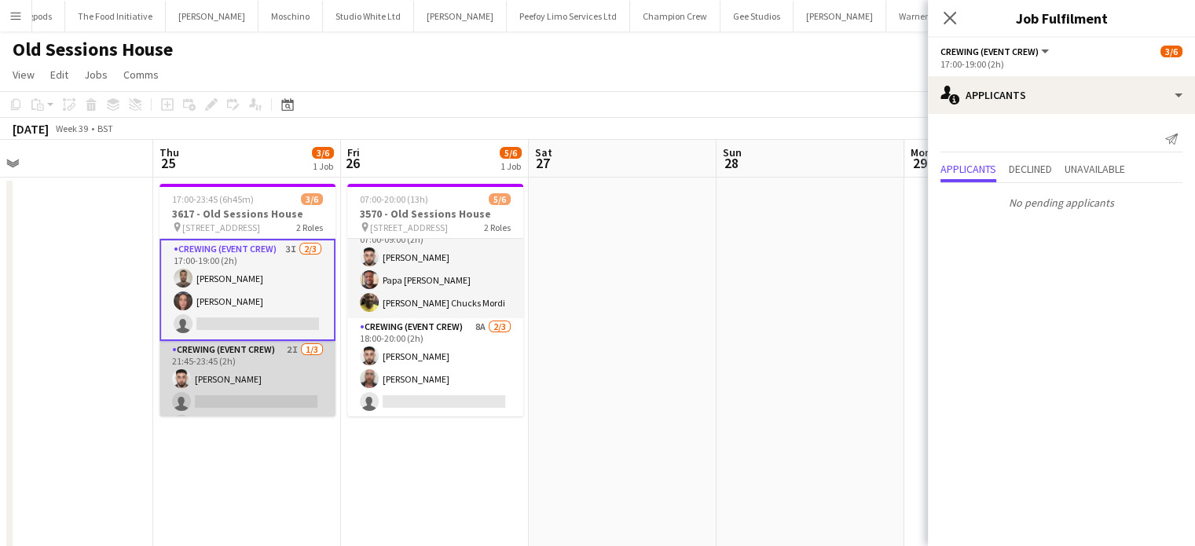
click at [259, 390] on app-card-role "Crewing (Event Crew) 2I 1/3 21:45-23:45 (2h) Caleb Caffoor single-neutral-actio…" at bounding box center [247, 390] width 176 height 99
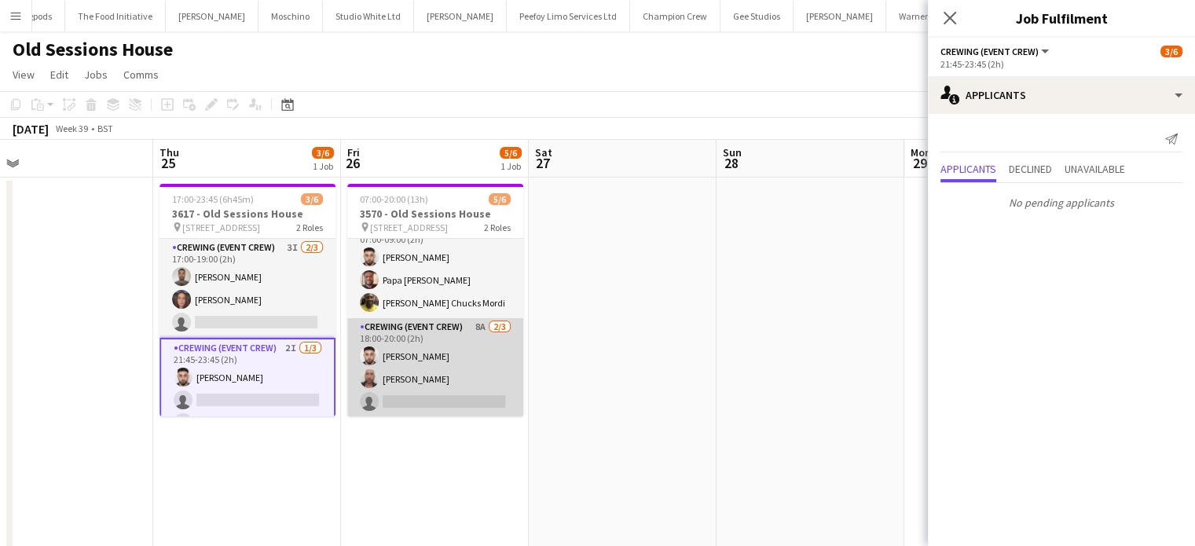
click at [435, 338] on app-card-role "Crewing (Event Crew) 8A 2/3 18:00-20:00 (2h) Caleb Caffoor Sandy Grierson singl…" at bounding box center [435, 367] width 176 height 99
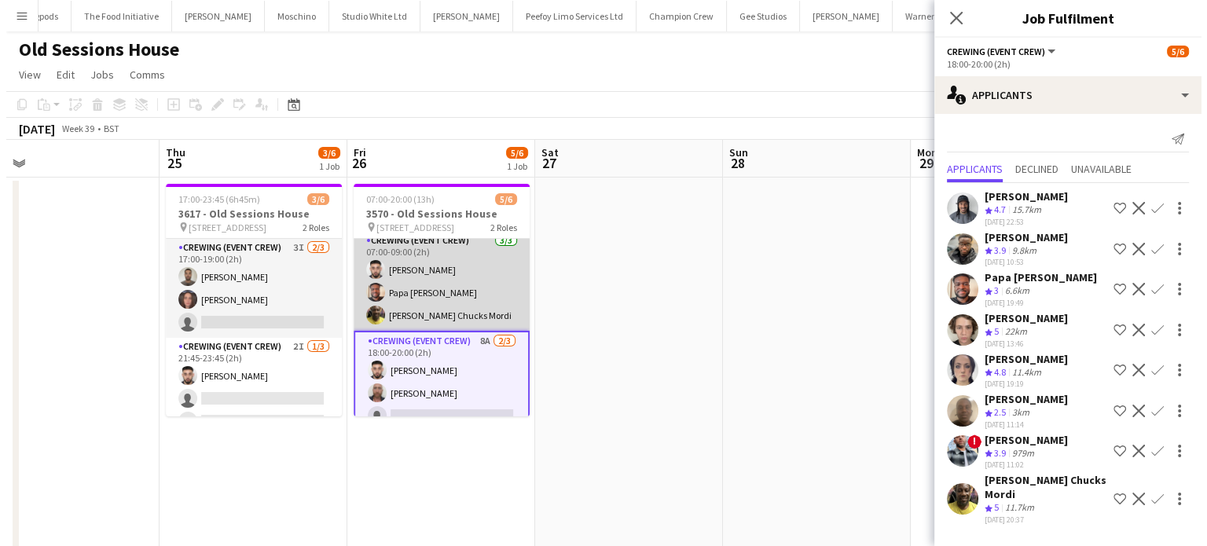
scroll to position [0, 0]
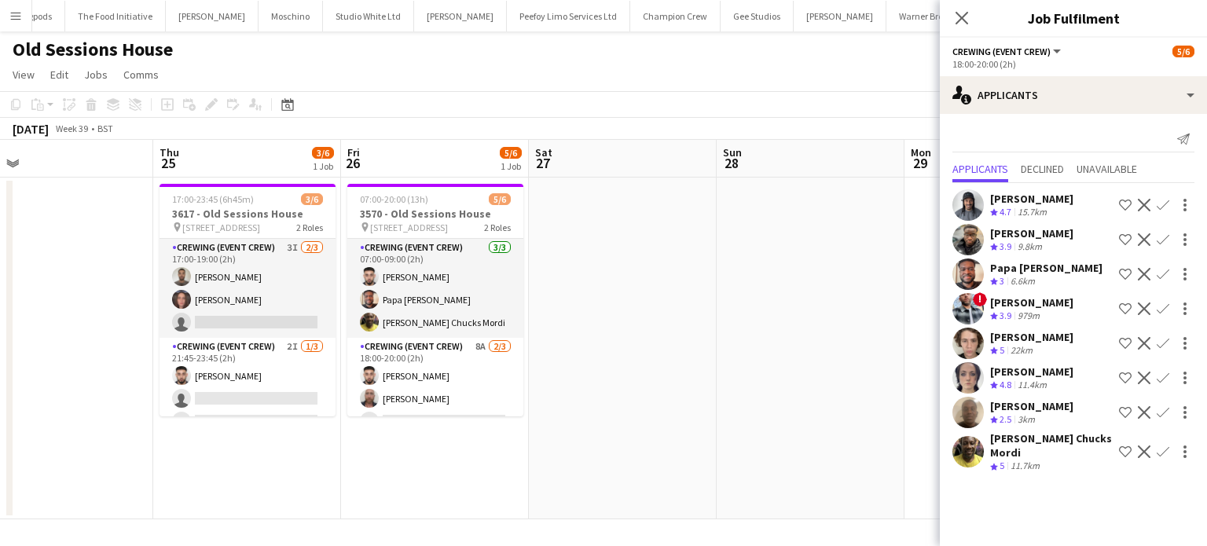
click at [646, 169] on app-board-header-date "Sat 27" at bounding box center [623, 159] width 188 height 38
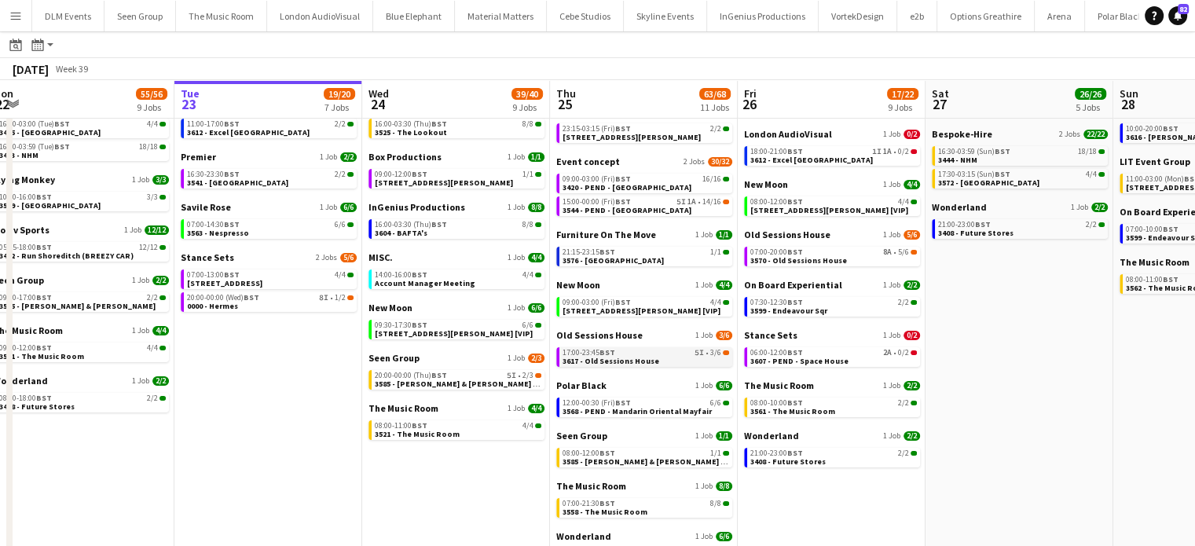
scroll to position [170, 0]
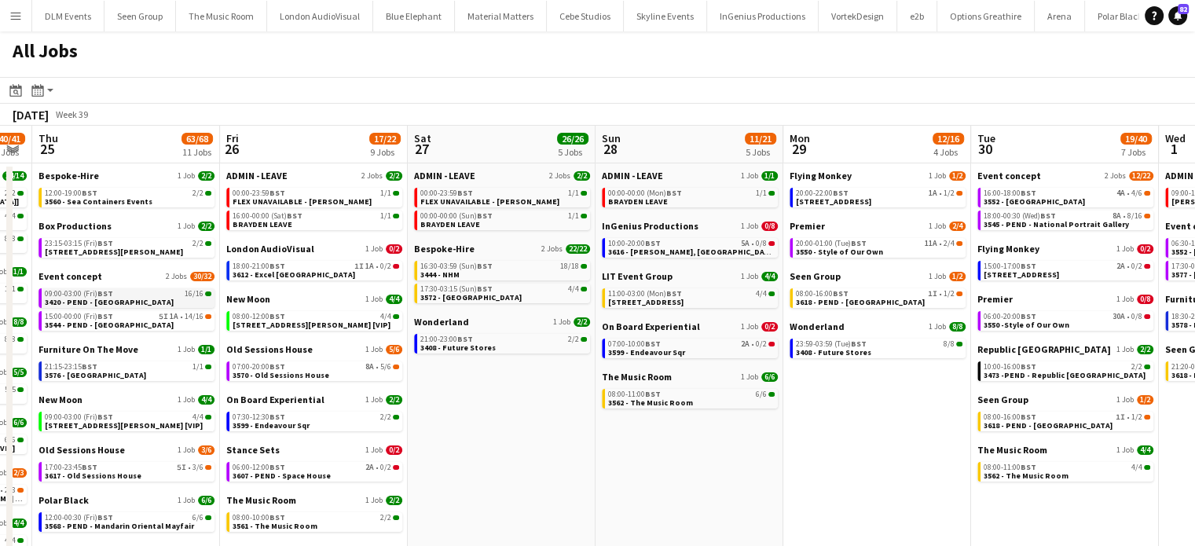
scroll to position [0, 538]
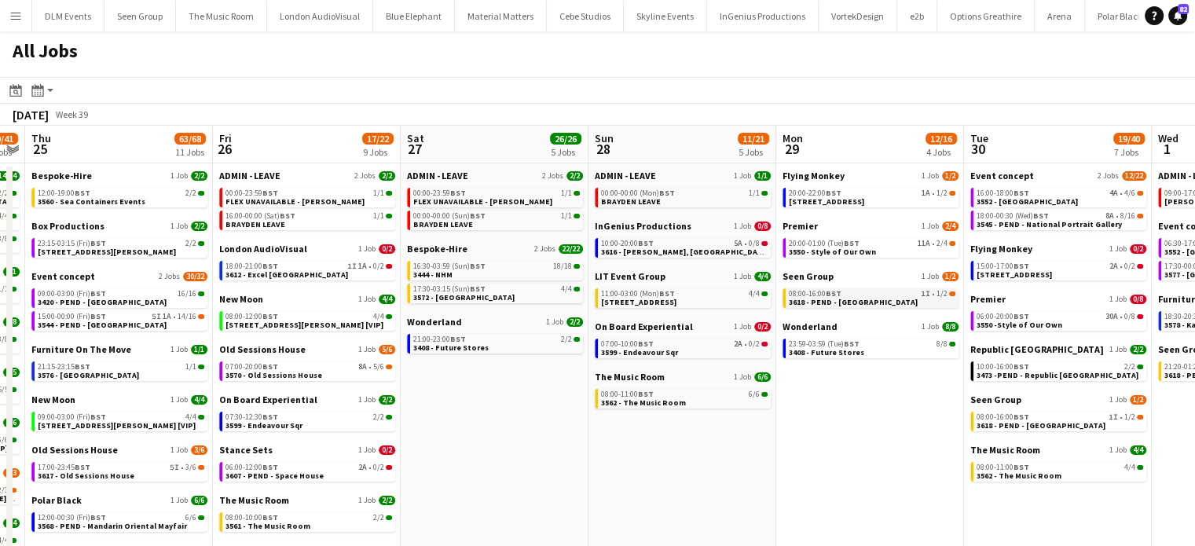
click at [870, 291] on div "08:00-16:00 BST 1I • 1/2" at bounding box center [872, 294] width 167 height 8
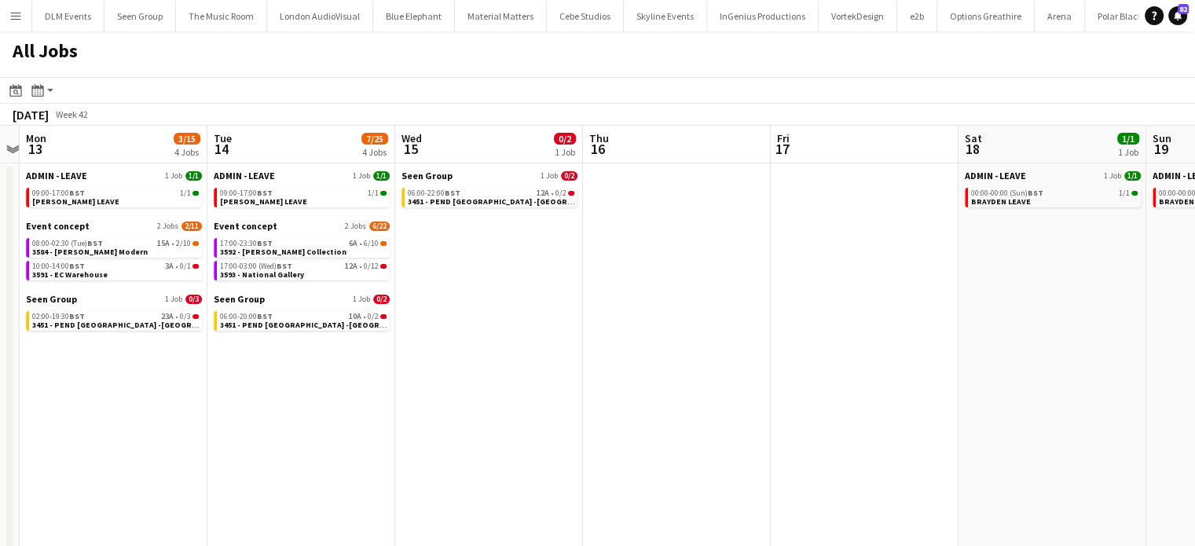
scroll to position [0, 576]
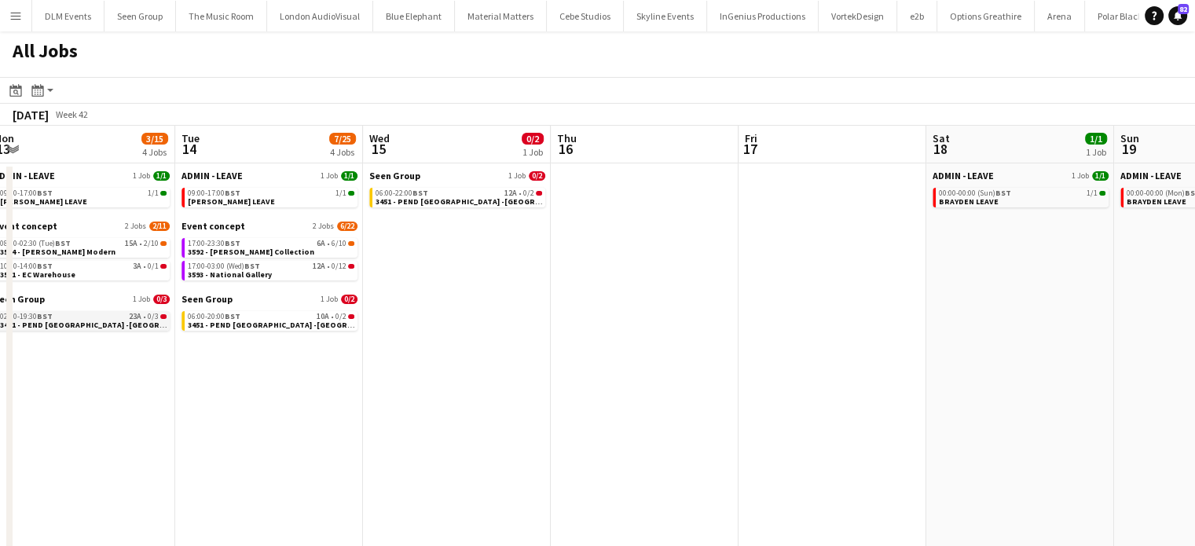
click at [157, 328] on span "3451 - PEND Liverpool -Manchester - Leeds (PANEL VAN)" at bounding box center [171, 325] width 342 height 10
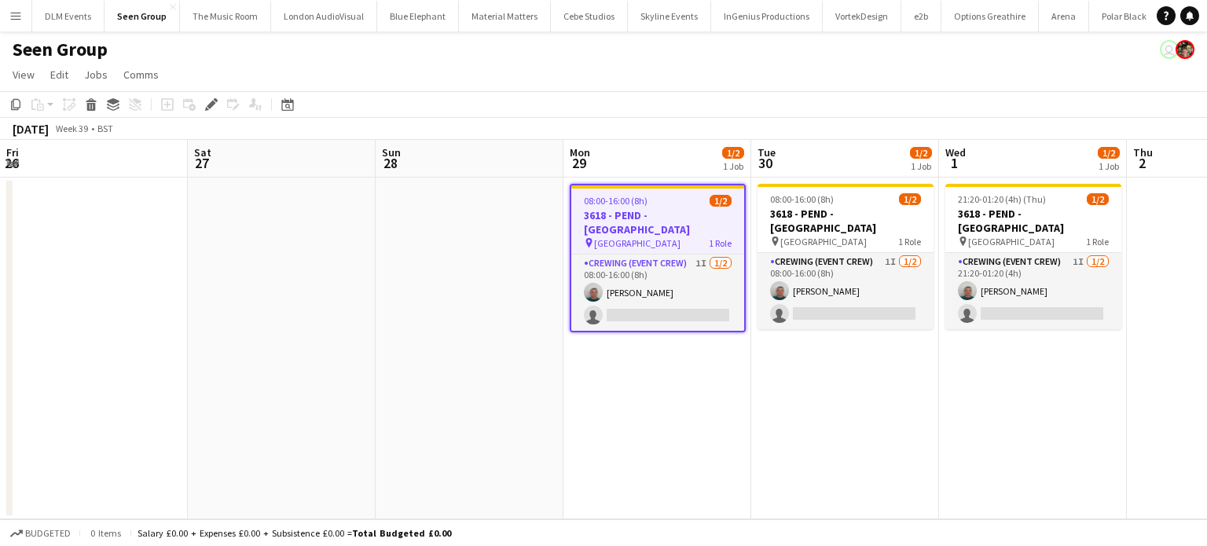
scroll to position [0, 540]
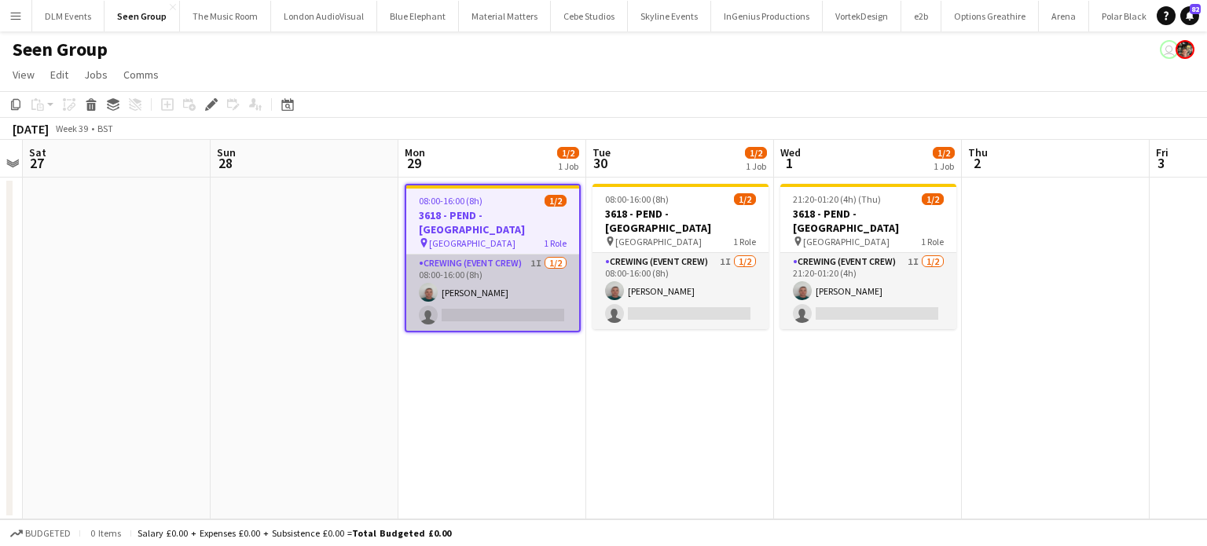
click at [440, 270] on app-card-role "Crewing (Event Crew) 1I 1/2 08:00-16:00 (8h) Brayden Davison single-neutral-act…" at bounding box center [492, 293] width 173 height 76
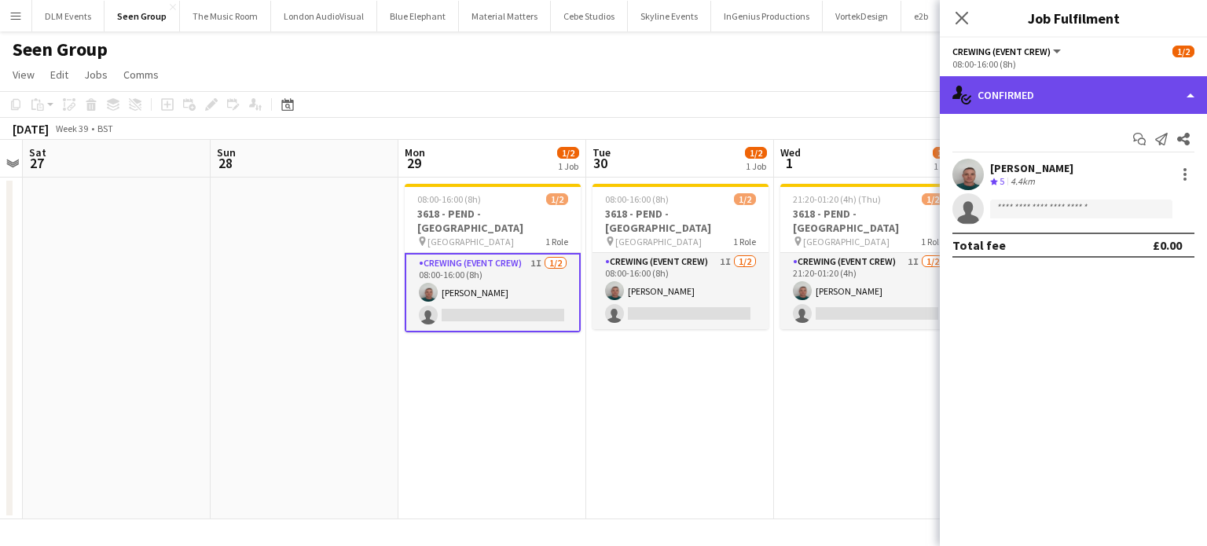
click at [1102, 79] on div "single-neutral-actions-check-2 Confirmed" at bounding box center [1072, 95] width 267 height 38
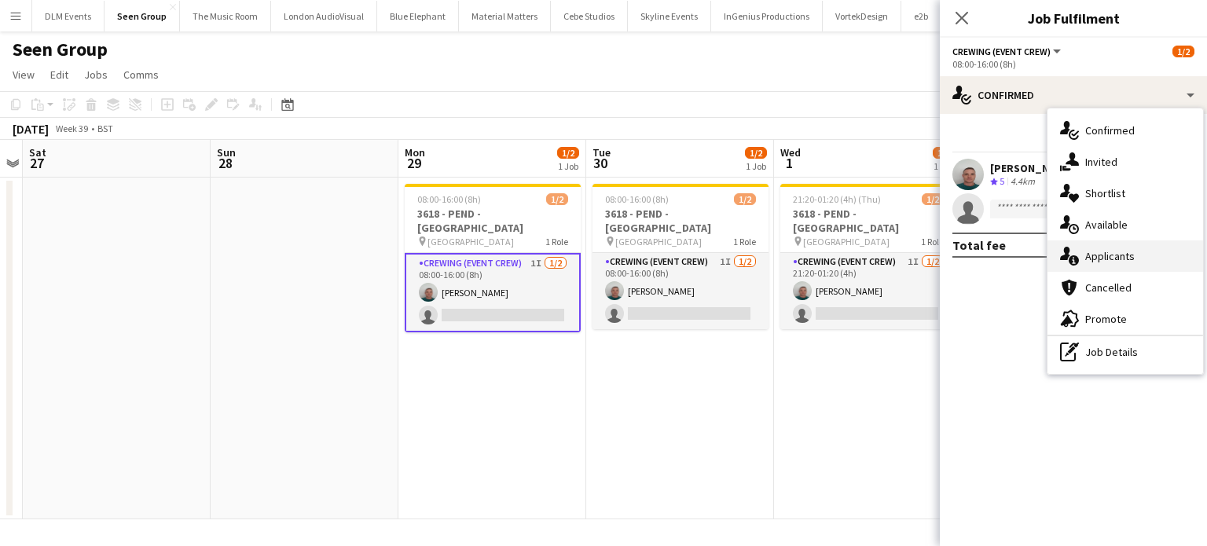
click at [1104, 260] on span "Applicants" at bounding box center [1109, 256] width 49 height 14
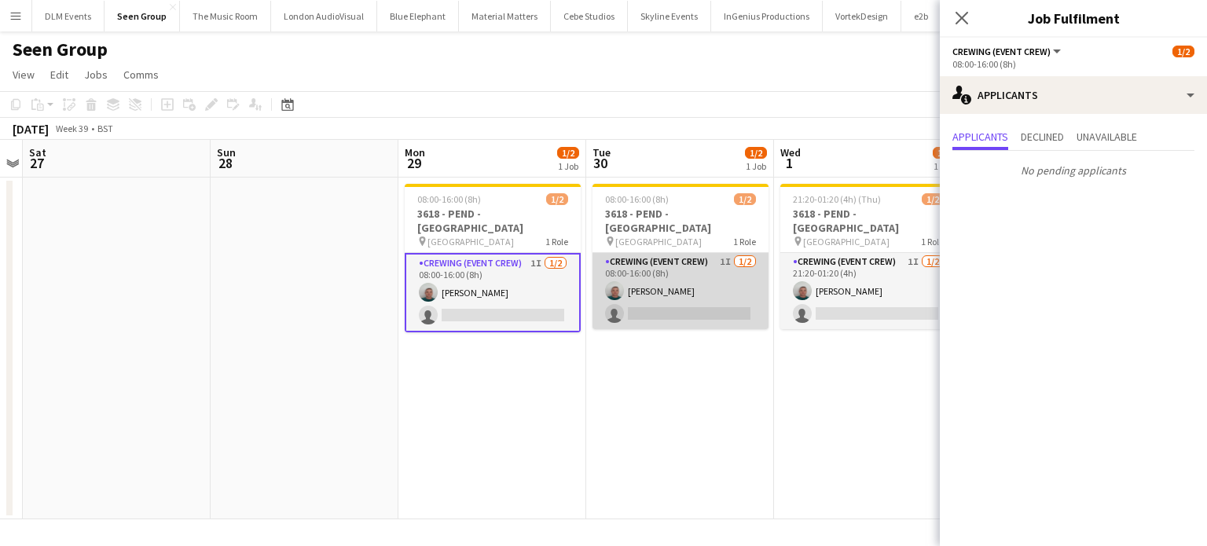
click at [677, 298] on app-card-role "Crewing (Event Crew) 1I 1/2 08:00-16:00 (8h) Brayden Davison single-neutral-act…" at bounding box center [680, 291] width 176 height 76
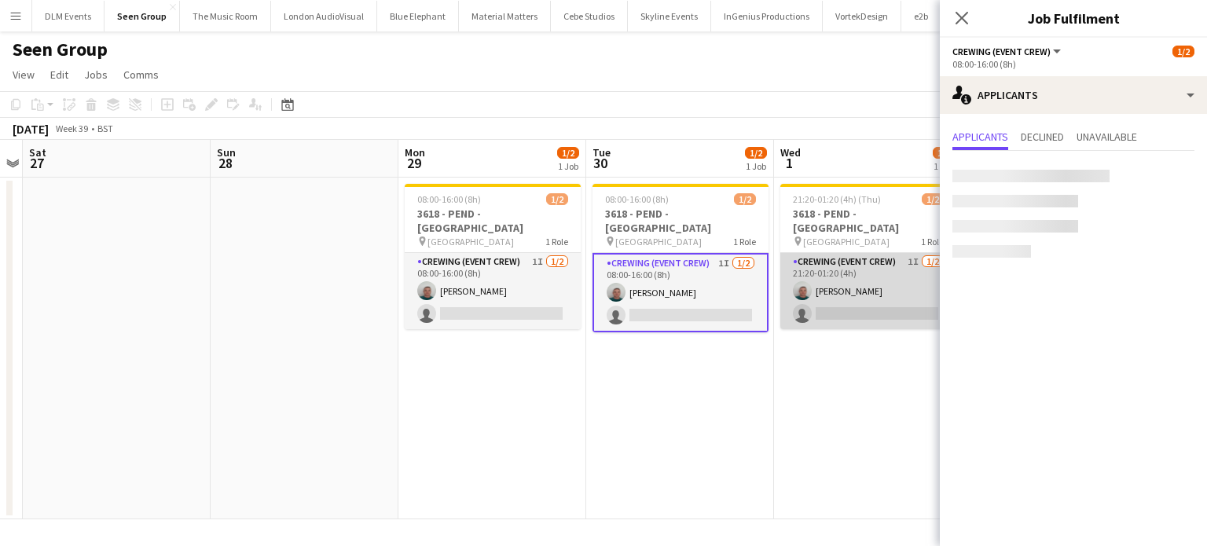
click at [864, 266] on app-card-role "Crewing (Event Crew) 1I 1/2 21:20-01:20 (4h) Brayden Davison single-neutral-act…" at bounding box center [868, 291] width 176 height 76
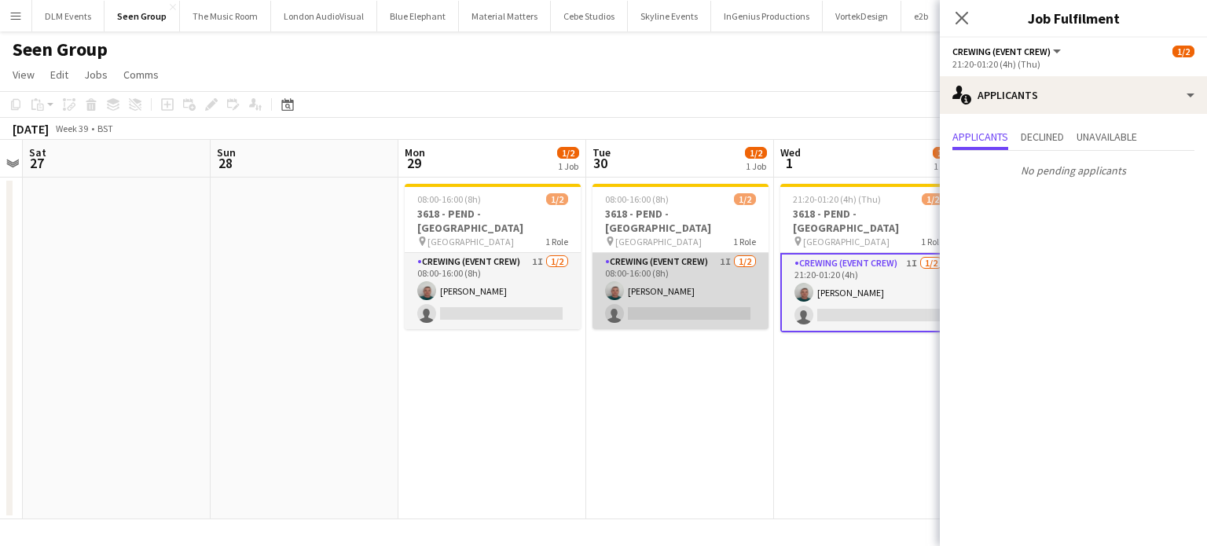
click at [716, 270] on app-card-role "Crewing (Event Crew) 1I 1/2 08:00-16:00 (8h) Brayden Davison single-neutral-act…" at bounding box center [680, 291] width 176 height 76
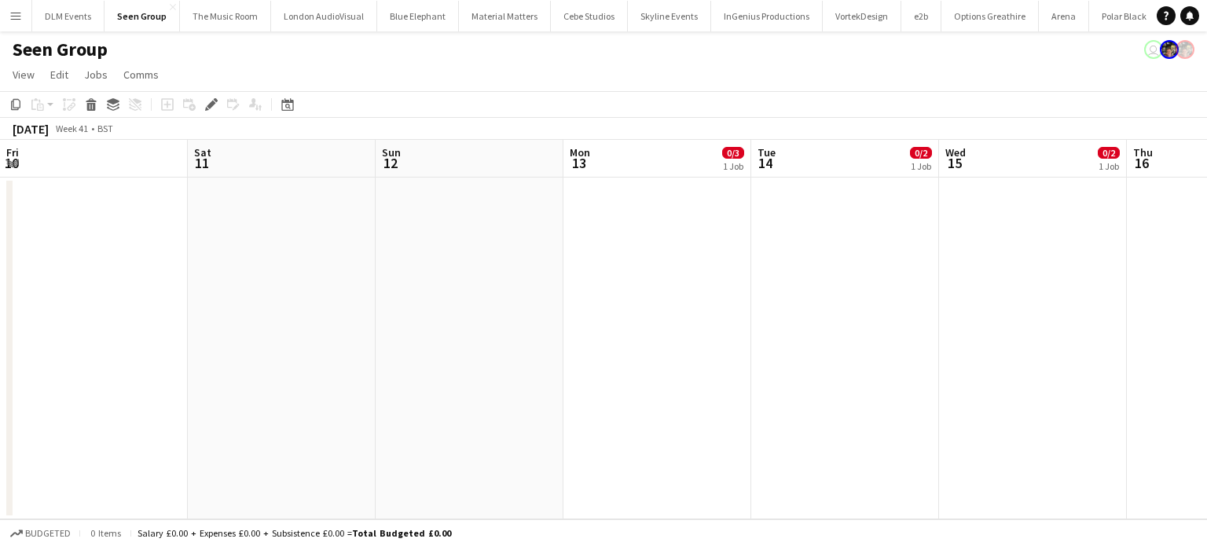
scroll to position [0, 540]
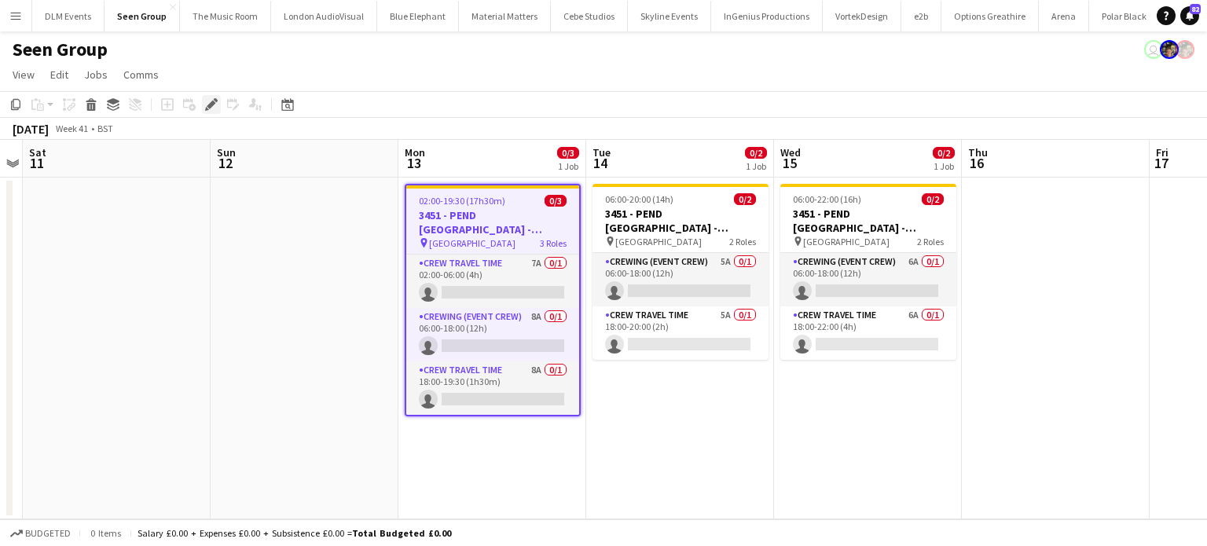
click at [209, 109] on icon "Edit" at bounding box center [211, 104] width 13 height 13
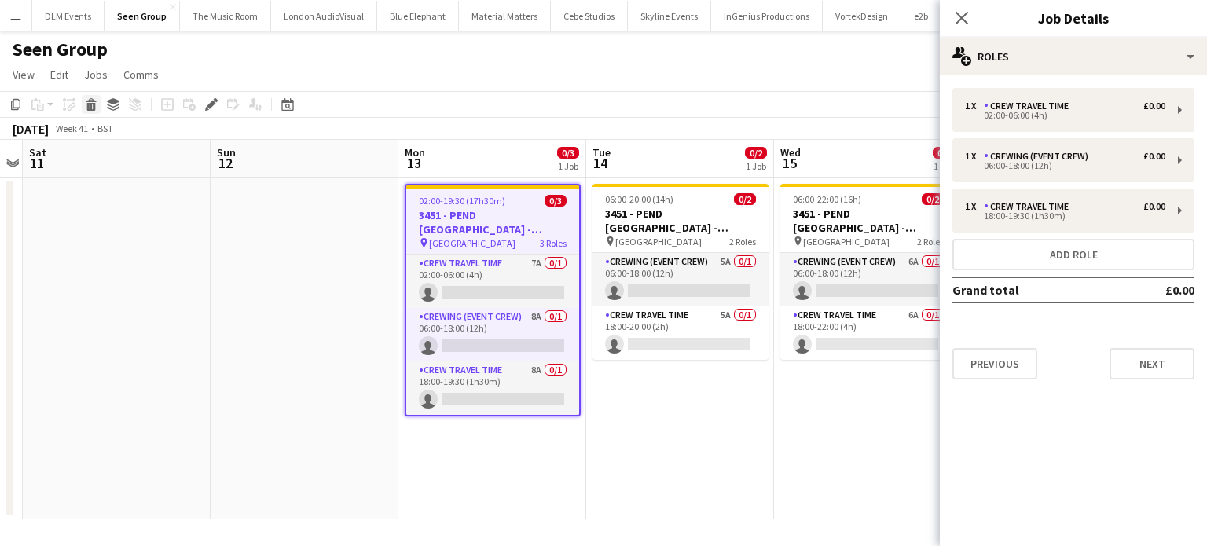
click at [93, 104] on icon at bounding box center [91, 107] width 9 height 8
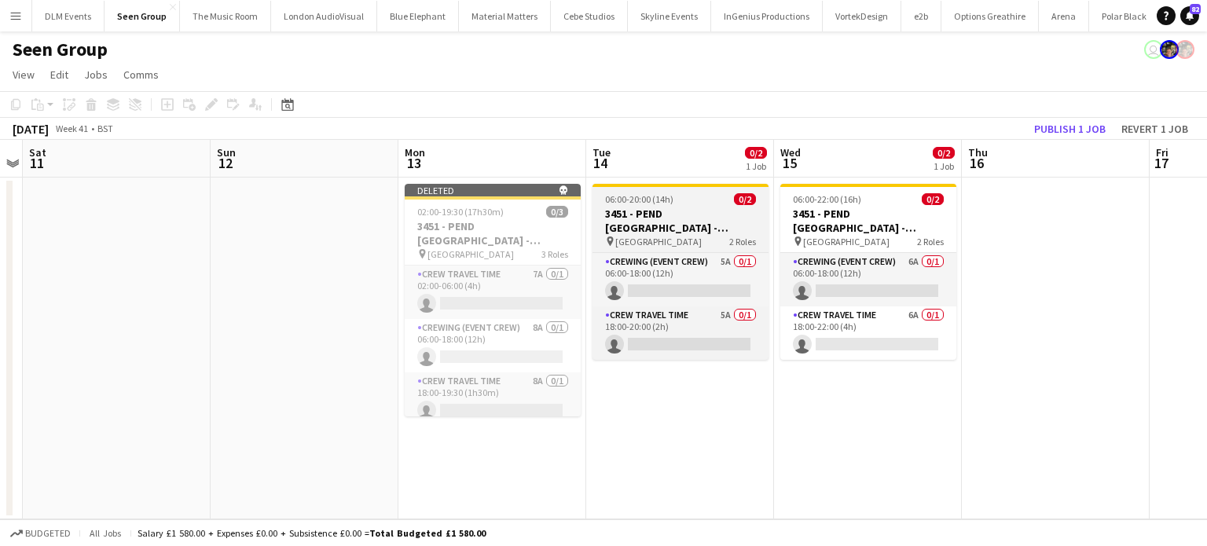
click at [685, 199] on div "06:00-20:00 (14h) 0/2" at bounding box center [680, 199] width 176 height 12
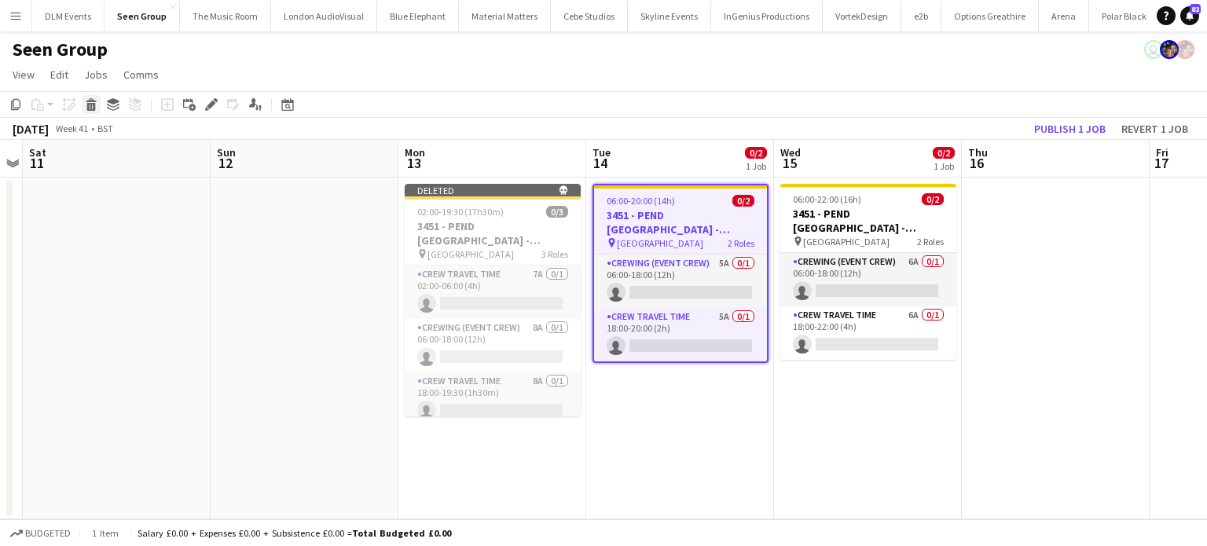
click at [88, 104] on icon at bounding box center [91, 107] width 9 height 8
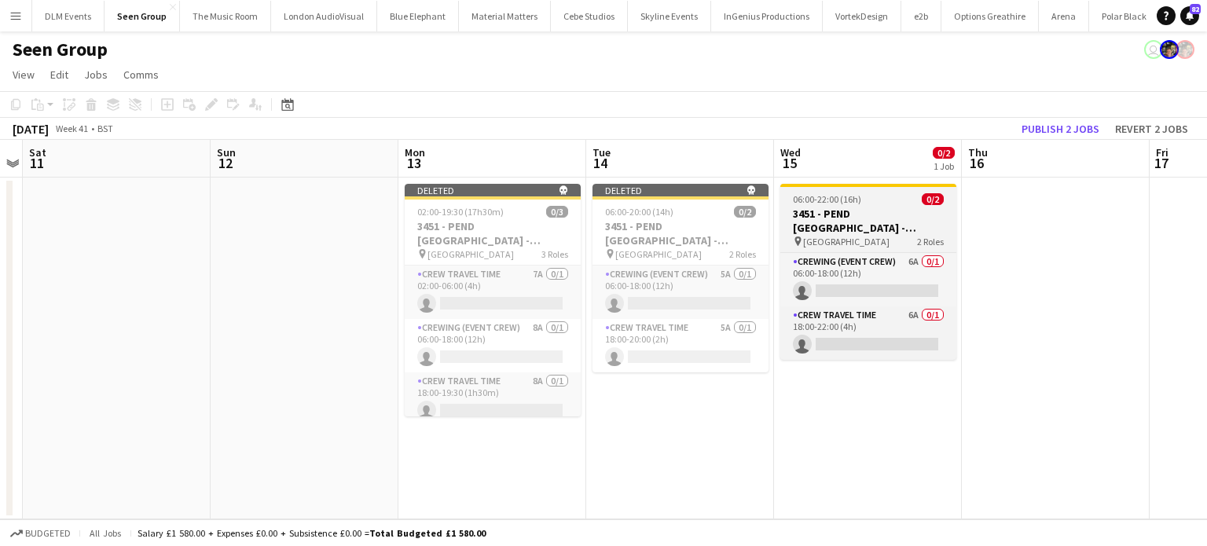
click at [830, 200] on span "06:00-22:00 (16h)" at bounding box center [827, 199] width 68 height 12
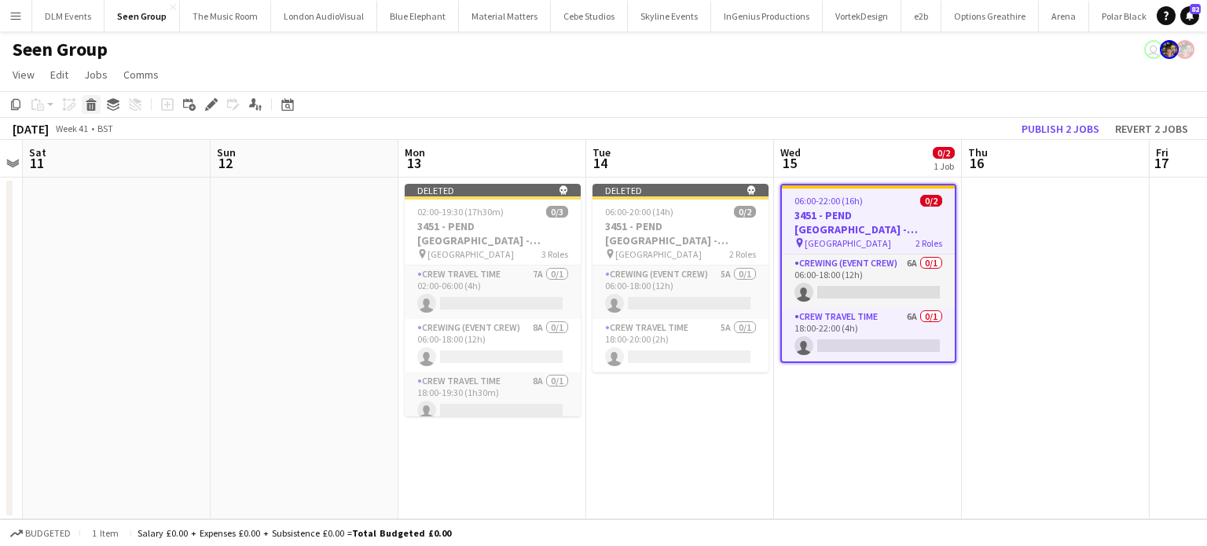
click at [92, 106] on icon "Delete" at bounding box center [91, 104] width 13 height 13
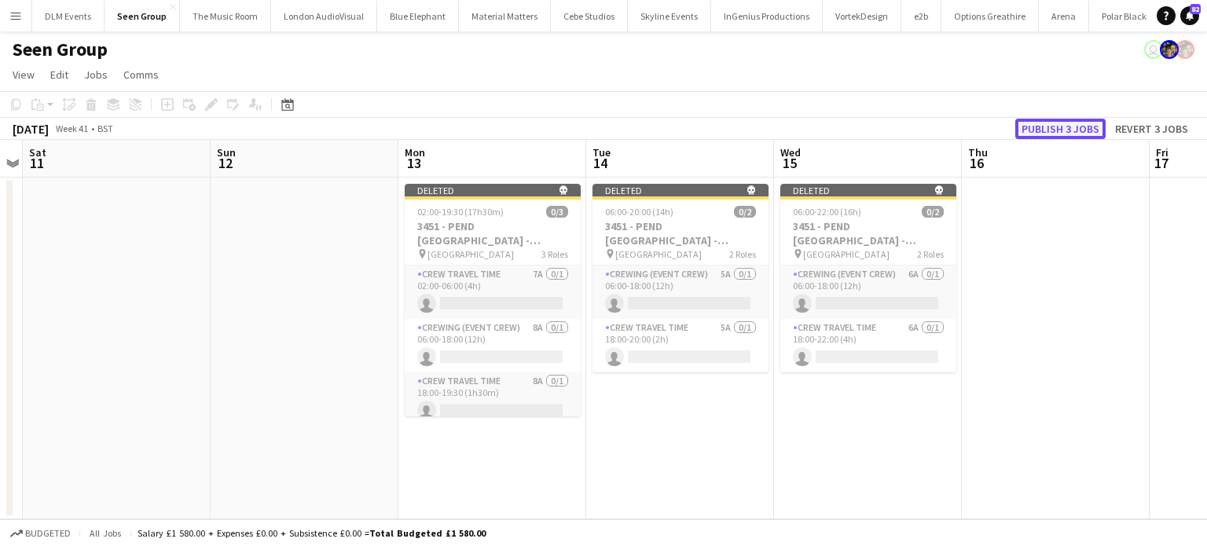
click at [1066, 134] on button "Publish 3 jobs" at bounding box center [1060, 129] width 90 height 20
